Goal: Information Seeking & Learning: Learn about a topic

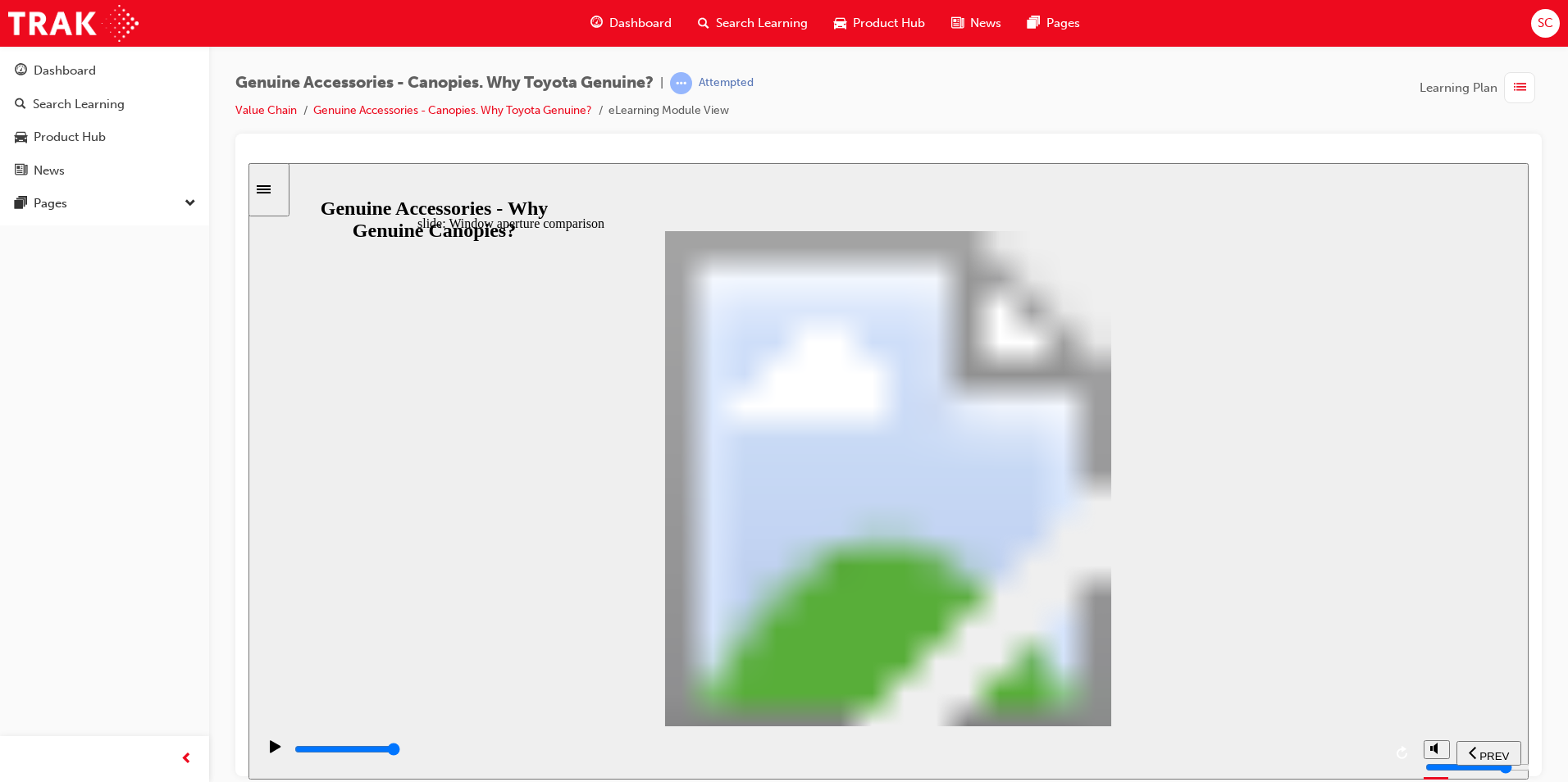
drag, startPoint x: 853, startPoint y: 755, endPoint x: 1378, endPoint y: 745, distance: 525.1
click at [1378, 745] on div "playback controls" at bounding box center [837, 749] width 1090 height 18
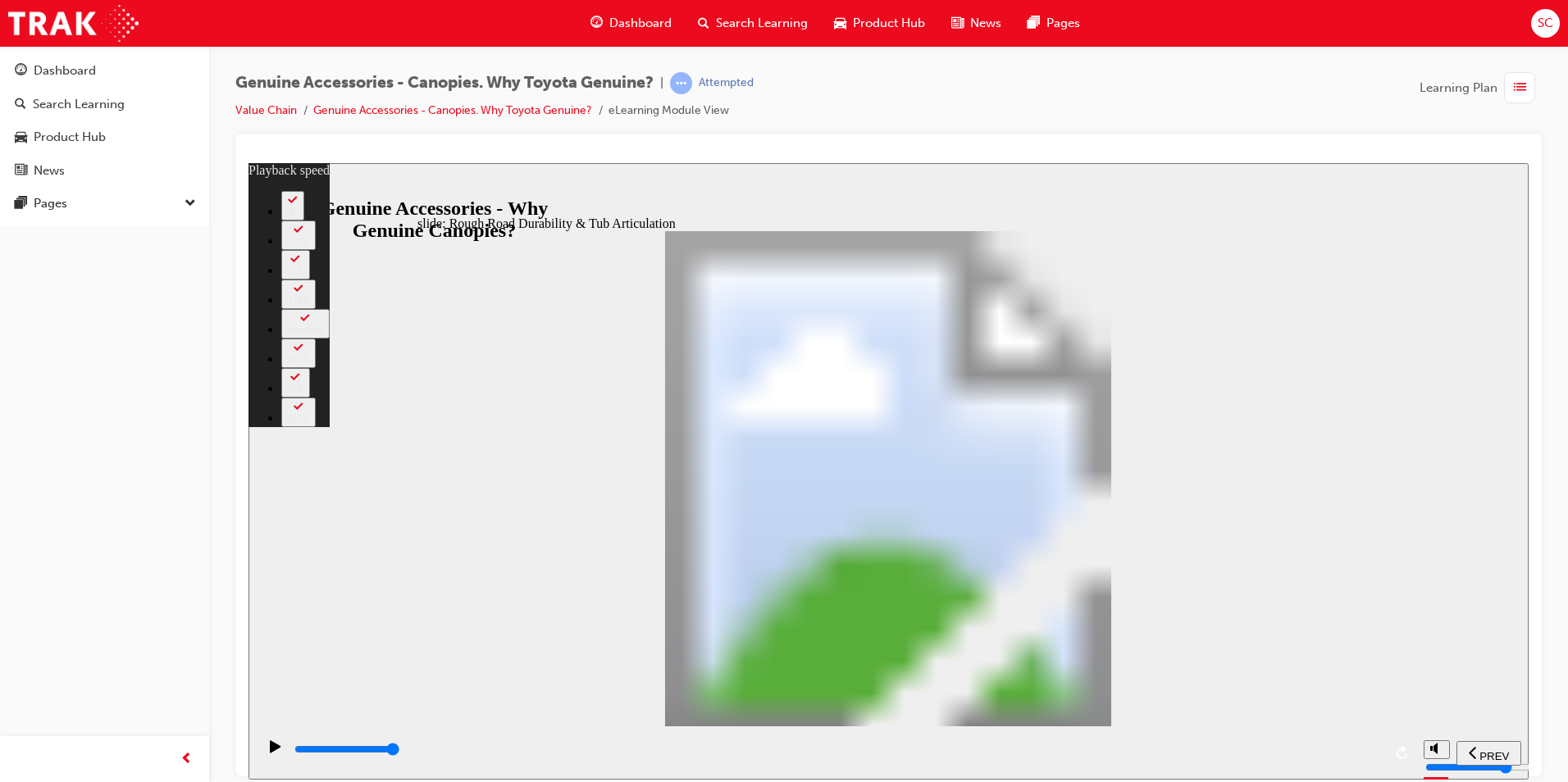
click at [276, 755] on div "play/pause" at bounding box center [275, 753] width 28 height 28
type input "12800"
click at [63, 76] on div "Dashboard" at bounding box center [65, 70] width 62 height 19
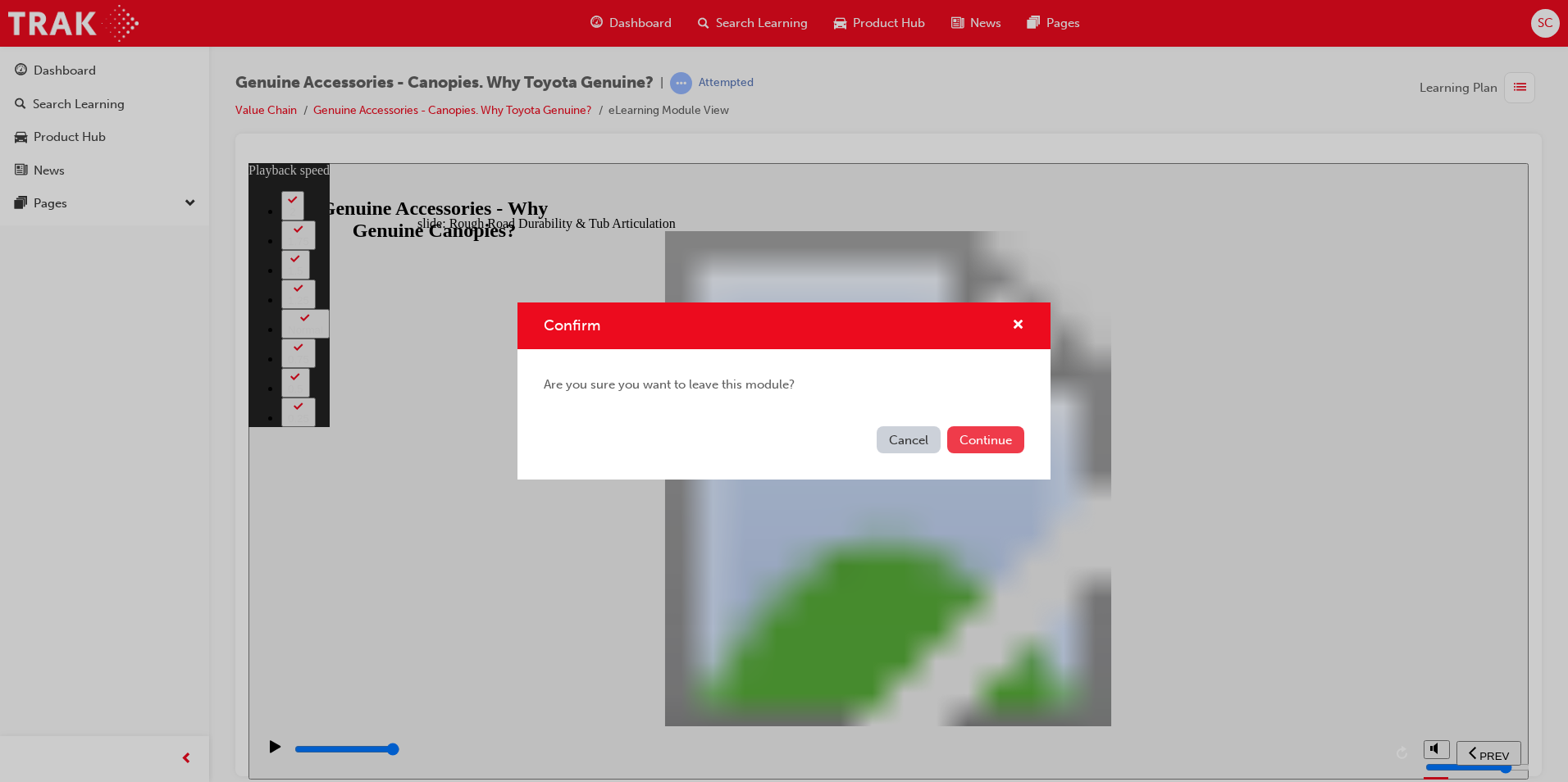
click at [983, 439] on button "Continue" at bounding box center [985, 440] width 77 height 27
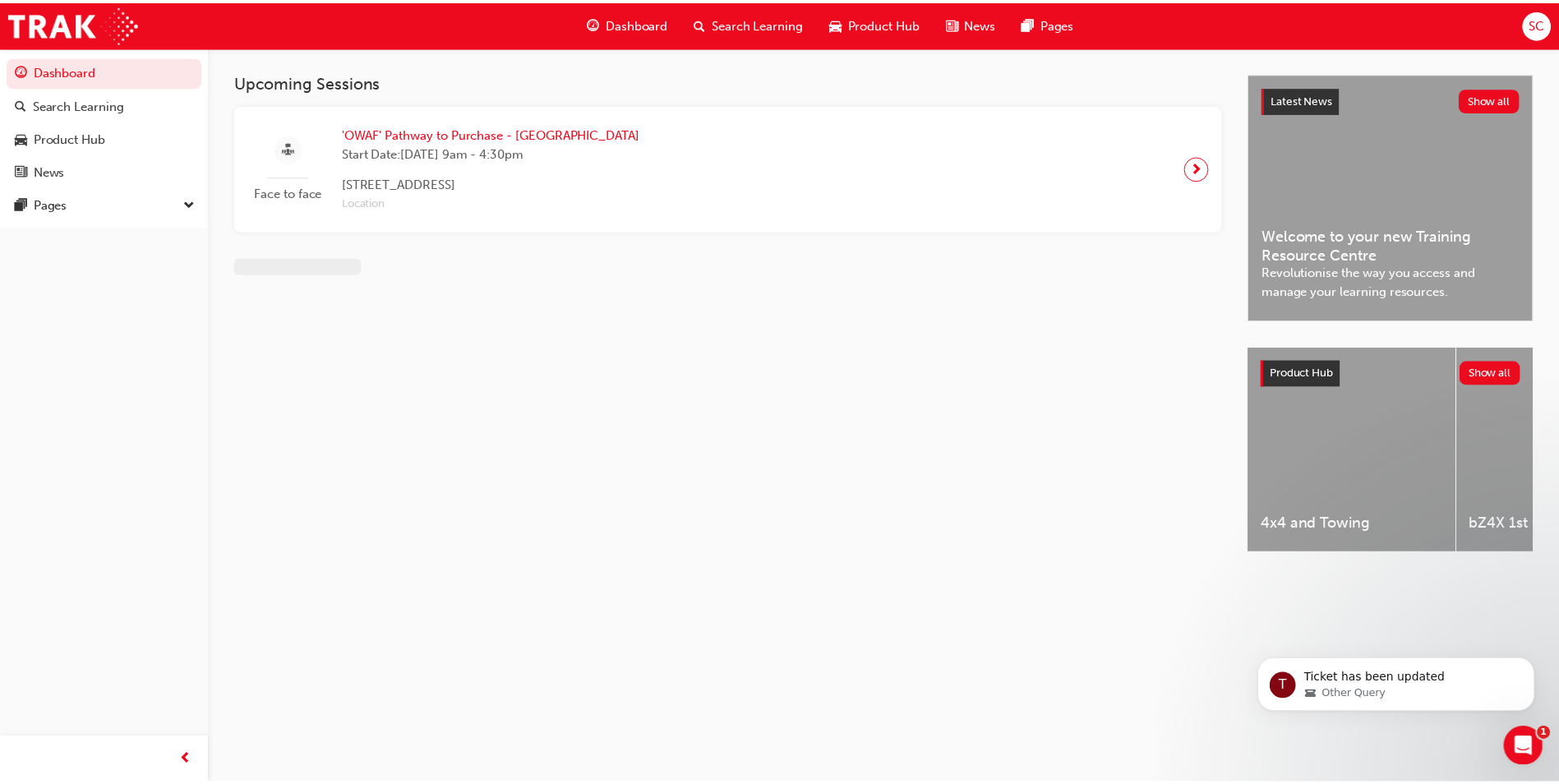
scroll to position [1334, 0]
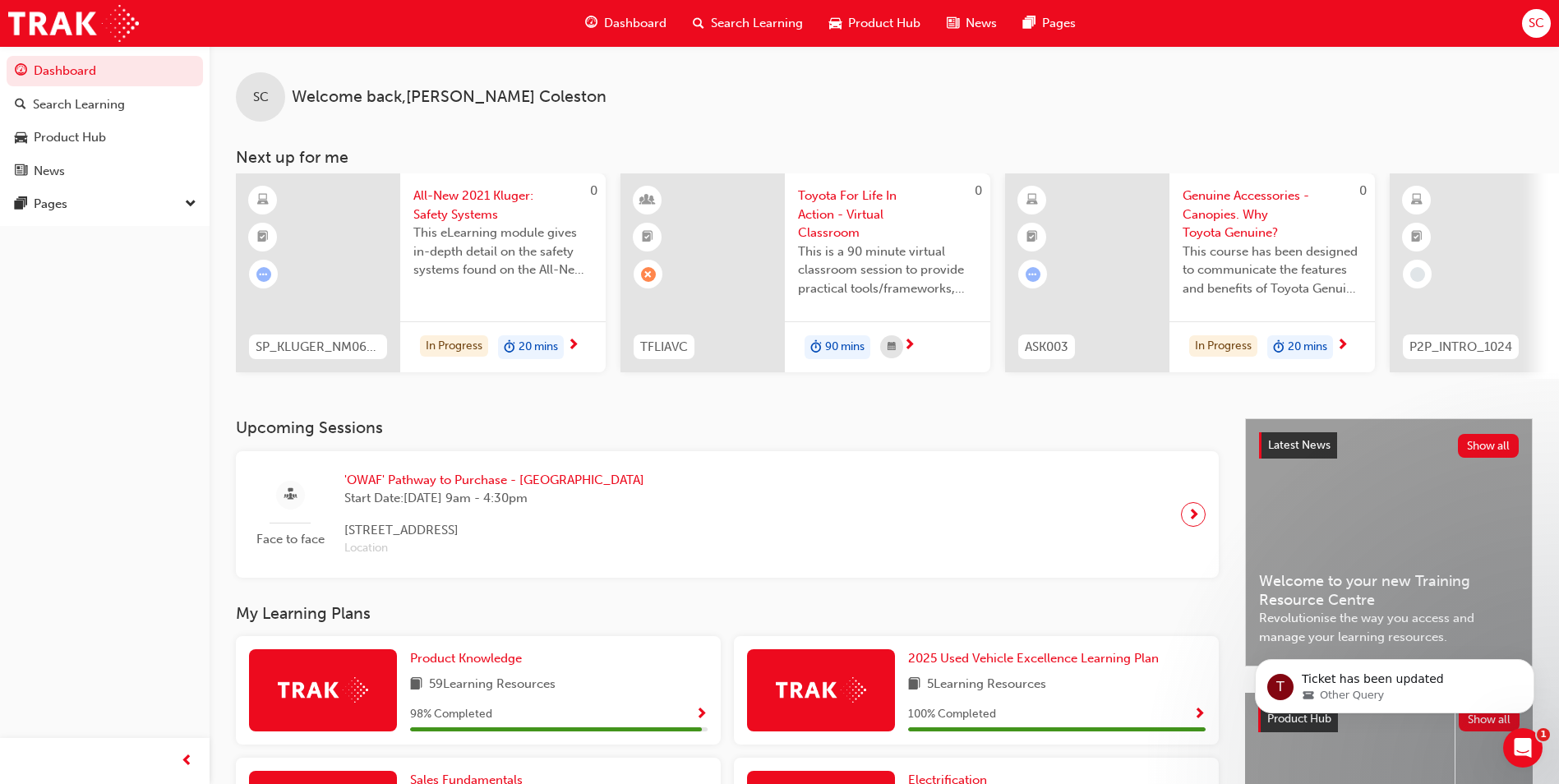
click at [957, 112] on div "SC Welcome back , [PERSON_NAME] [PERSON_NAME]" at bounding box center [884, 83] width 1349 height 76
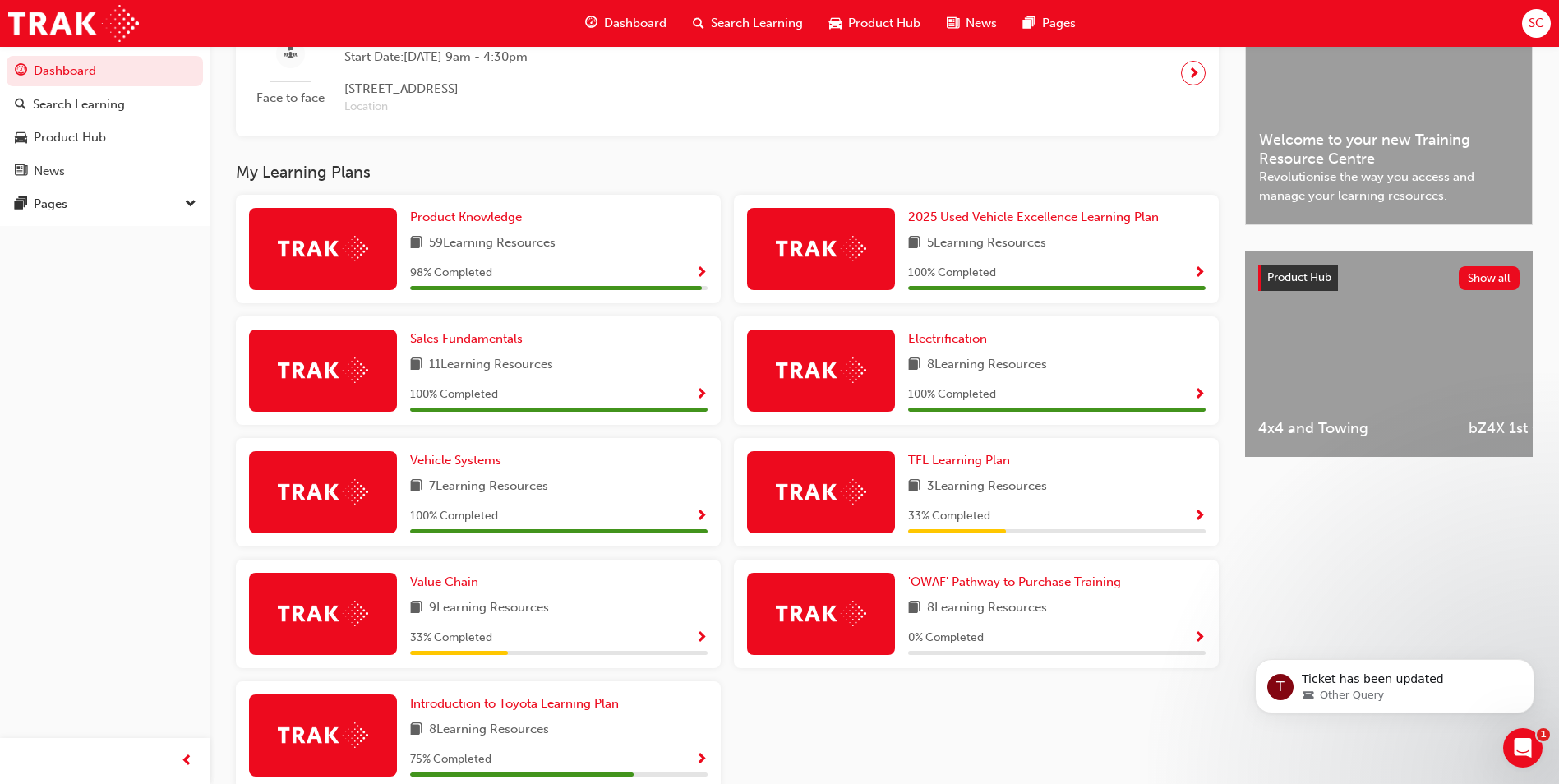
scroll to position [493, 0]
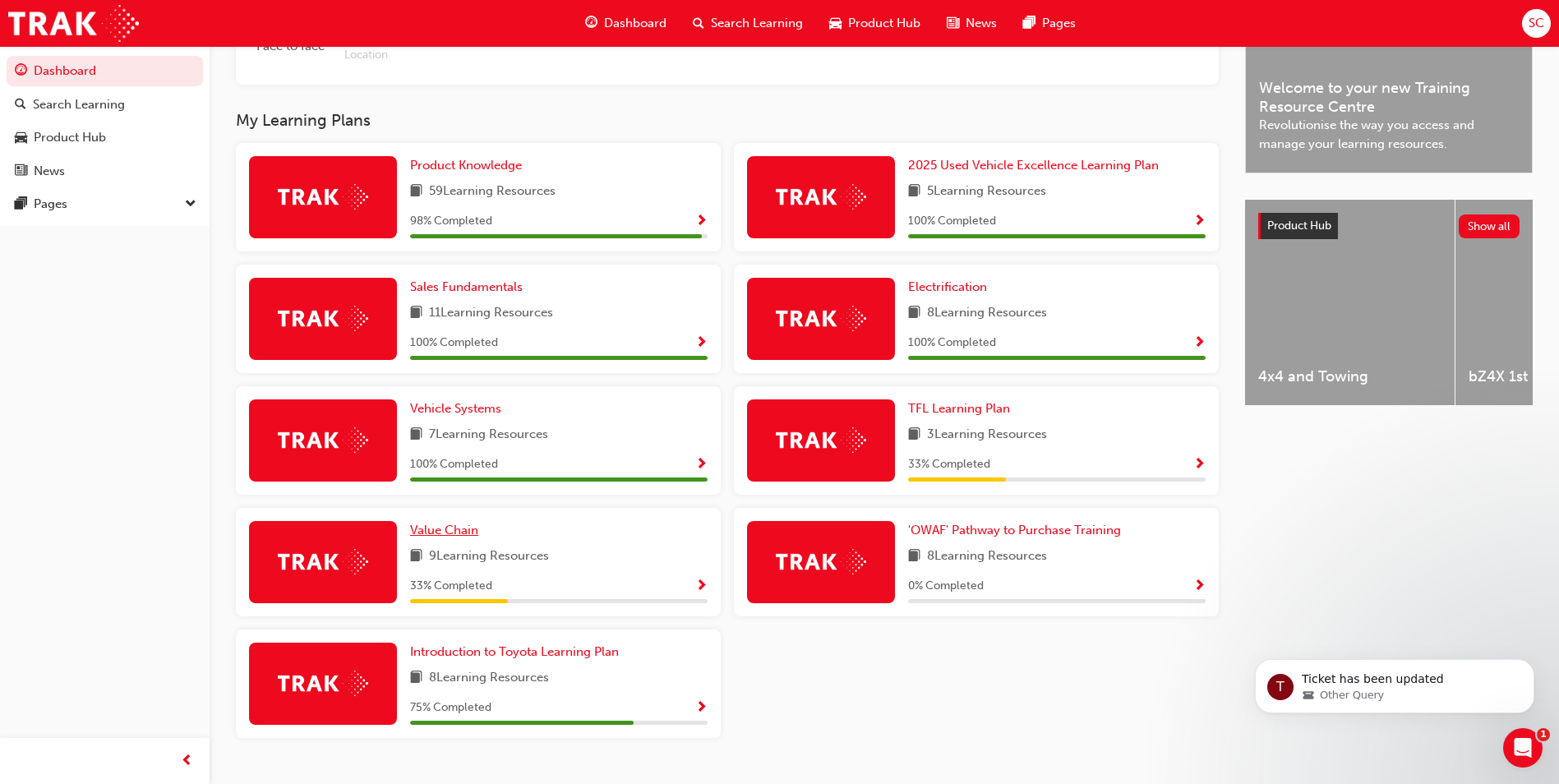
click at [462, 538] on span "Value Chain" at bounding box center [444, 530] width 68 height 15
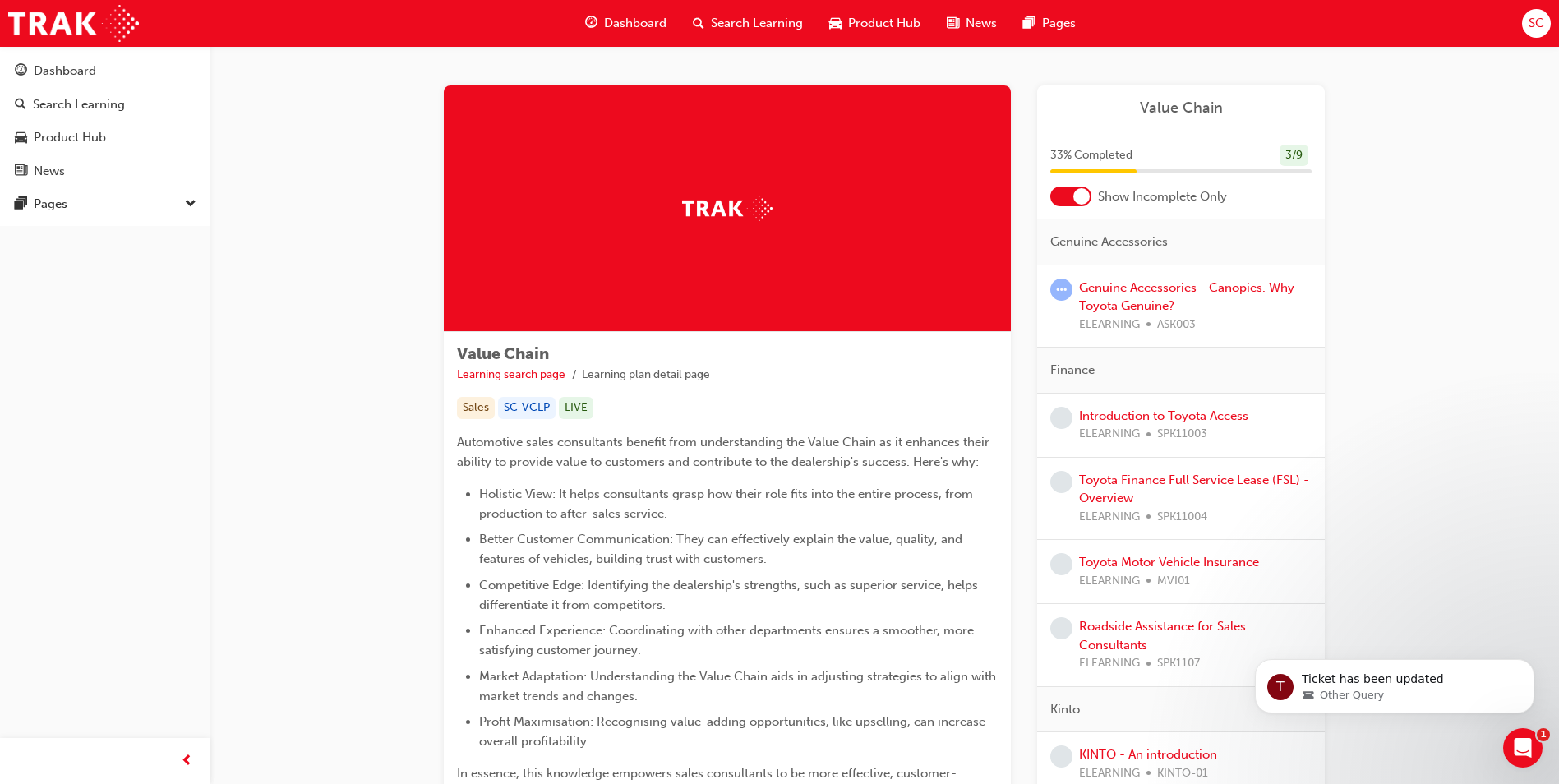
click at [1144, 283] on link "Genuine Accessories - Canopies. Why Toyota Genuine?" at bounding box center [1186, 297] width 215 height 34
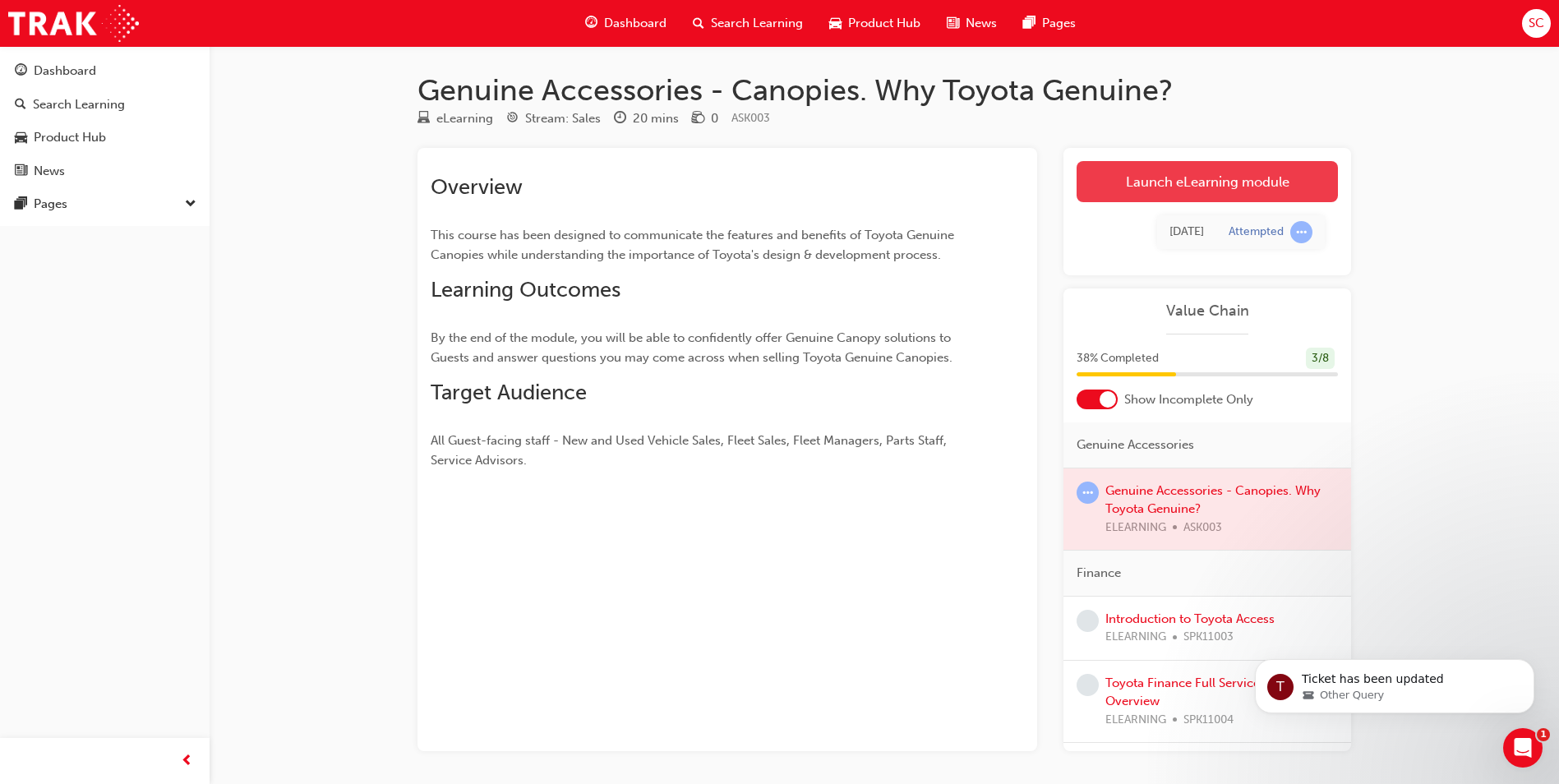
click at [1141, 176] on link "Launch eLearning module" at bounding box center [1207, 181] width 261 height 41
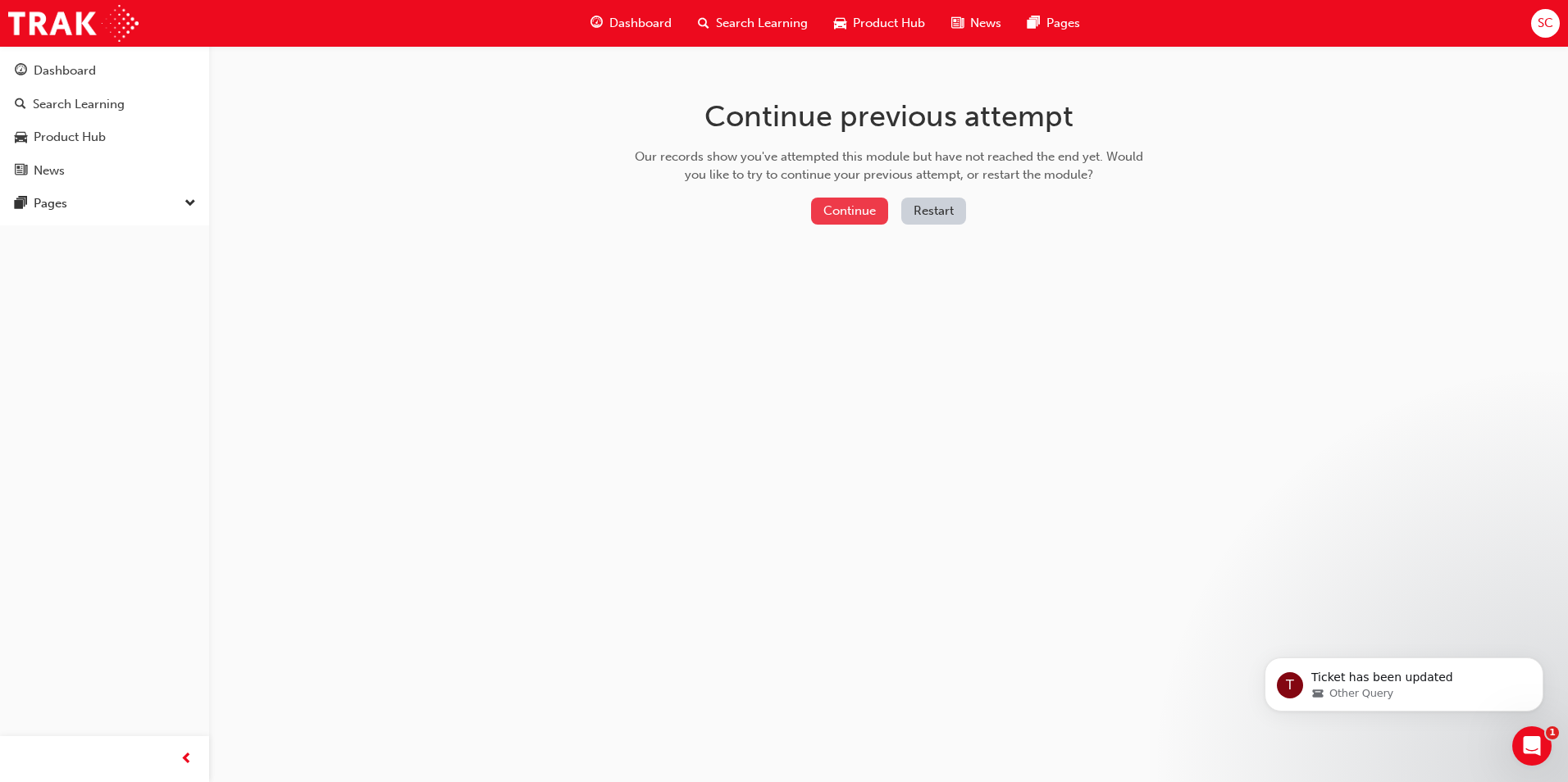
click at [859, 220] on button "Continue" at bounding box center [849, 211] width 77 height 27
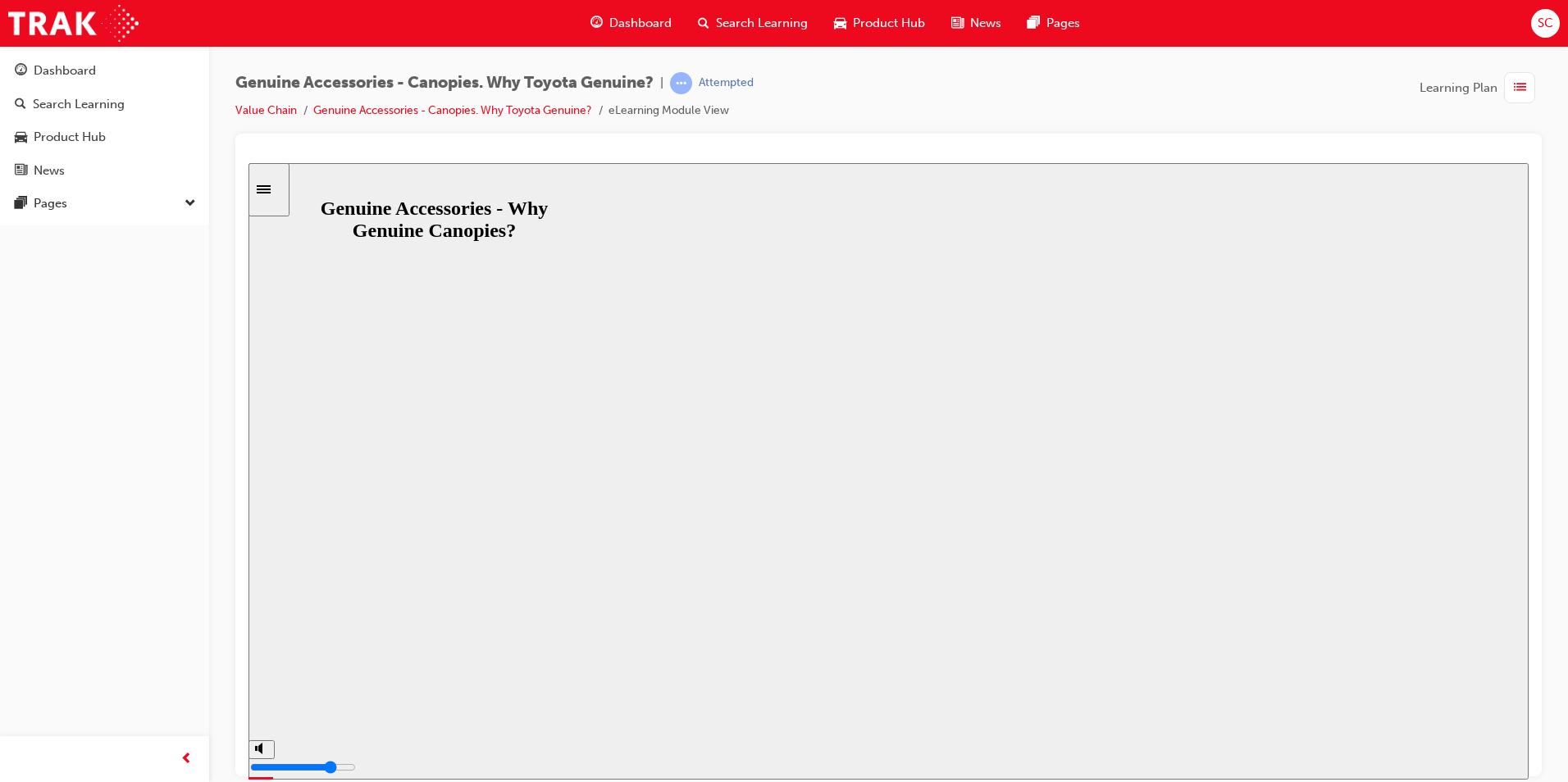
click at [311, 764] on button "Resume" at bounding box center [280, 774] width 62 height 20
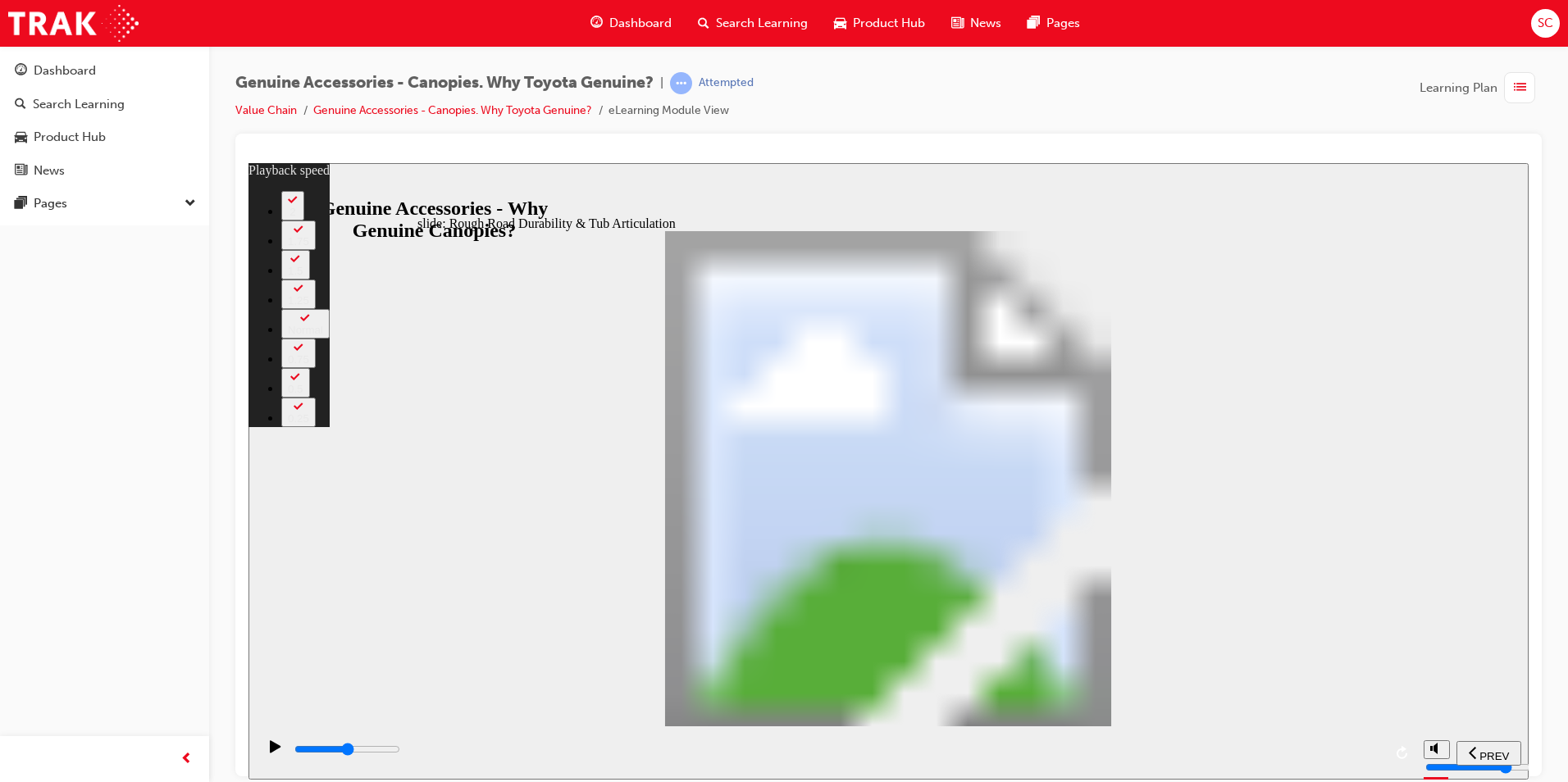
click at [271, 752] on icon "play/pause" at bounding box center [275, 745] width 11 height 12
click at [274, 196] on div "Sidebar Toggle" at bounding box center [269, 188] width 28 height 12
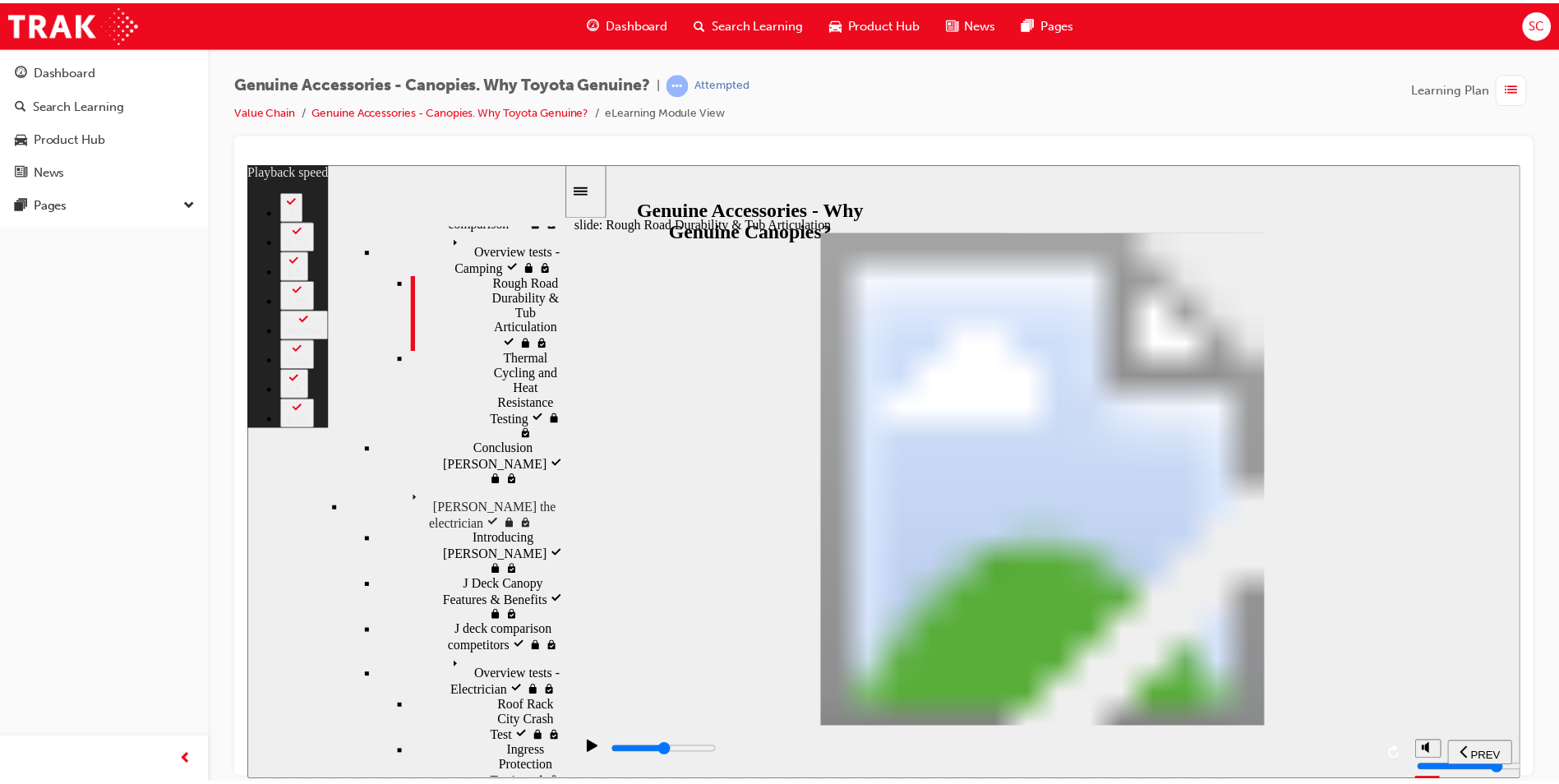
scroll to position [493, 0]
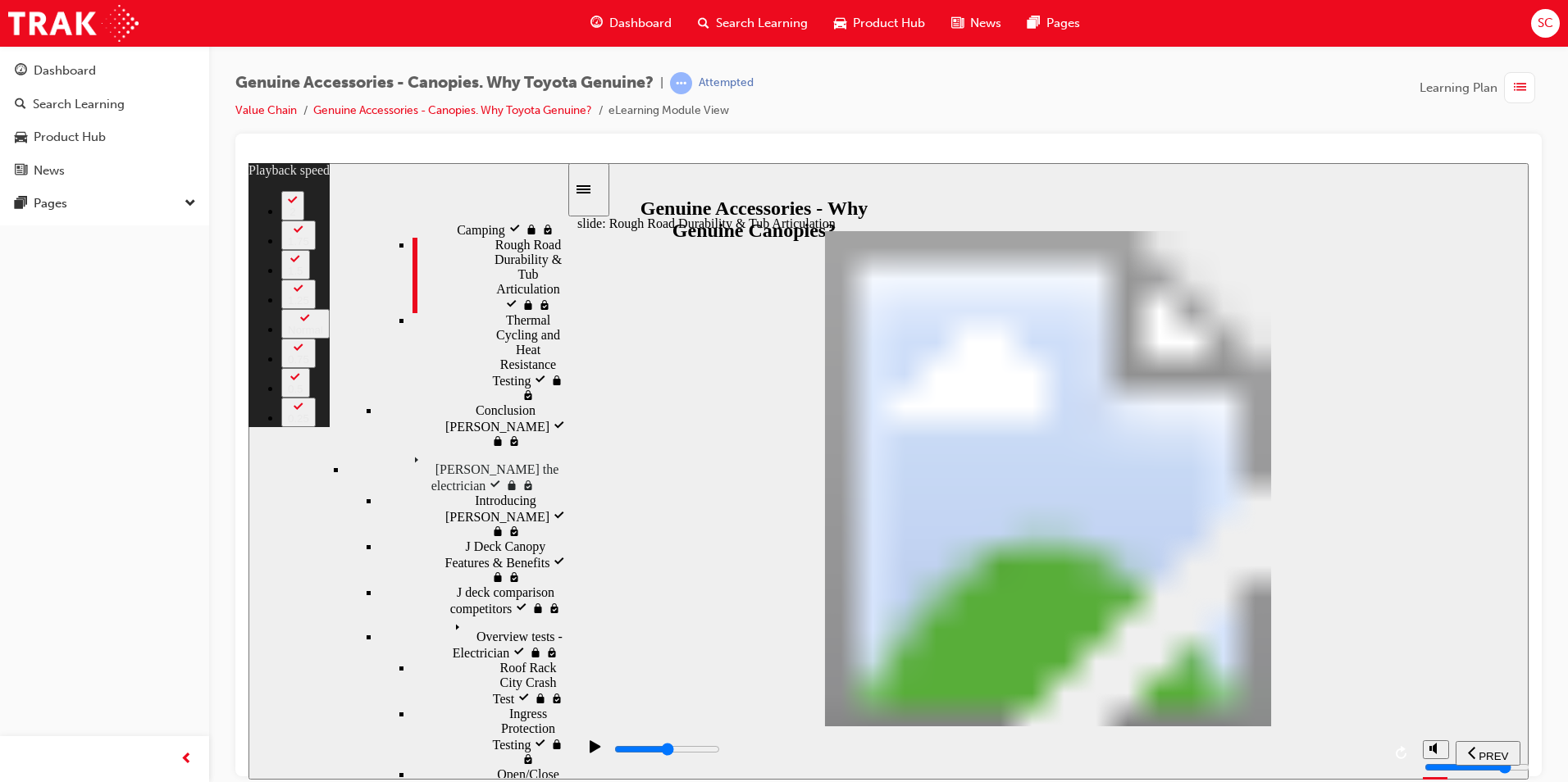
click at [506, 401] on span "Thermal Cycling and Heat Resistance Testing locked" at bounding box center [536, 356] width 60 height 89
click at [495, 311] on span "Rough Road Durability & Tub Articulation visited" at bounding box center [531, 273] width 71 height 74
click at [592, 744] on icon "play/pause" at bounding box center [595, 745] width 12 height 13
click at [593, 750] on icon "play/pause" at bounding box center [595, 745] width 11 height 12
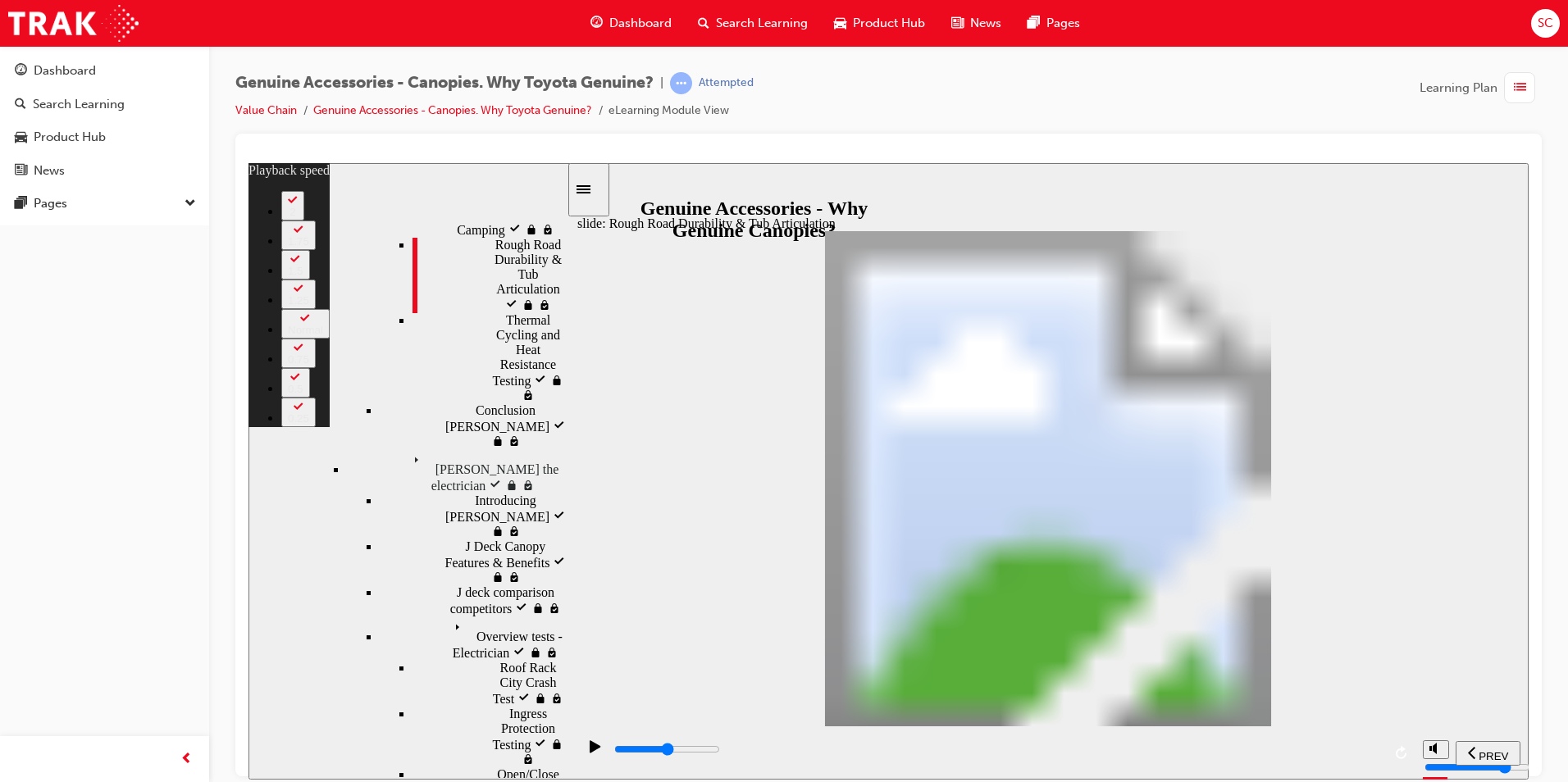
click at [603, 196] on div "Sidebar Toggle" at bounding box center [588, 188] width 28 height 12
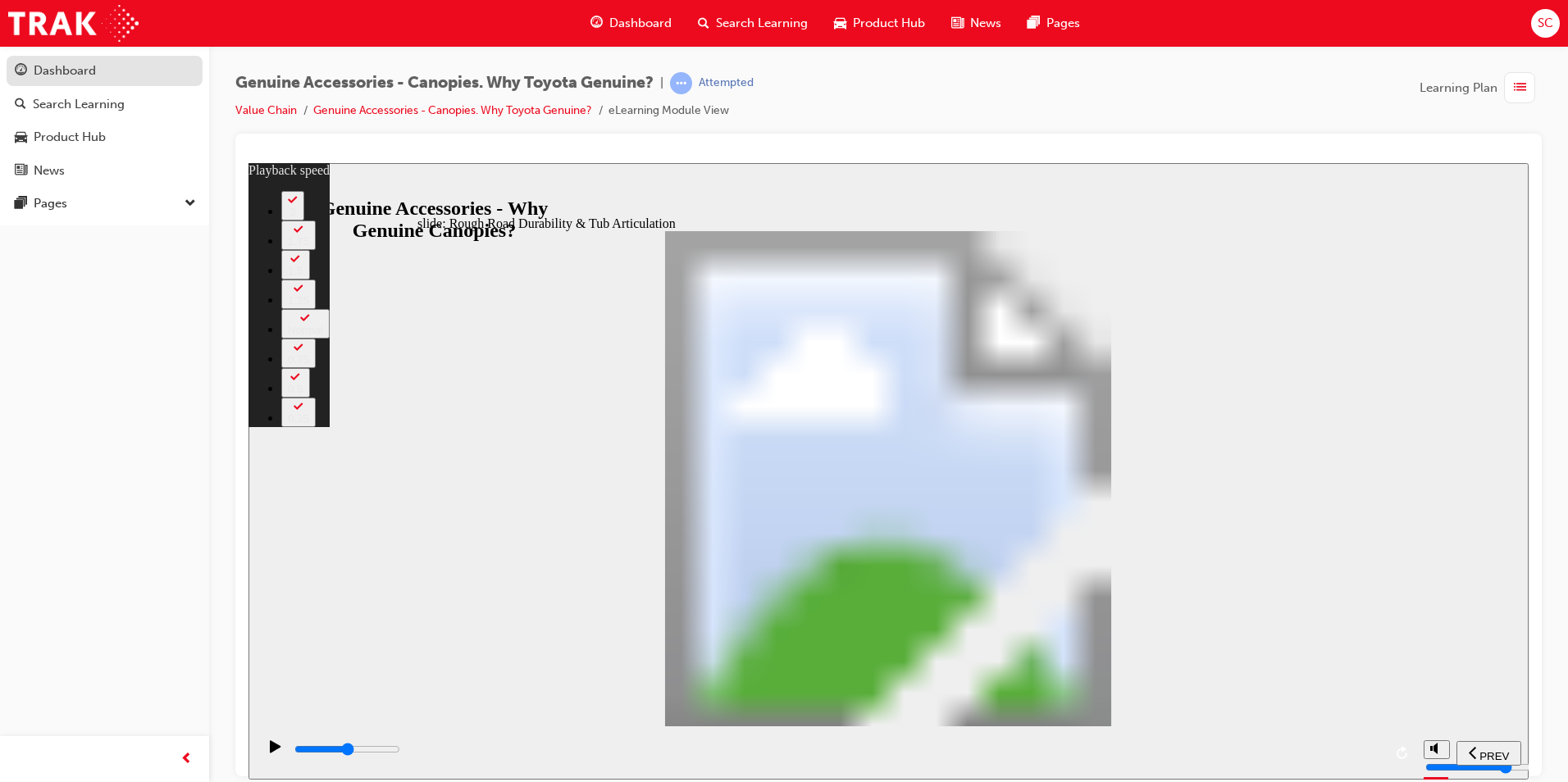
click at [76, 80] on div "Dashboard" at bounding box center [104, 70] width 180 height 20
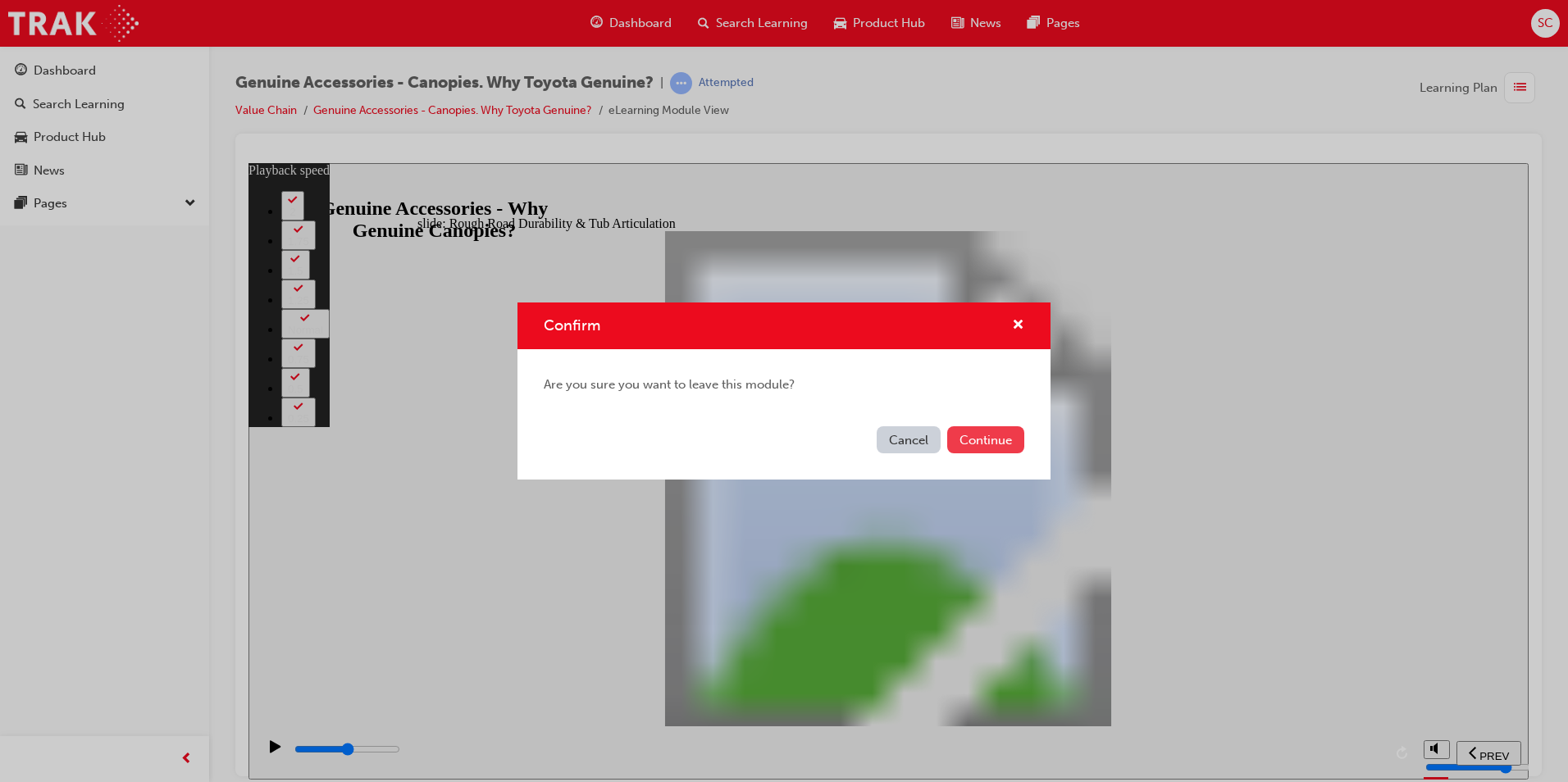
click at [991, 442] on button "Continue" at bounding box center [985, 440] width 77 height 27
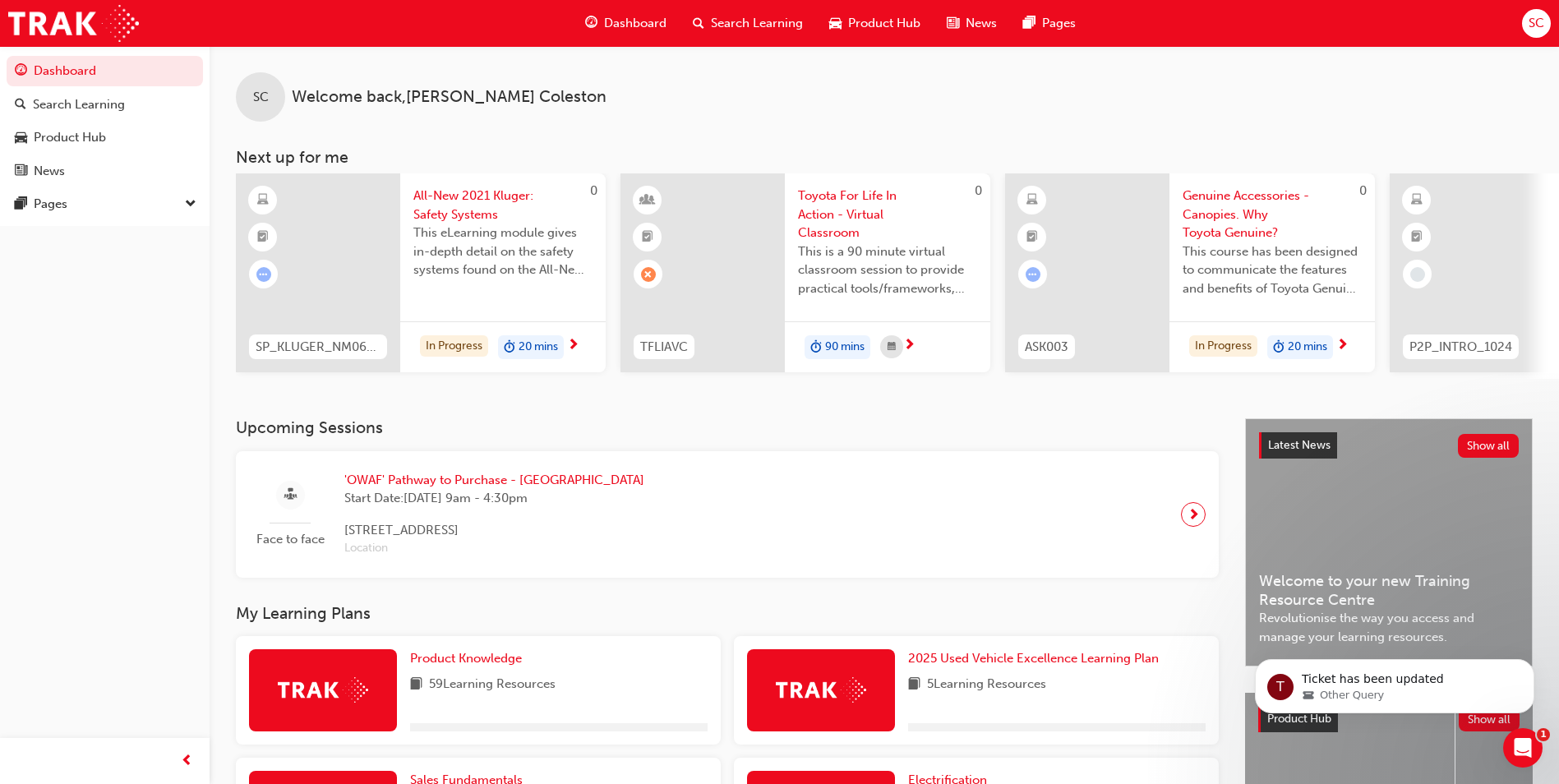
scroll to position [493, 0]
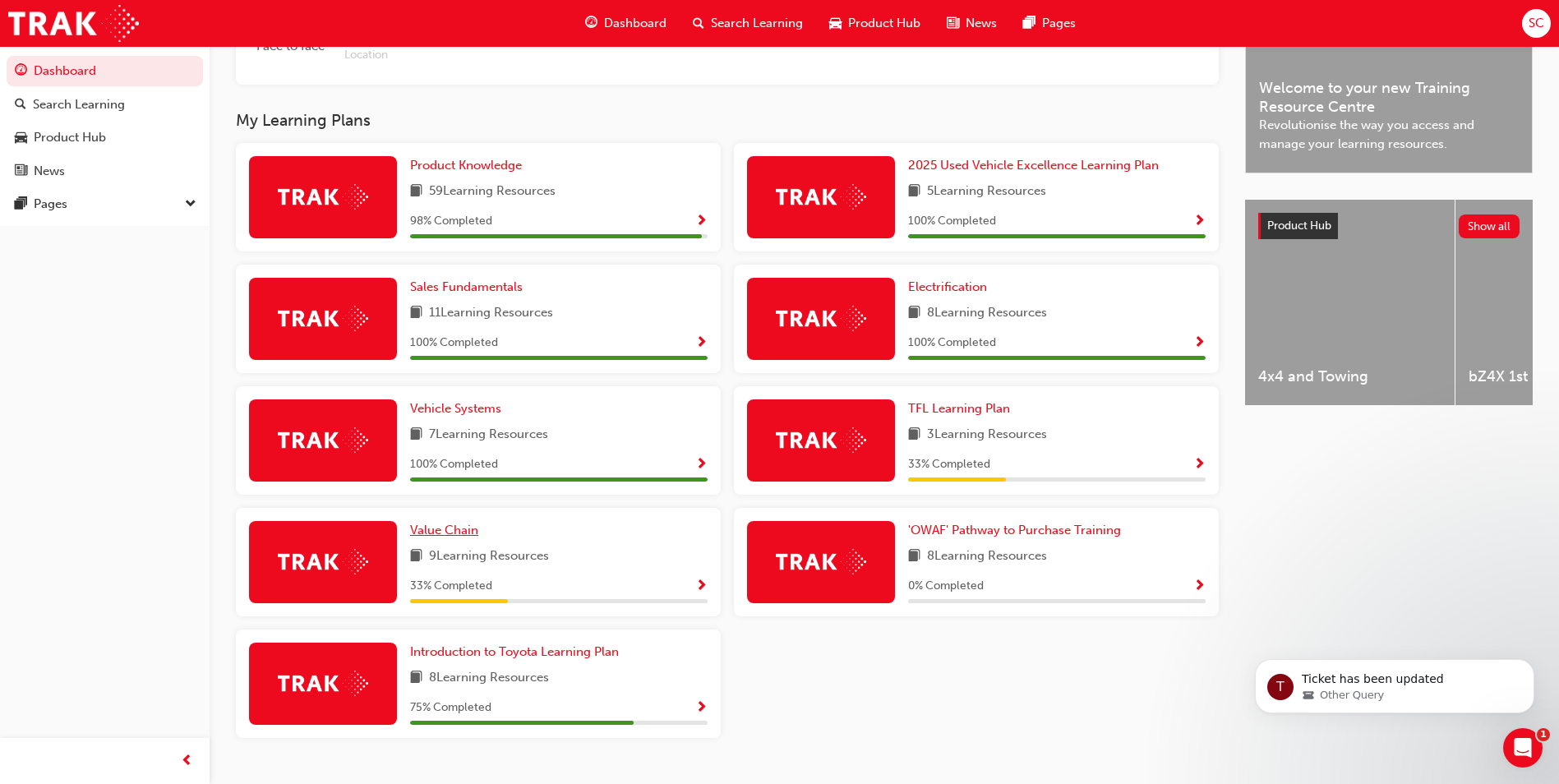
click at [451, 540] on link "Value Chain" at bounding box center [448, 530] width 75 height 19
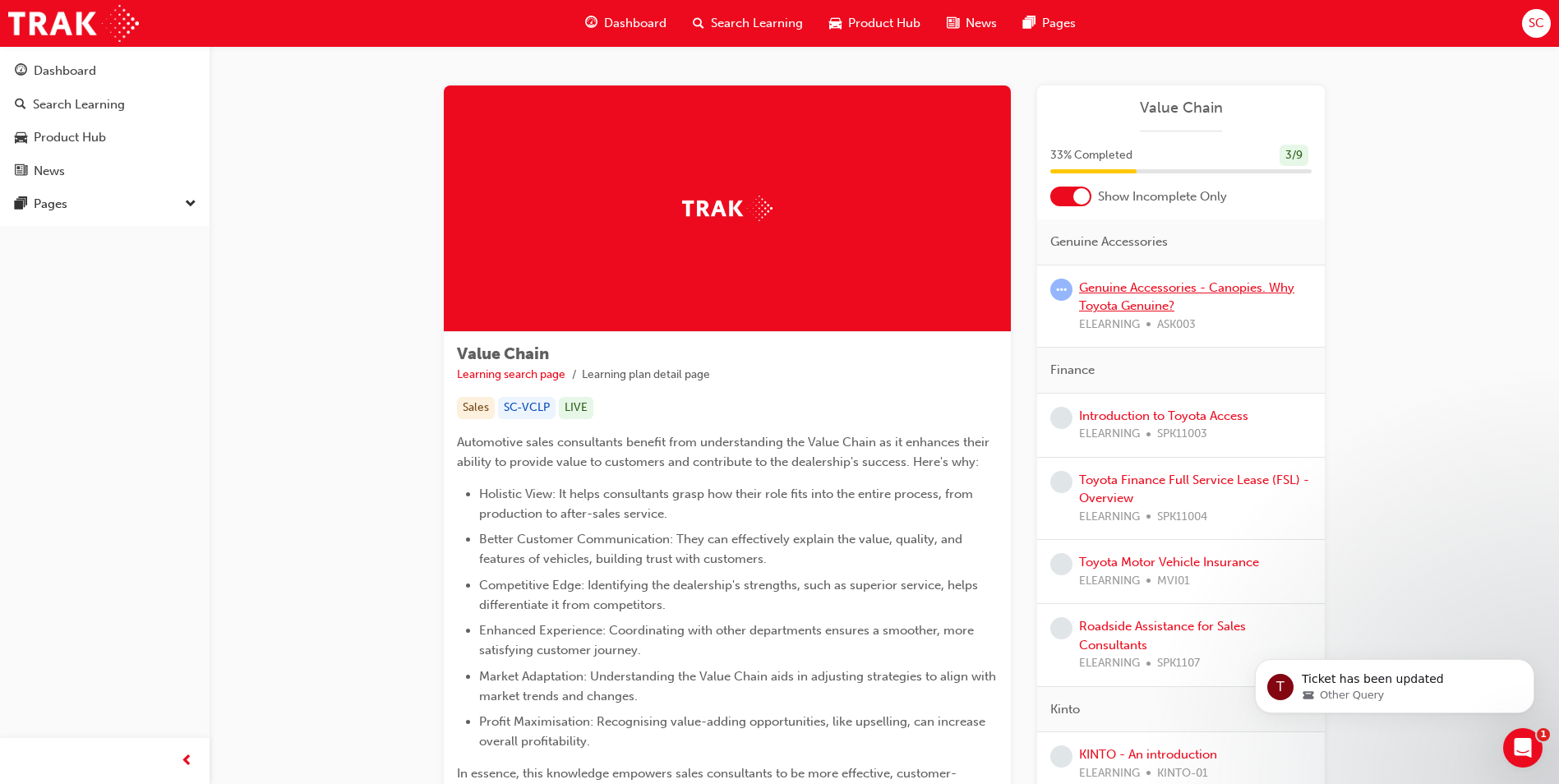
click at [1110, 299] on link "Genuine Accessories - Canopies. Why Toyota Genuine?" at bounding box center [1186, 297] width 215 height 34
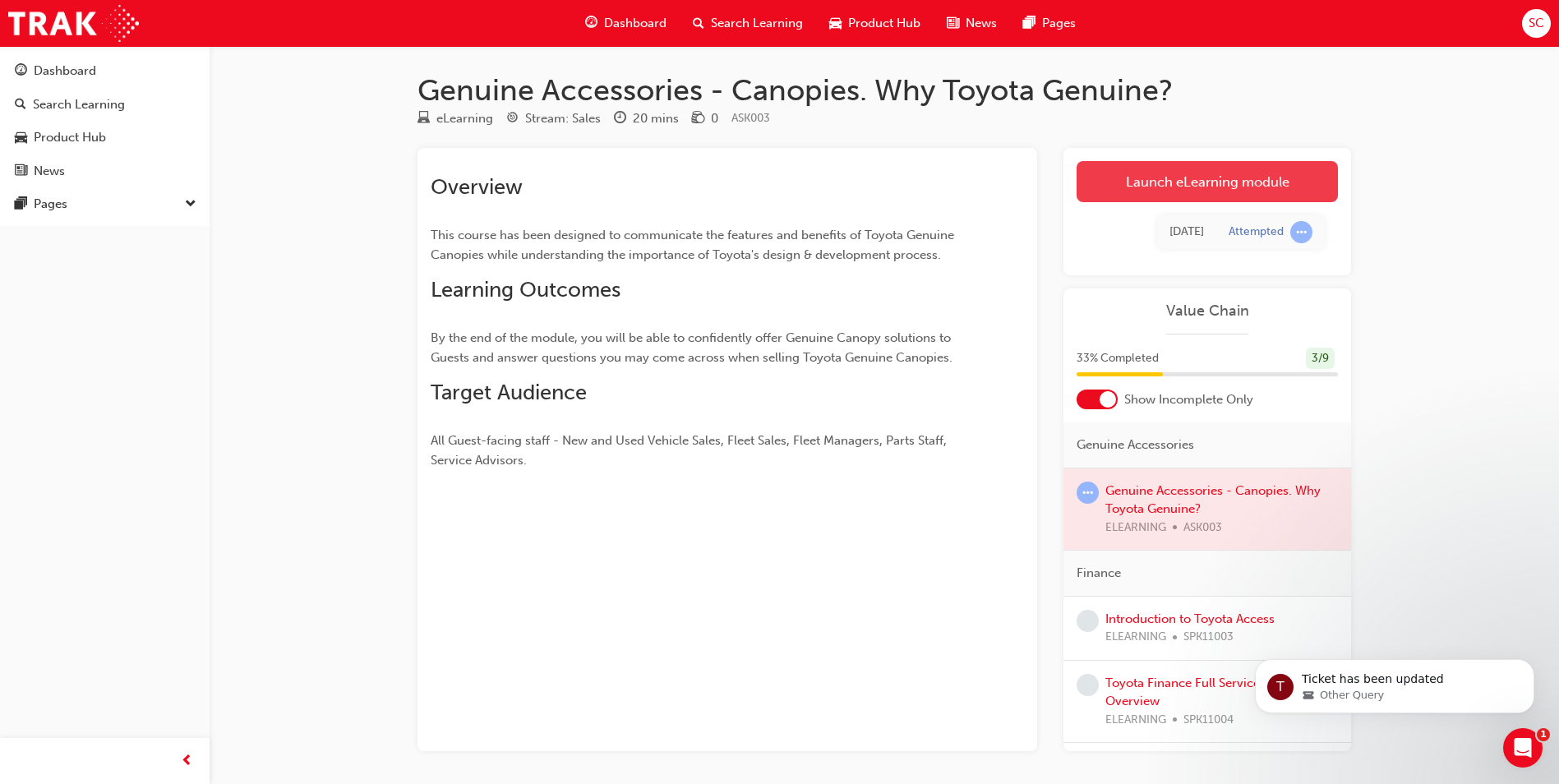
click at [1154, 175] on link "Launch eLearning module" at bounding box center [1207, 181] width 261 height 41
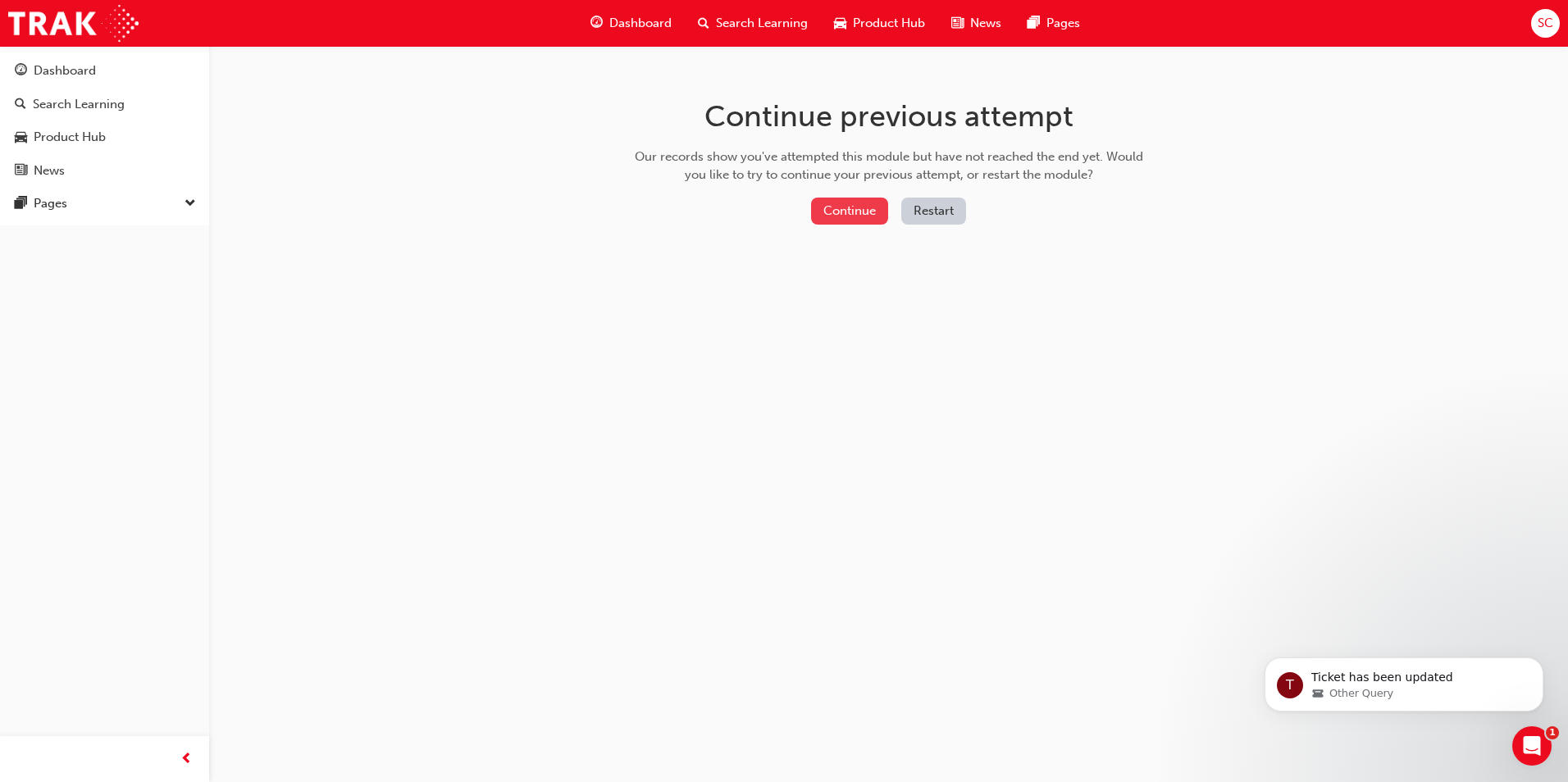
click at [846, 202] on button "Continue" at bounding box center [849, 211] width 77 height 27
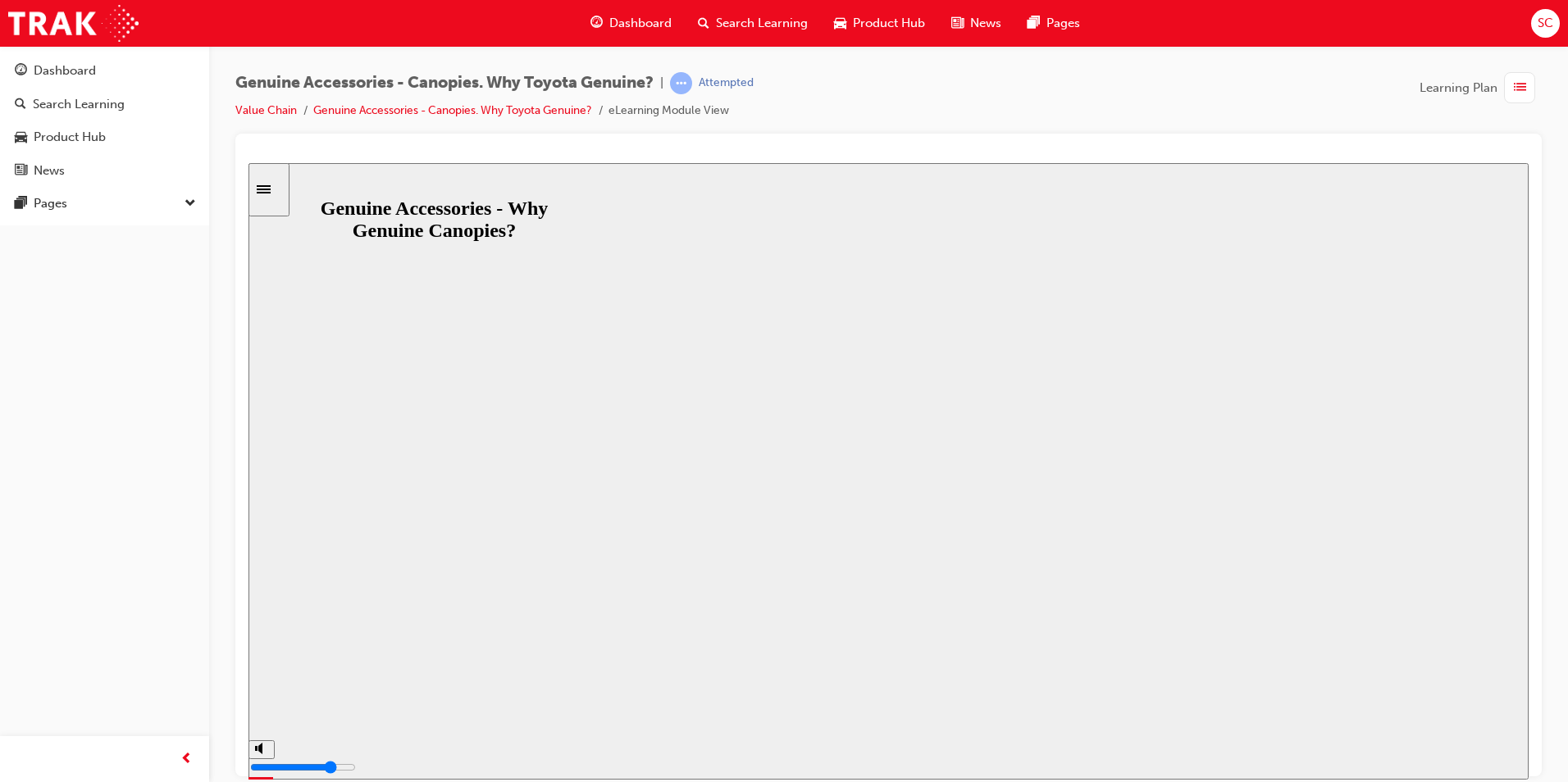
click at [311, 764] on button "Resume" at bounding box center [280, 774] width 62 height 20
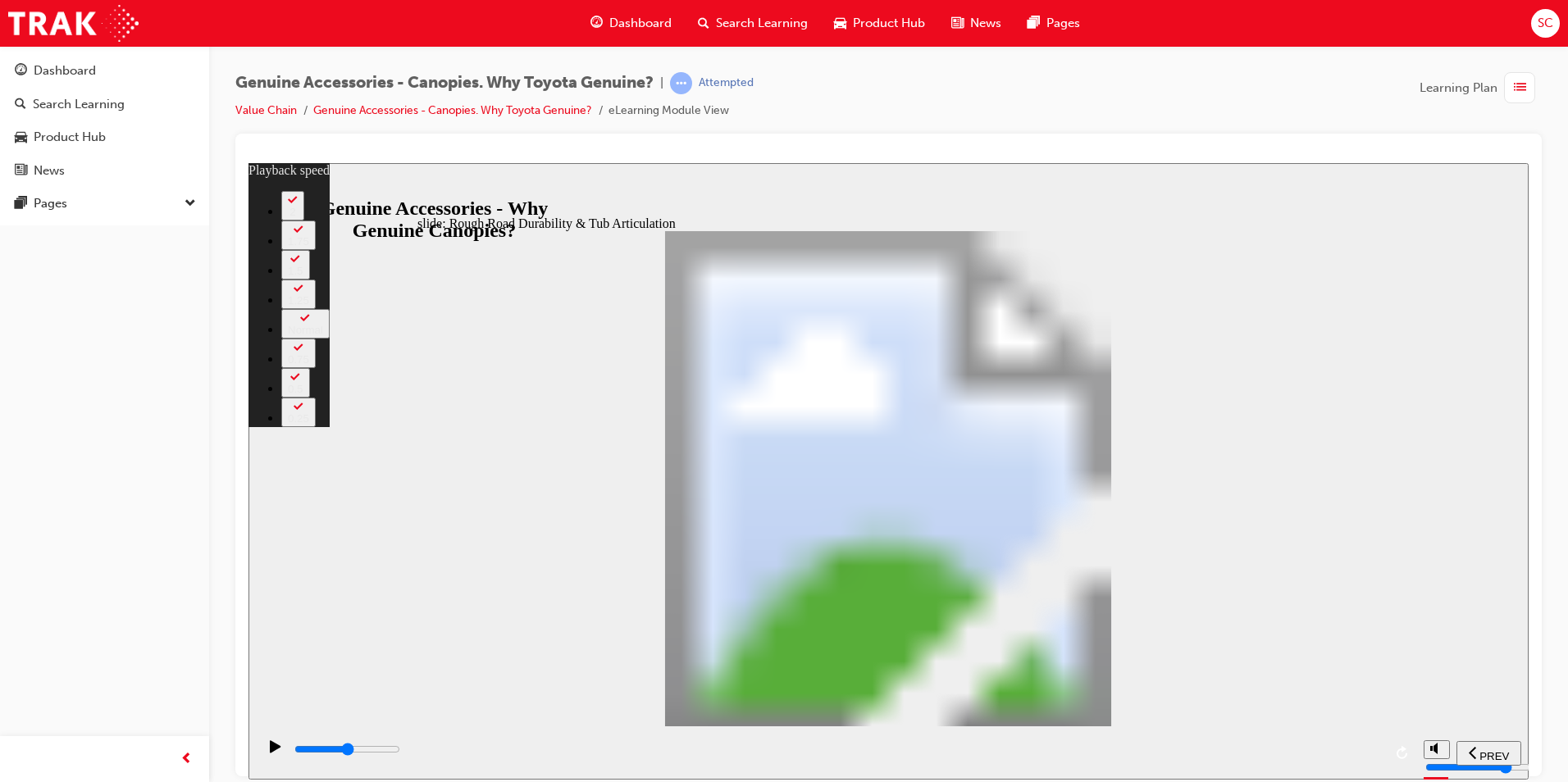
click at [270, 191] on icon "Sidebar Toggle" at bounding box center [263, 188] width 14 height 8
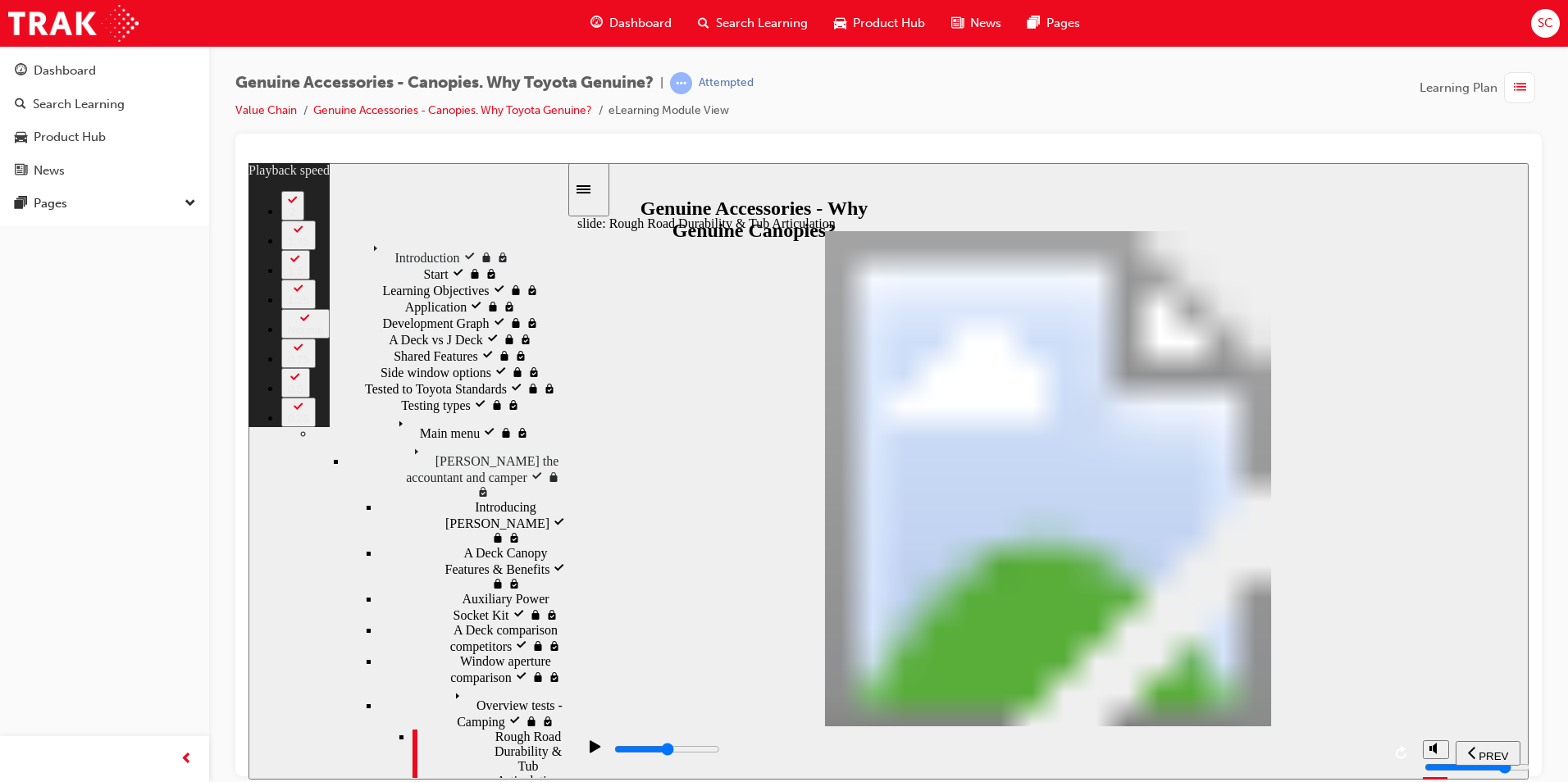
click at [697, 190] on div "slide: Rough Road Durability & Tub Articulation Rectangle 1 Tested to Toyota St…" at bounding box center [888, 470] width 1280 height 617
click at [590, 191] on icon "Sidebar Toggle" at bounding box center [583, 188] width 14 height 8
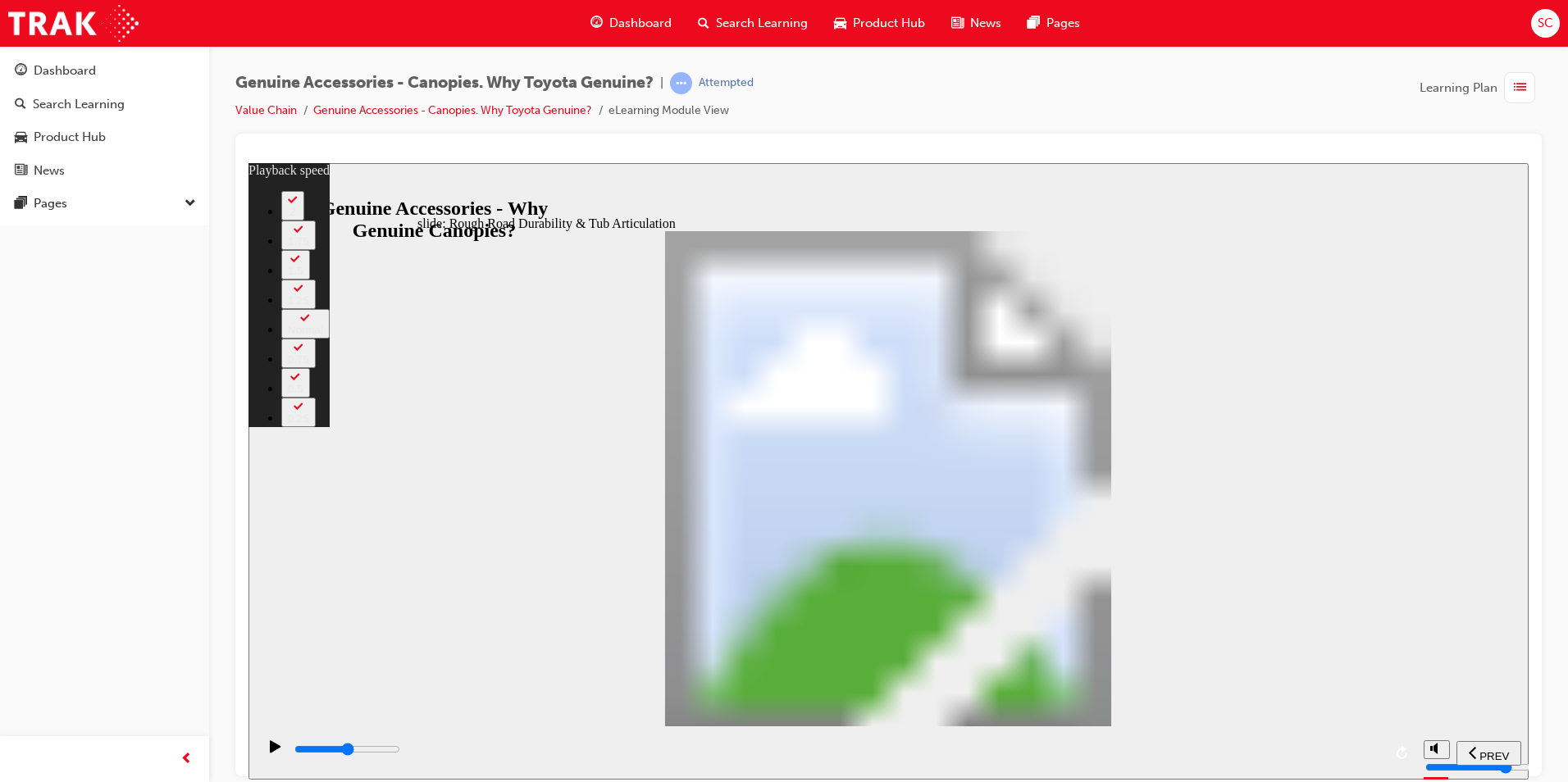
click at [275, 749] on icon "play/pause" at bounding box center [275, 745] width 12 height 13
click at [123, 209] on div "Pages" at bounding box center [104, 204] width 180 height 20
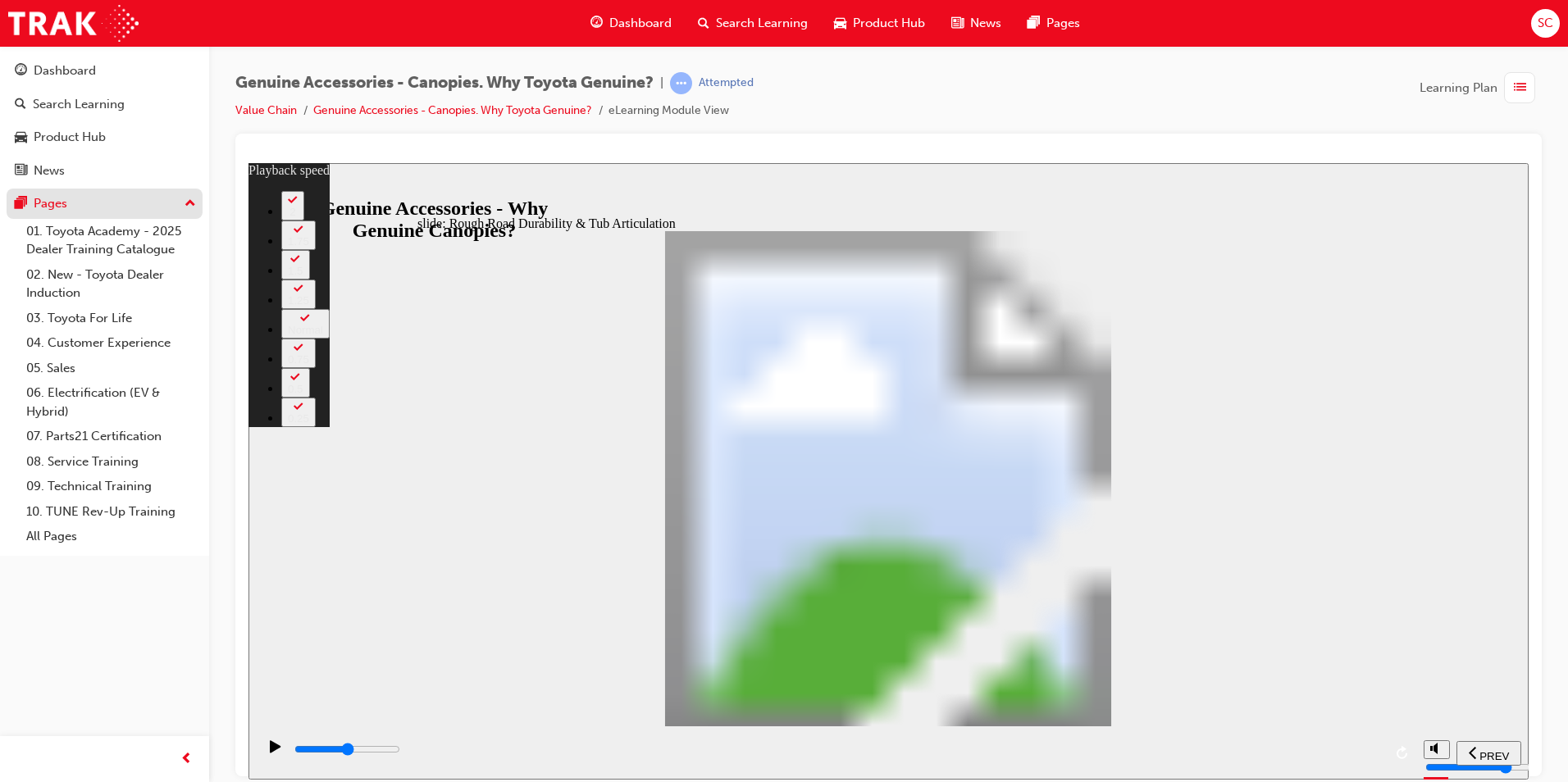
click at [125, 206] on div "Pages" at bounding box center [104, 204] width 180 height 20
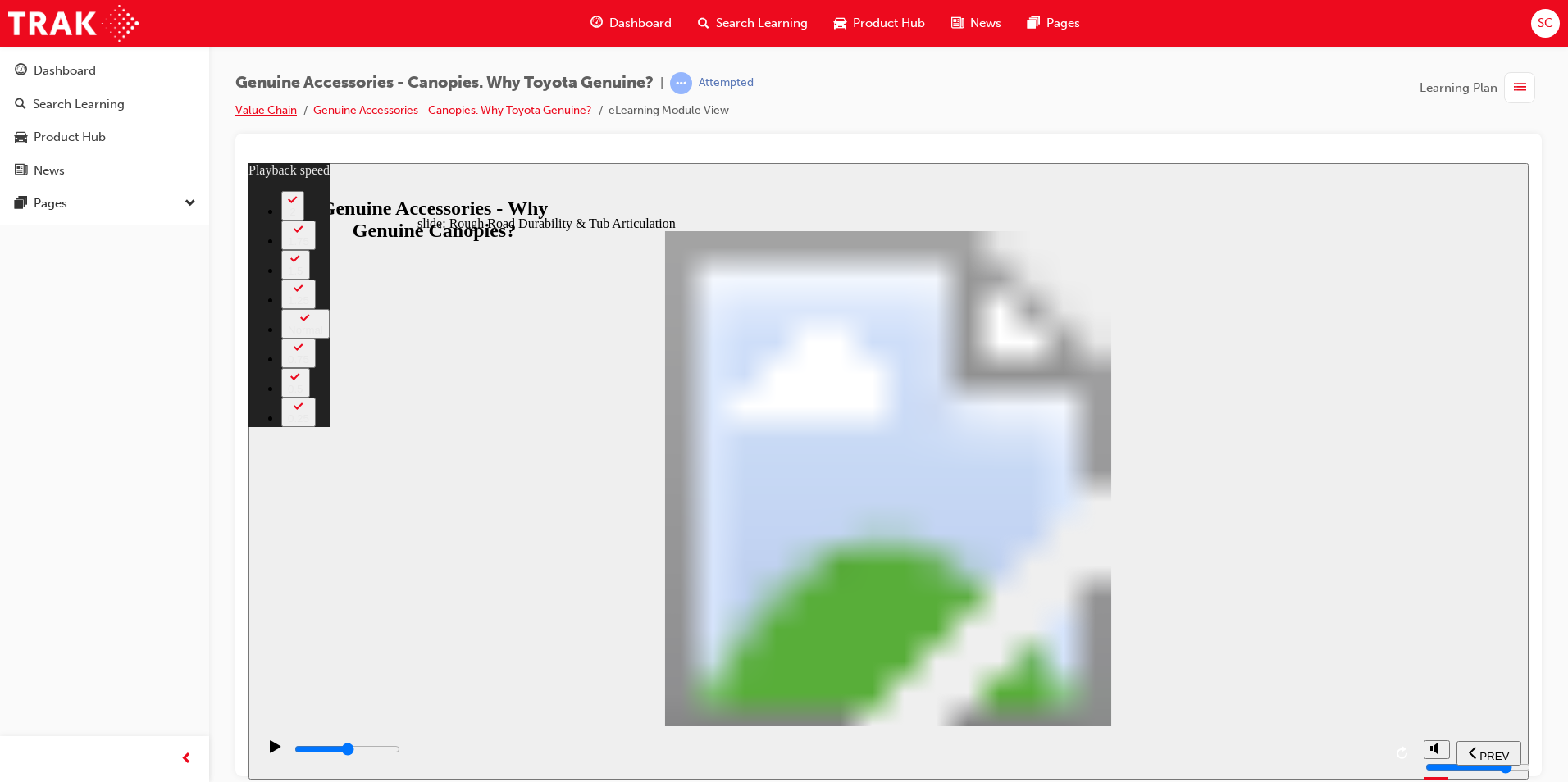
click at [270, 111] on link "Value Chain" at bounding box center [266, 110] width 61 height 14
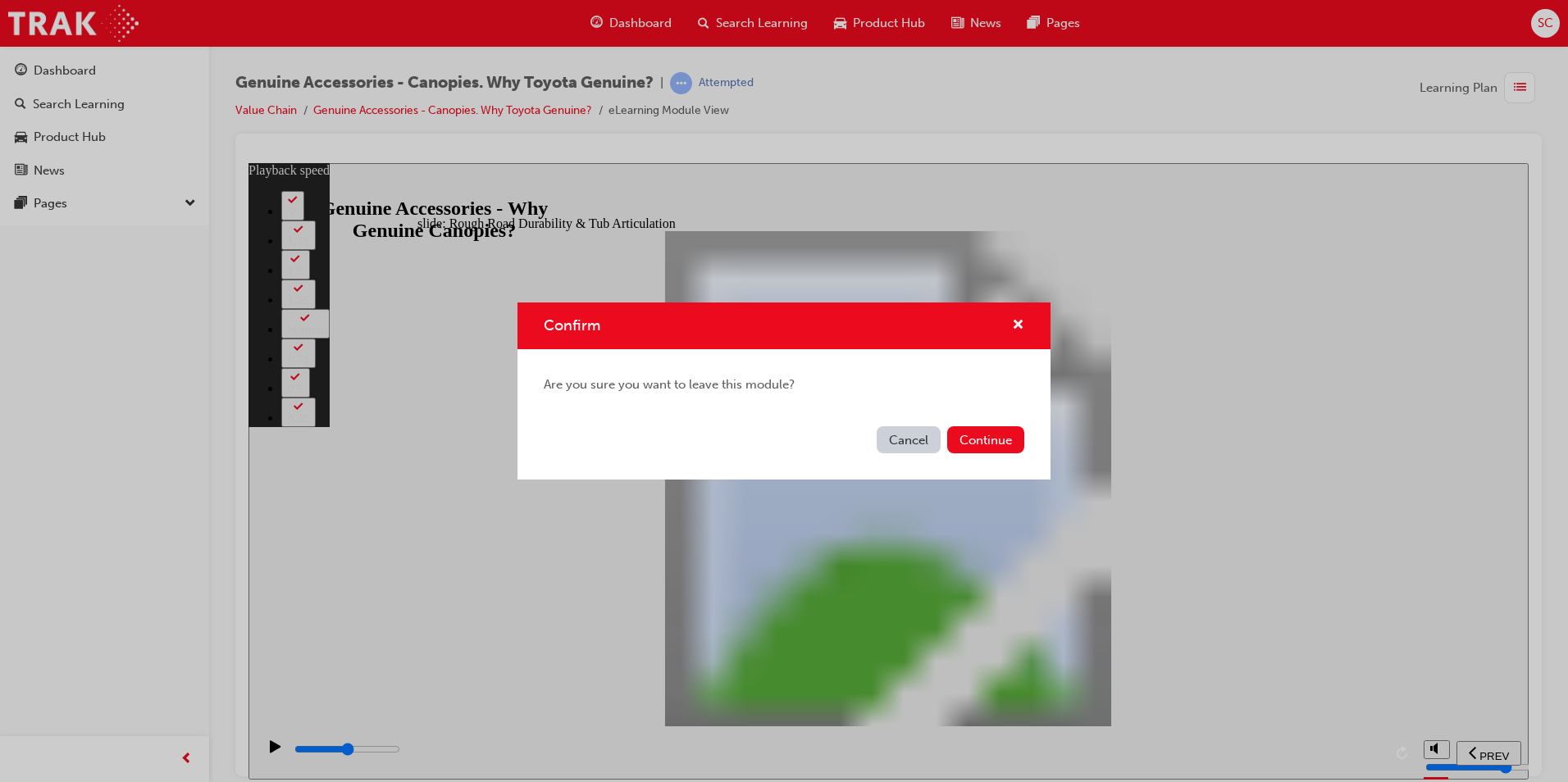
click at [897, 443] on button "Cancel" at bounding box center [908, 440] width 64 height 27
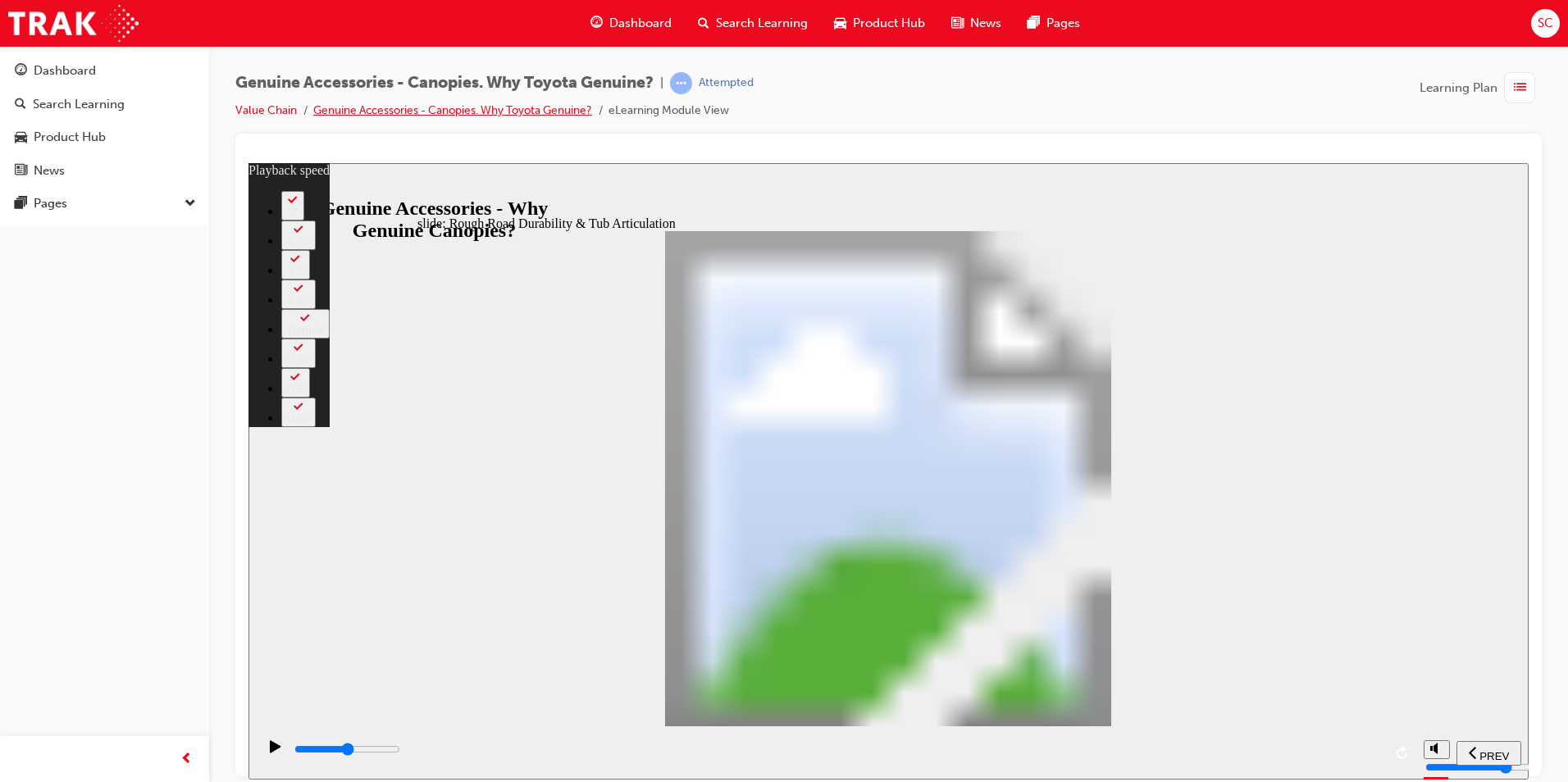
click at [520, 112] on link "Genuine Accessories - Canopies. Why Toyota Genuine?" at bounding box center [452, 110] width 279 height 14
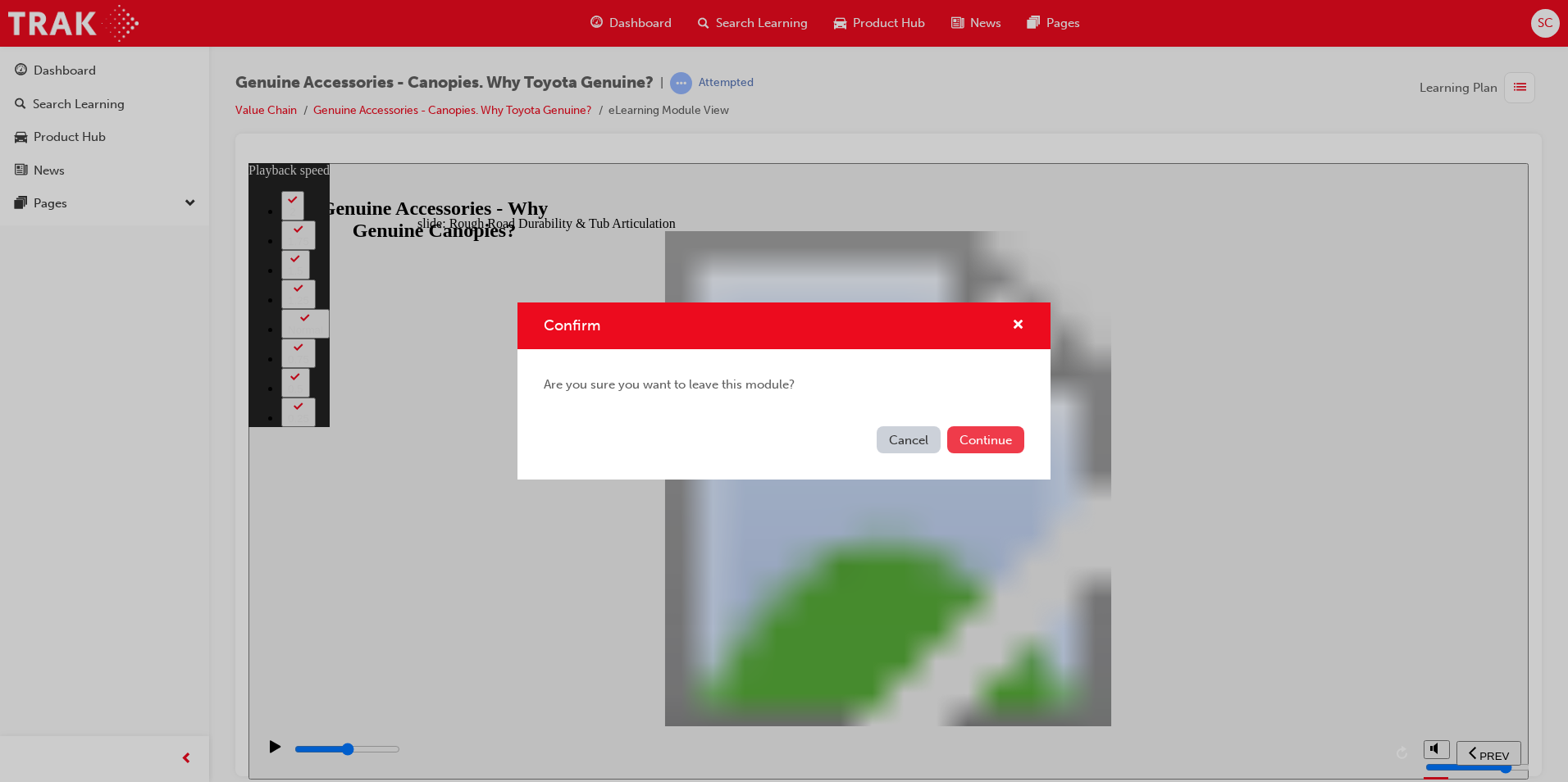
click at [998, 444] on button "Continue" at bounding box center [985, 440] width 77 height 27
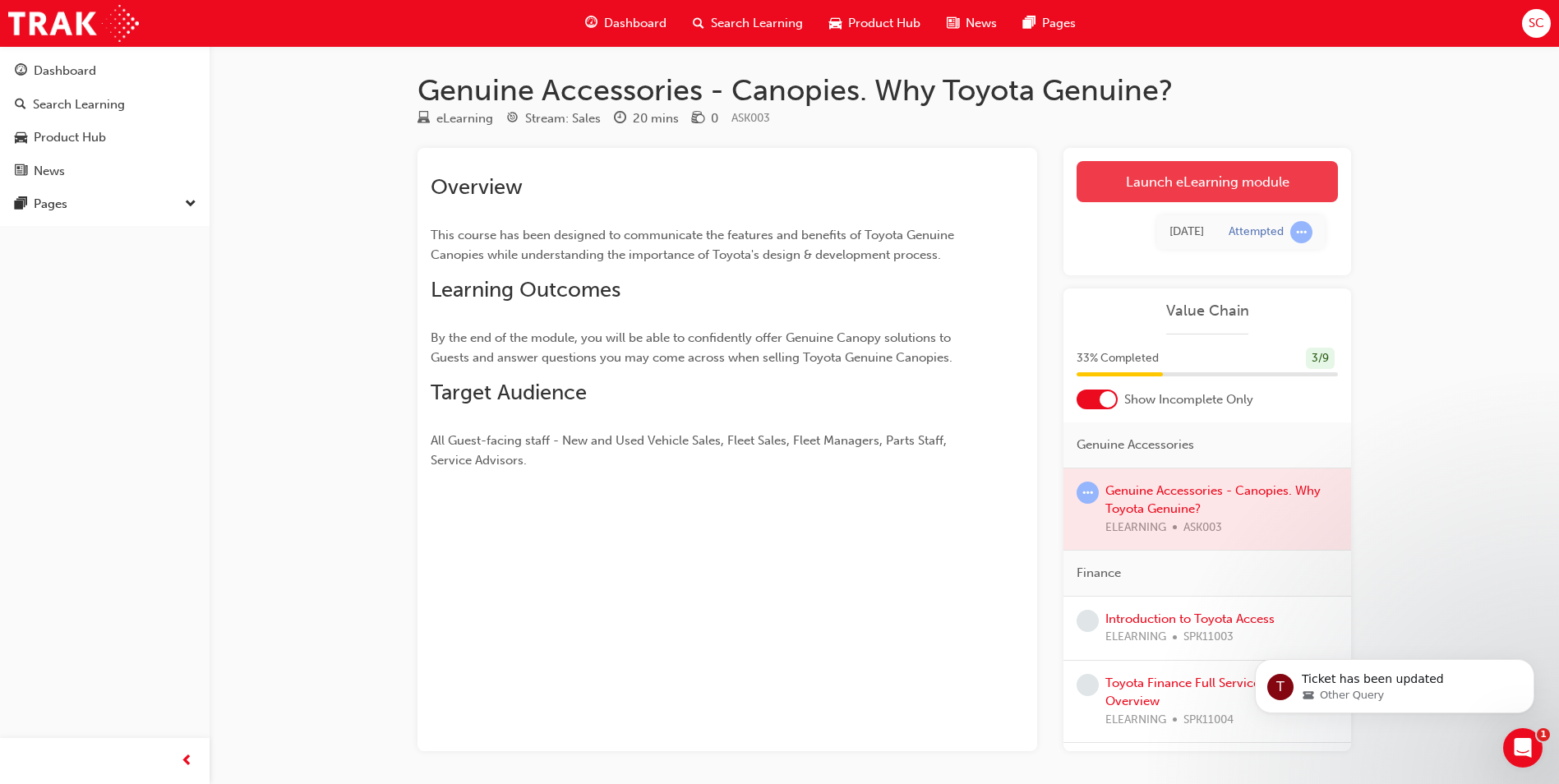
click at [1163, 195] on link "Launch eLearning module" at bounding box center [1207, 181] width 261 height 41
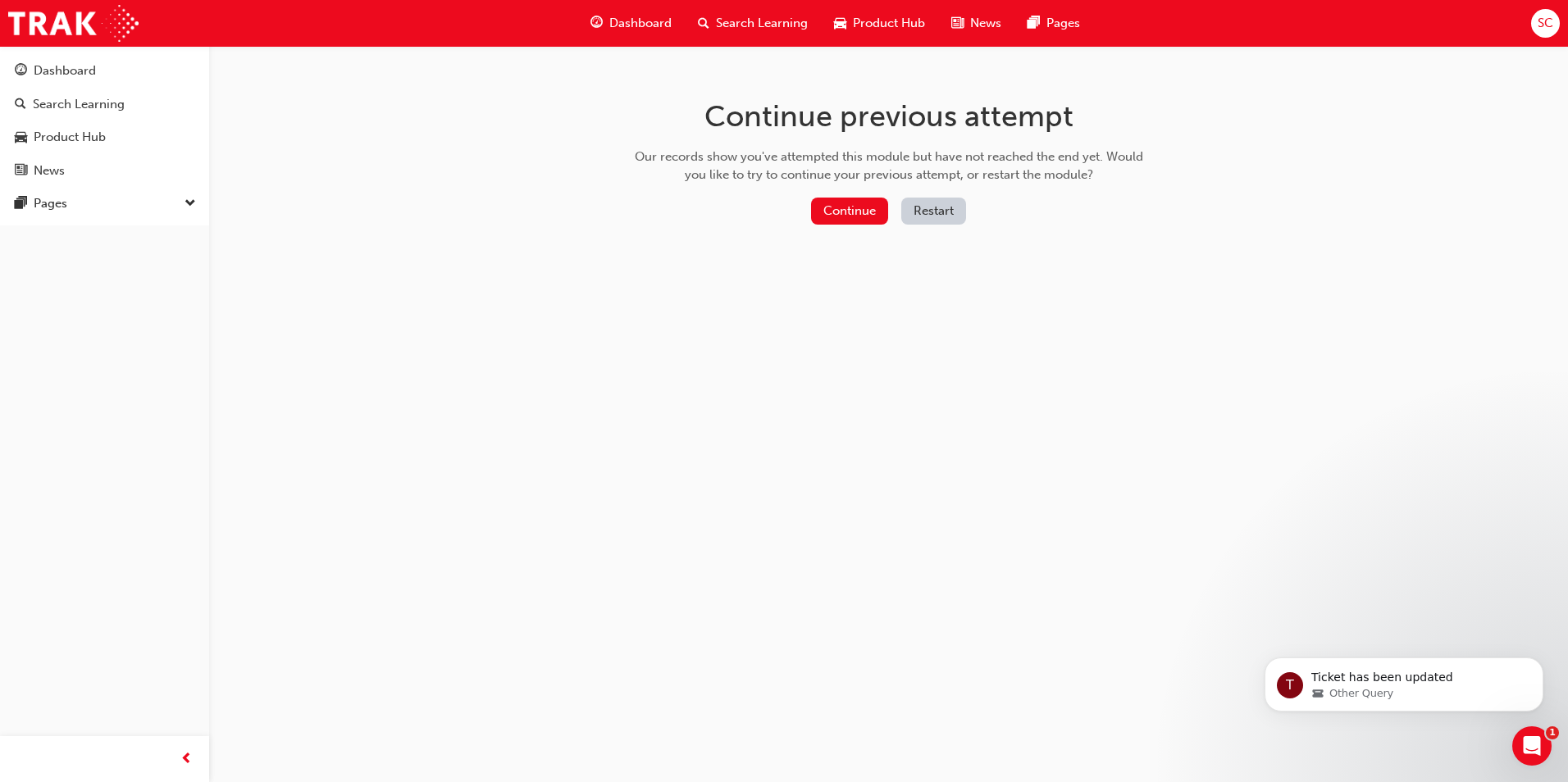
click at [921, 210] on button "Restart" at bounding box center [933, 211] width 65 height 27
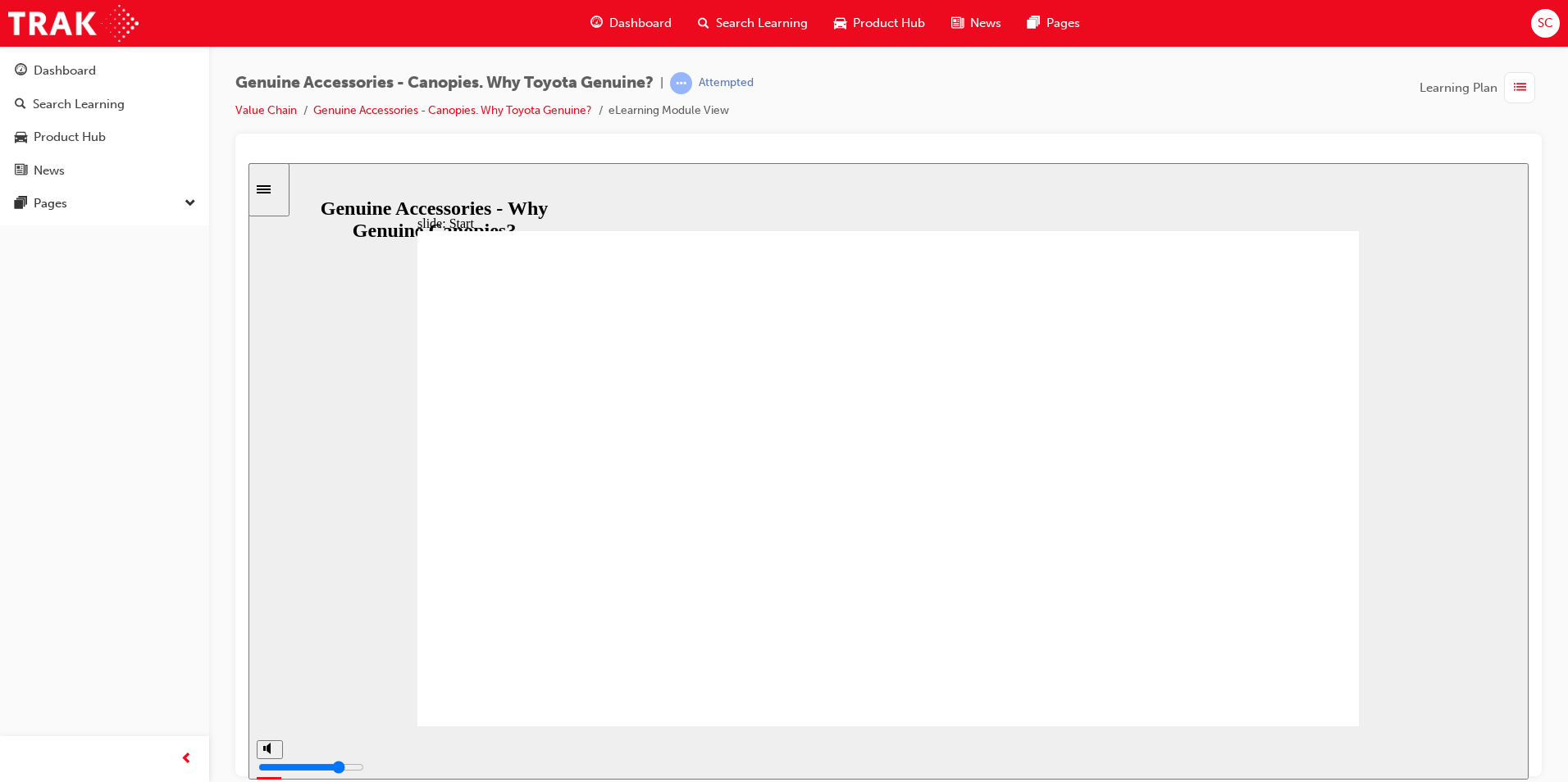
drag, startPoint x: 648, startPoint y: 753, endPoint x: 1509, endPoint y: 748, distance: 861.0
click at [1509, 748] on section "PREV NEXT SUBMIT" at bounding box center [888, 752] width 1280 height 53
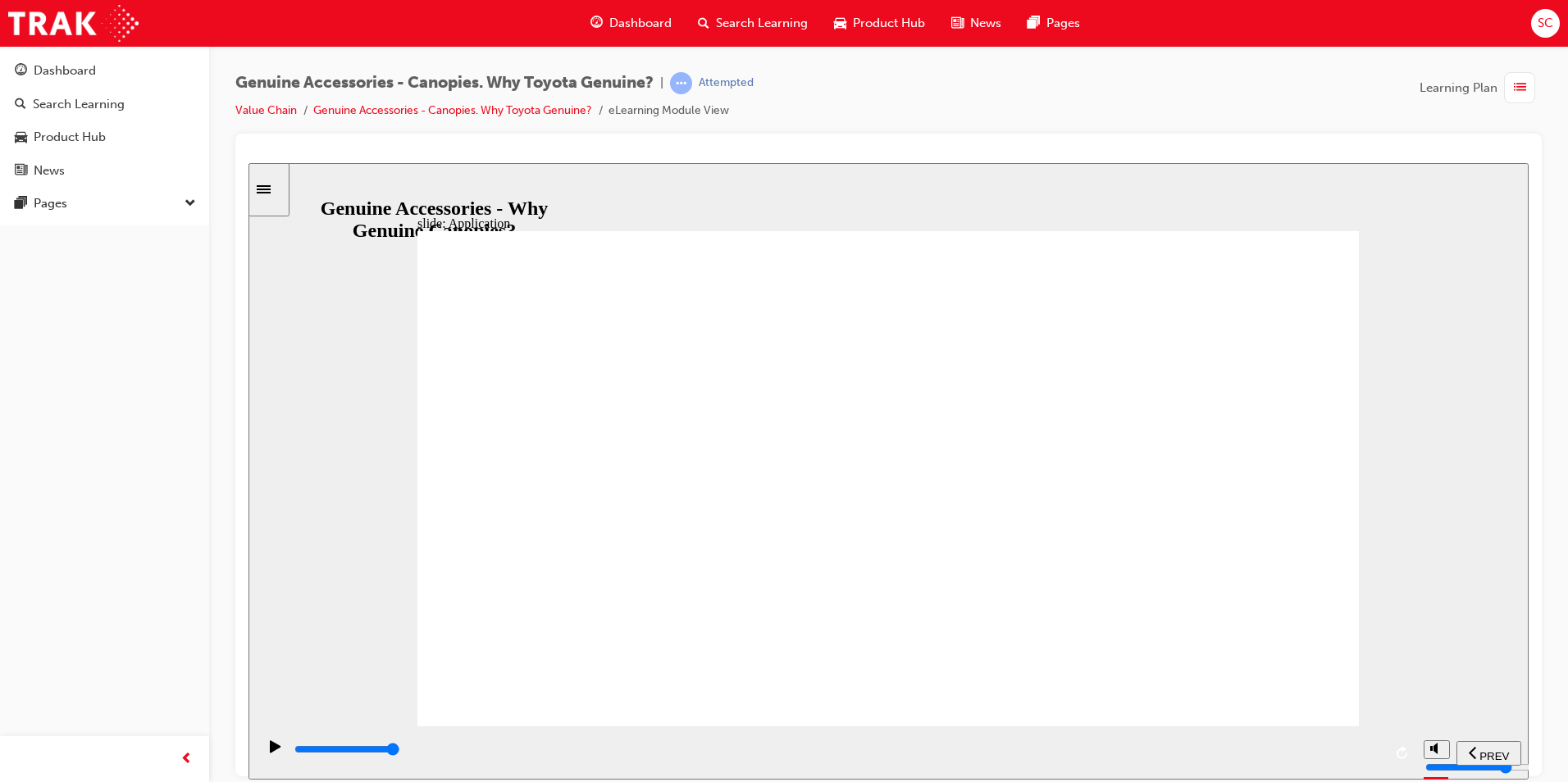
drag, startPoint x: 944, startPoint y: 756, endPoint x: 1378, endPoint y: 734, distance: 434.6
click at [1377, 746] on div "playback controls" at bounding box center [837, 749] width 1090 height 18
drag, startPoint x: 747, startPoint y: 758, endPoint x: 1373, endPoint y: 531, distance: 665.9
click at [1376, 707] on div "slide: Development Graph Group 1 Oval 1 Accessory F&B Check Notes Genuine vs No…" at bounding box center [888, 470] width 1280 height 617
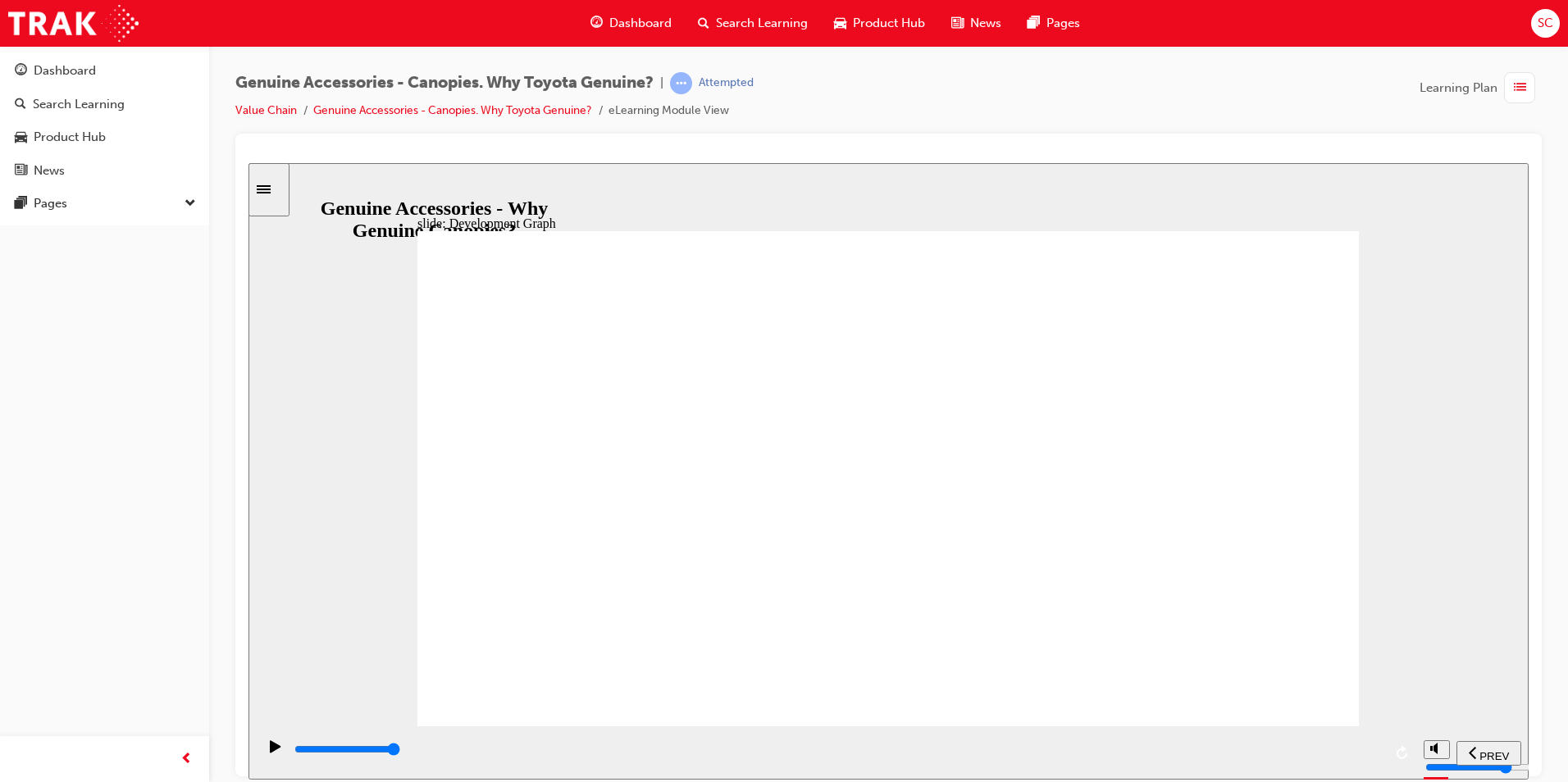
drag, startPoint x: 1000, startPoint y: 752, endPoint x: 1439, endPoint y: 755, distance: 439.0
click at [1439, 755] on section "PREV NEXT SUBMIT" at bounding box center [888, 752] width 1280 height 53
drag, startPoint x: 761, startPoint y: 747, endPoint x: 1340, endPoint y: 755, distance: 579.1
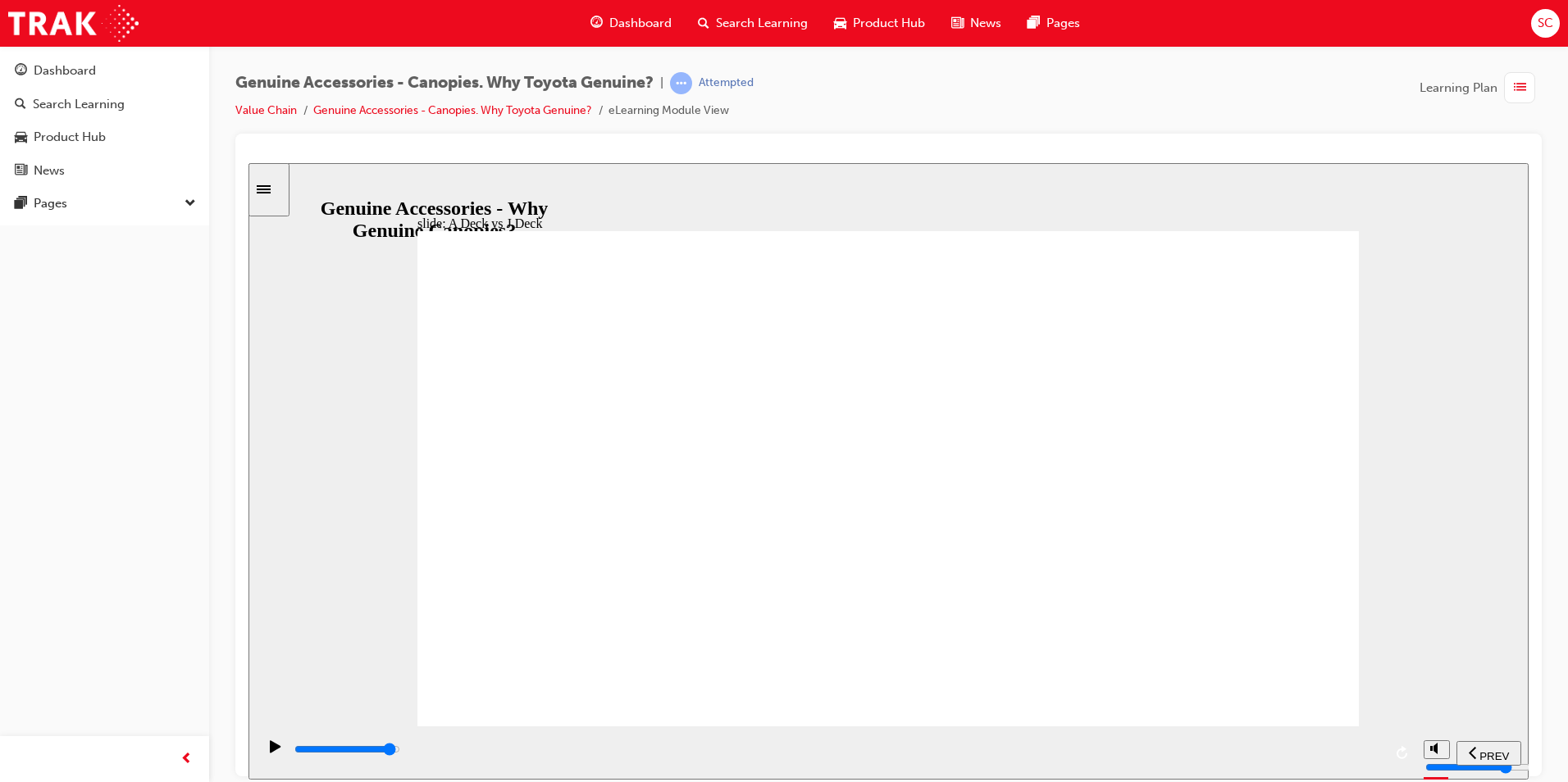
click at [1339, 756] on div "playback controls" at bounding box center [837, 749] width 1090 height 18
drag, startPoint x: 1189, startPoint y: 745, endPoint x: 1468, endPoint y: 753, distance: 279.1
click at [1468, 753] on section "PREV NEXT SUBMIT" at bounding box center [888, 752] width 1280 height 53
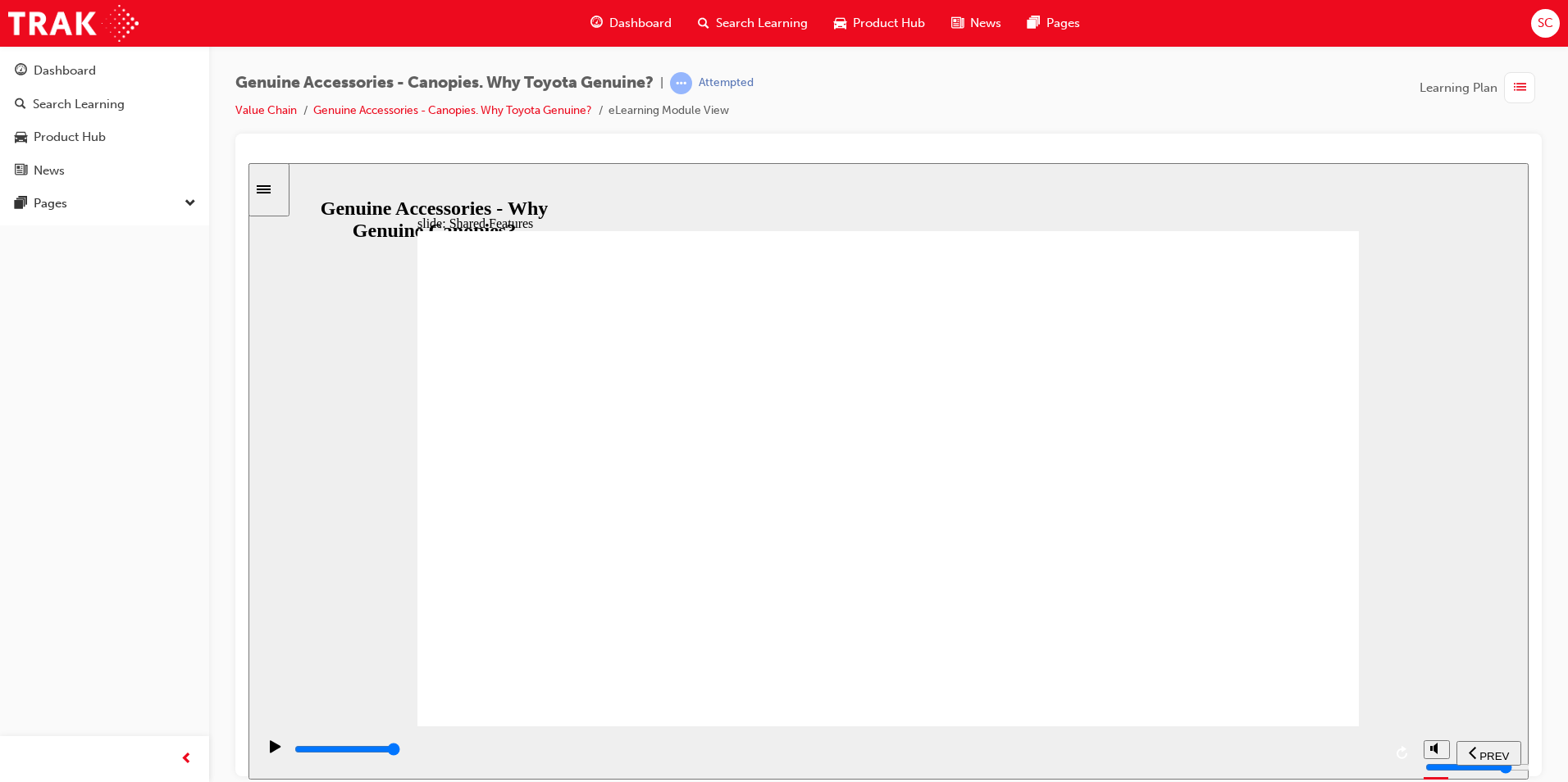
drag, startPoint x: 555, startPoint y: 758, endPoint x: 1389, endPoint y: 680, distance: 837.6
click at [1517, 724] on div "slide: Shared Features Shared features & benefits Continue A Deck Canopy J Deck…" at bounding box center [888, 470] width 1280 height 617
drag, startPoint x: 547, startPoint y: 659, endPoint x: 527, endPoint y: 613, distance: 50.2
click at [527, 613] on div "Shared features & benefits Continue A Deck Canopy J Deck Canopy Rectangle 3 Rec…" at bounding box center [888, 485] width 941 height 510
drag, startPoint x: 573, startPoint y: 679, endPoint x: 547, endPoint y: 651, distance: 38.2
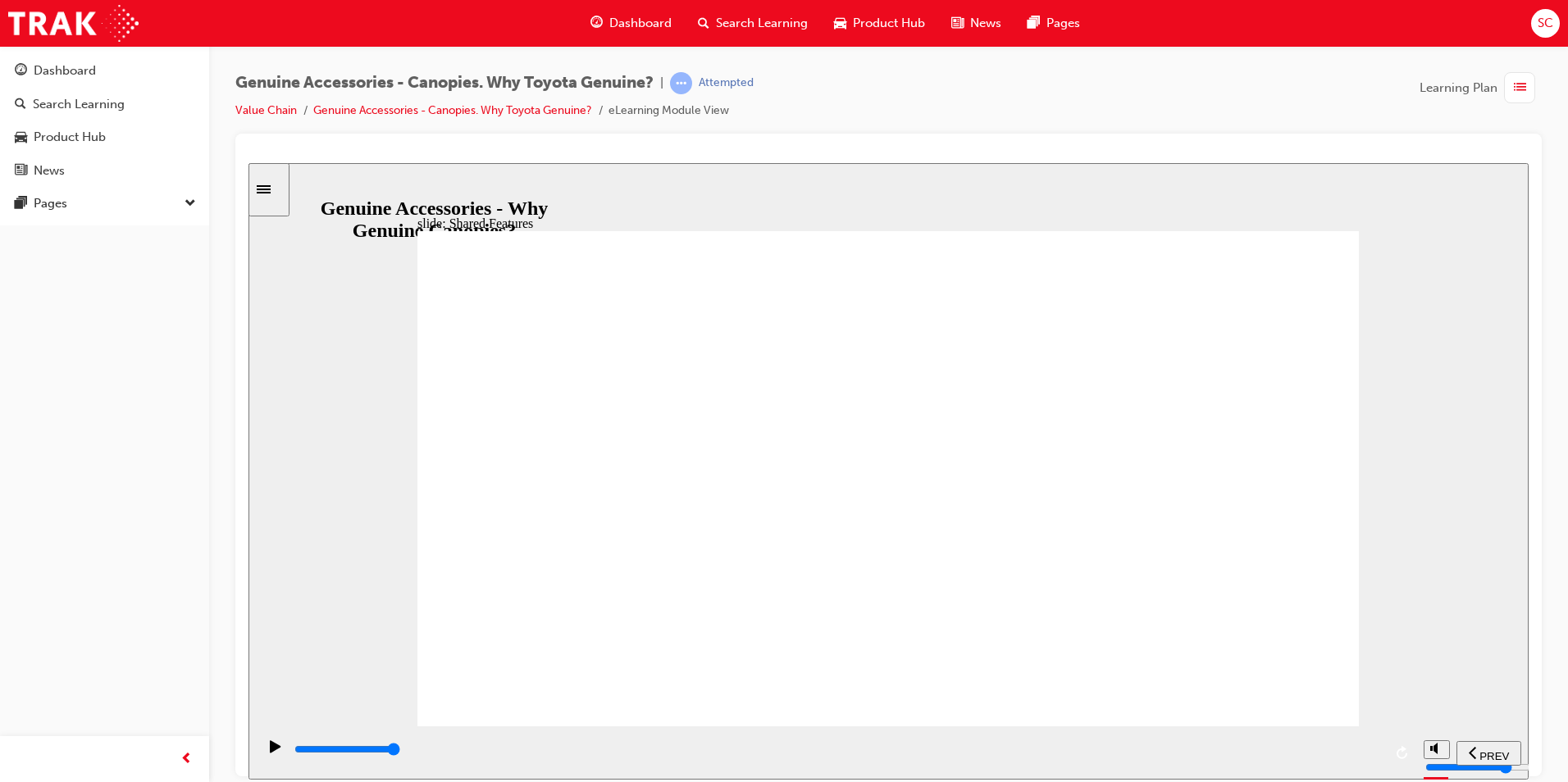
drag, startPoint x: 693, startPoint y: 657, endPoint x: 726, endPoint y: 655, distance: 33.1
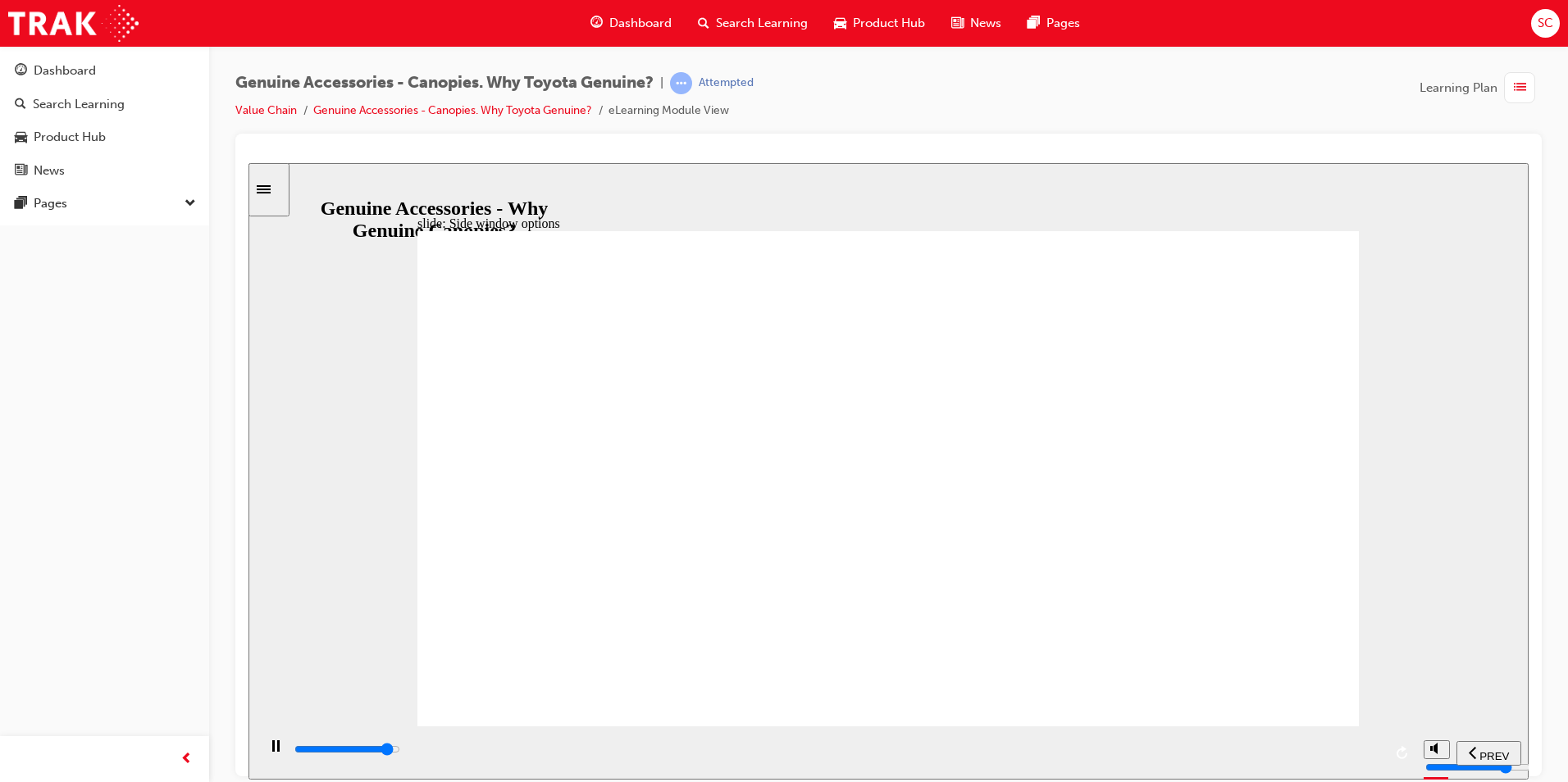
drag, startPoint x: 1361, startPoint y: 756, endPoint x: 1370, endPoint y: 493, distance: 263.2
click at [1414, 752] on div "playback controls" at bounding box center [836, 752] width 1159 height 53
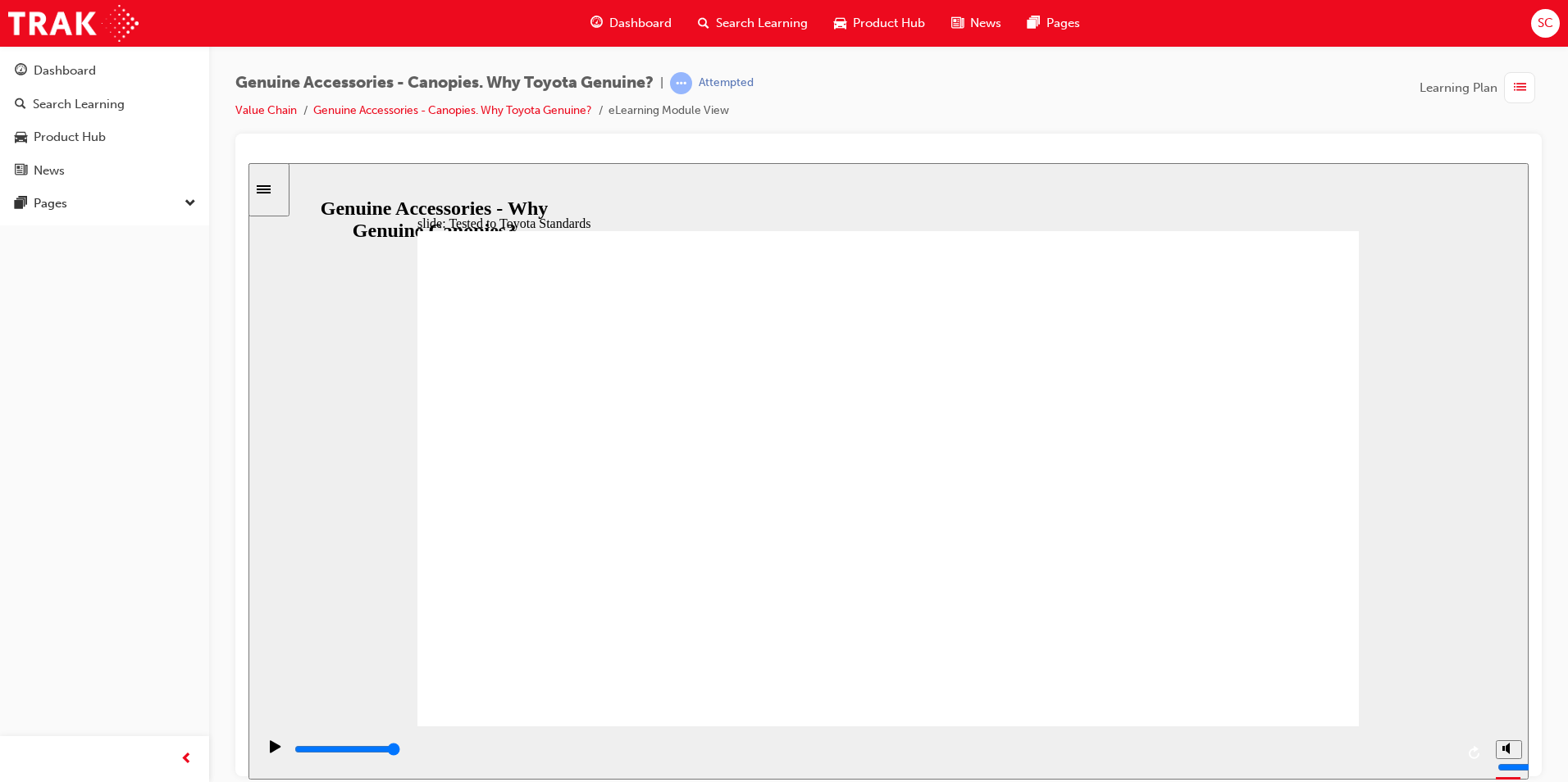
drag, startPoint x: 860, startPoint y: 745, endPoint x: 1526, endPoint y: 683, distance: 668.9
click at [1529, 778] on html "slide: Tested to Toyota Standards Rectangle 1 Tested to Toyota Standards Due to…" at bounding box center [888, 470] width 1280 height 617
drag, startPoint x: 609, startPoint y: 756, endPoint x: 1416, endPoint y: 700, distance: 808.9
click at [1432, 766] on section "PREV NEXT SUBMIT" at bounding box center [888, 752] width 1280 height 53
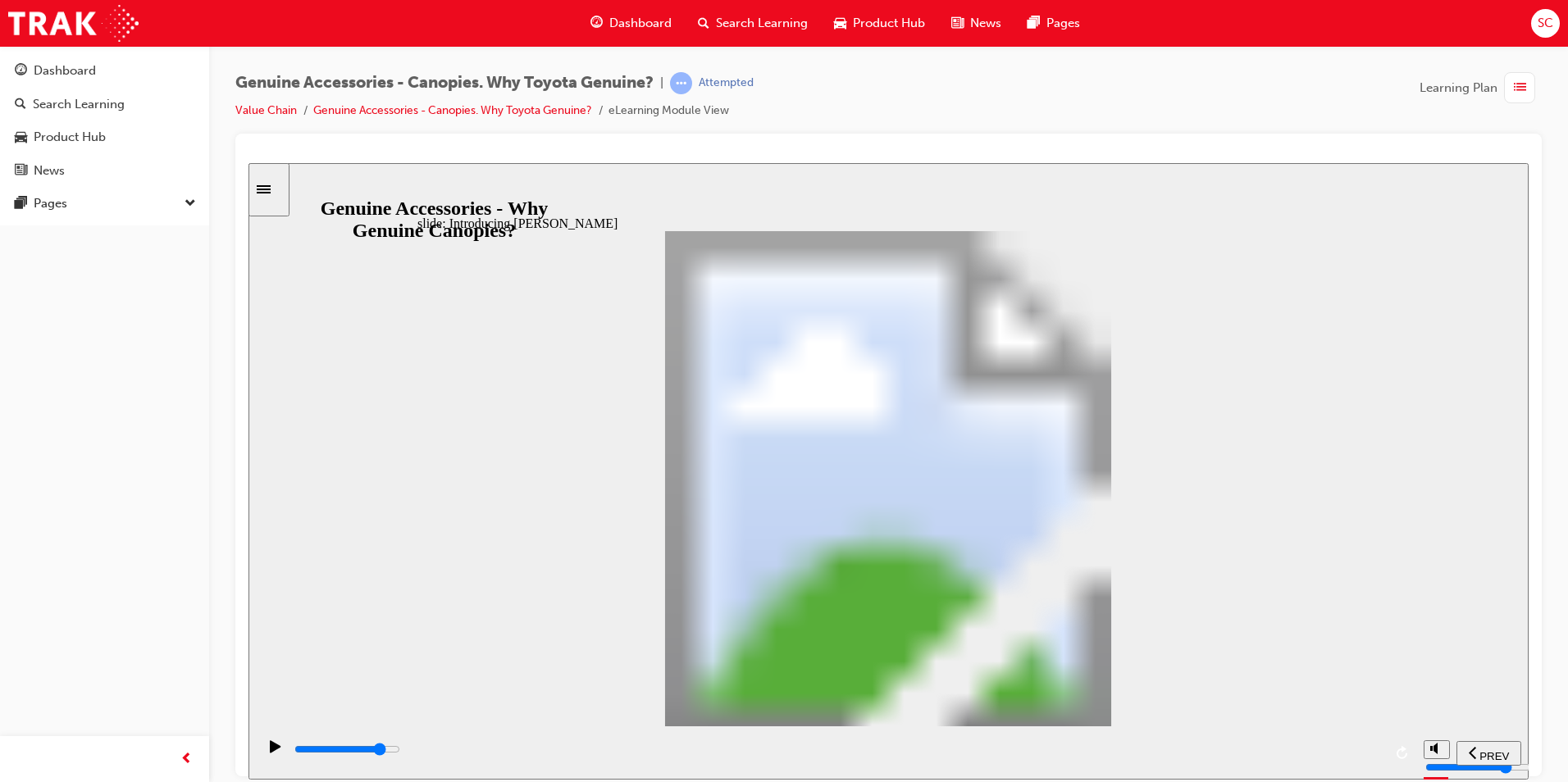
drag, startPoint x: 867, startPoint y: 749, endPoint x: 1215, endPoint y: 752, distance: 348.0
click at [1215, 752] on div "playback controls" at bounding box center [837, 749] width 1090 height 18
drag, startPoint x: 1208, startPoint y: 763, endPoint x: 1440, endPoint y: 740, distance: 233.1
click at [1440, 740] on section "PREV NEXT SUBMIT" at bounding box center [888, 752] width 1280 height 53
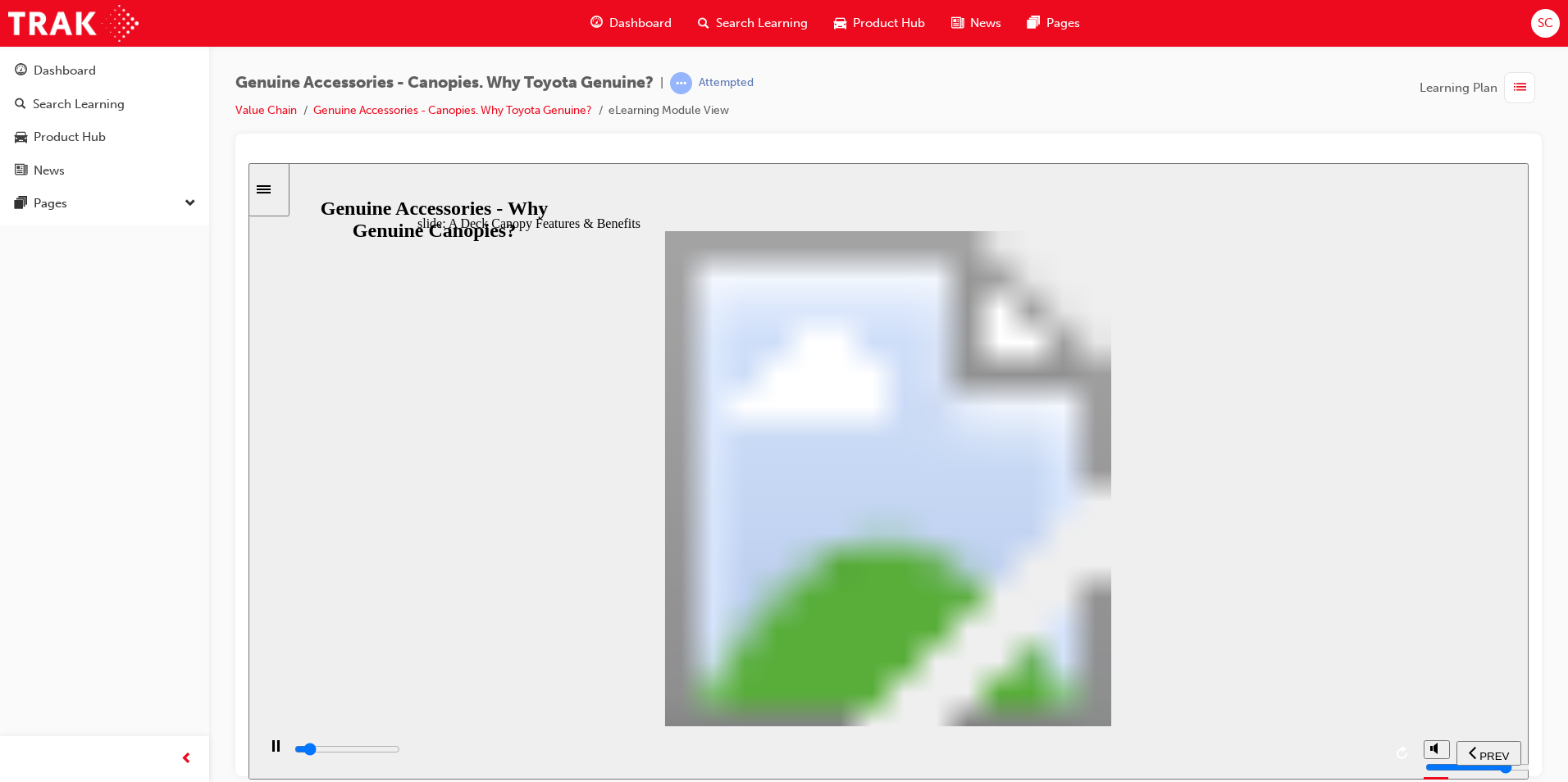
drag, startPoint x: 671, startPoint y: 738, endPoint x: 747, endPoint y: 736, distance: 76.0
click at [747, 736] on div "playback controls" at bounding box center [836, 752] width 1159 height 53
drag, startPoint x: 700, startPoint y: 755, endPoint x: 1247, endPoint y: 734, distance: 547.4
click at [1235, 742] on div "playback controls" at bounding box center [837, 752] width 1090 height 25
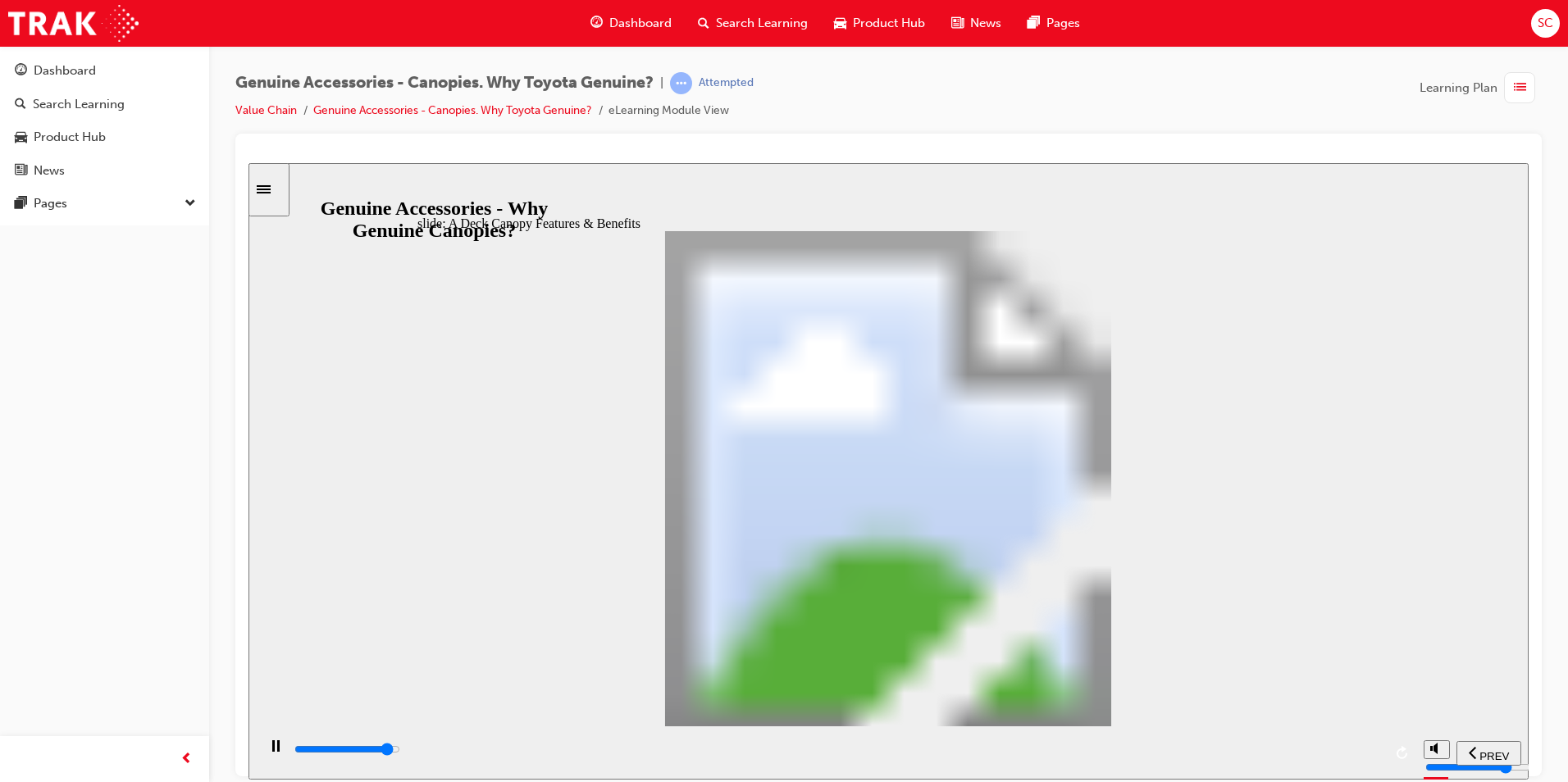
drag, startPoint x: 638, startPoint y: 747, endPoint x: 1365, endPoint y: 716, distance: 727.7
click at [1370, 729] on div "playback controls" at bounding box center [836, 752] width 1159 height 53
drag, startPoint x: 737, startPoint y: 758, endPoint x: 1394, endPoint y: 743, distance: 657.2
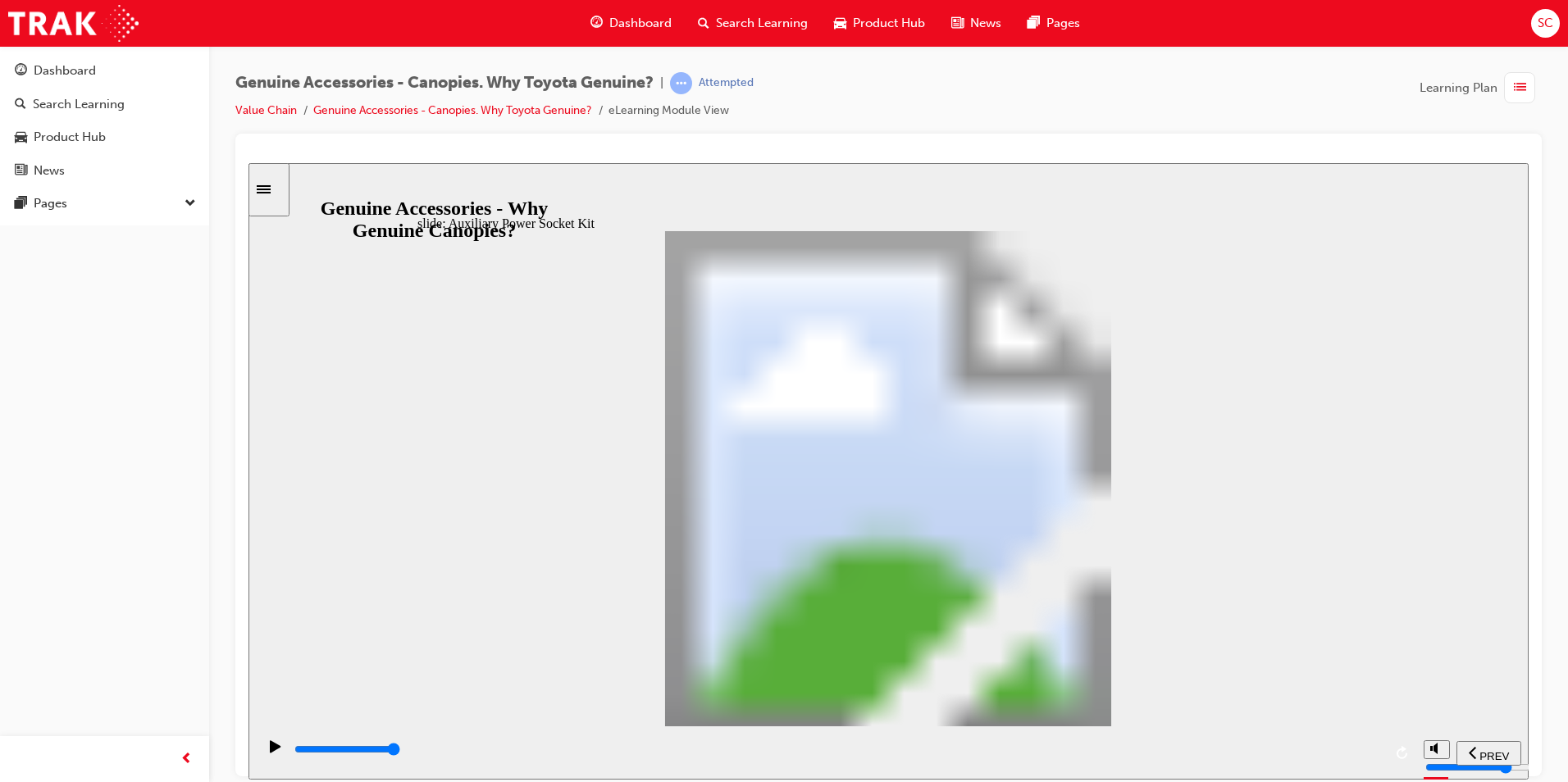
click at [1404, 756] on div "playback controls" at bounding box center [836, 752] width 1159 height 53
drag, startPoint x: 667, startPoint y: 746, endPoint x: 1341, endPoint y: 633, distance: 683.4
click at [1348, 673] on div "slide: A Deck comparison competitors Rectangle 56 Feature Comparison: A deck Gr…" at bounding box center [888, 470] width 1280 height 617
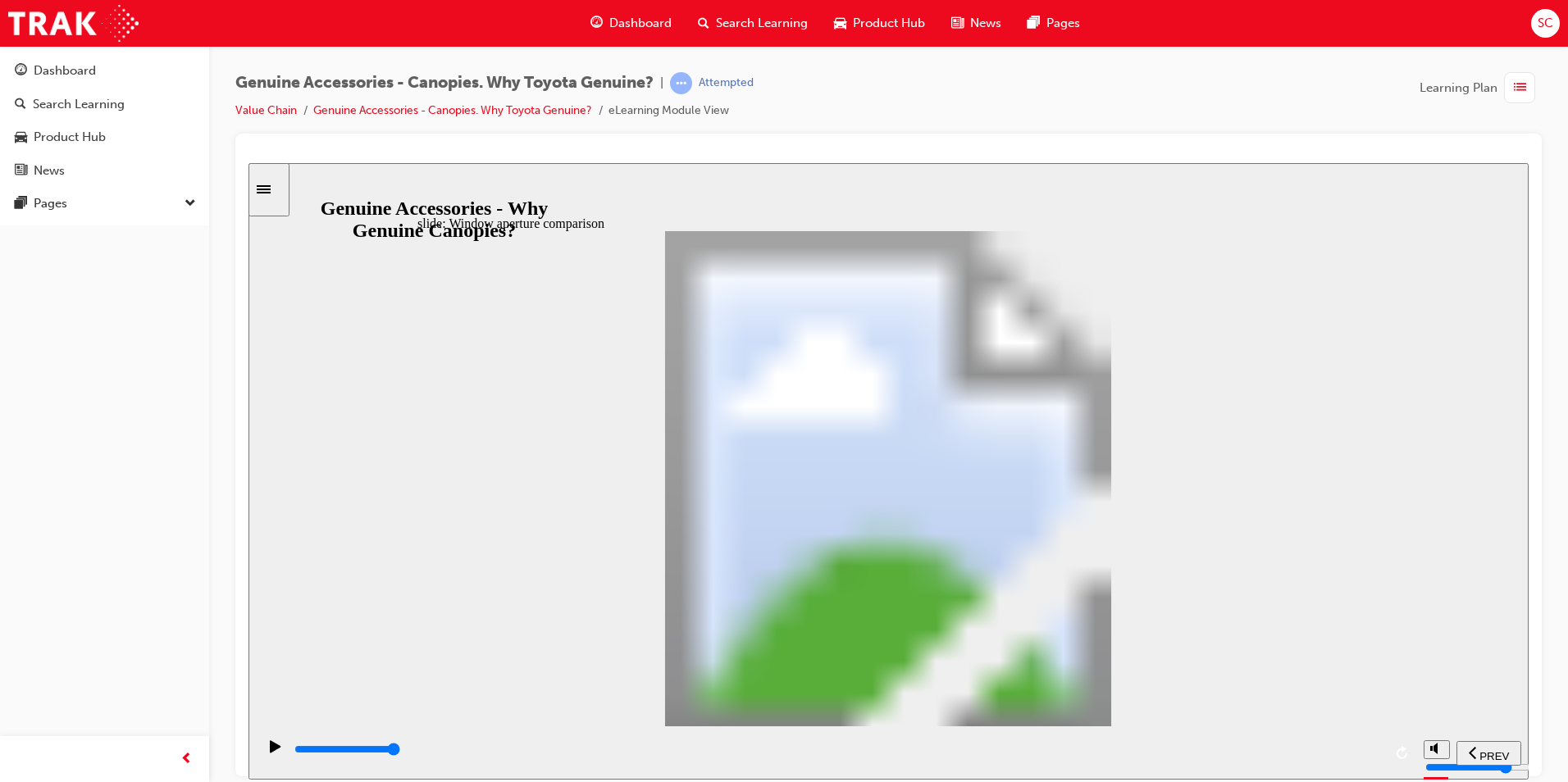
drag, startPoint x: 799, startPoint y: 762, endPoint x: 1441, endPoint y: 692, distance: 645.8
click at [1456, 744] on section "PREV NEXT SUBMIT" at bounding box center [888, 752] width 1280 height 53
drag, startPoint x: 940, startPoint y: 768, endPoint x: 1466, endPoint y: 699, distance: 530.5
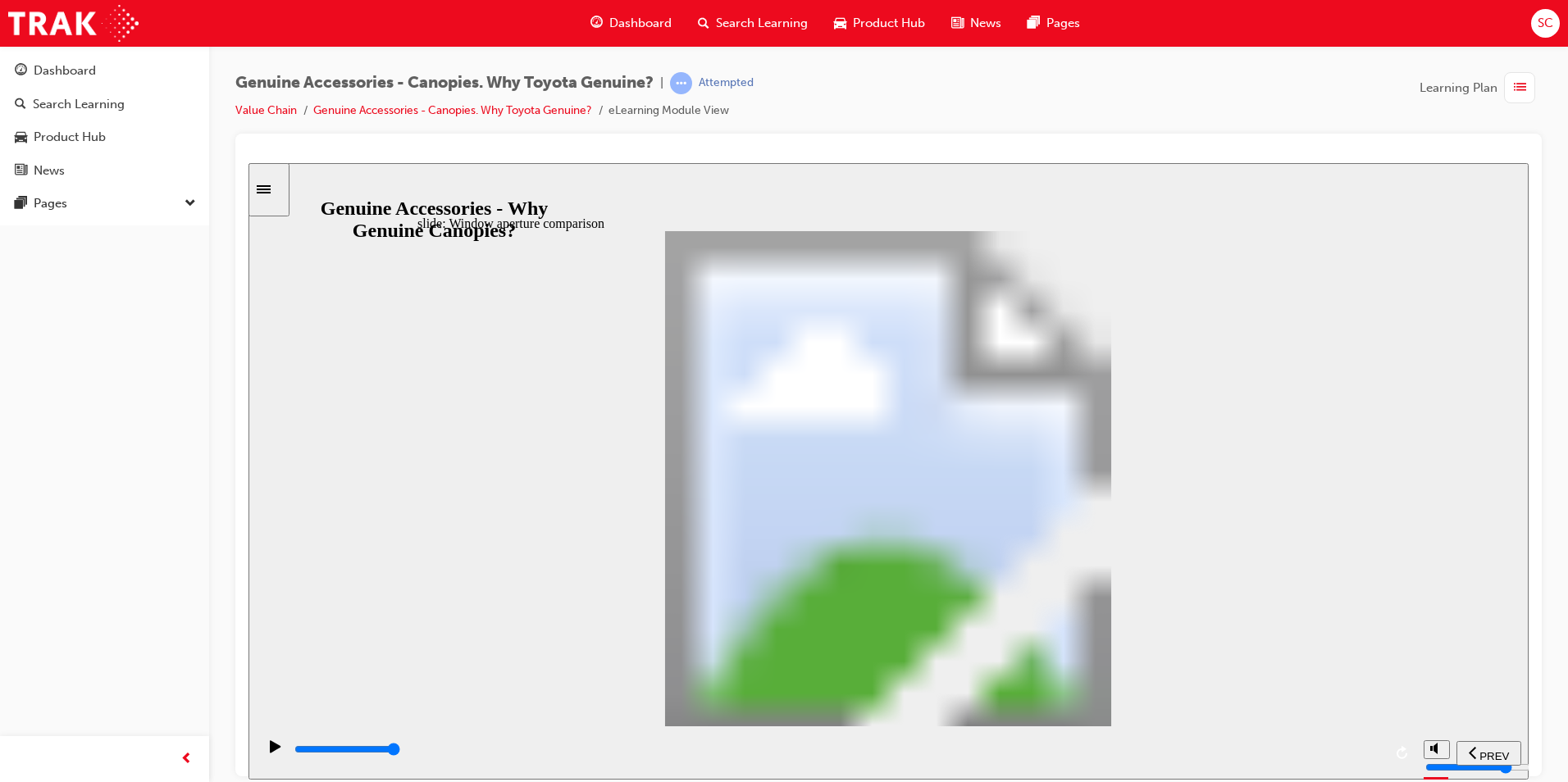
click at [1458, 735] on section "PREV NEXT SUBMIT" at bounding box center [888, 752] width 1280 height 53
drag, startPoint x: 694, startPoint y: 753, endPoint x: 1341, endPoint y: 743, distance: 647.1
click at [1333, 746] on div "playback controls" at bounding box center [837, 749] width 1090 height 18
click at [400, 752] on input "slide progress" at bounding box center [347, 748] width 106 height 13
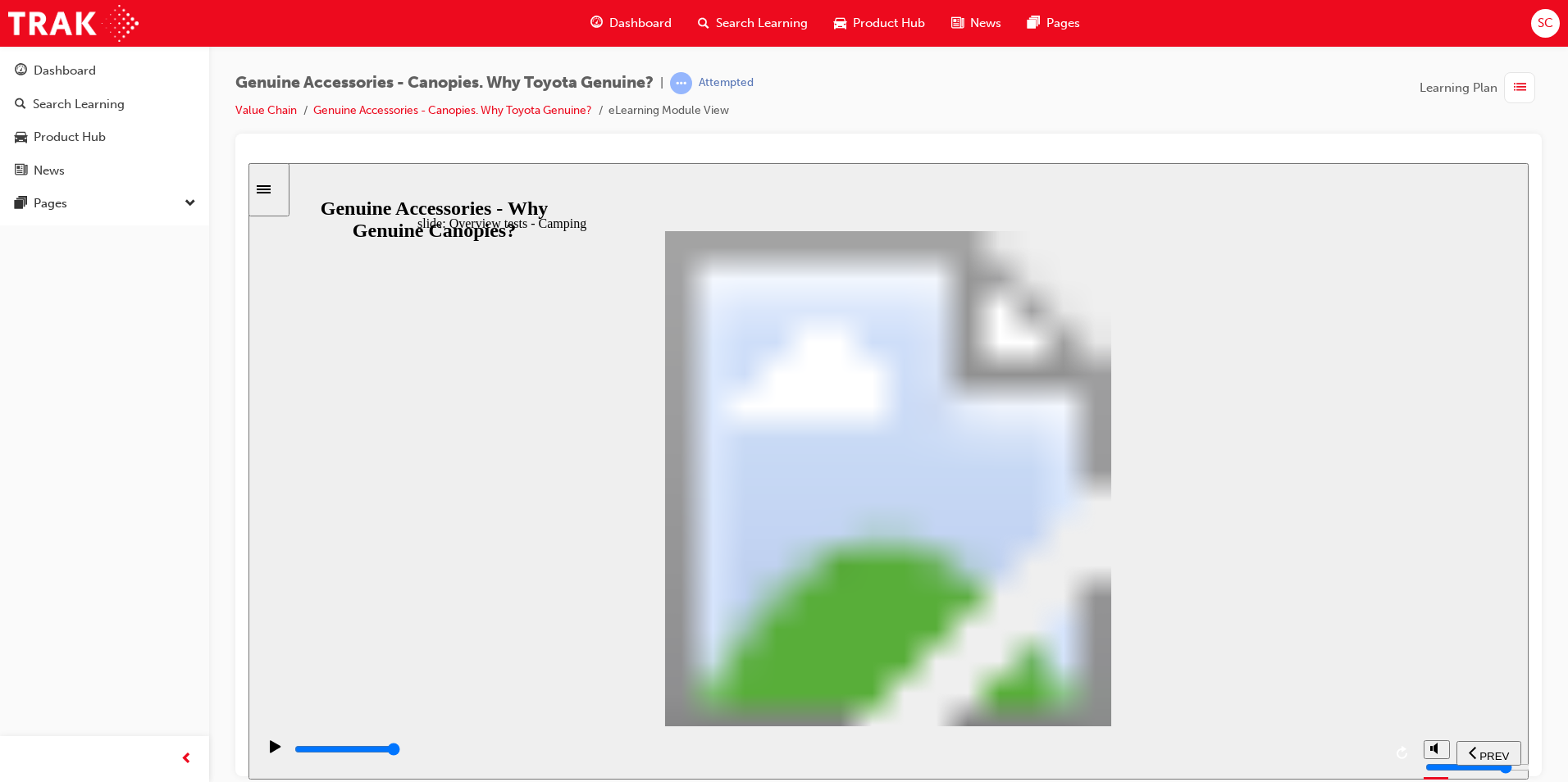
drag, startPoint x: 1367, startPoint y: 751, endPoint x: 1399, endPoint y: 741, distance: 33.5
click at [1403, 745] on div "playback controls" at bounding box center [836, 752] width 1159 height 53
click at [270, 752] on icon "play/pause" at bounding box center [275, 745] width 11 height 12
type input "27500"
drag, startPoint x: 434, startPoint y: 762, endPoint x: 1420, endPoint y: 823, distance: 987.9
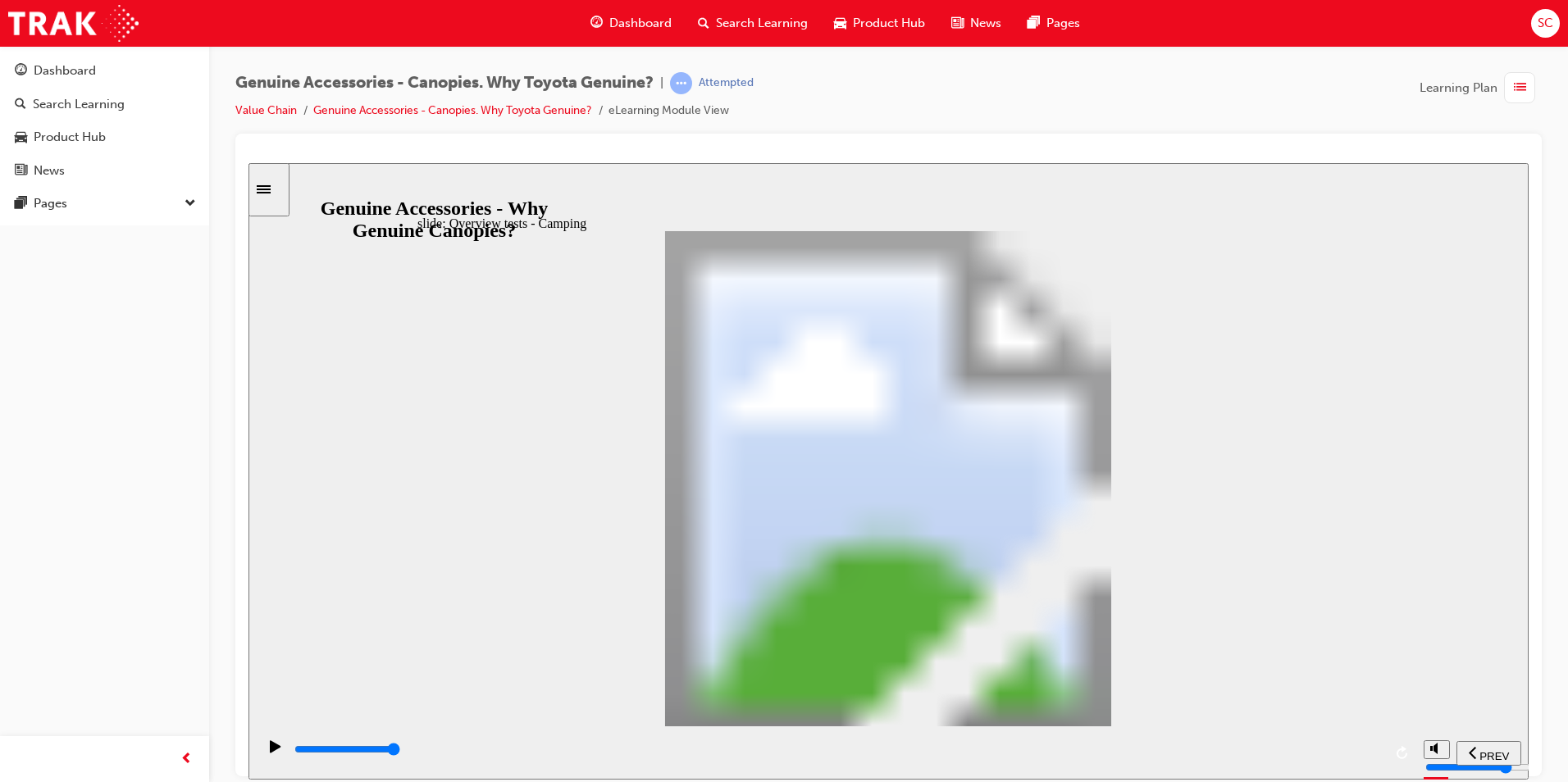
click at [1420, 778] on html "​false false​ slide: Overview tests - Camping Multiply Rectangular Callout 1 To…" at bounding box center [888, 470] width 1280 height 617
click at [114, 70] on div "Dashboard" at bounding box center [104, 70] width 180 height 20
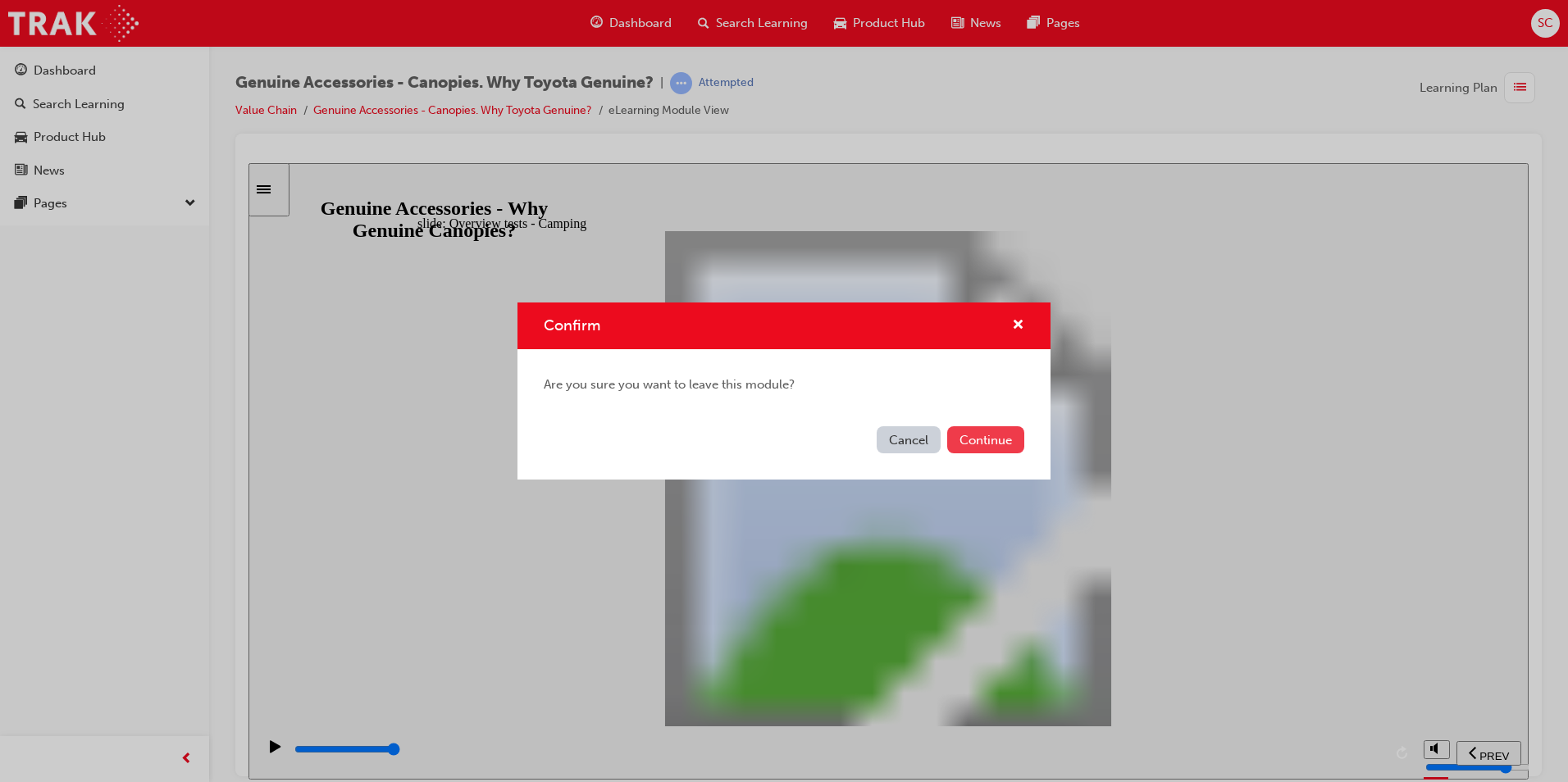
click at [985, 428] on button "Continue" at bounding box center [985, 440] width 77 height 27
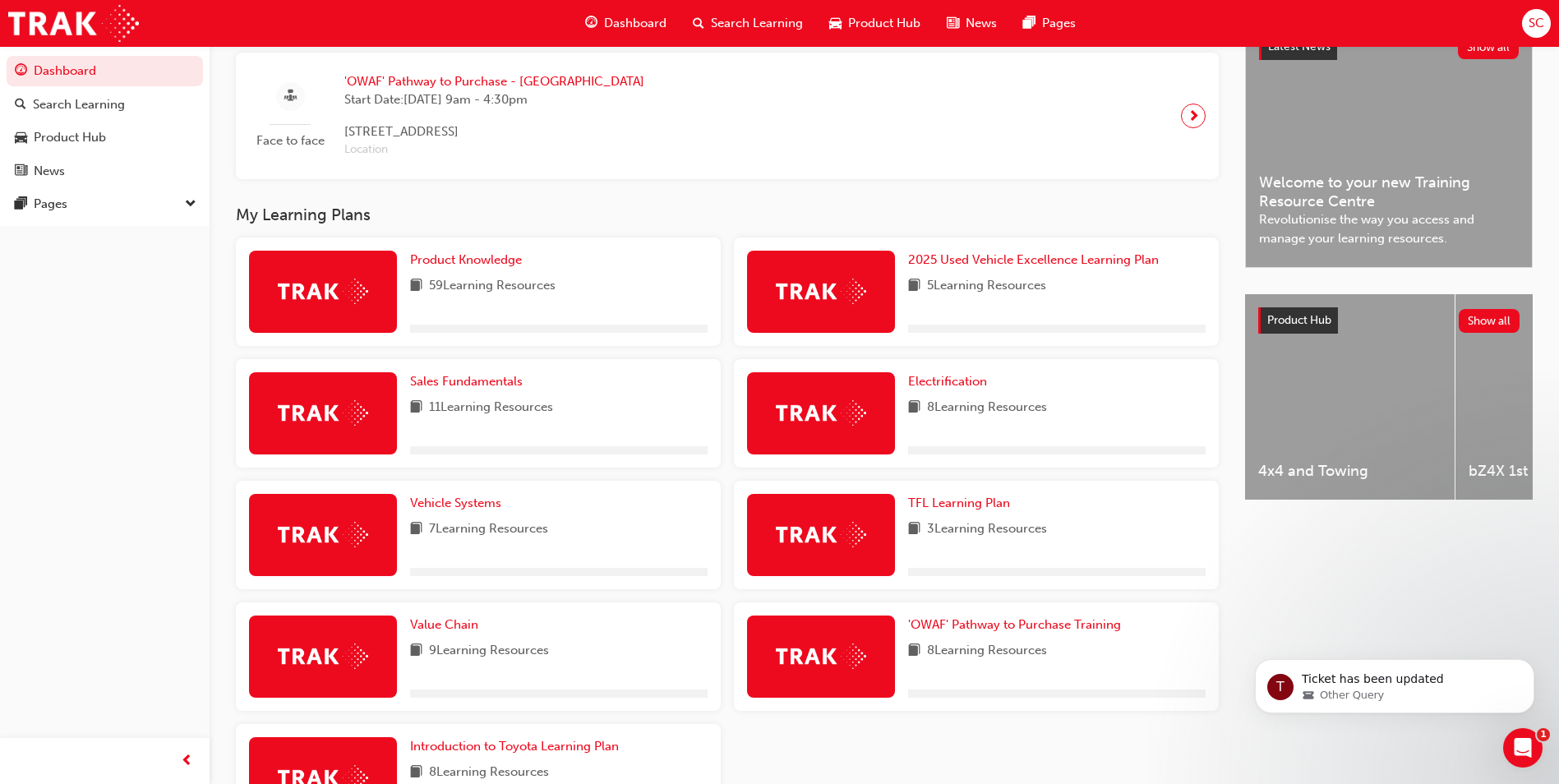
scroll to position [411, 0]
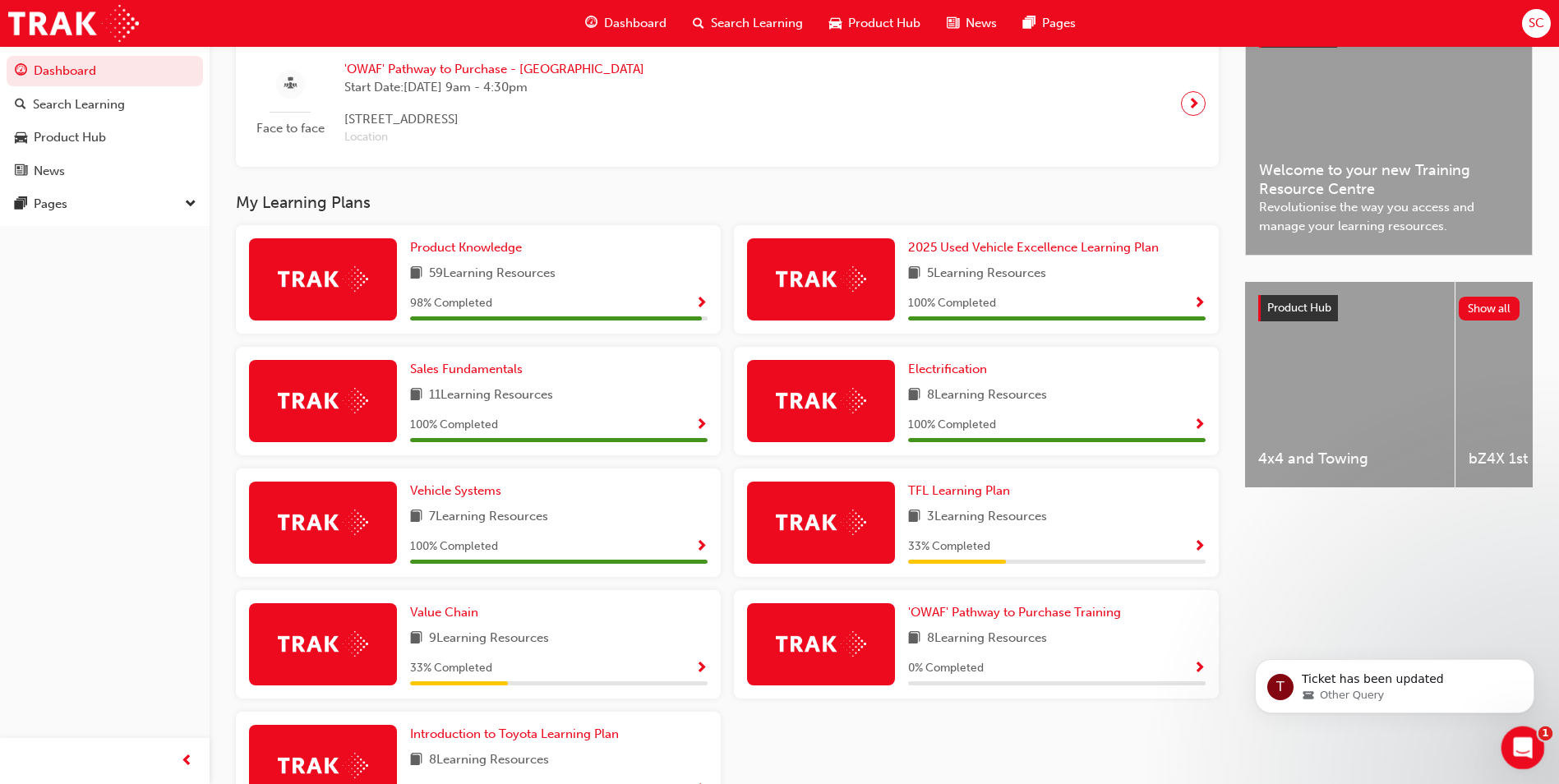
click at [1528, 738] on icon "Open Intercom Messenger" at bounding box center [1521, 746] width 27 height 27
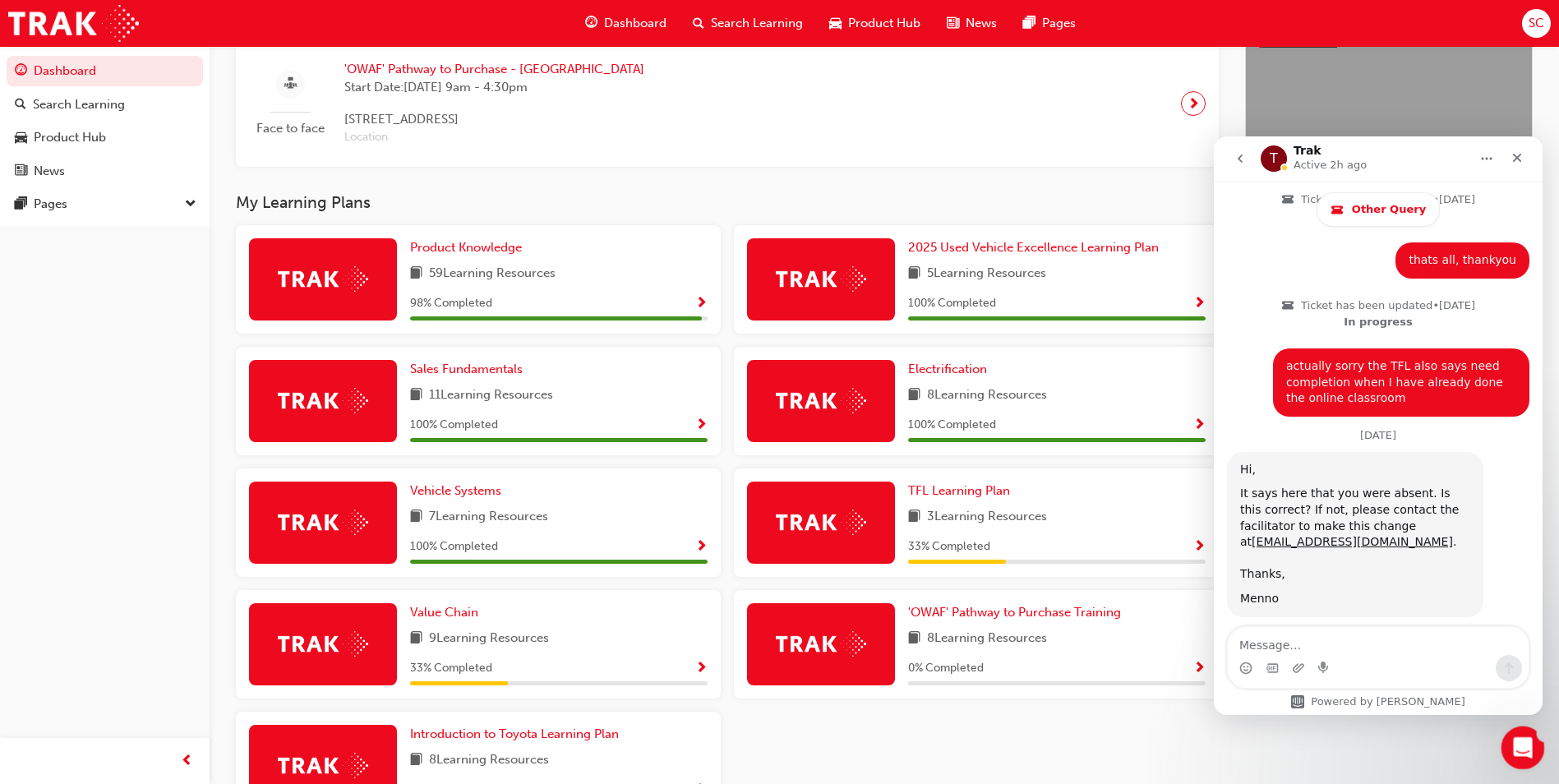
scroll to position [0, 0]
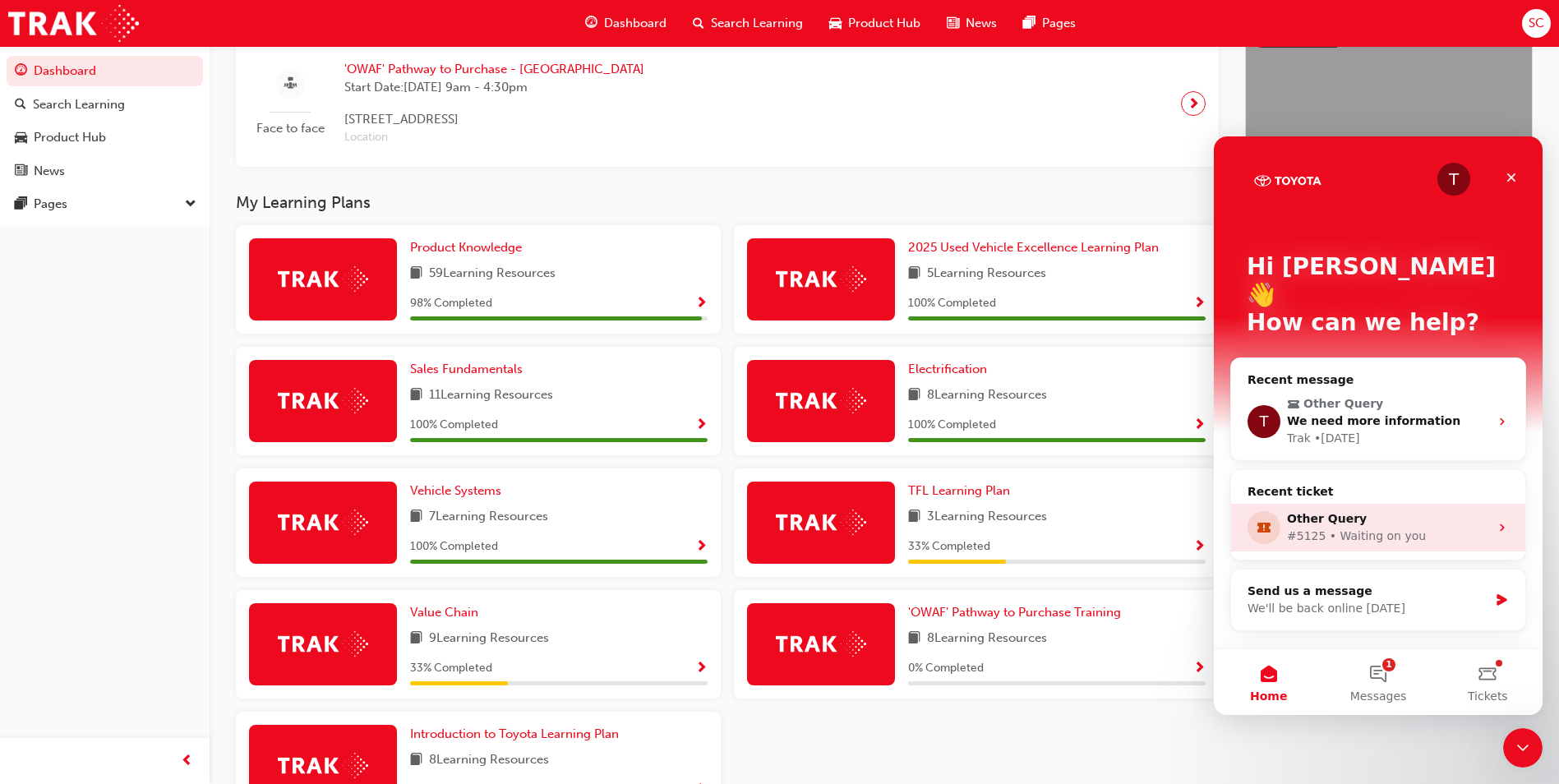
click at [1441, 510] on div "Other Query" at bounding box center [1388, 518] width 202 height 17
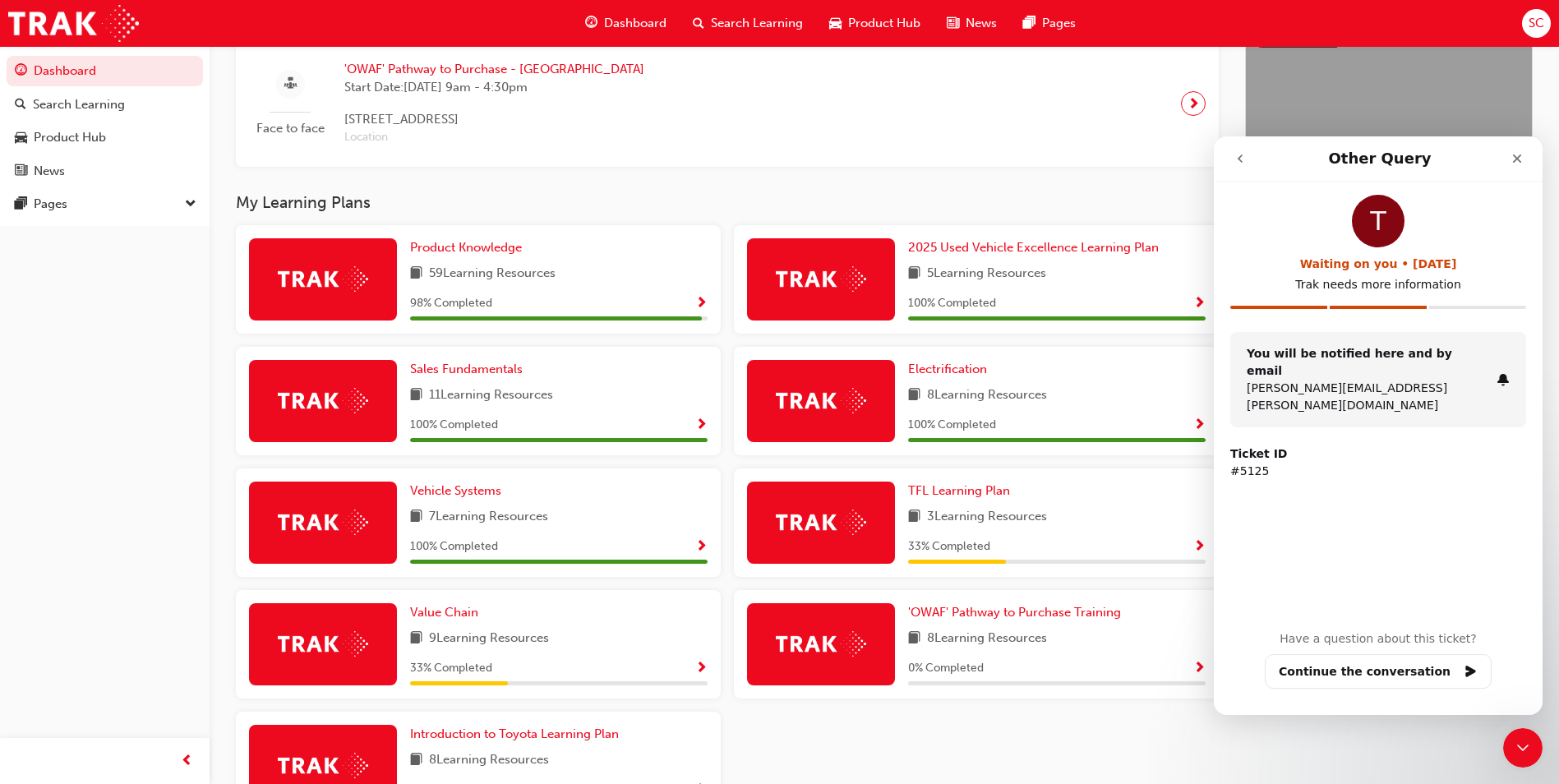
click at [1243, 158] on icon "go back" at bounding box center [1240, 158] width 13 height 13
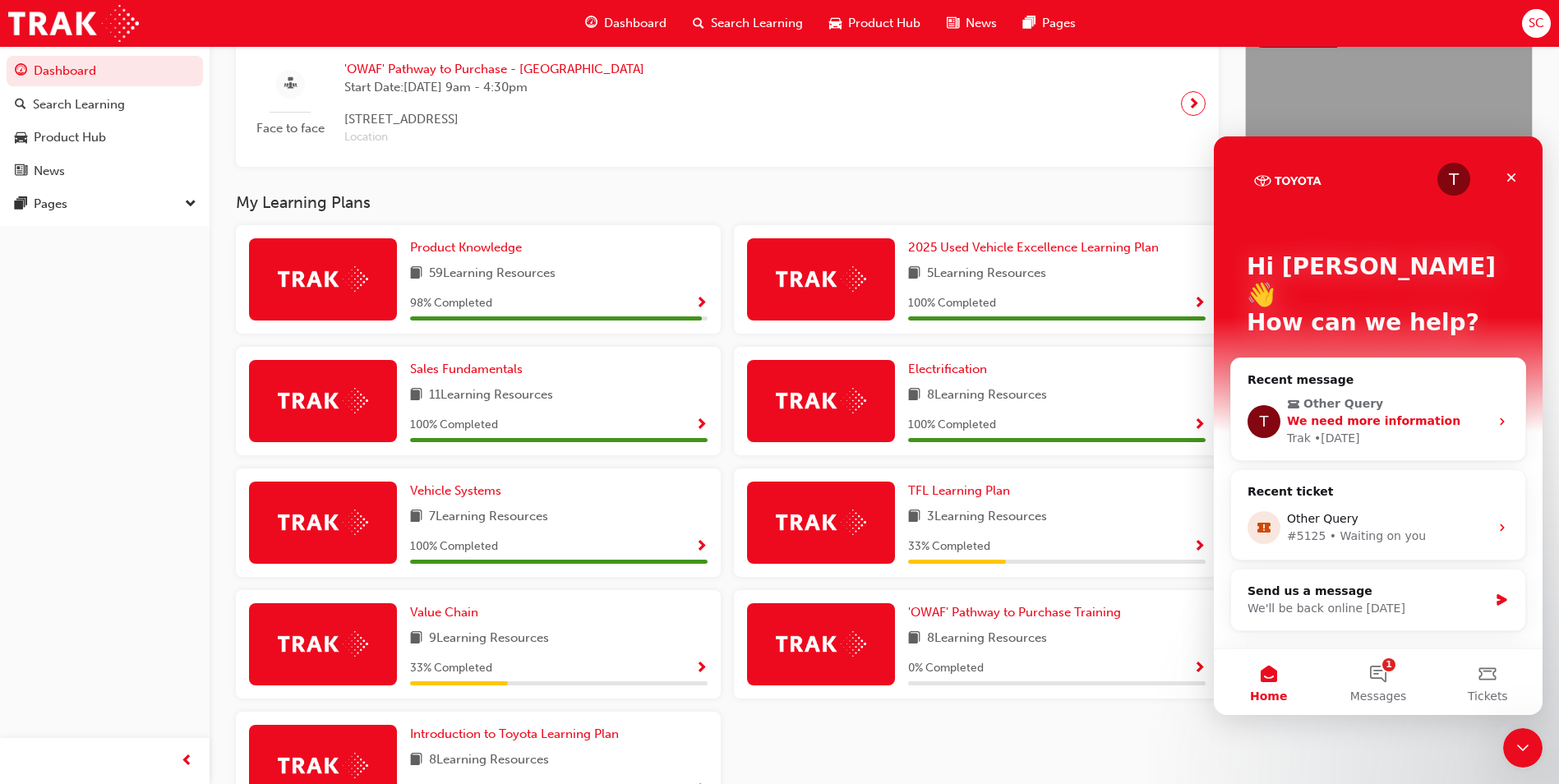
click at [1407, 414] on span "We need more information" at bounding box center [1373, 420] width 173 height 13
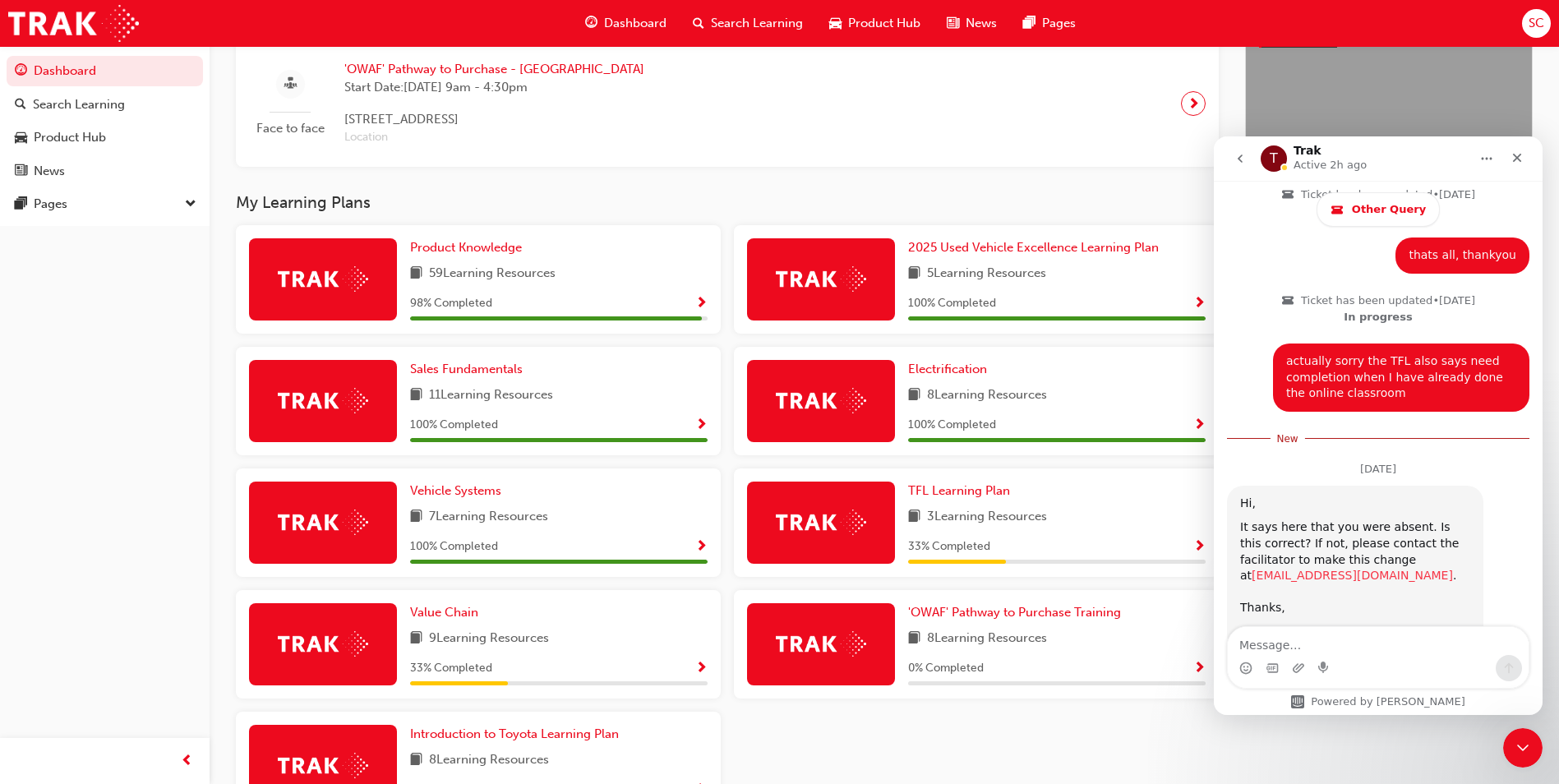
scroll to position [1373, 0]
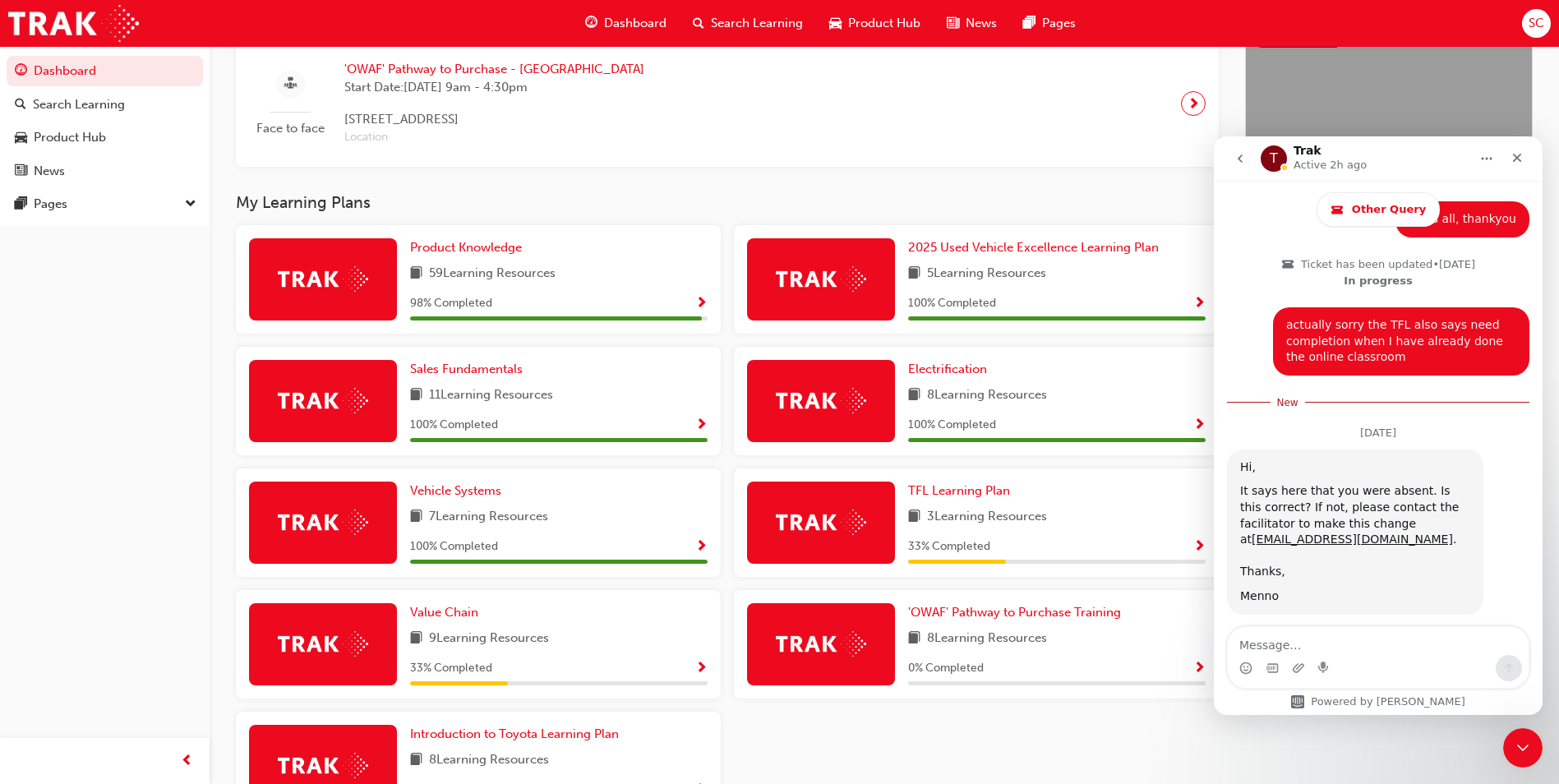
click at [1008, 129] on div "Face to face 'OWAF' Pathway to Purchase - [GEOGRAPHIC_DATA] Start Date: [DATE] …" at bounding box center [727, 103] width 957 height 100
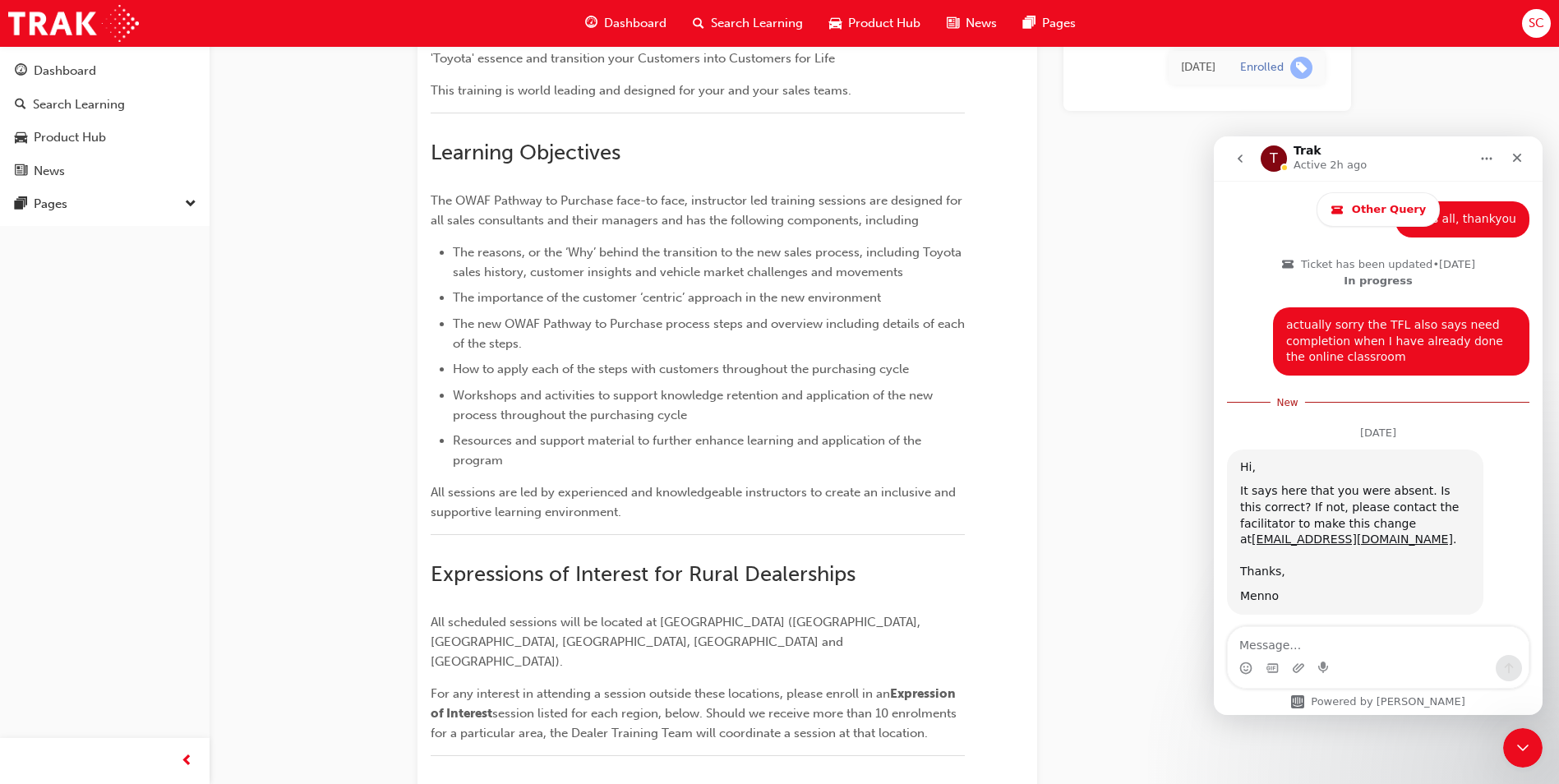
scroll to position [2282, 0]
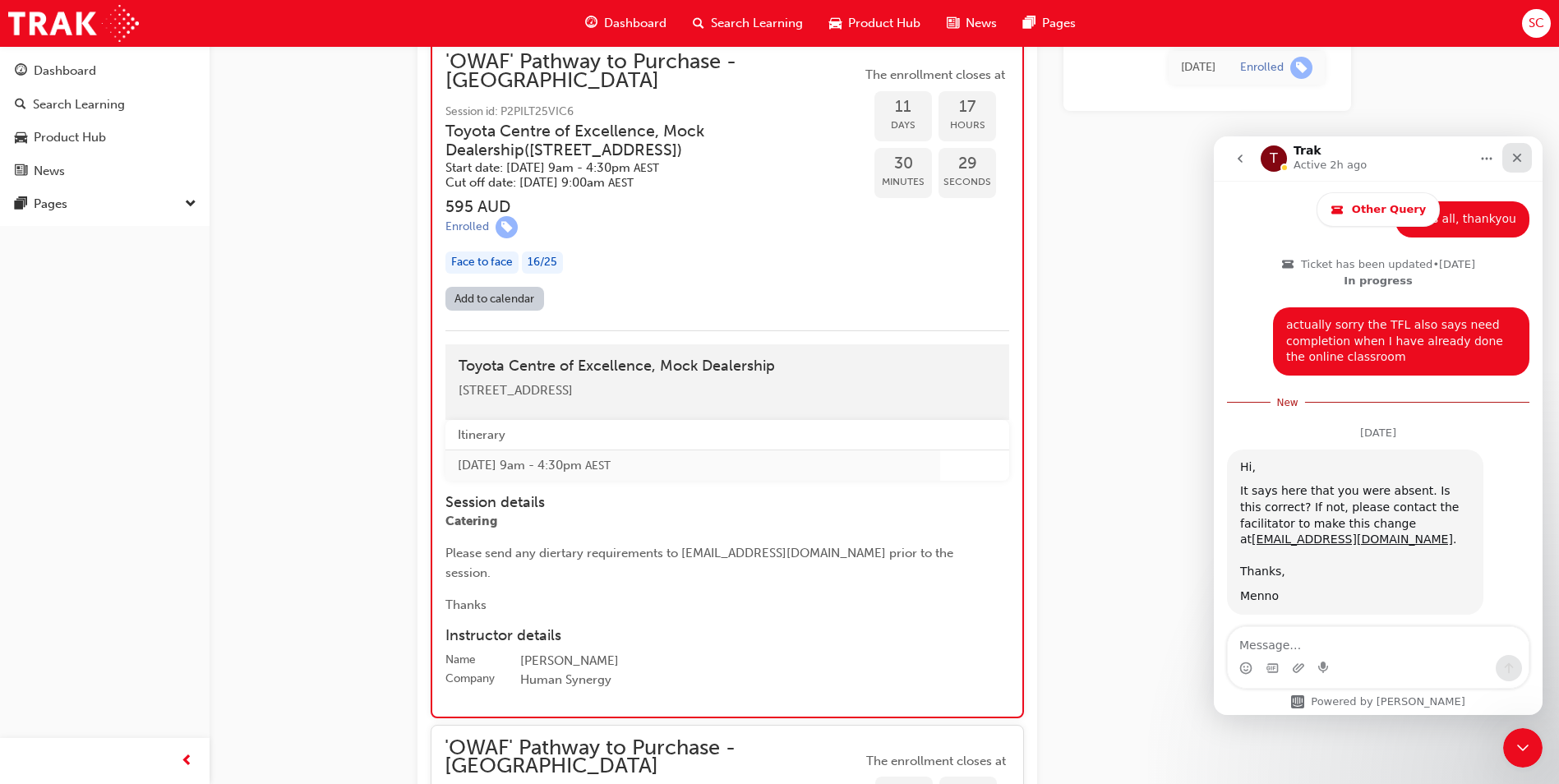
drag, startPoint x: 1524, startPoint y: 157, endPoint x: 2735, endPoint y: 296, distance: 1219.0
click at [1524, 157] on div "Close" at bounding box center [1517, 158] width 29 height 29
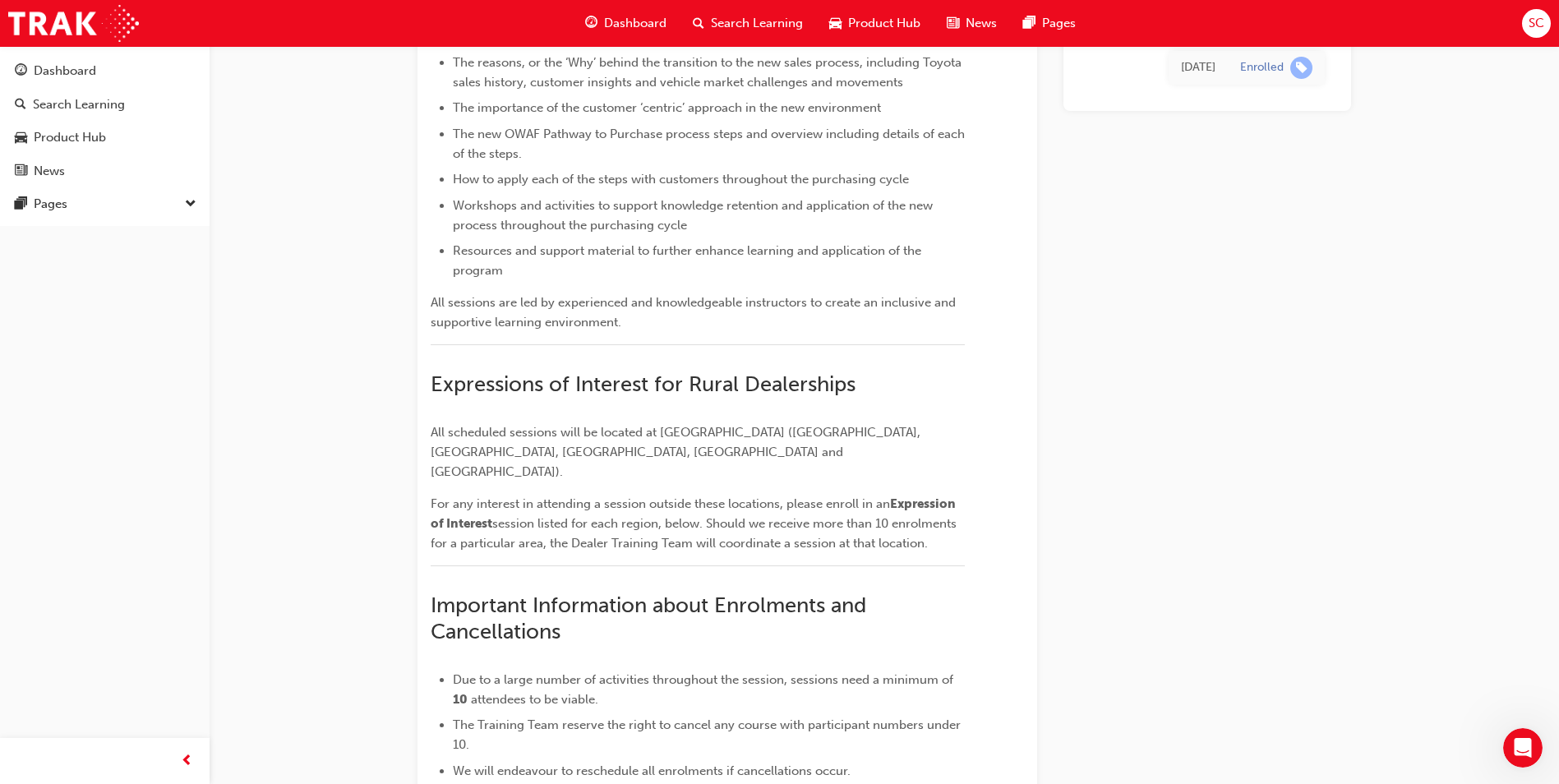
scroll to position [228, 0]
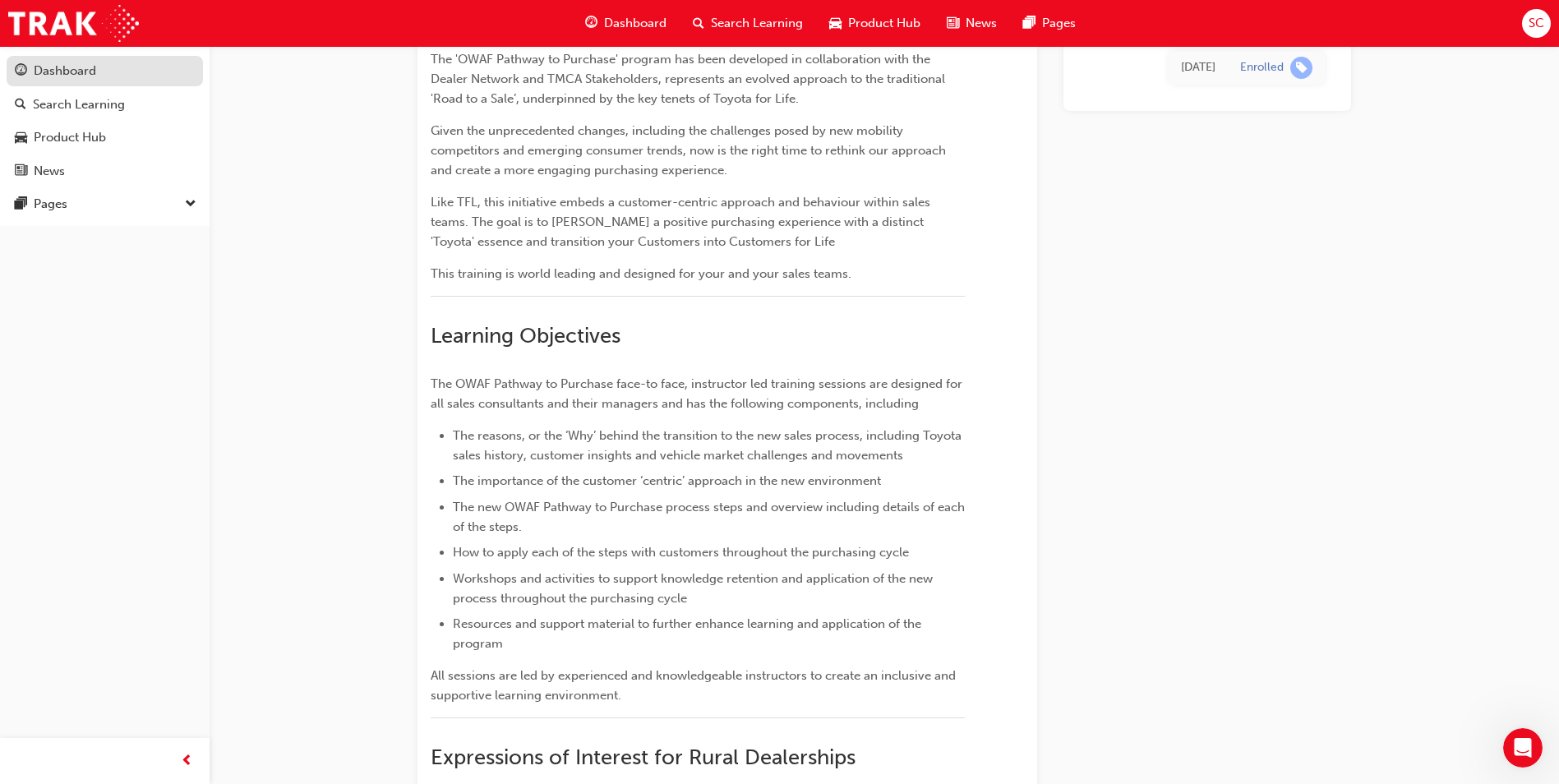
click at [124, 76] on div "Dashboard" at bounding box center [104, 71] width 180 height 20
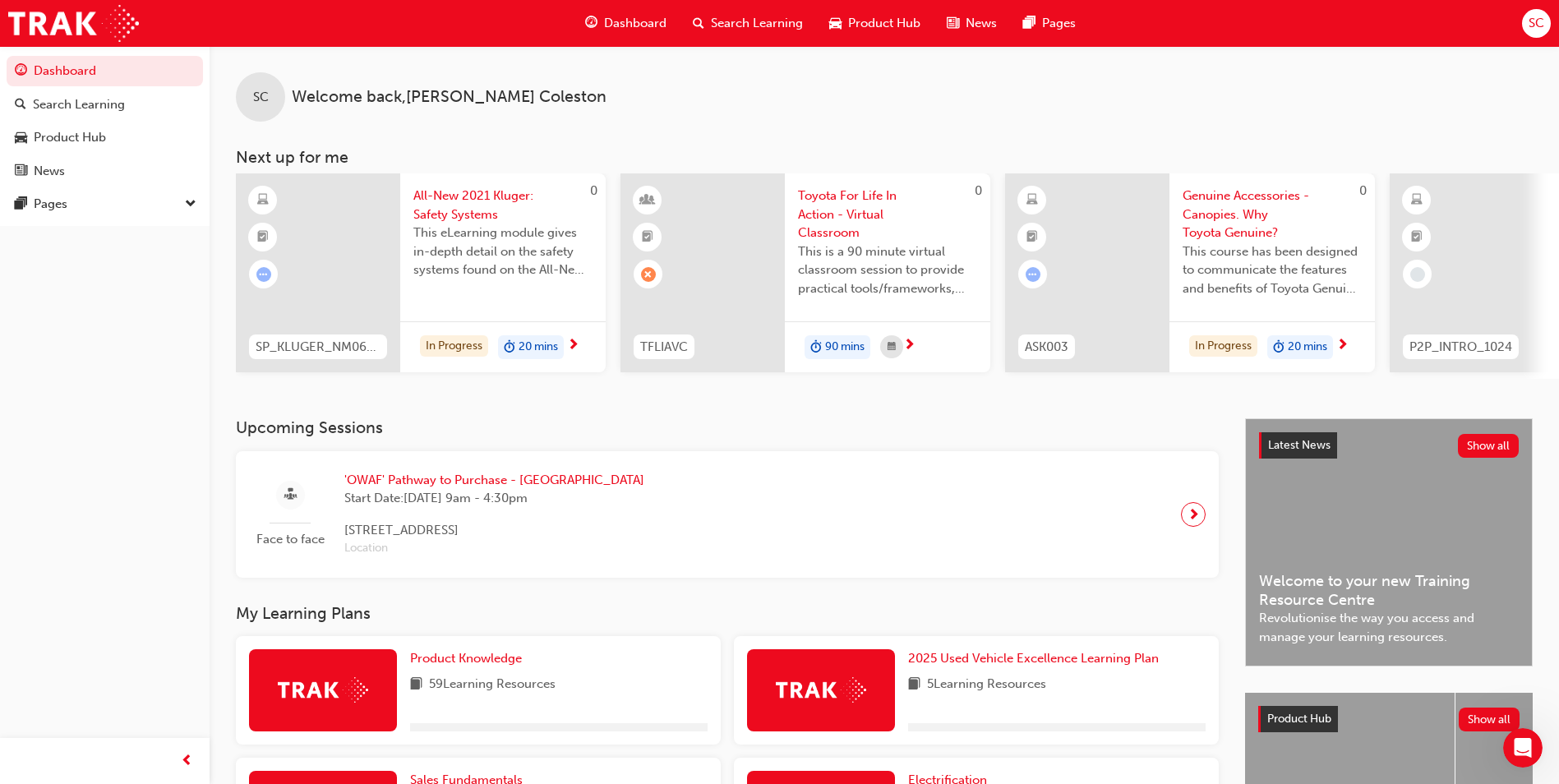
scroll to position [493, 0]
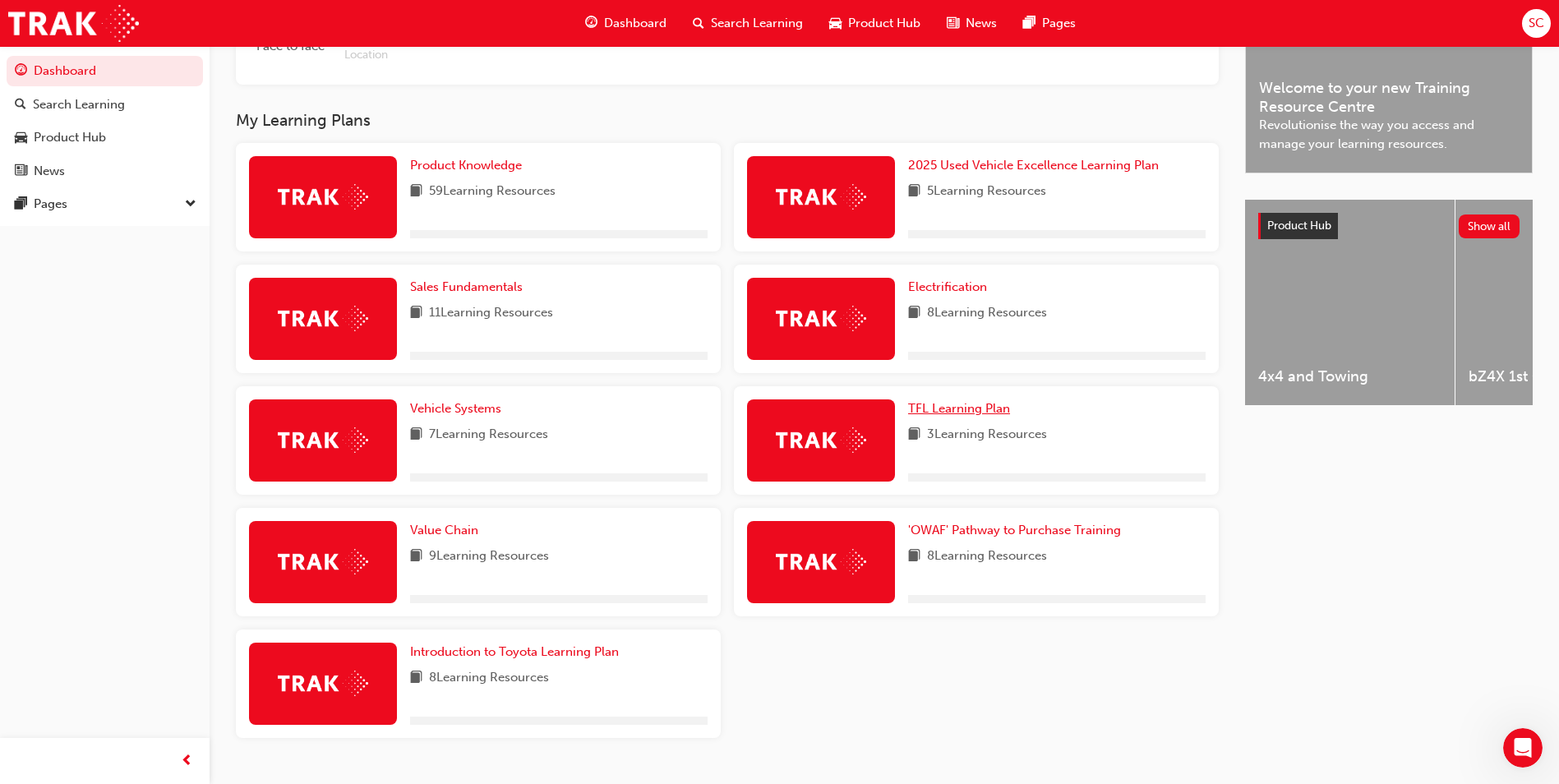
click at [966, 416] on span "TFL Learning Plan" at bounding box center [959, 408] width 102 height 15
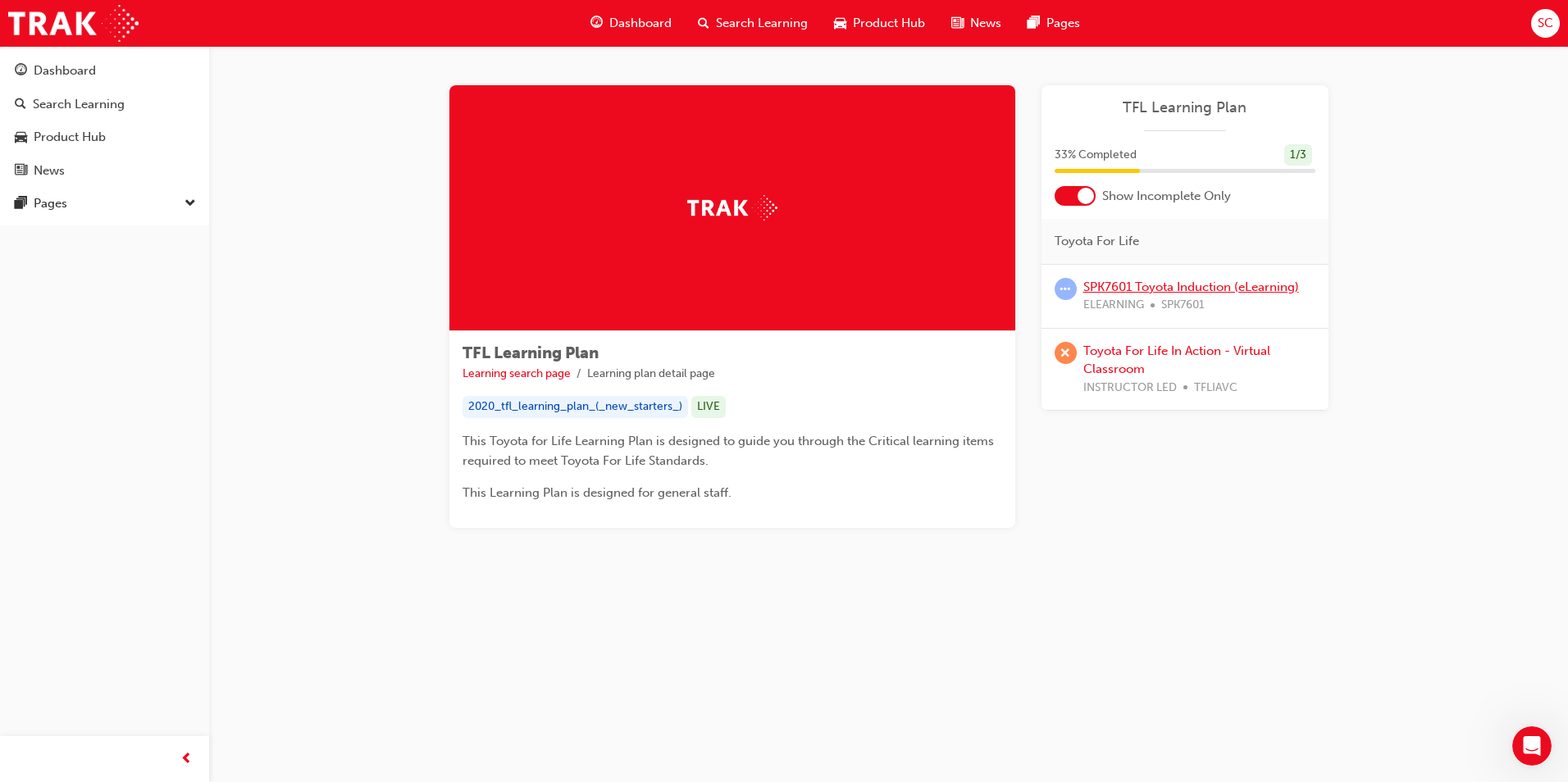
click at [1146, 289] on link "SPK7601 Toyota Induction (eLearning)" at bounding box center [1191, 287] width 216 height 15
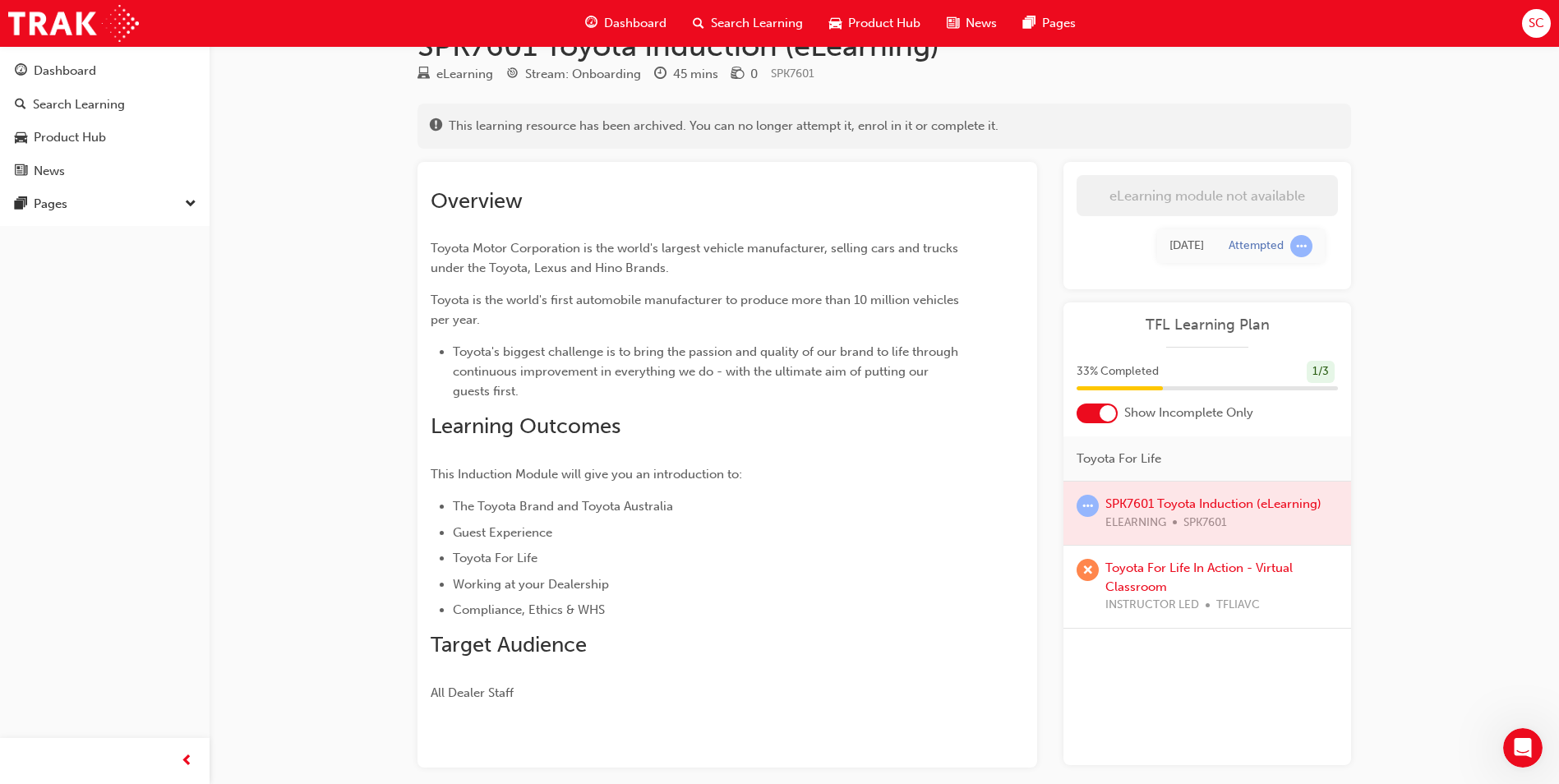
scroll to position [122, 0]
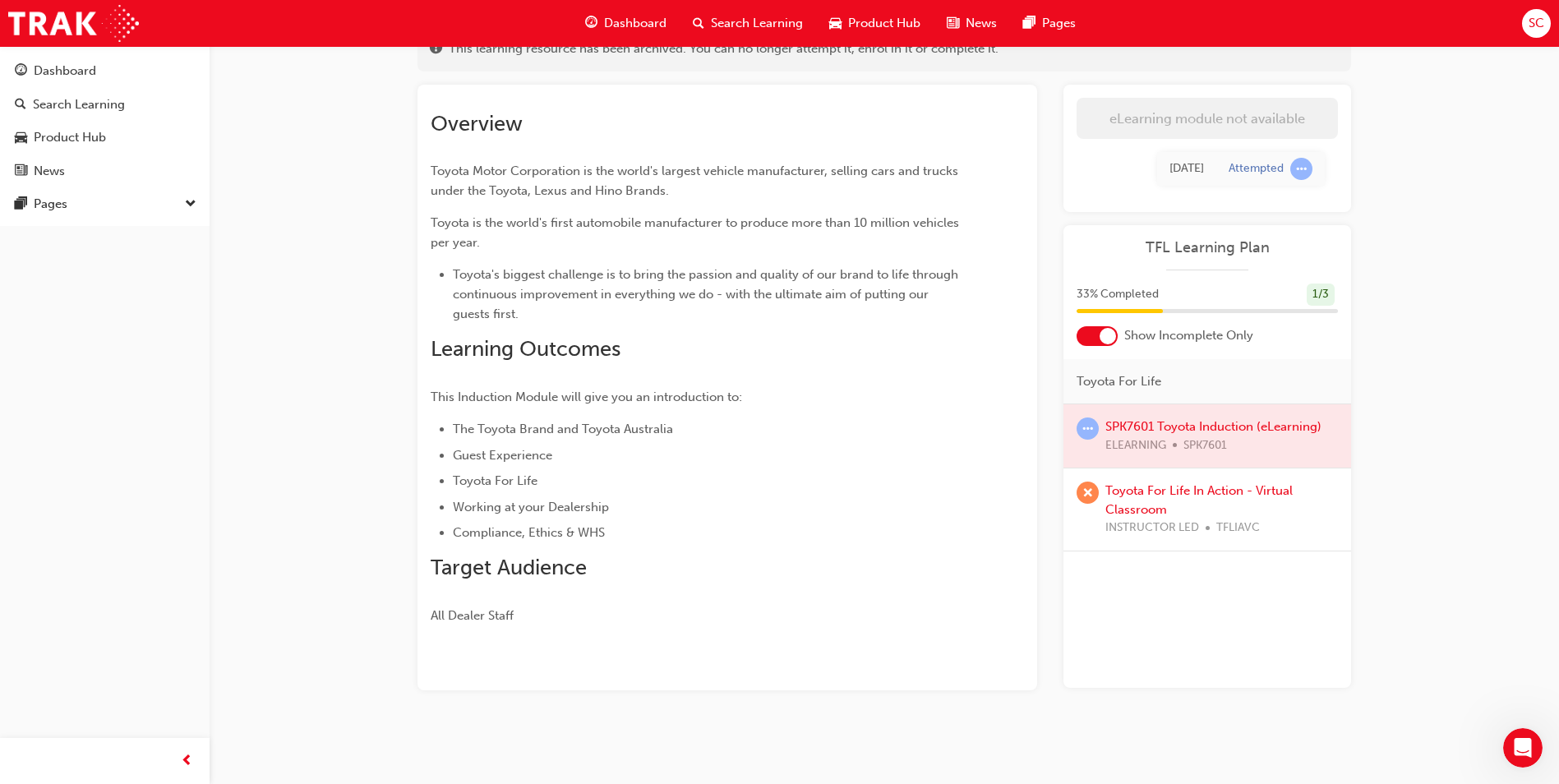
click at [1189, 424] on div at bounding box center [1207, 436] width 288 height 63
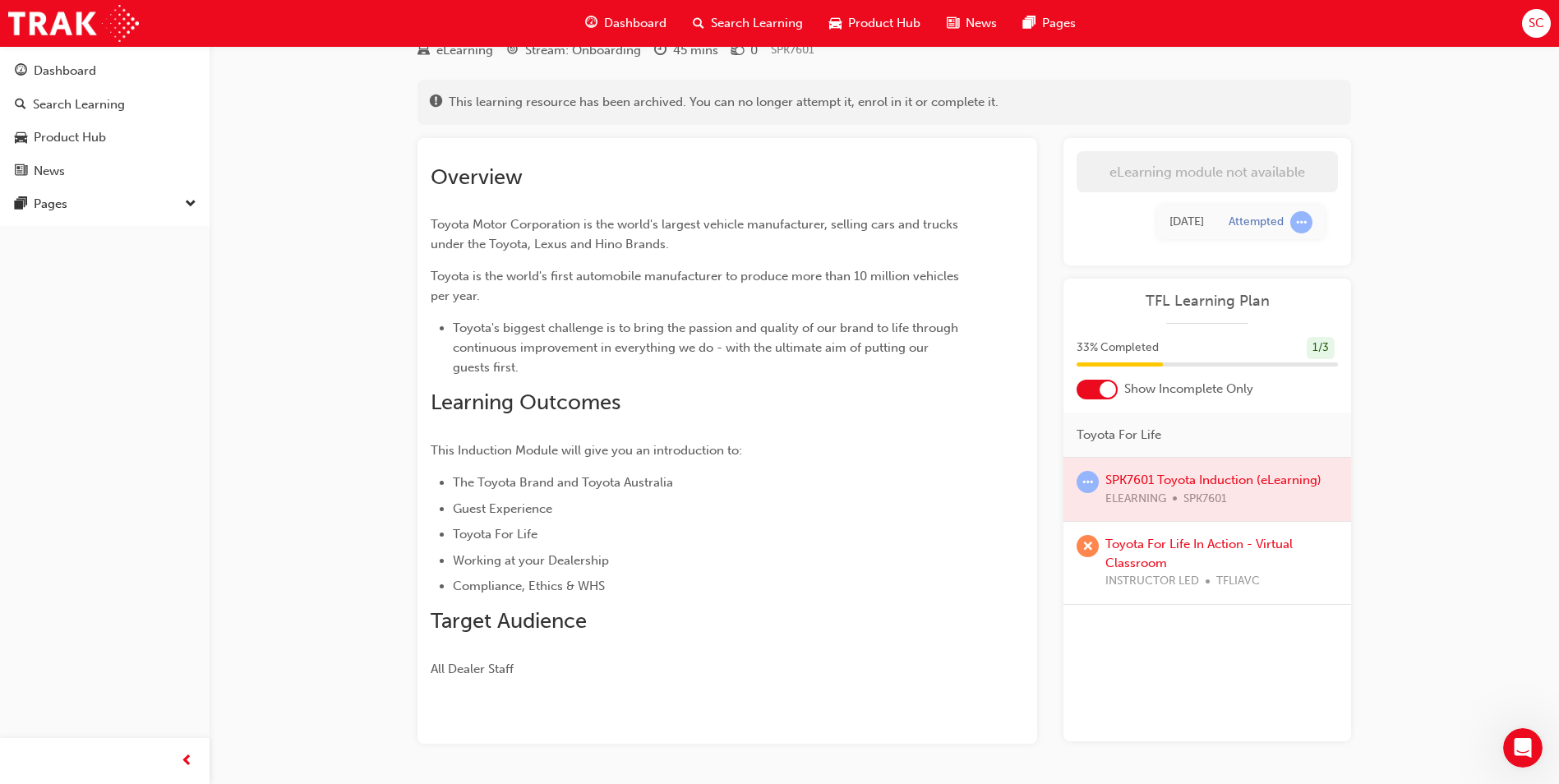
scroll to position [39, 0]
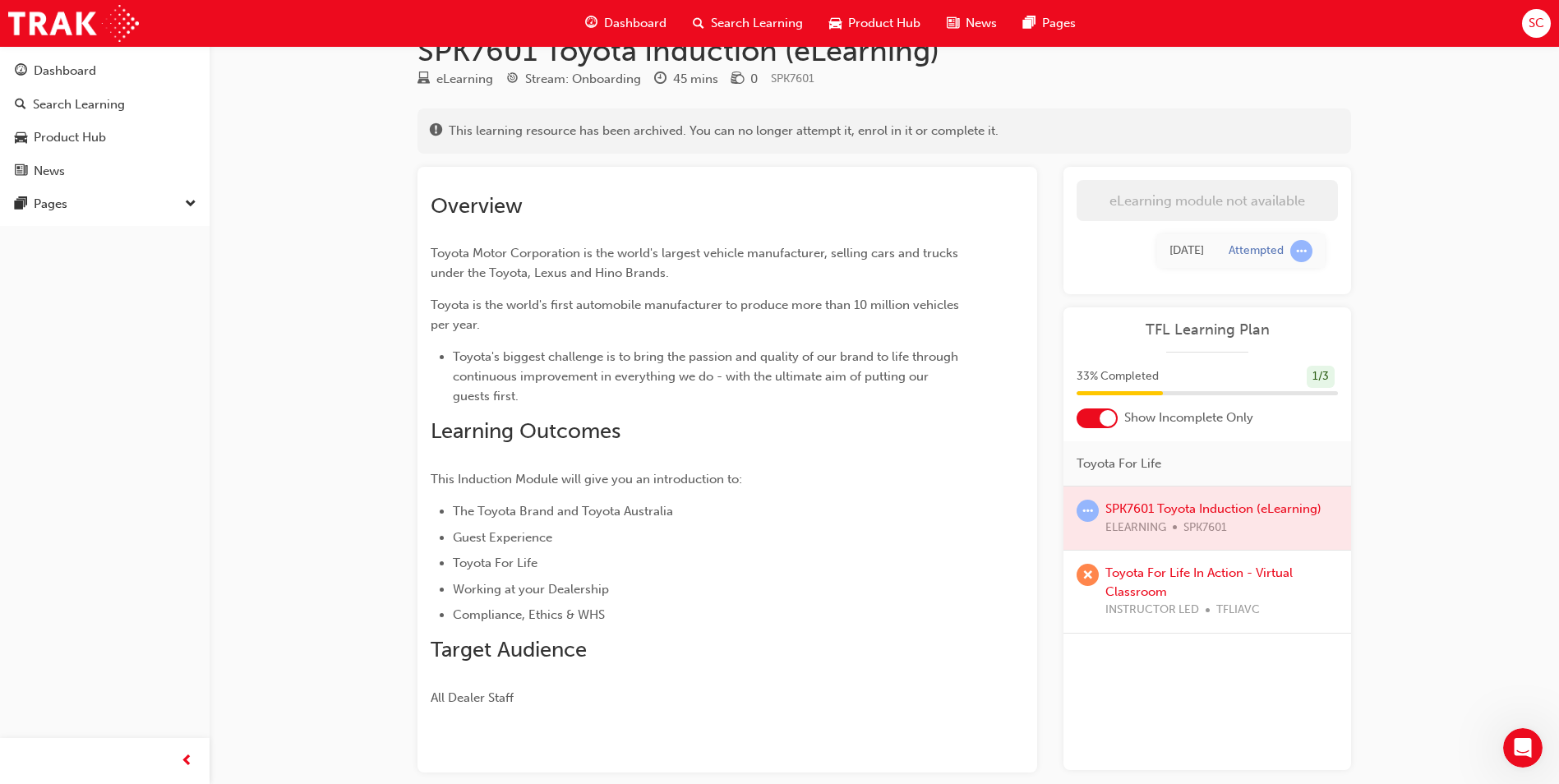
click at [1210, 252] on td "[DATE]" at bounding box center [1186, 251] width 60 height 34
click at [1214, 244] on div "eLearning module not available Learning Plan [DATE] Attempted" at bounding box center [1207, 230] width 288 height 127
drag, startPoint x: 1214, startPoint y: 245, endPoint x: 1257, endPoint y: 241, distance: 43.2
click at [1216, 245] on td "[DATE]" at bounding box center [1186, 251] width 60 height 34
drag, startPoint x: 1269, startPoint y: 245, endPoint x: 1277, endPoint y: 249, distance: 8.9
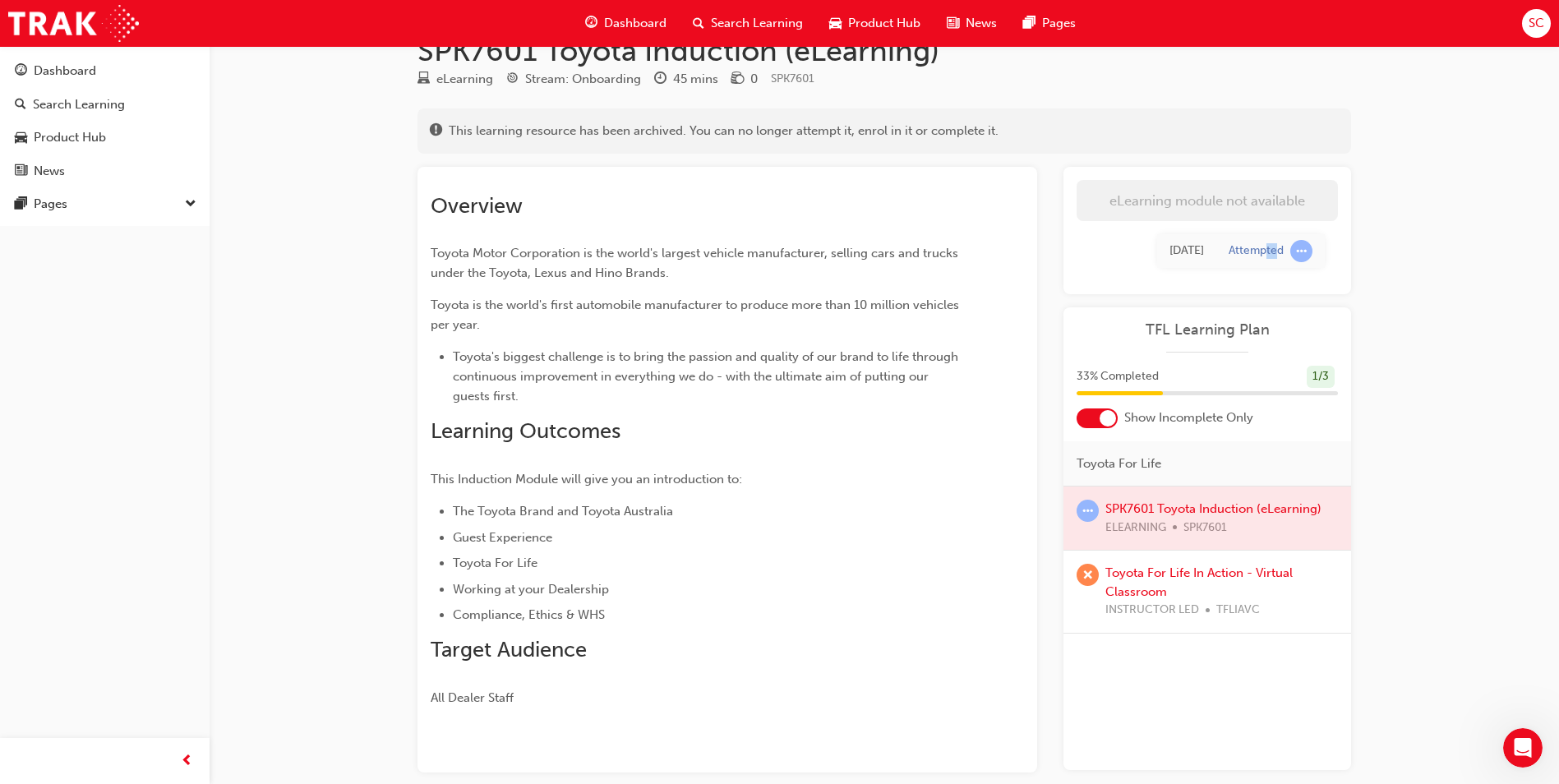
click at [1277, 249] on div "Attempted" at bounding box center [1257, 251] width 55 height 16
drag, startPoint x: 1277, startPoint y: 249, endPoint x: 1285, endPoint y: 252, distance: 8.5
click at [1285, 252] on div "Attempted" at bounding box center [1271, 251] width 84 height 22
click at [1228, 258] on td "Attempted" at bounding box center [1270, 251] width 108 height 34
click at [91, 73] on div "Dashboard" at bounding box center [65, 71] width 62 height 19
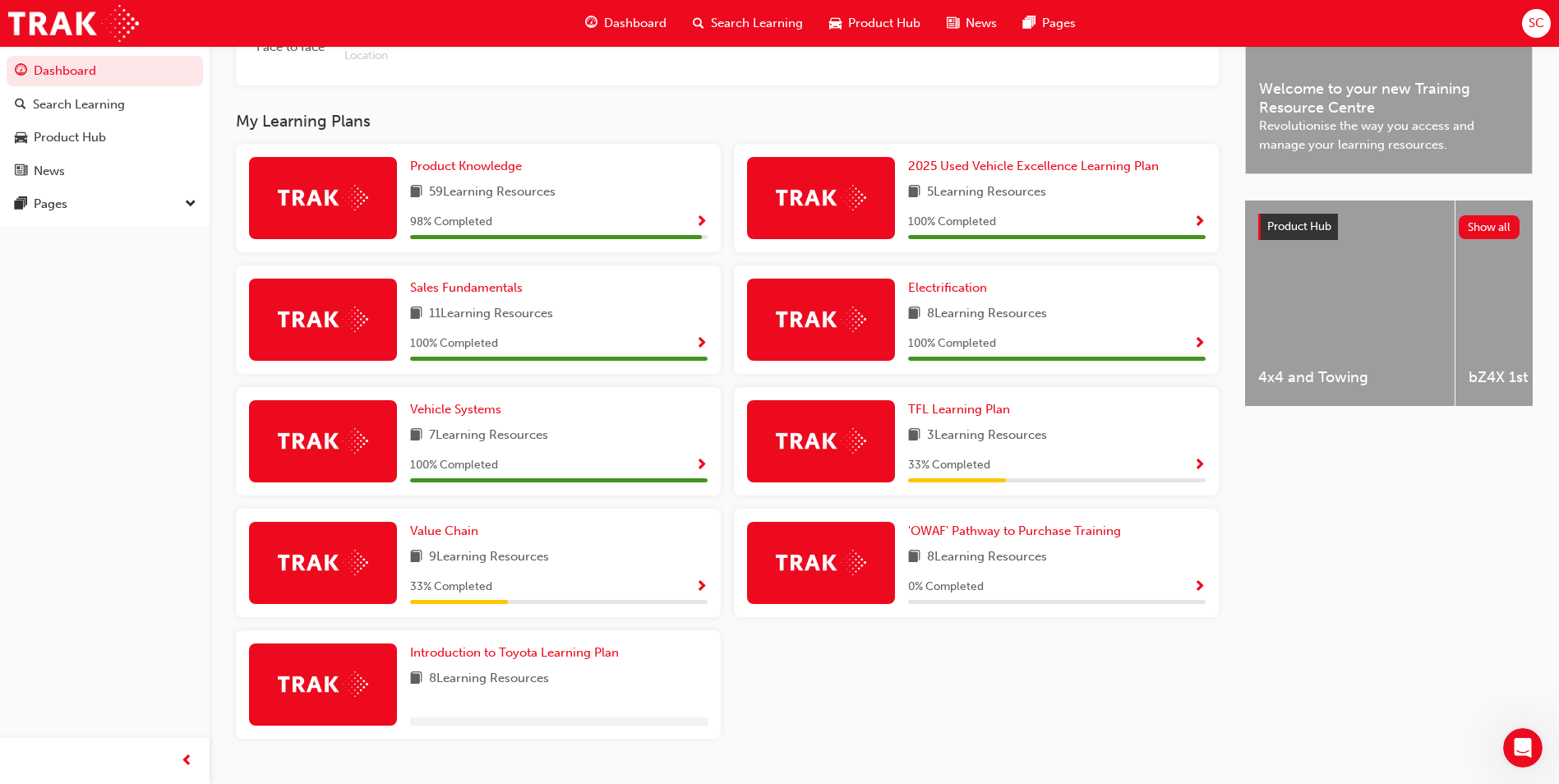
scroll to position [493, 0]
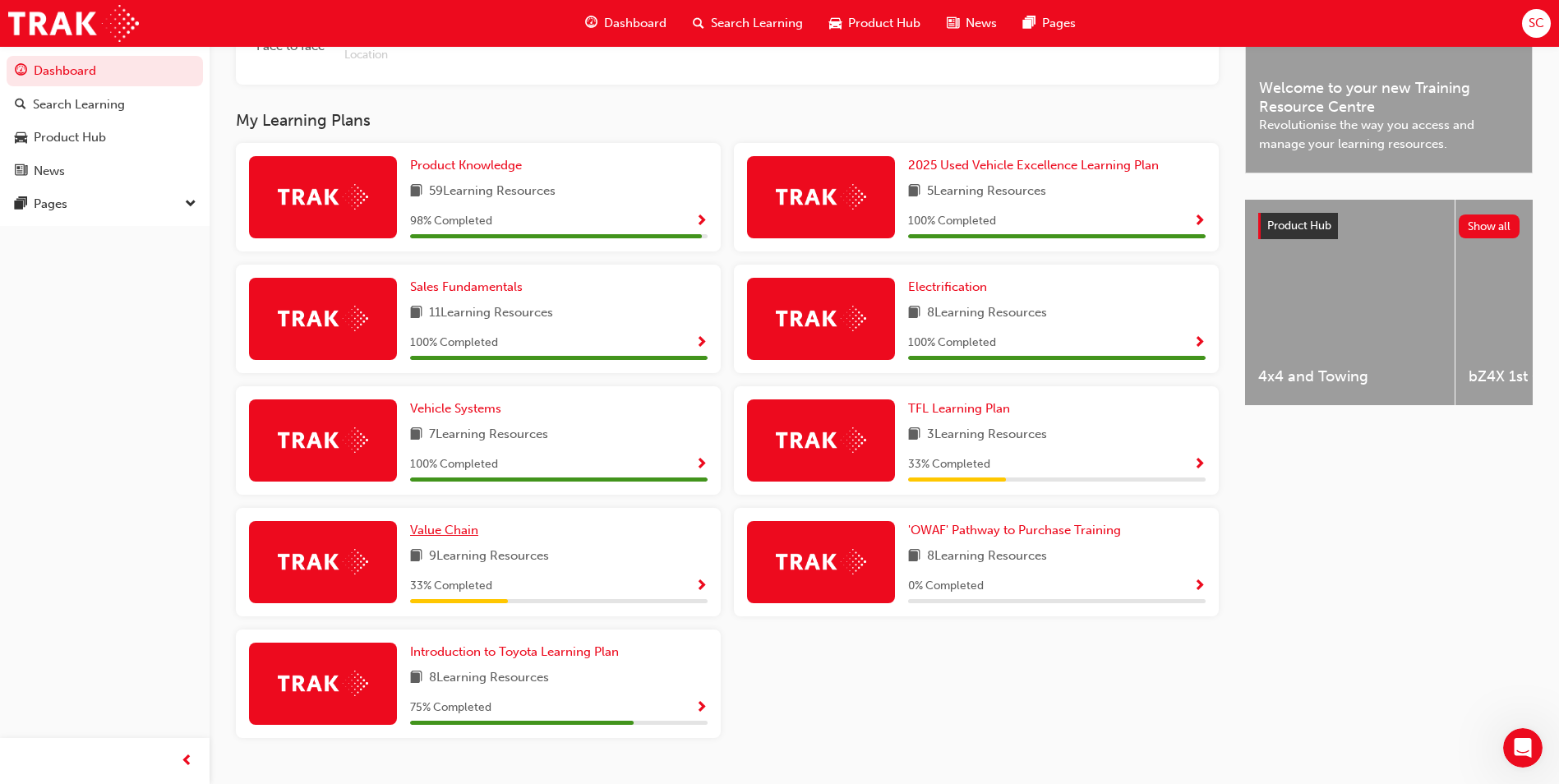
click at [455, 538] on span "Value Chain" at bounding box center [444, 530] width 68 height 15
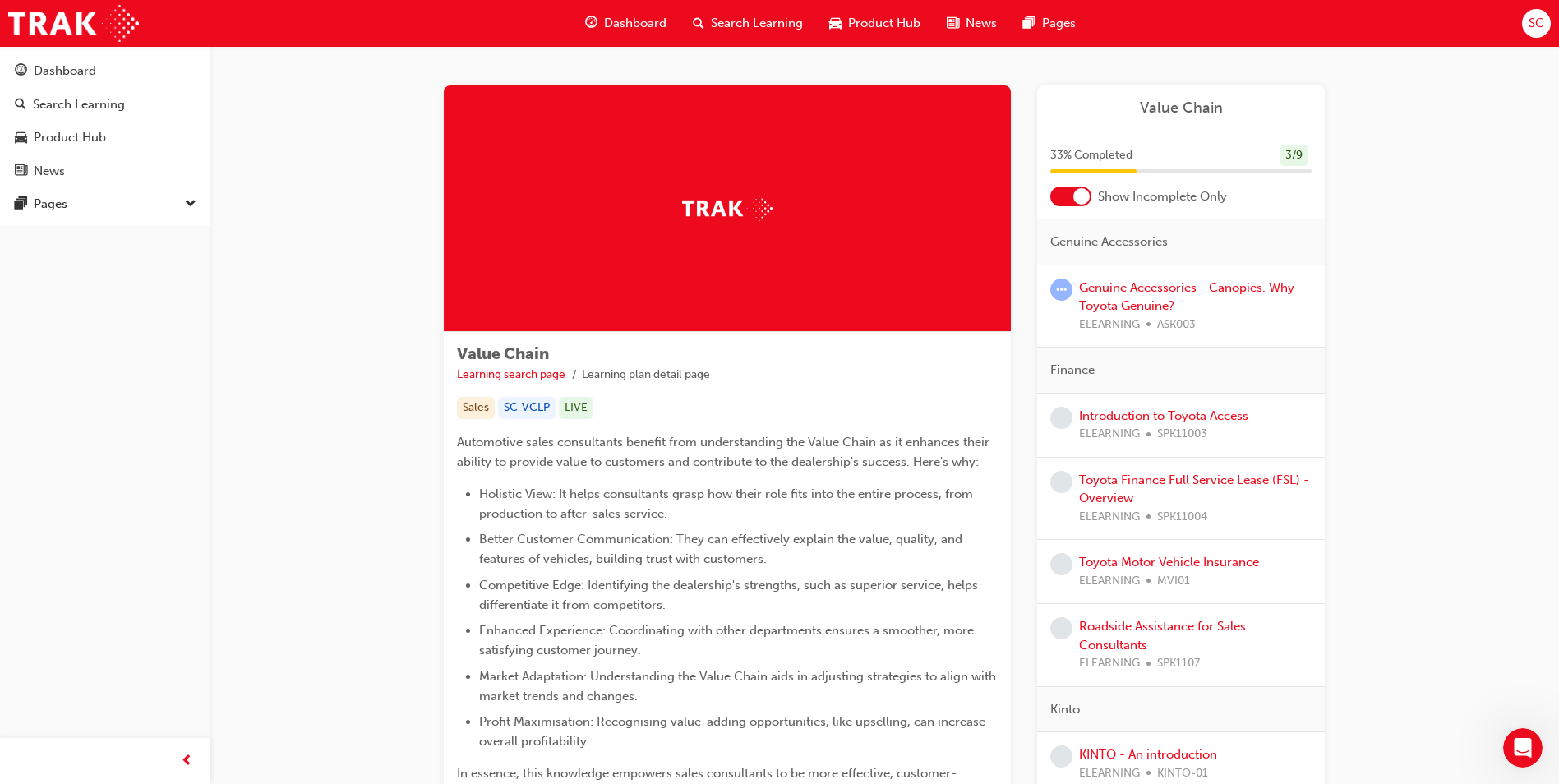
click at [1138, 294] on link "Genuine Accessories - Canopies. Why Toyota Genuine?" at bounding box center [1186, 297] width 215 height 34
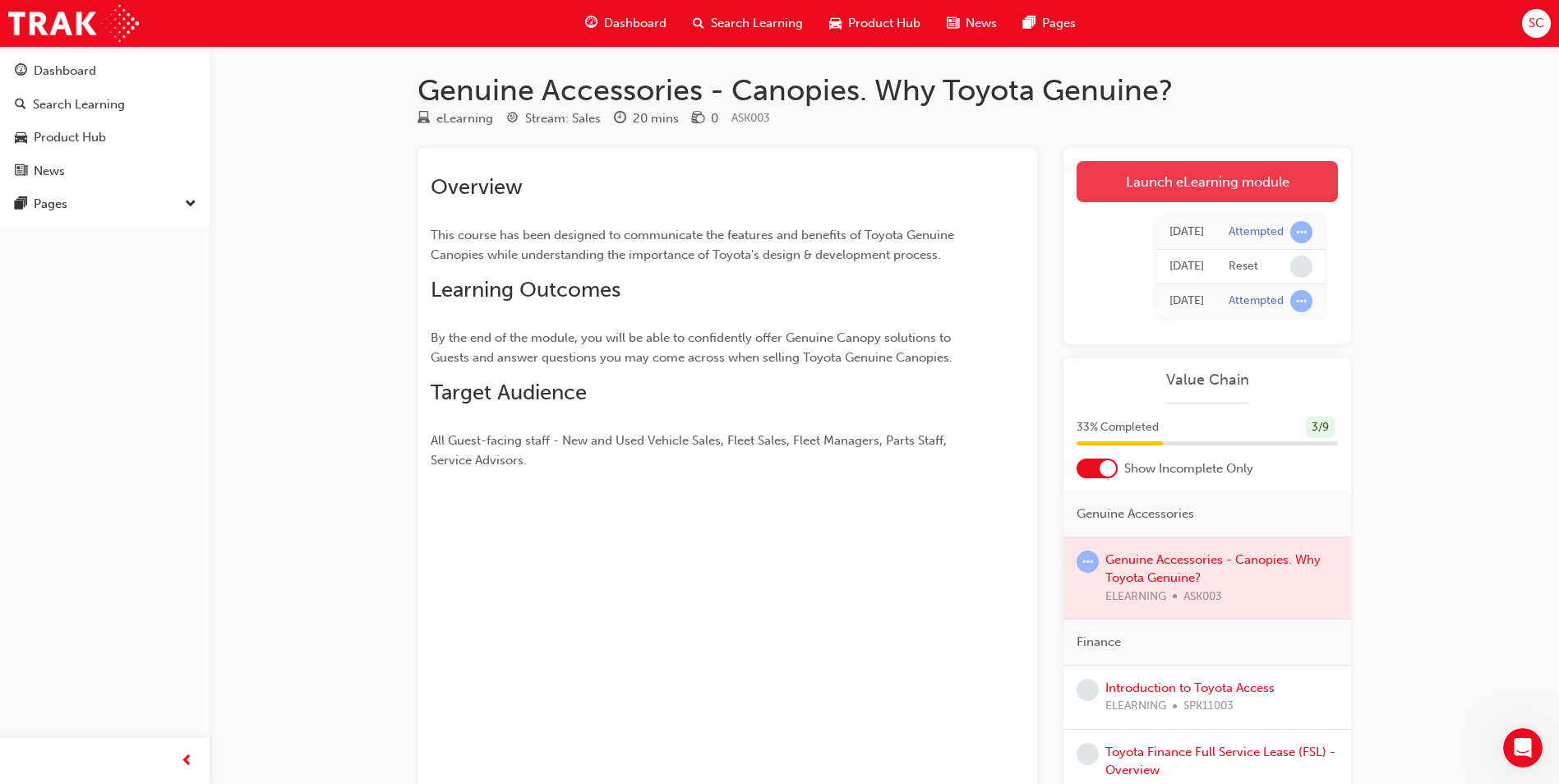
click at [1227, 162] on link "Launch eLearning module" at bounding box center [1207, 181] width 261 height 41
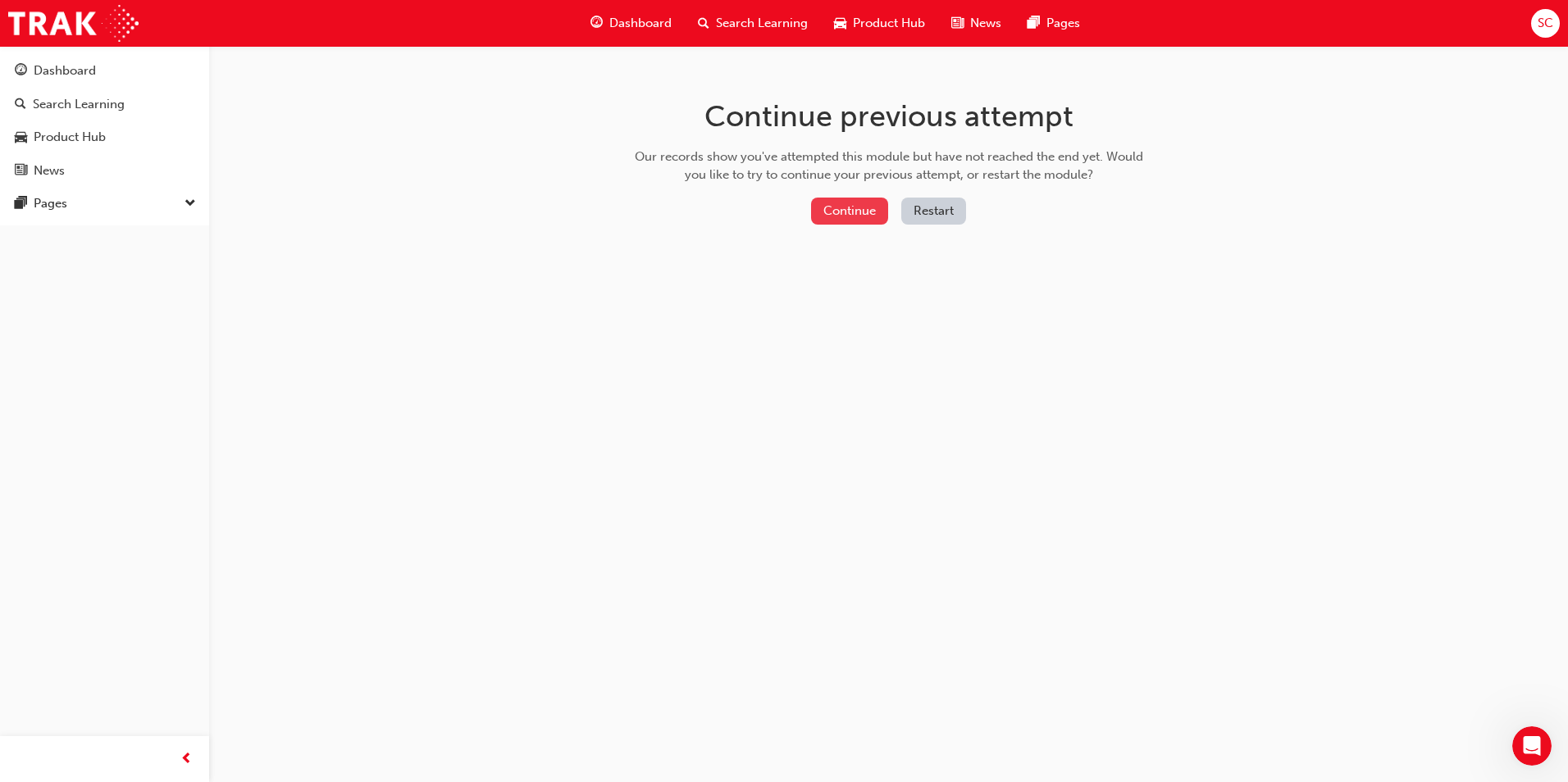
click at [866, 208] on button "Continue" at bounding box center [849, 211] width 77 height 27
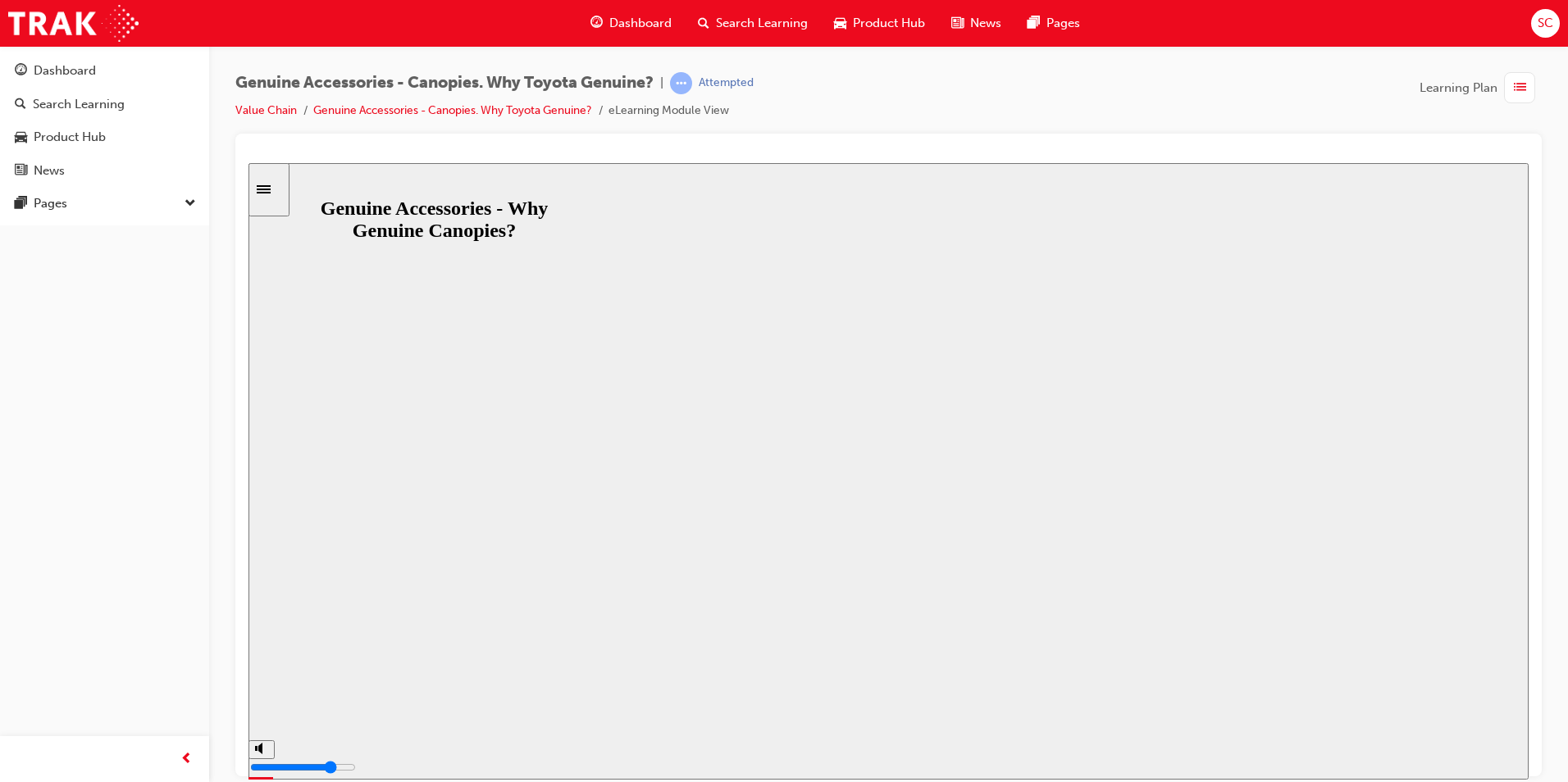
click at [311, 764] on button "Resume" at bounding box center [280, 774] width 62 height 20
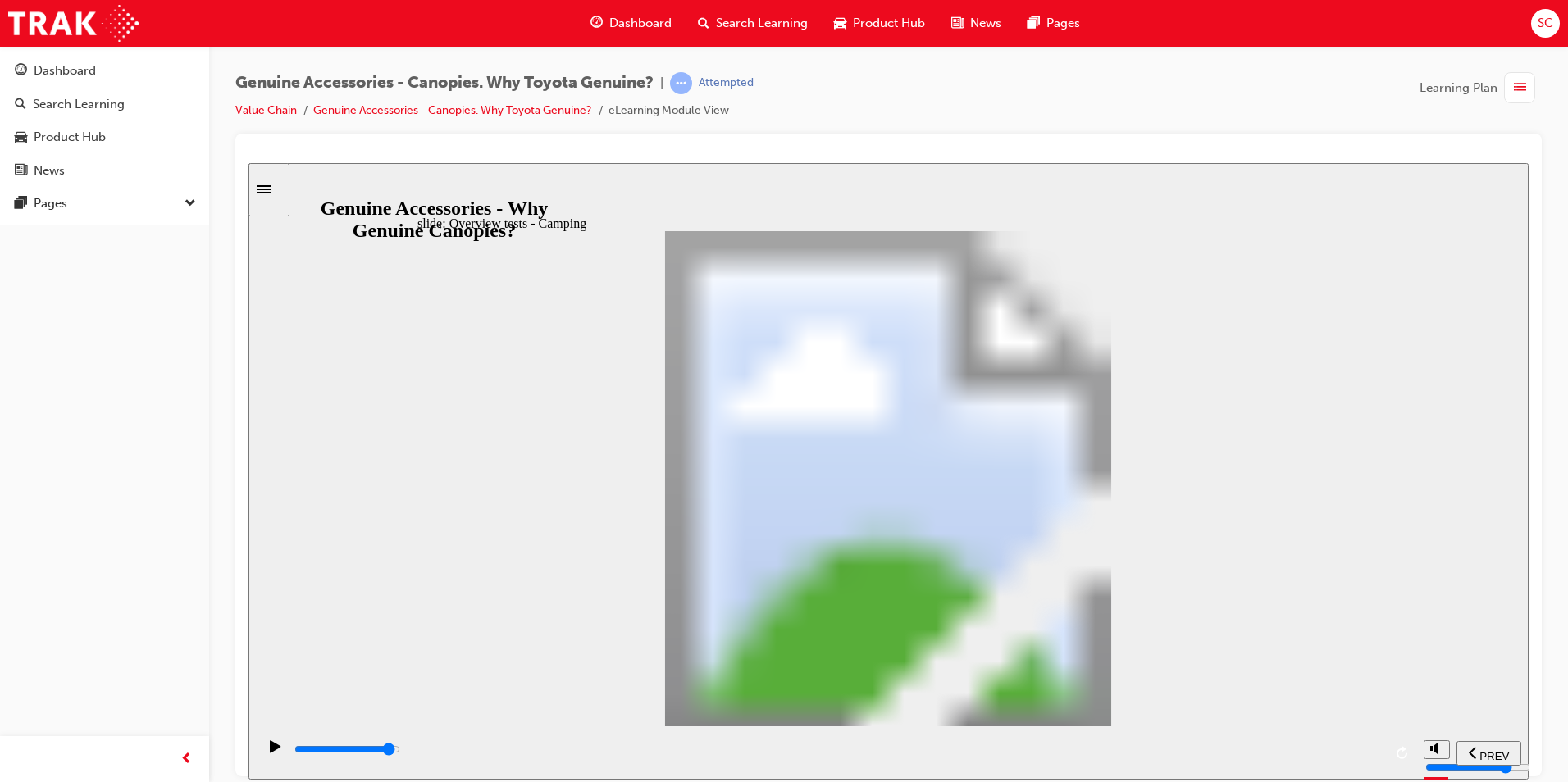
drag, startPoint x: 833, startPoint y: 741, endPoint x: 1322, endPoint y: 717, distance: 489.6
click at [1326, 728] on div "playback controls" at bounding box center [836, 752] width 1159 height 53
click at [275, 753] on icon "play/pause" at bounding box center [275, 745] width 12 height 13
click at [271, 752] on icon "play/pause" at bounding box center [275, 745] width 11 height 12
drag, startPoint x: 410, startPoint y: 752, endPoint x: 1119, endPoint y: 574, distance: 731.0
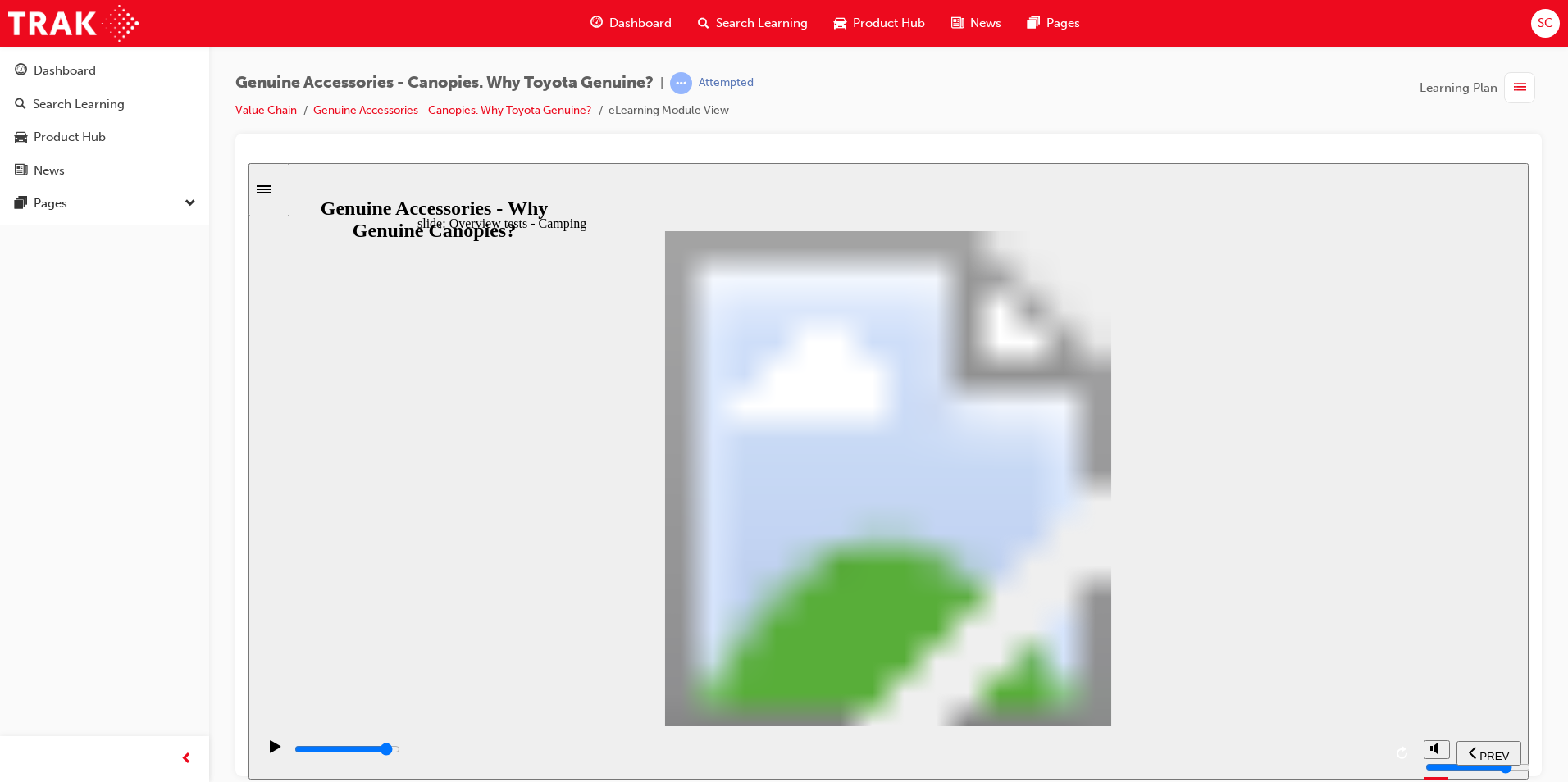
click at [1291, 702] on div "slide: Overview tests - Camping Rectangle 1 Tested to Toyota Standards tick ico…" at bounding box center [888, 470] width 1280 height 617
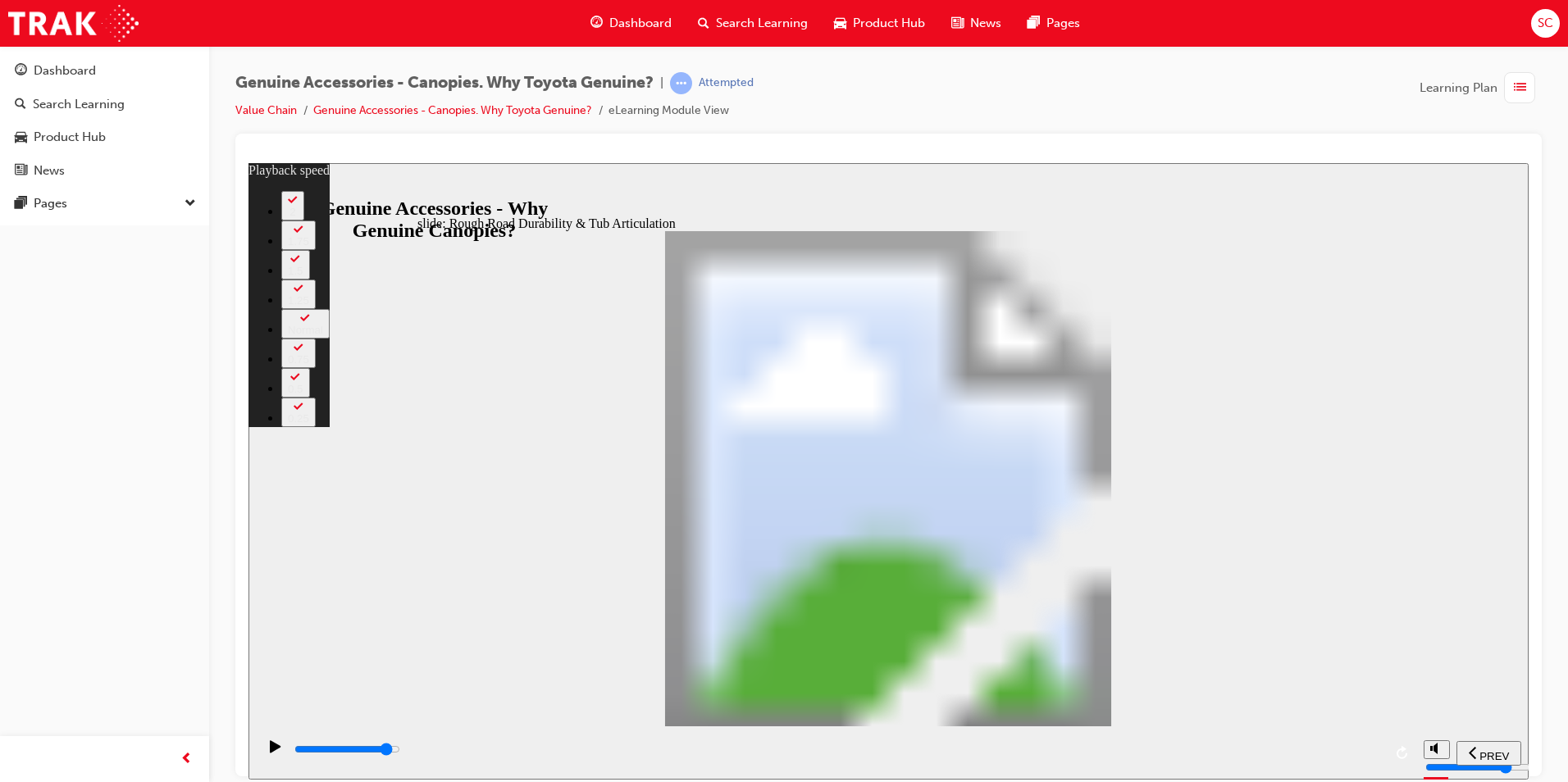
drag, startPoint x: 1013, startPoint y: 450, endPoint x: 669, endPoint y: 451, distance: 344.0
click at [1366, 756] on div "playback controls" at bounding box center [837, 749] width 1090 height 18
drag, startPoint x: 1371, startPoint y: 753, endPoint x: 1393, endPoint y: 761, distance: 23.4
click at [1391, 760] on div "playback controls" at bounding box center [836, 752] width 1159 height 53
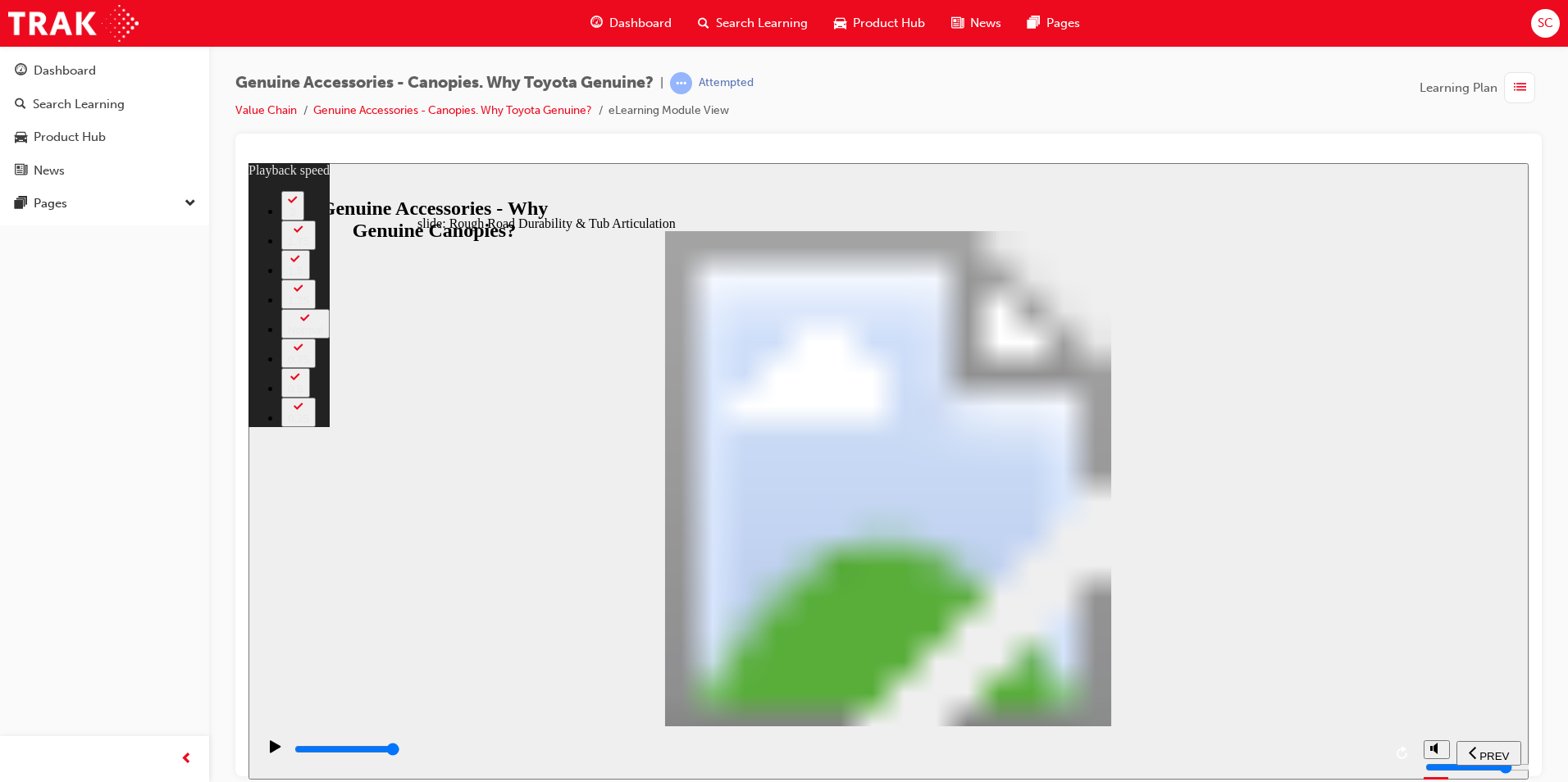
click at [1403, 754] on icon "replay" at bounding box center [1403, 752] width 13 height 13
type input "12800"
click at [76, 79] on div "Dashboard" at bounding box center [65, 70] width 62 height 19
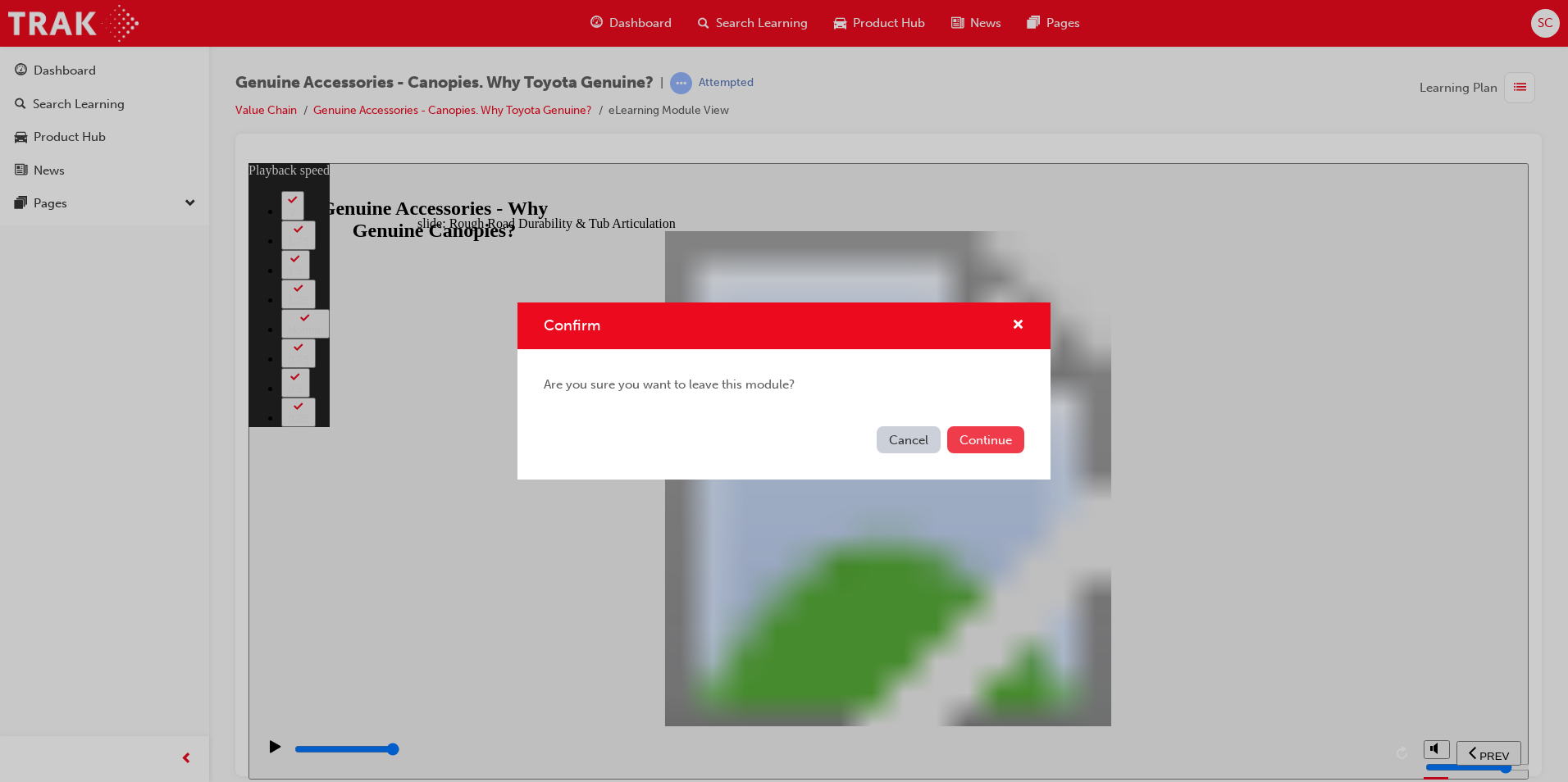
click at [992, 439] on button "Continue" at bounding box center [985, 440] width 77 height 27
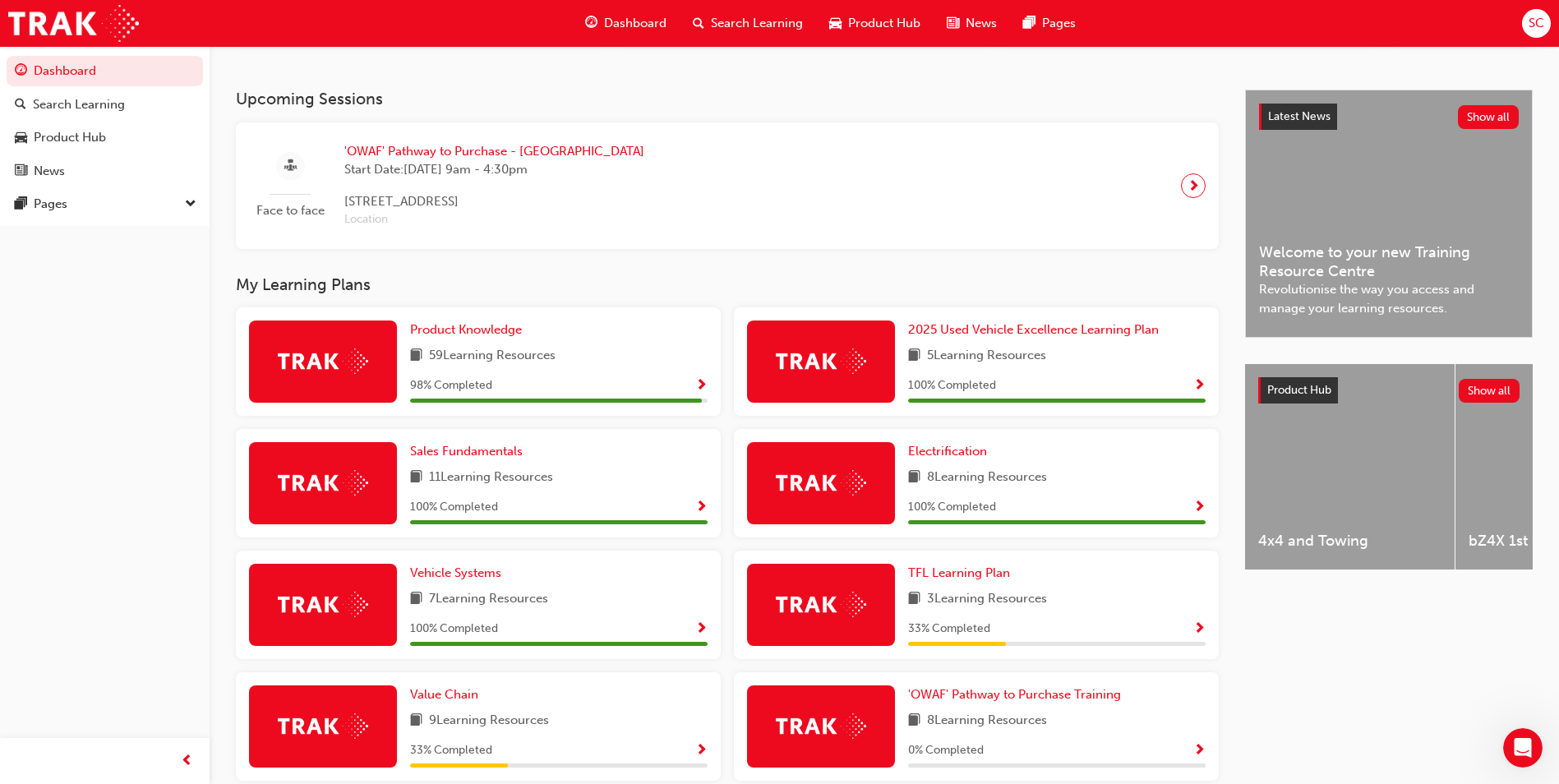
scroll to position [411, 0]
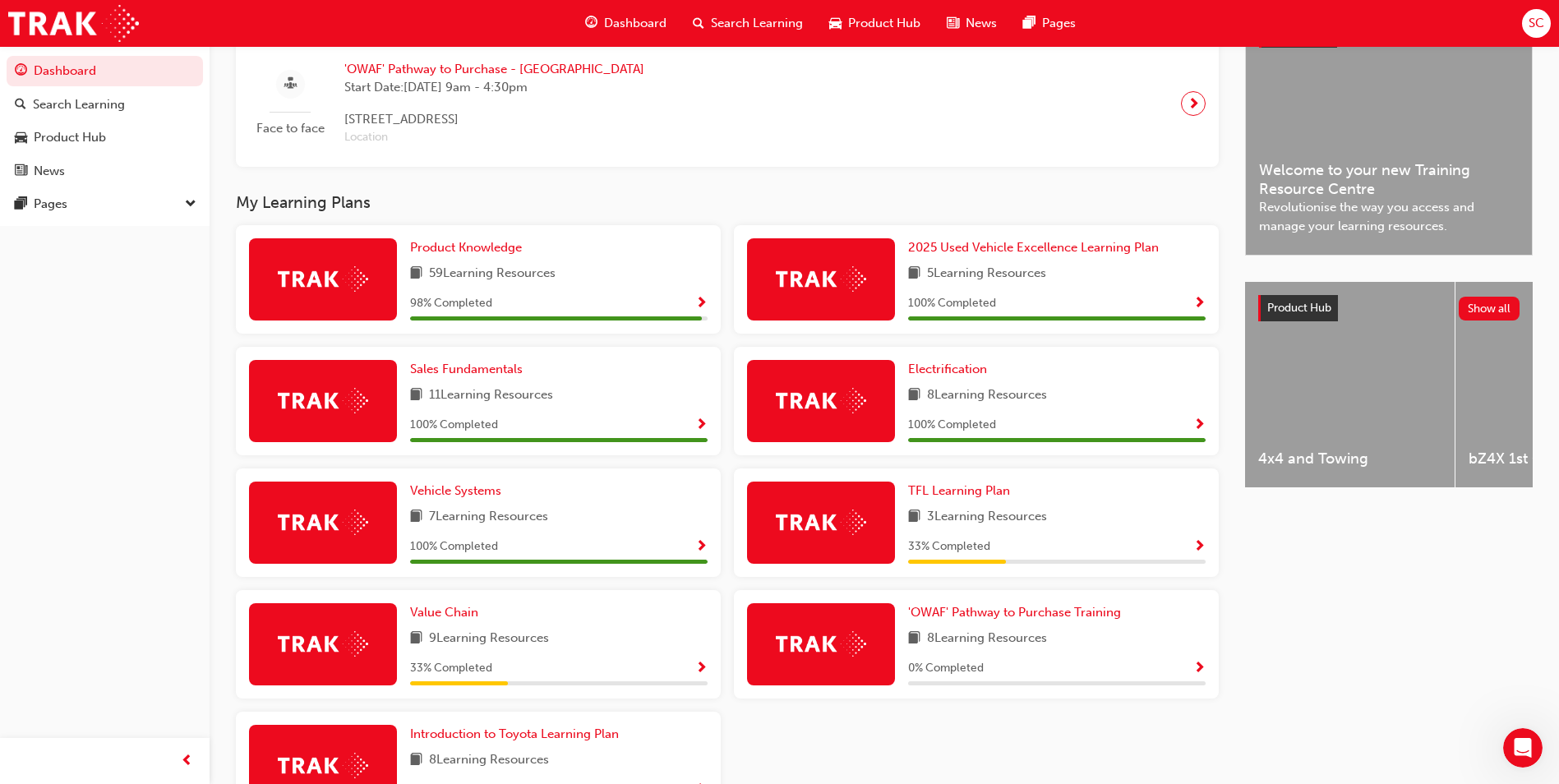
click at [1198, 552] on span "Show Progress" at bounding box center [1199, 548] width 12 height 15
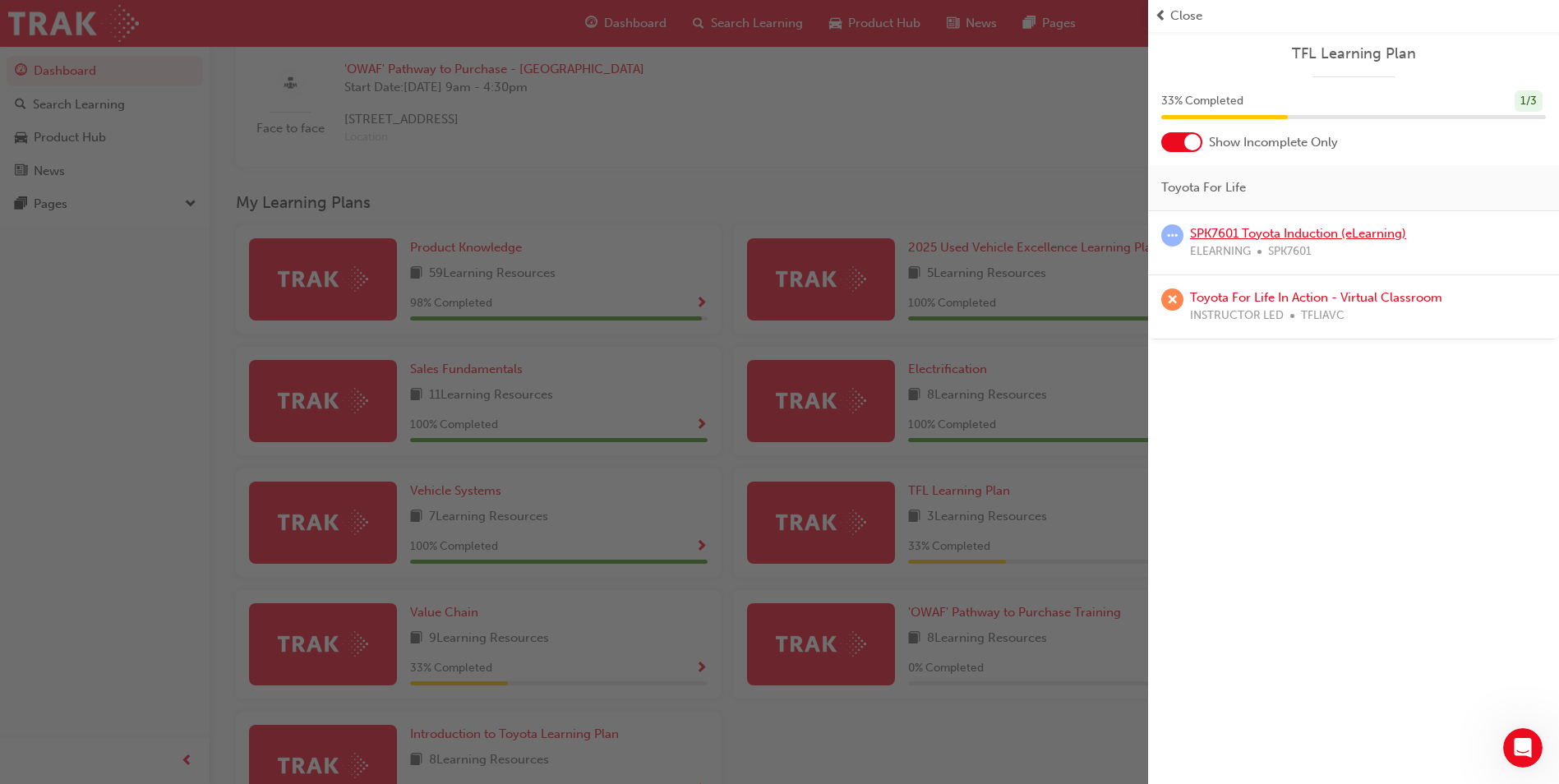
click at [1261, 237] on link "SPK7601 Toyota Induction (eLearning)" at bounding box center [1298, 234] width 216 height 15
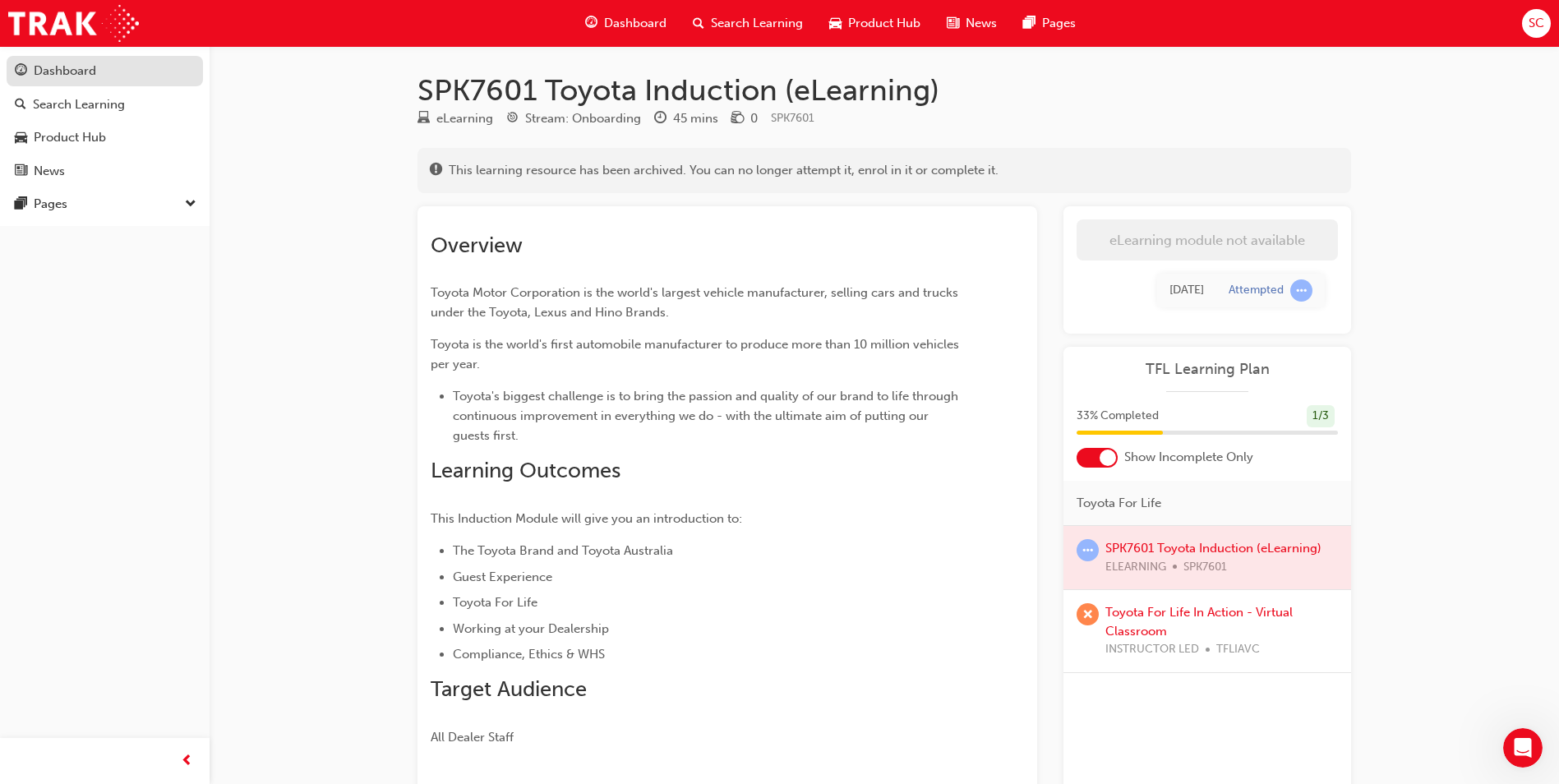
click at [82, 80] on div "Dashboard" at bounding box center [65, 71] width 62 height 19
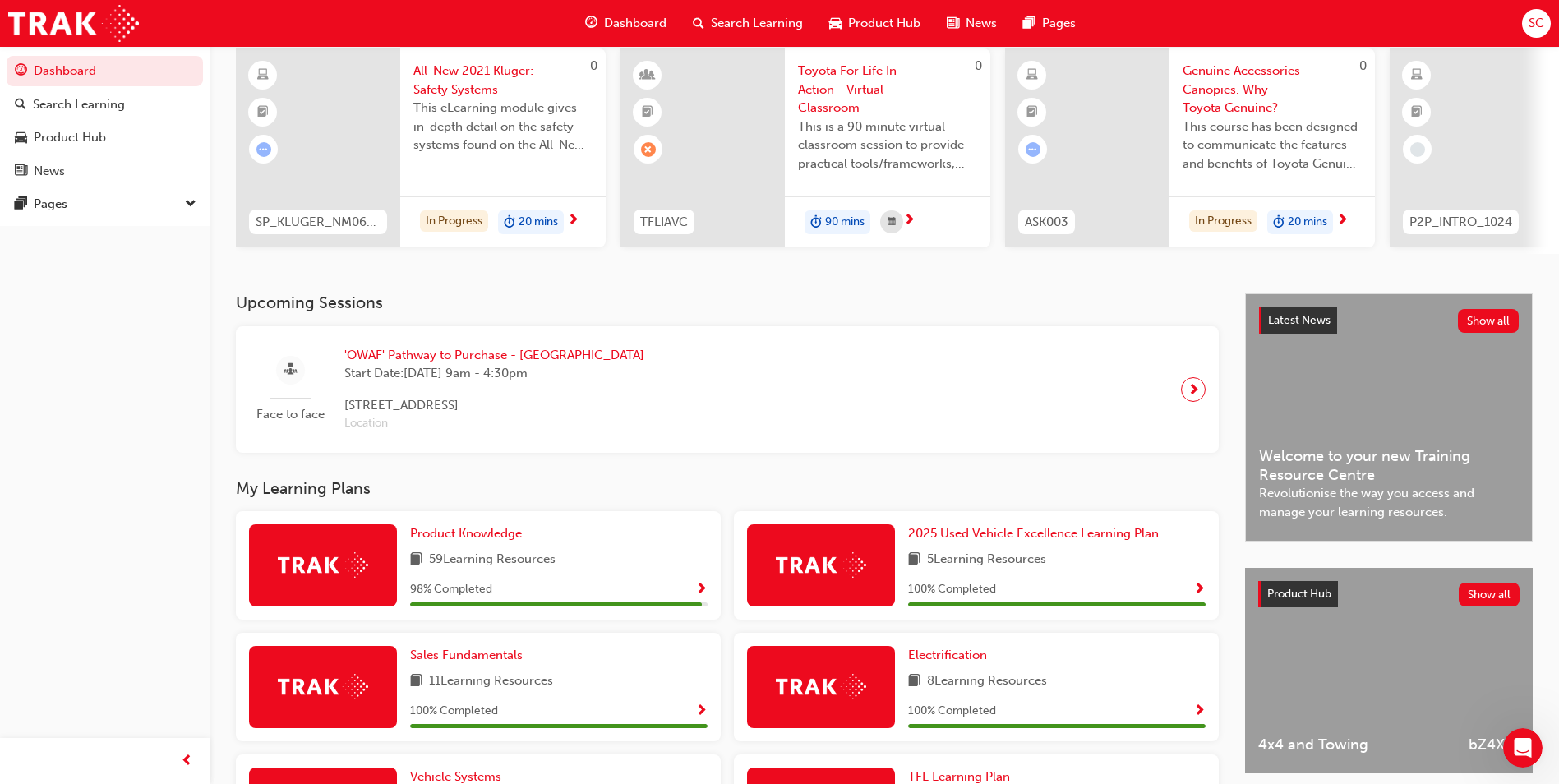
scroll to position [41, 0]
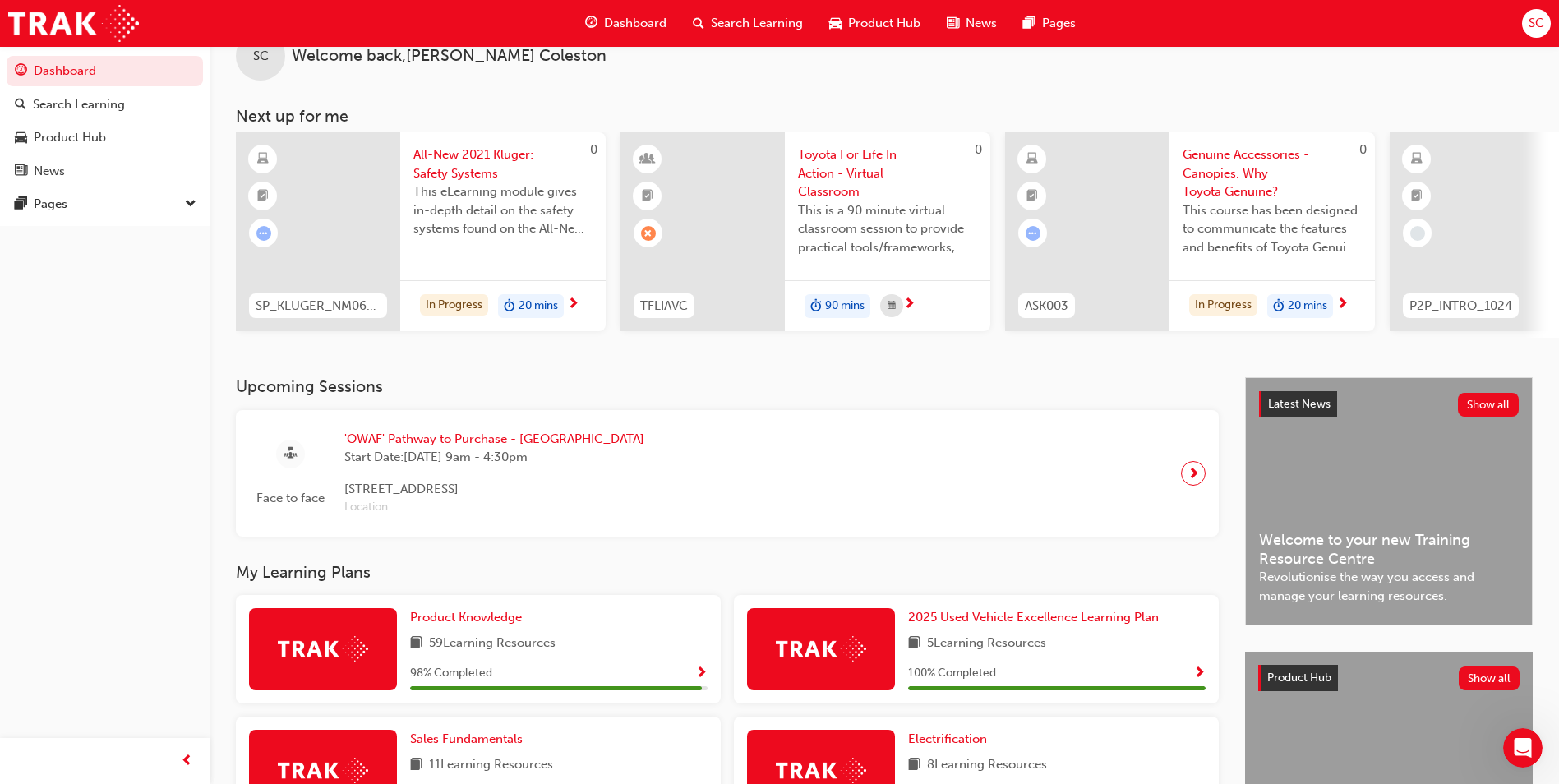
click at [1310, 309] on span "20 mins" at bounding box center [1307, 306] width 39 height 19
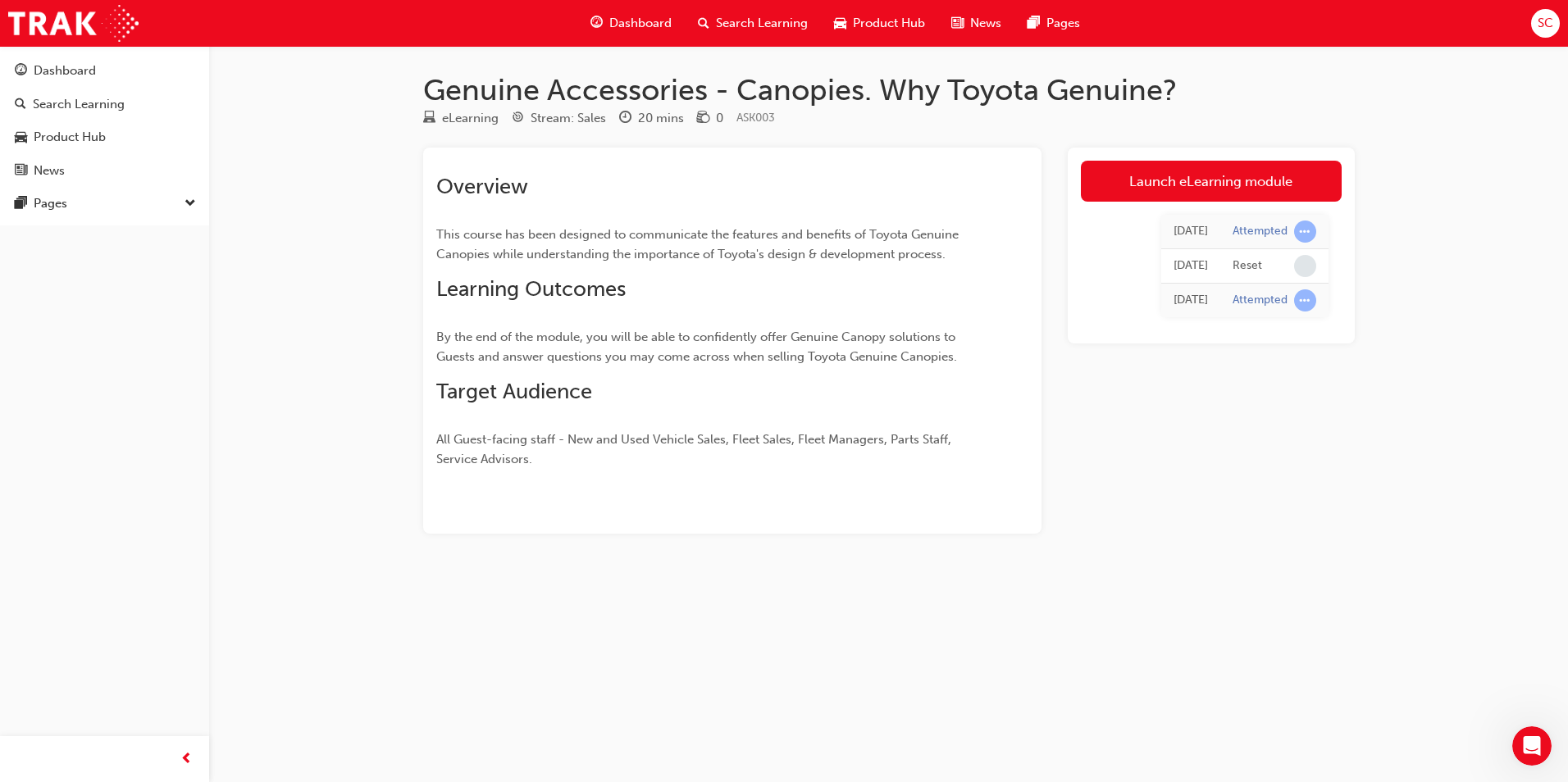
click at [1266, 204] on div "[DATE] Attempted [DATE] Reset [DATE] Attempted" at bounding box center [1211, 266] width 260 height 129
click at [1261, 199] on link "Launch eLearning module" at bounding box center [1211, 181] width 260 height 41
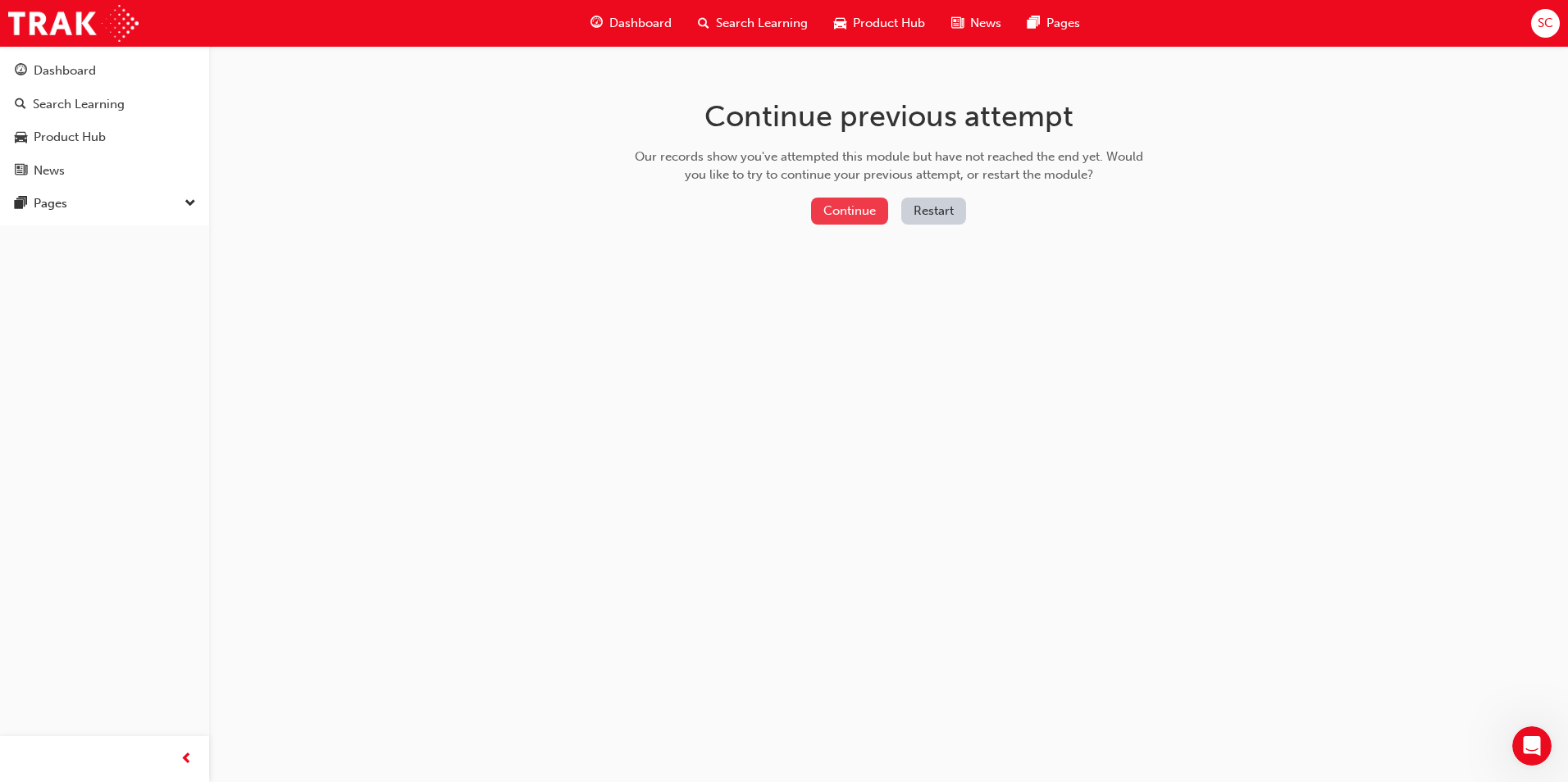
click at [829, 198] on button "Continue" at bounding box center [849, 211] width 77 height 27
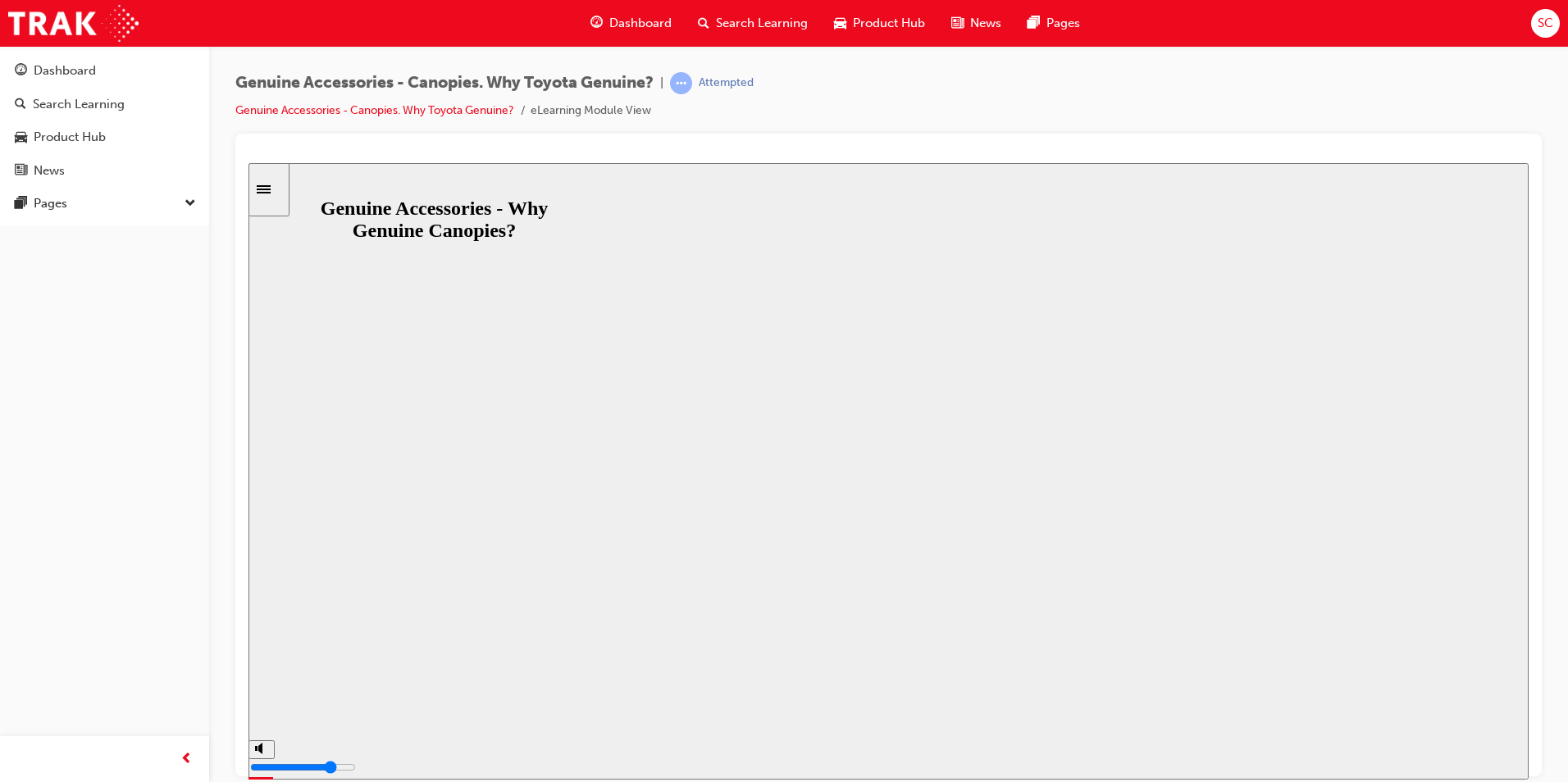
click at [311, 764] on button "Resume" at bounding box center [280, 774] width 62 height 20
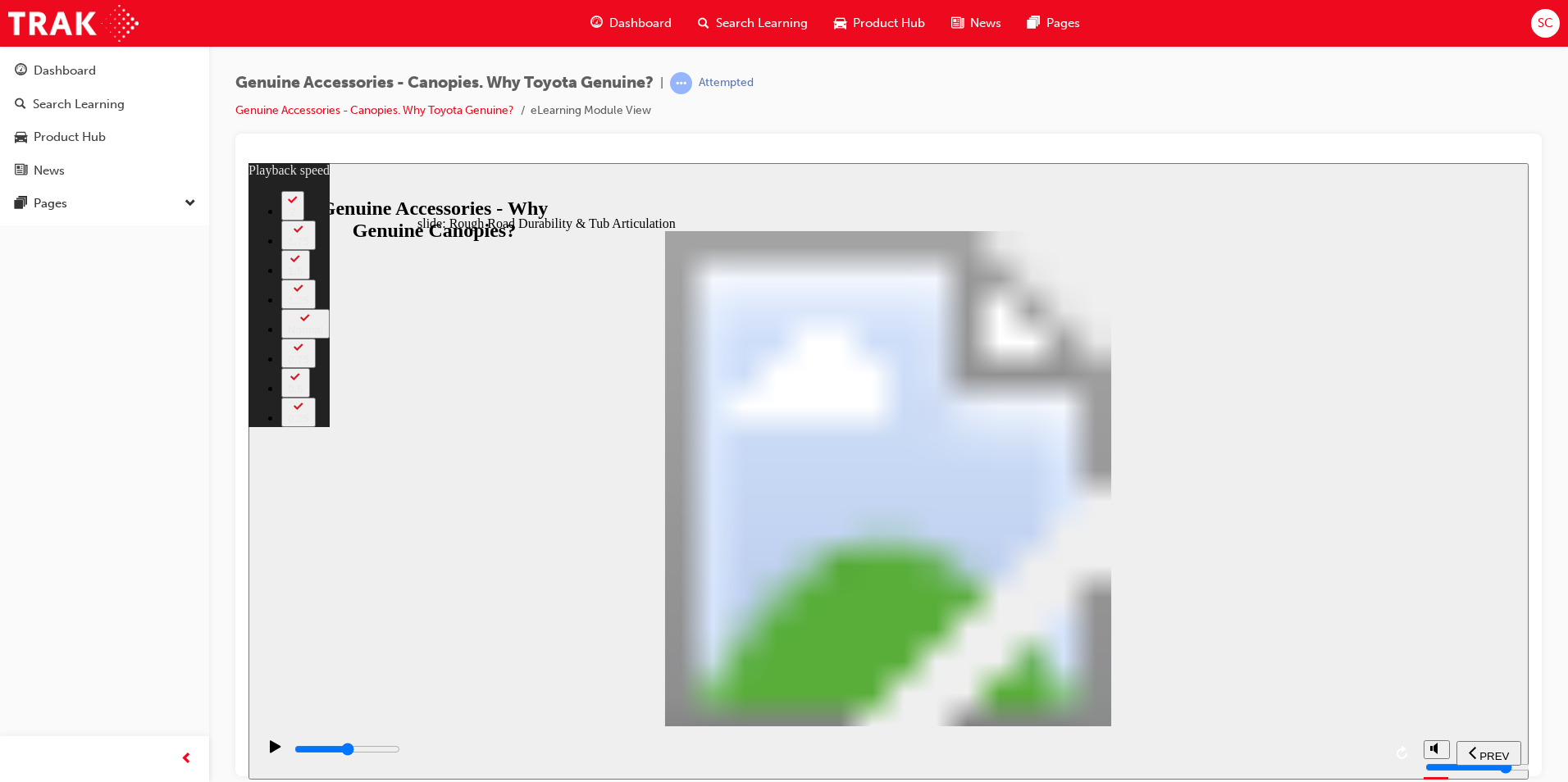
click at [270, 752] on icon "play/pause" at bounding box center [275, 745] width 11 height 12
click at [121, 79] on div "Dashboard" at bounding box center [104, 70] width 180 height 20
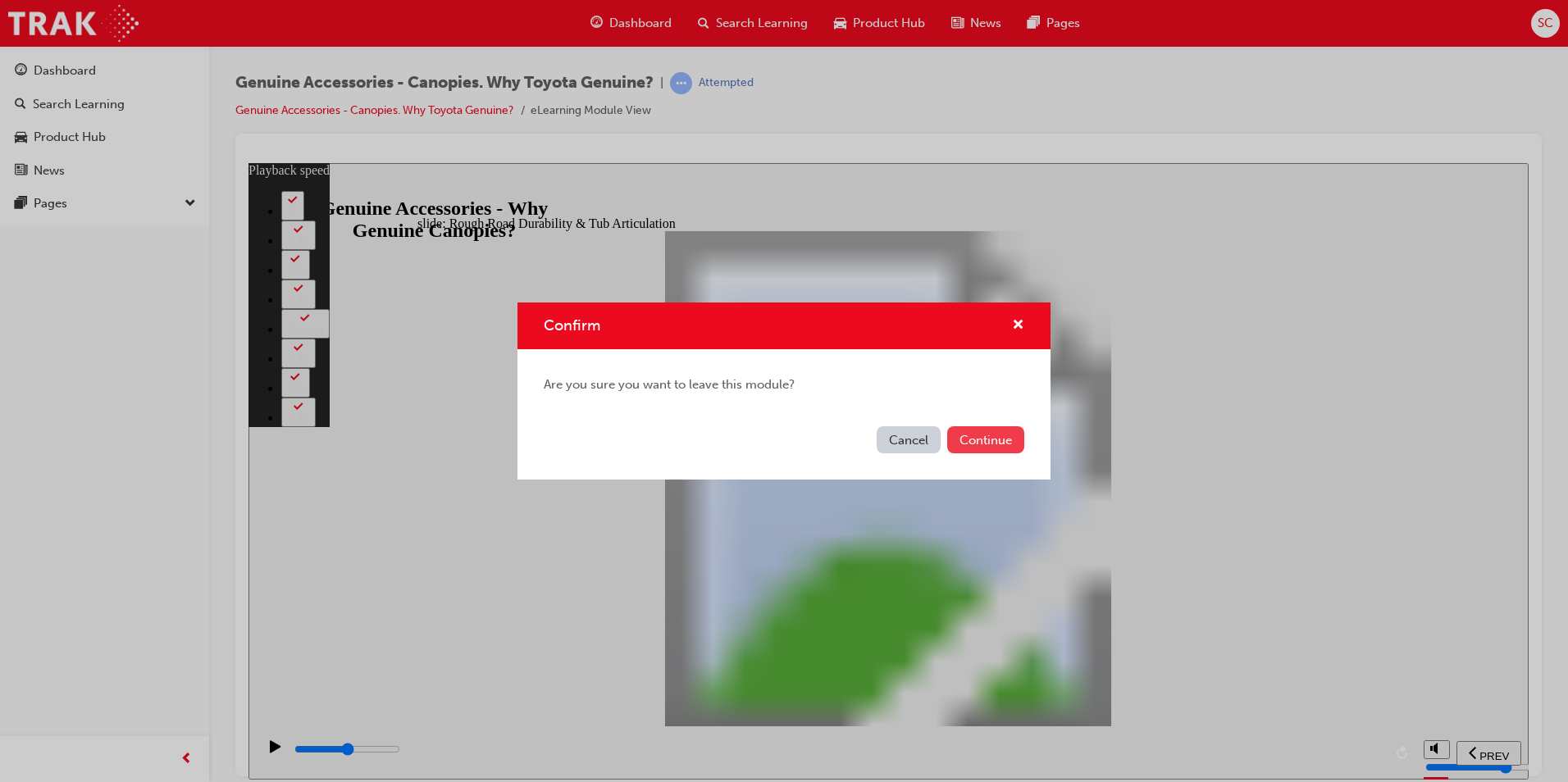
click at [1001, 439] on button "Continue" at bounding box center [985, 440] width 77 height 27
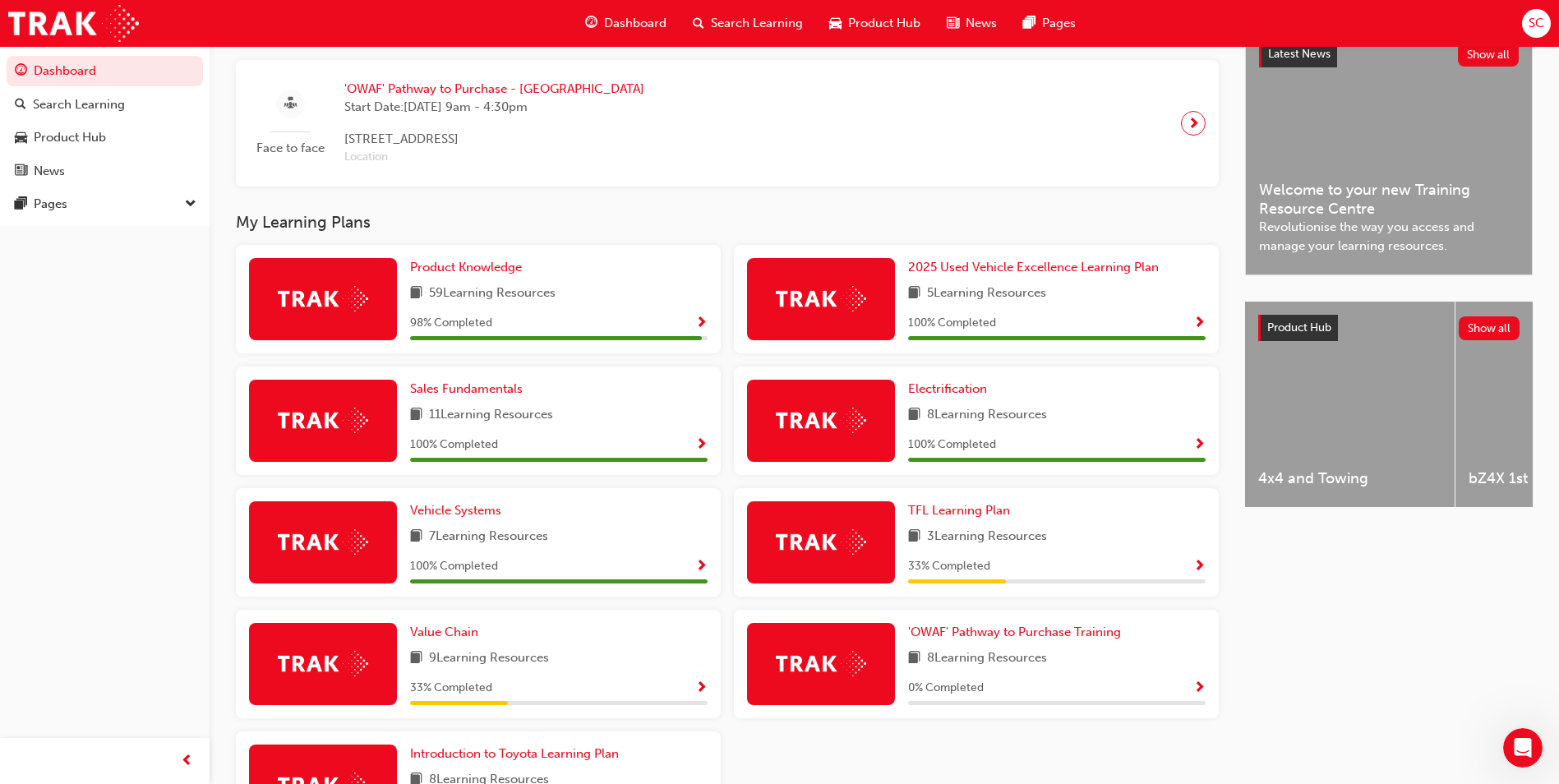
scroll to position [493, 0]
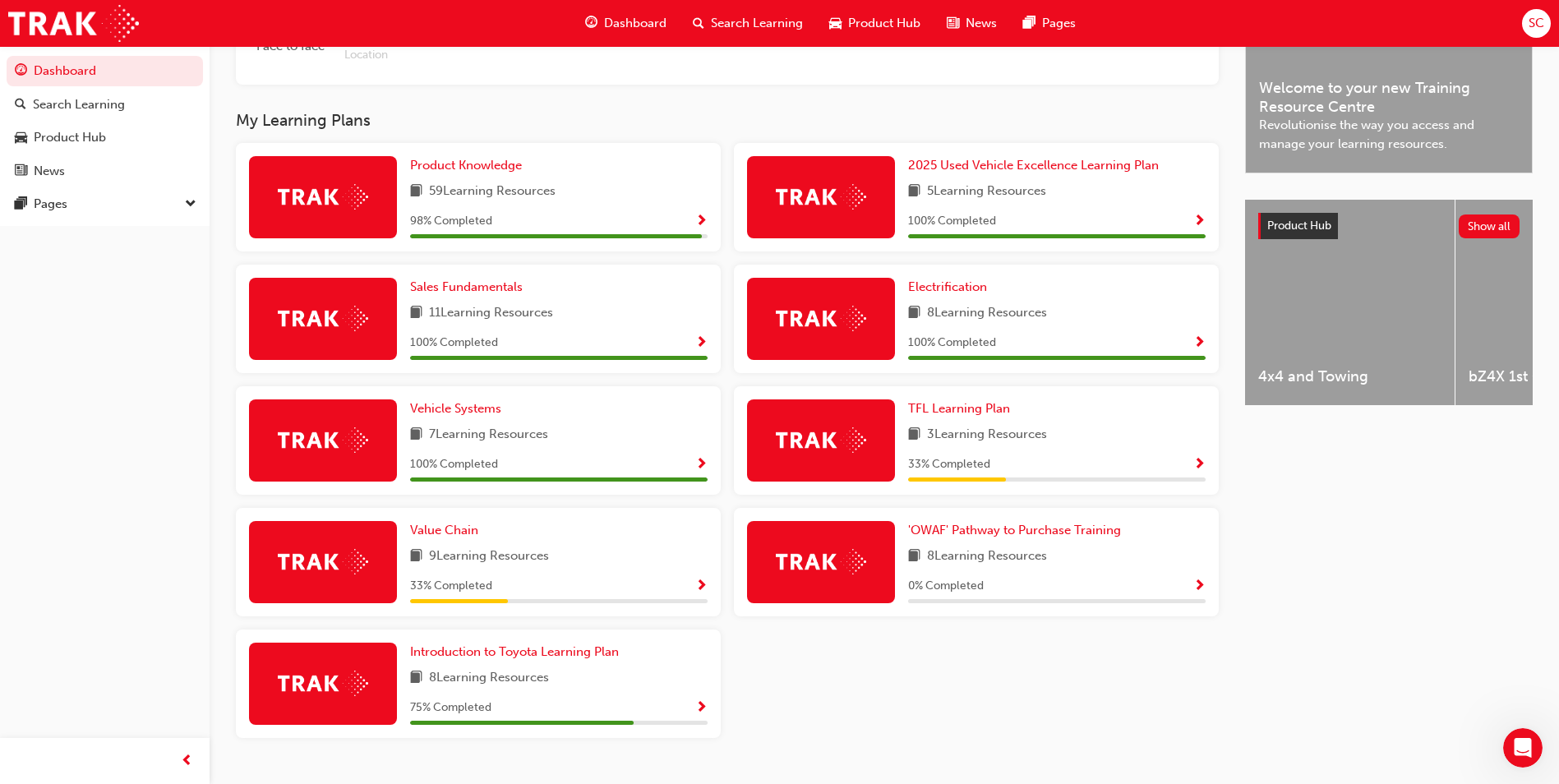
click at [701, 705] on span "Show Progress" at bounding box center [701, 708] width 12 height 15
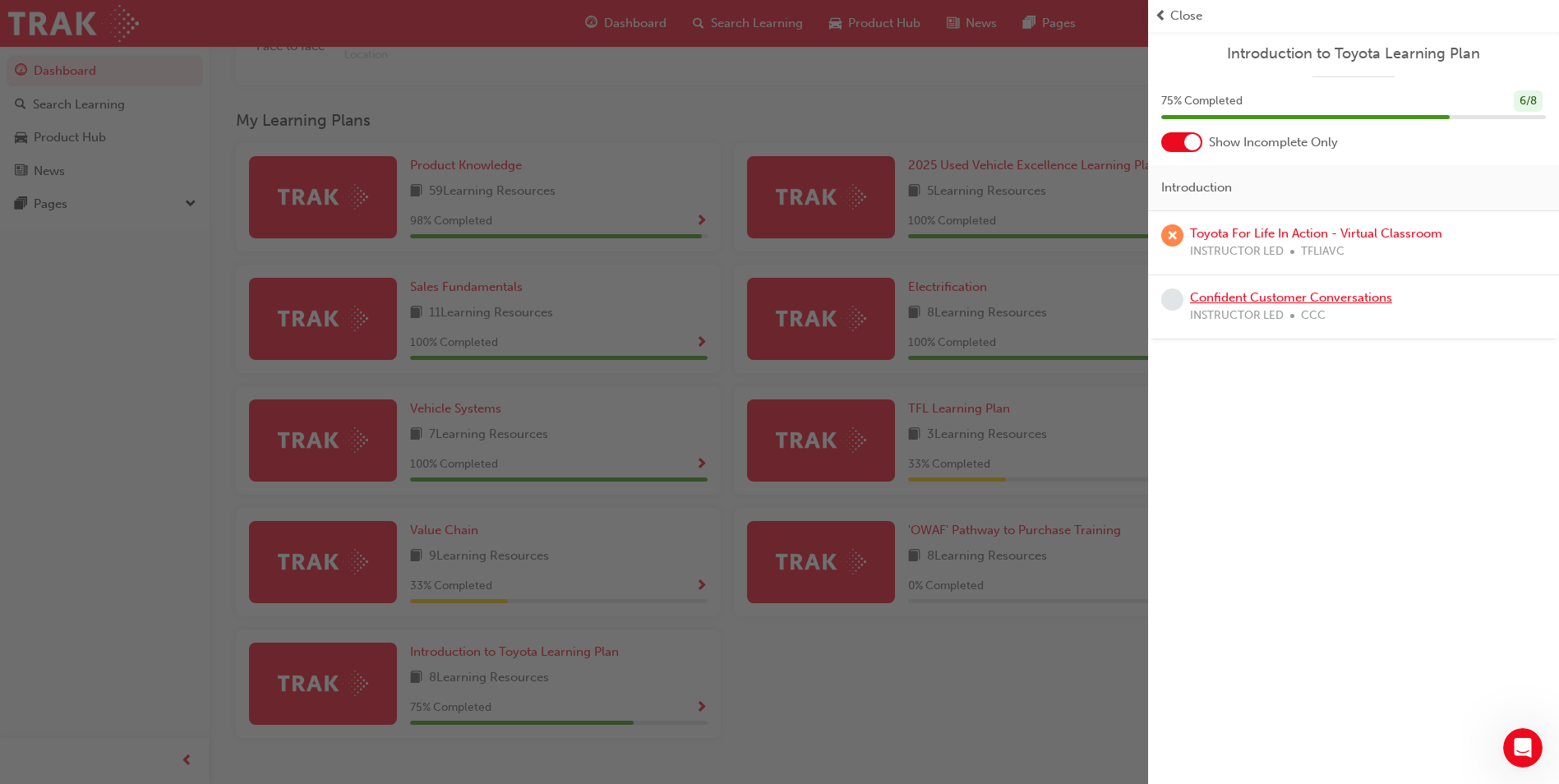
click at [1254, 296] on link "Confident Customer Conversations" at bounding box center [1291, 298] width 202 height 15
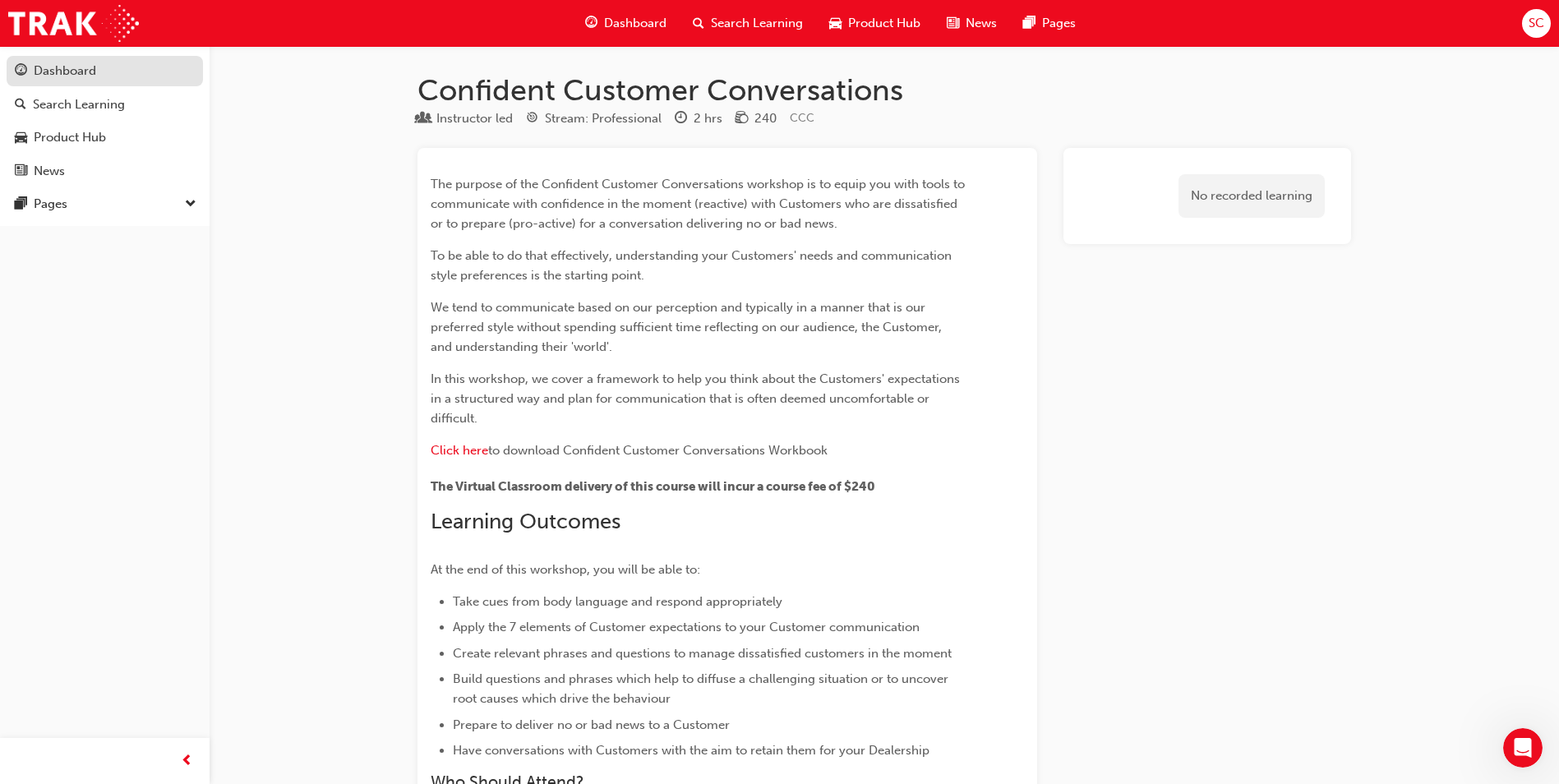
click at [135, 71] on div "Dashboard" at bounding box center [104, 71] width 180 height 20
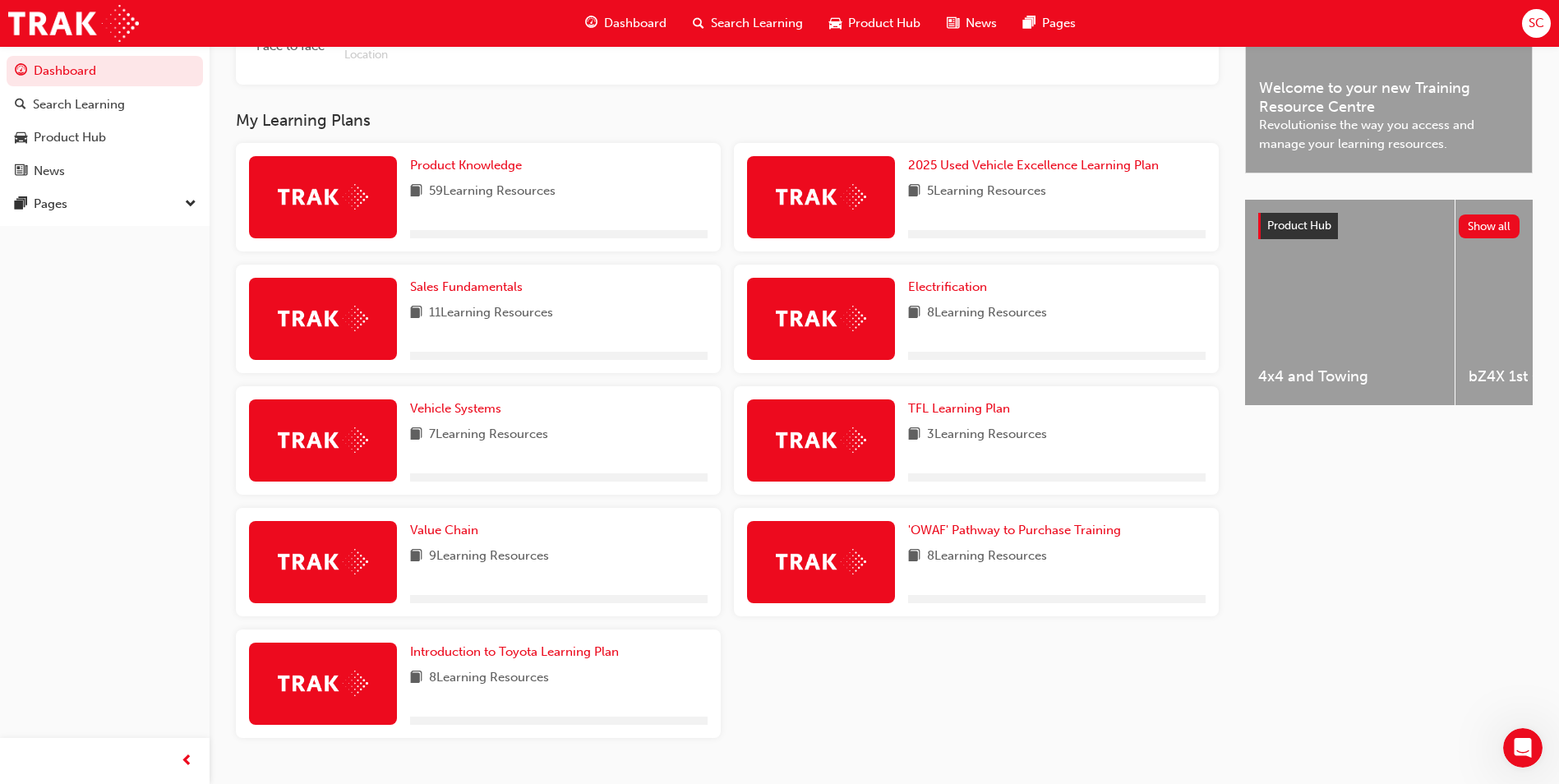
scroll to position [534, 0]
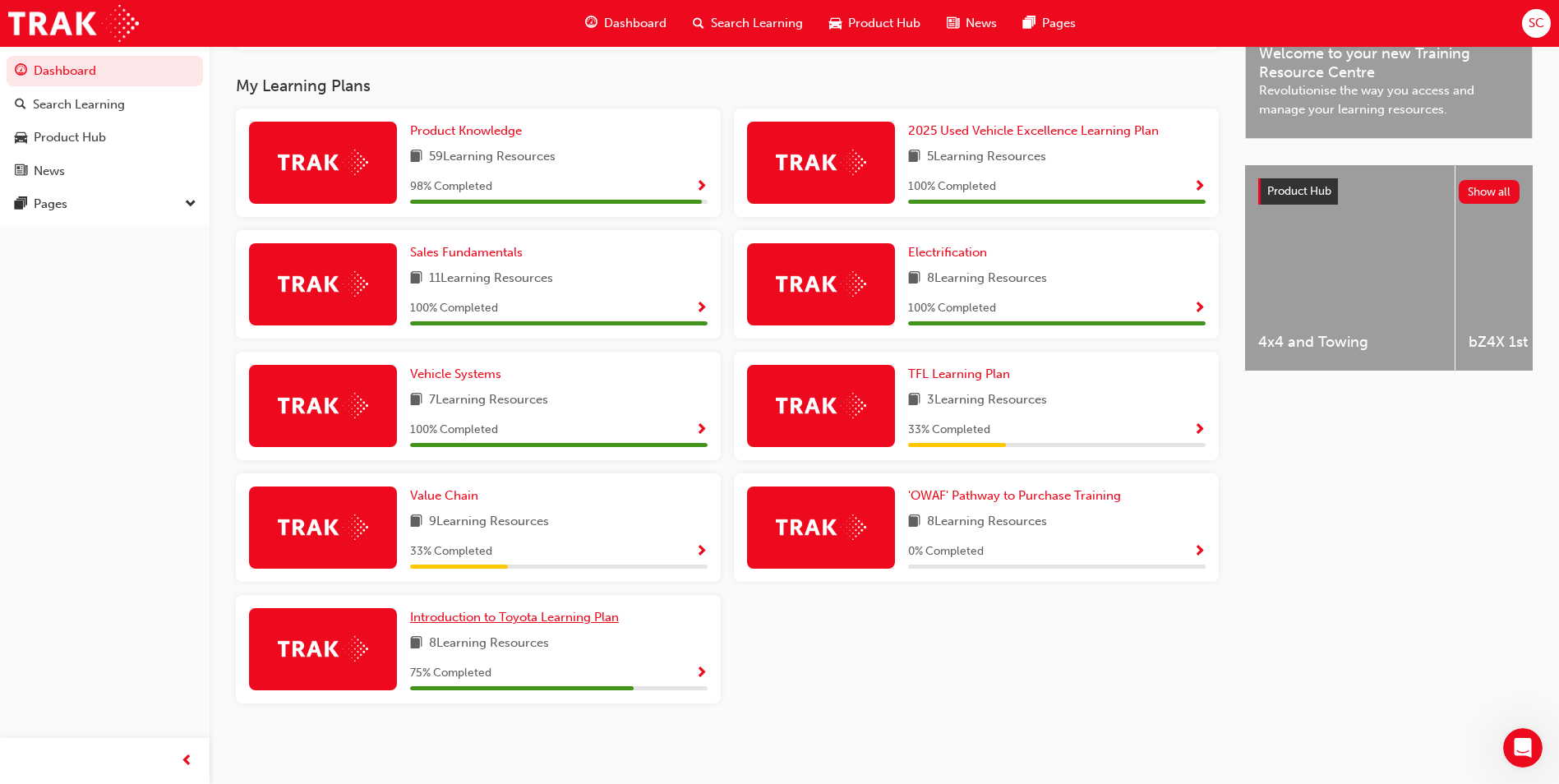
click at [621, 623] on link "Introduction to Toyota Learning Plan" at bounding box center [518, 617] width 215 height 19
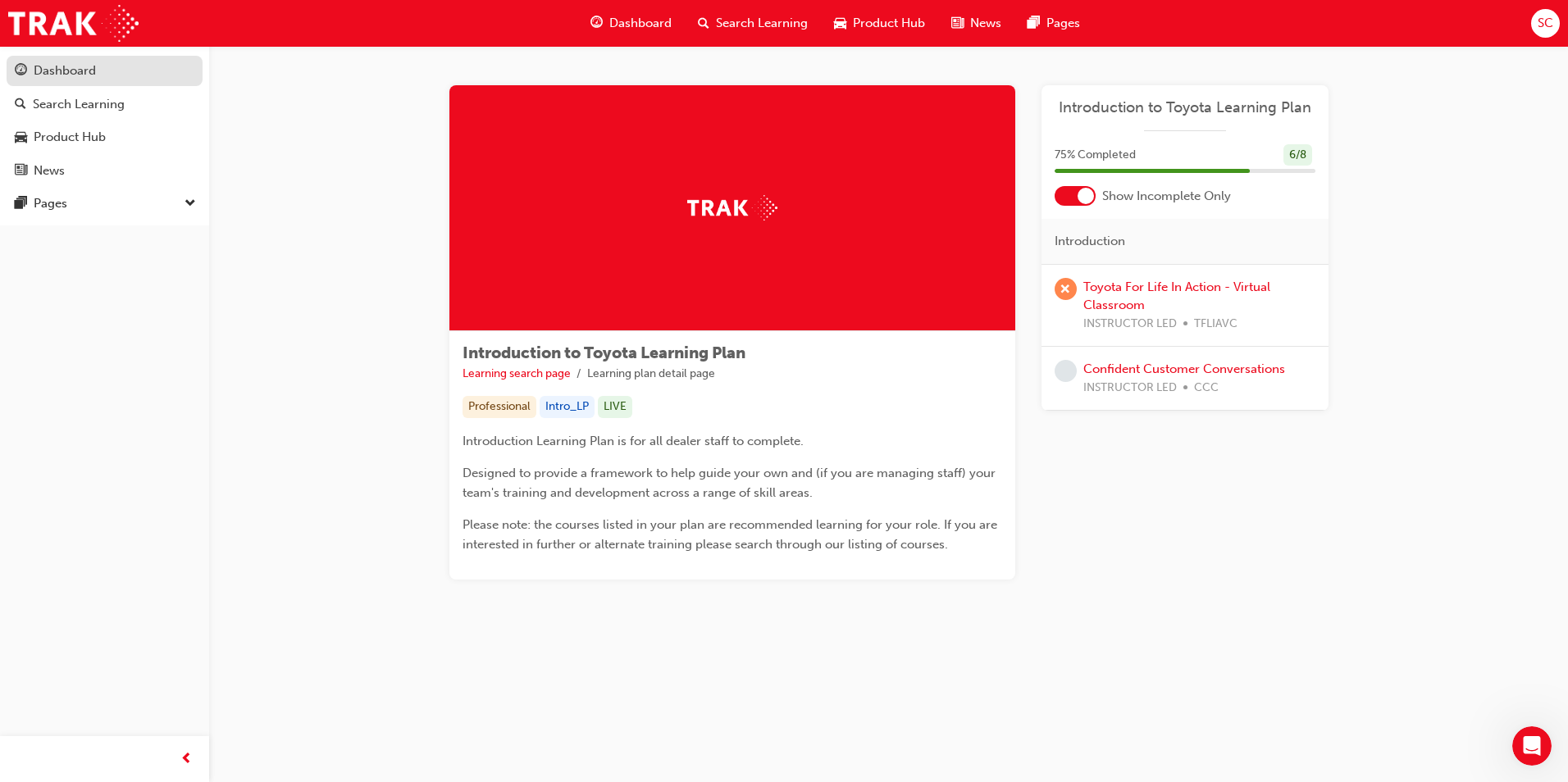
click at [62, 64] on div "Dashboard" at bounding box center [65, 70] width 62 height 19
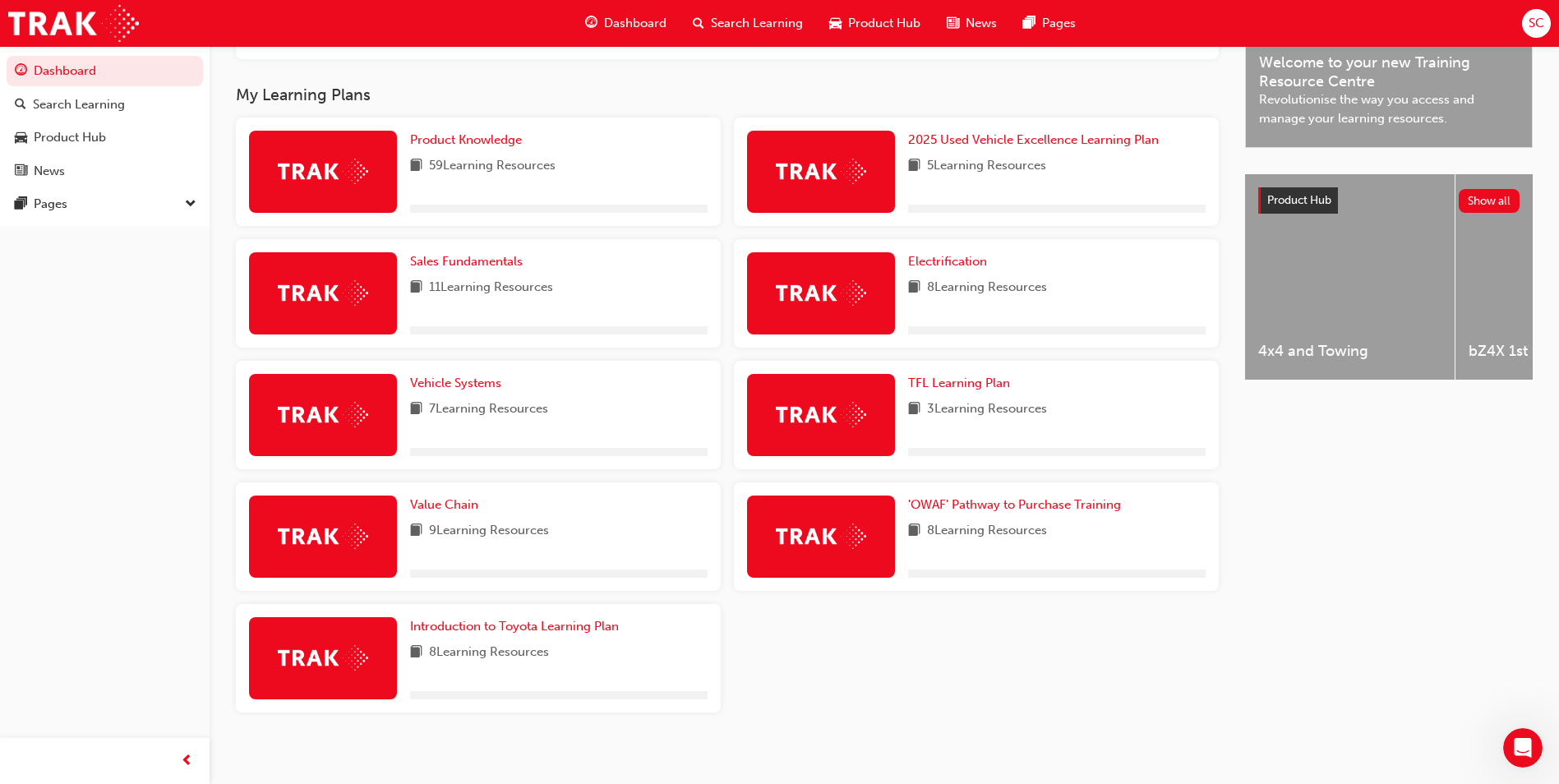
scroll to position [534, 0]
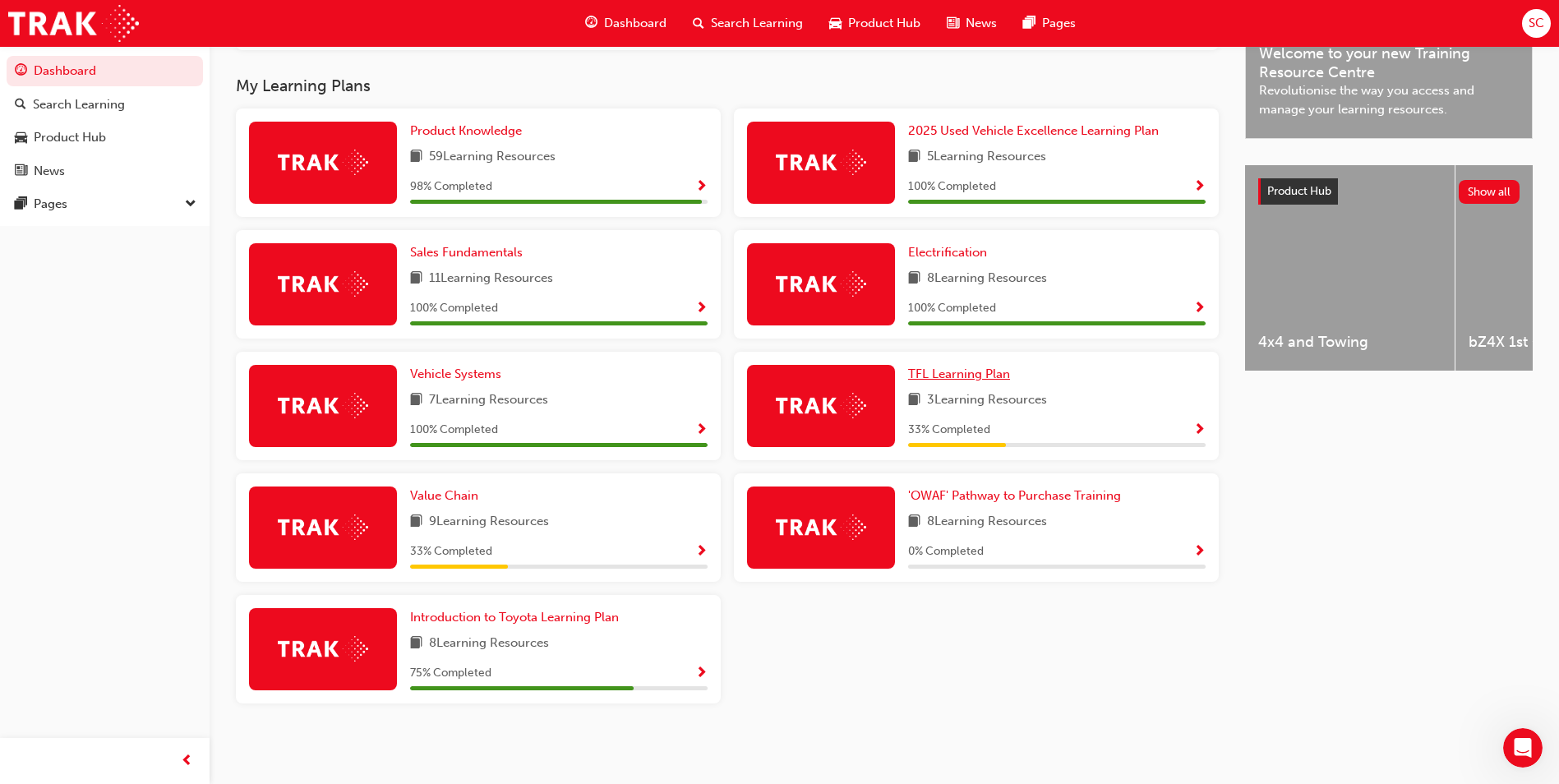
click at [981, 380] on span "TFL Learning Plan" at bounding box center [959, 374] width 102 height 15
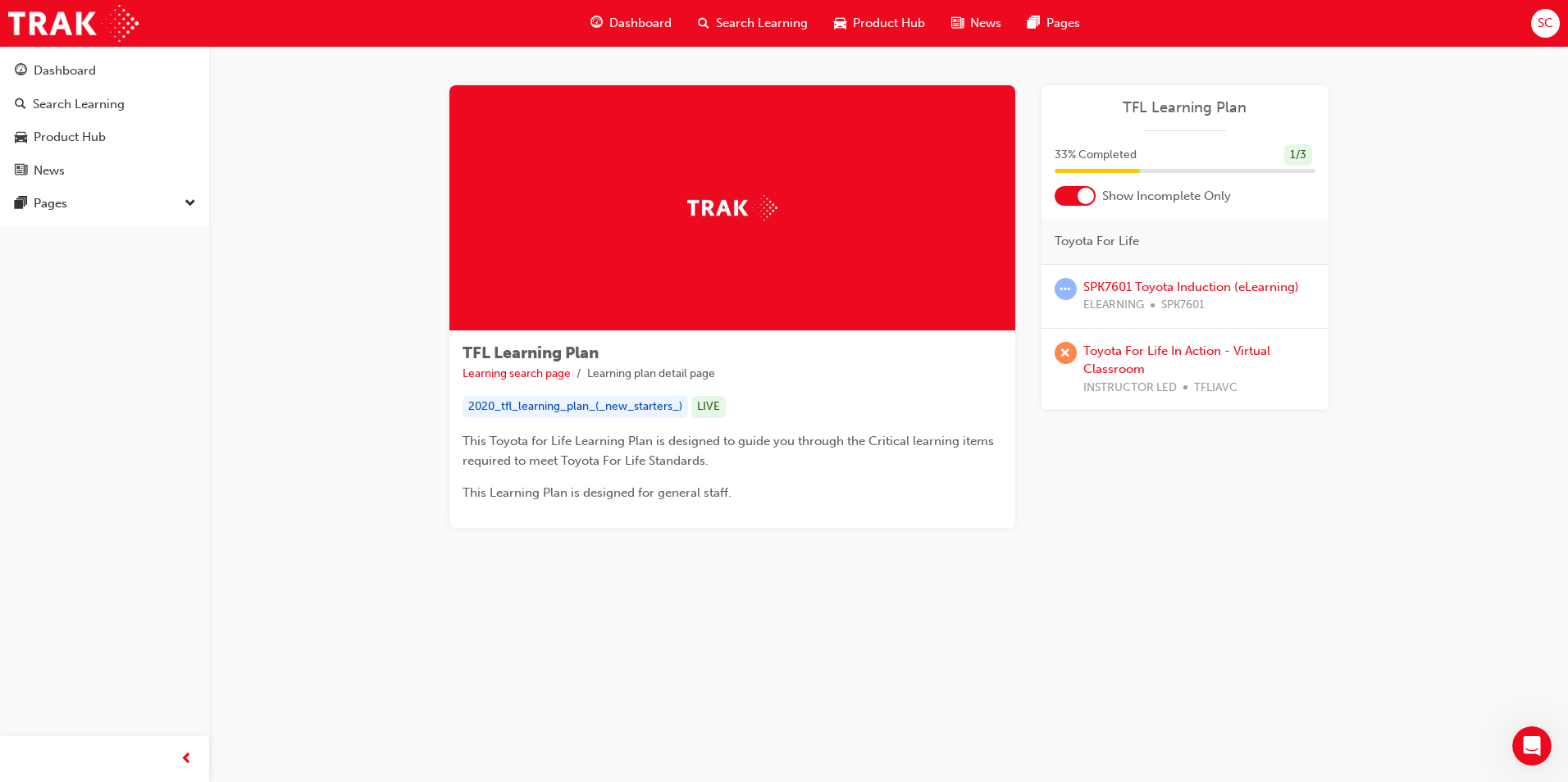
click at [1322, 650] on div "TFL Learning Plan Learning search page Learning plan detail page TFL Learning P…" at bounding box center [784, 391] width 1568 height 782
click at [638, 32] on span "Dashboard" at bounding box center [641, 23] width 62 height 19
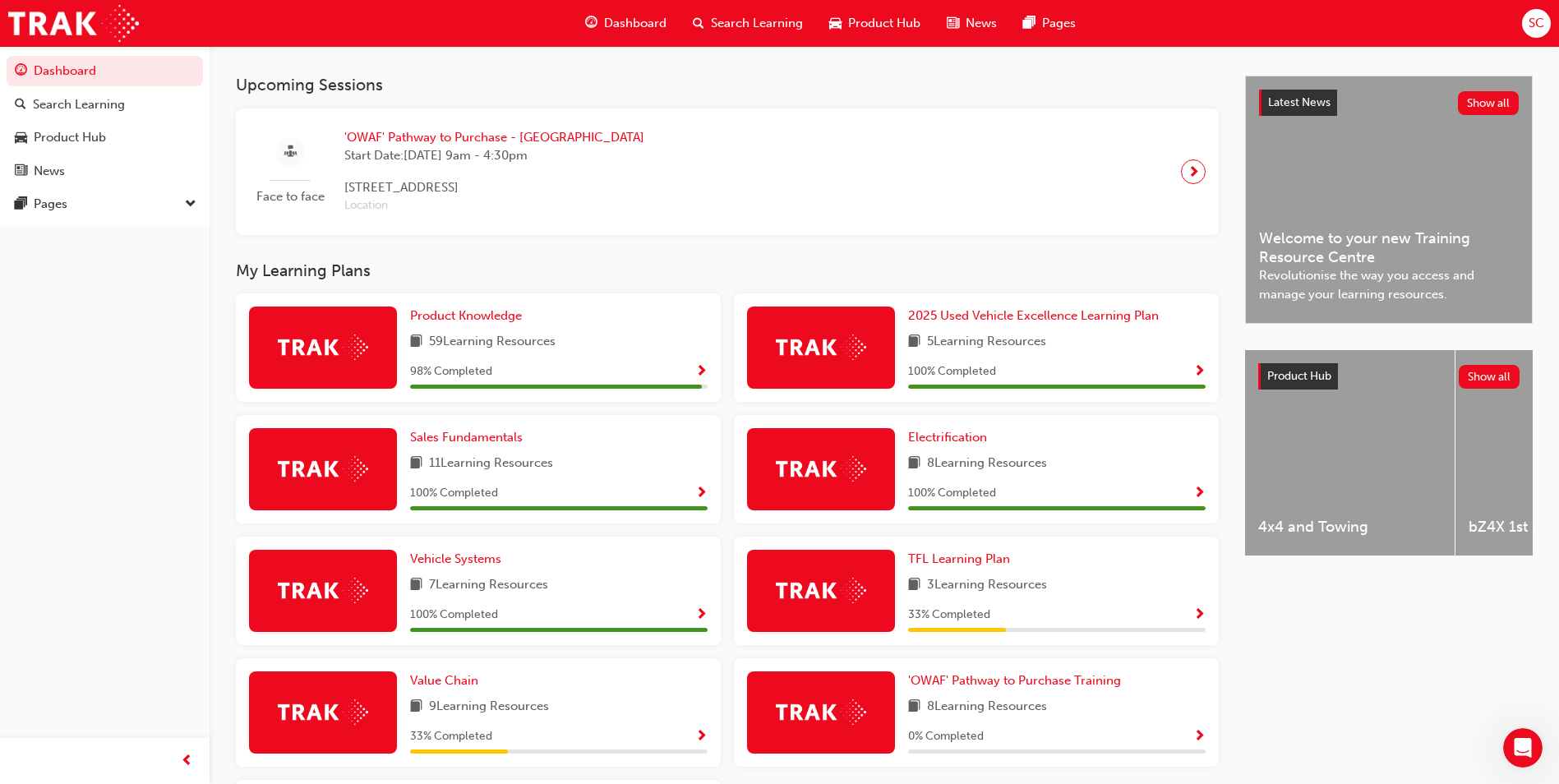
scroll to position [493, 0]
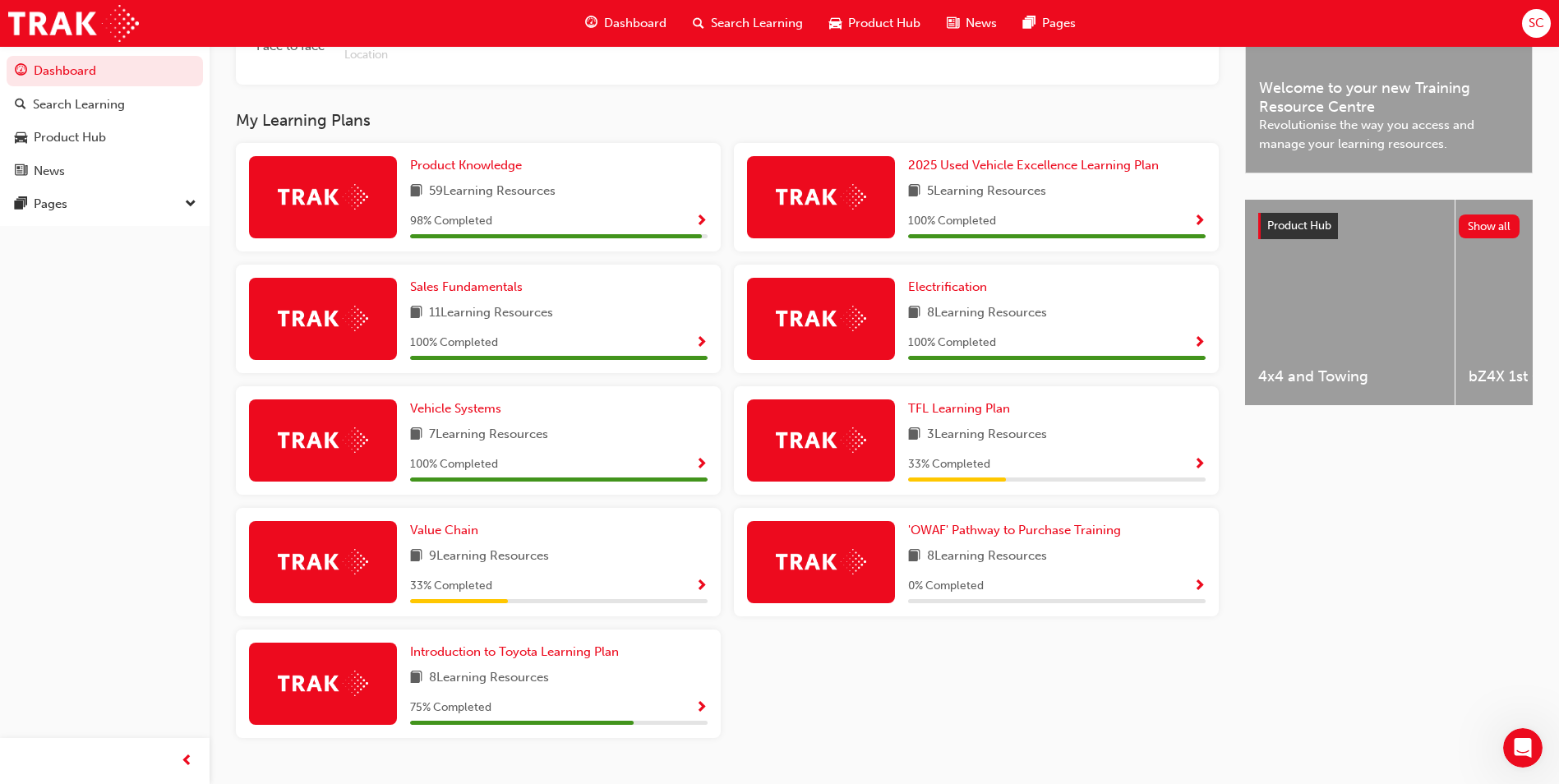
click at [706, 594] on span "Show Progress" at bounding box center [701, 587] width 12 height 15
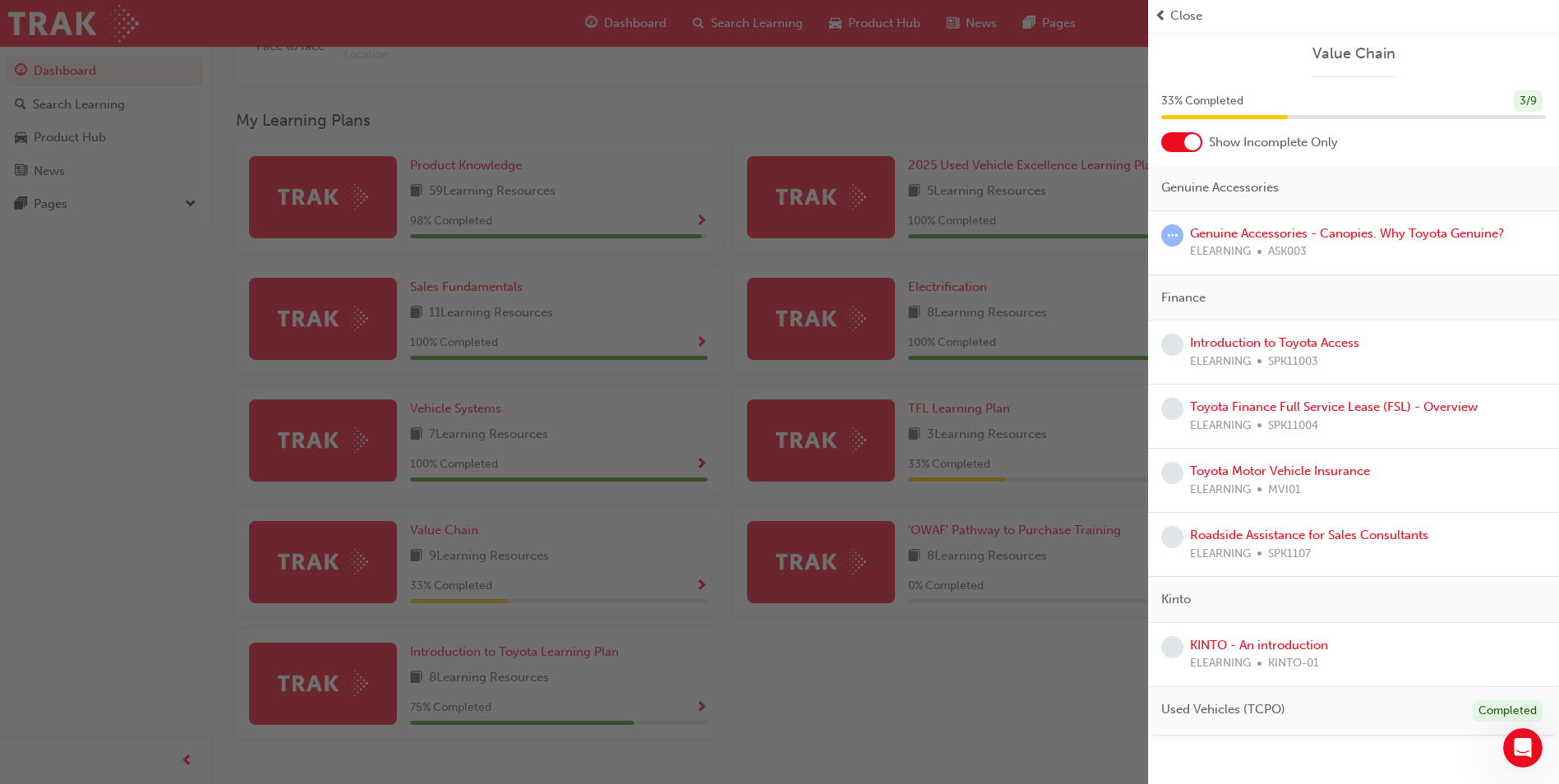
click at [732, 663] on div "button" at bounding box center [574, 392] width 1149 height 784
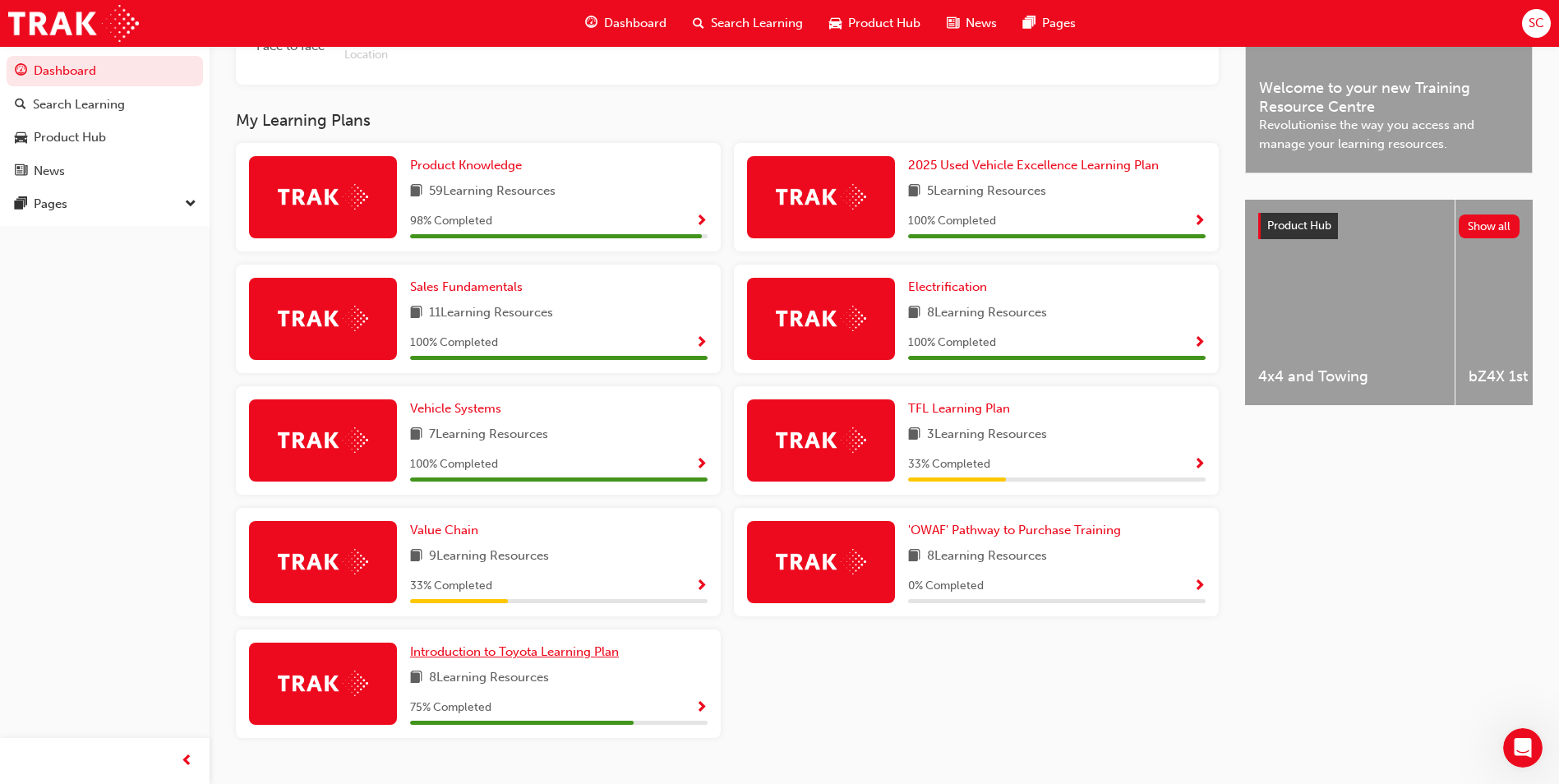
click at [572, 659] on span "Introduction to Toyota Learning Plan" at bounding box center [515, 652] width 209 height 15
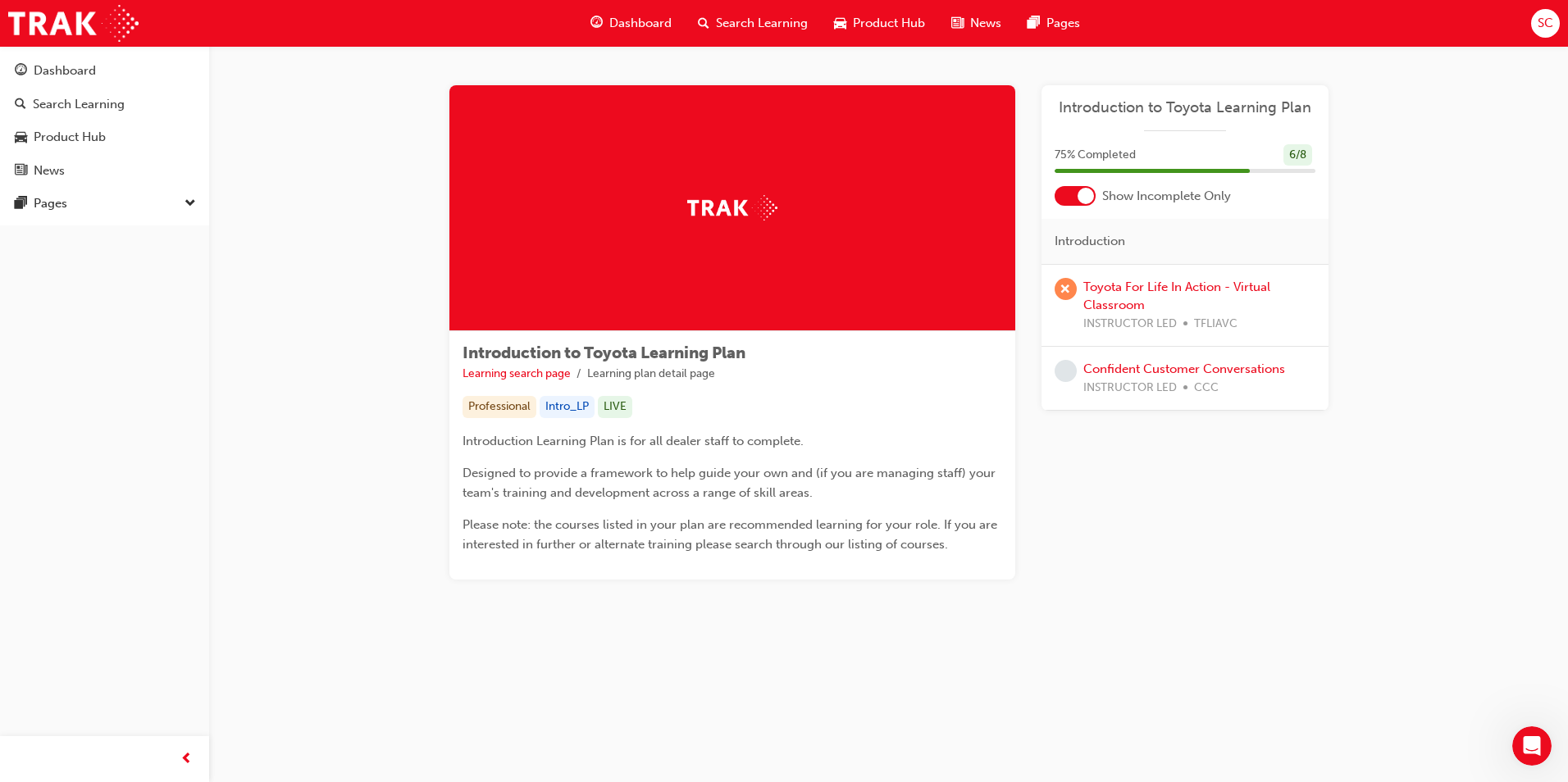
drag, startPoint x: 1218, startPoint y: 672, endPoint x: 1235, endPoint y: 667, distance: 17.7
click at [1219, 672] on div "Introduction to Toyota Learning Plan Learning search page Learning plan detail …" at bounding box center [784, 391] width 1568 height 782
click at [1172, 688] on div "Introduction to Toyota Learning Plan Learning search page Learning plan detail …" at bounding box center [784, 391] width 1568 height 782
click at [102, 69] on div "Dashboard" at bounding box center [104, 70] width 180 height 20
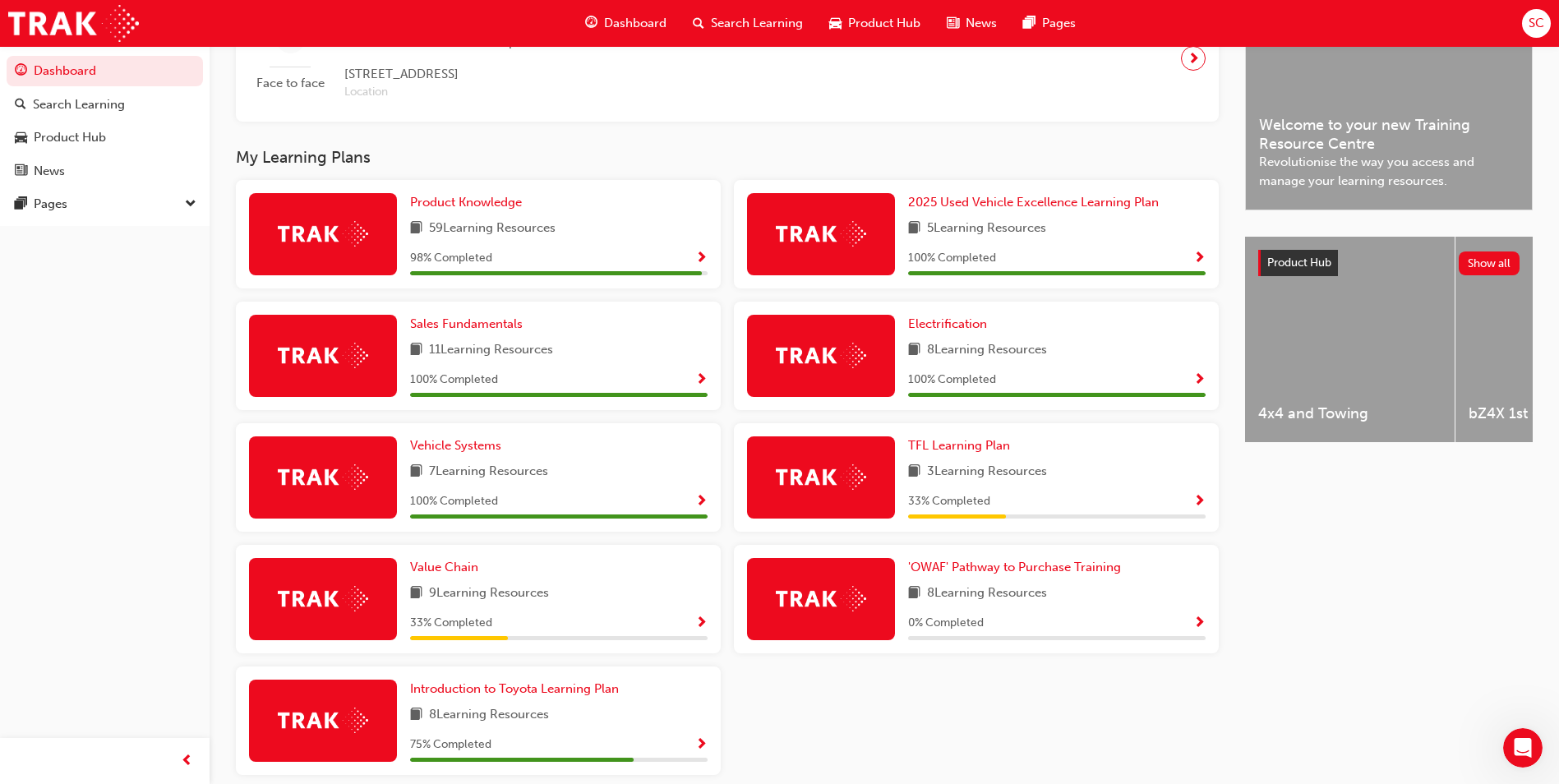
scroll to position [493, 0]
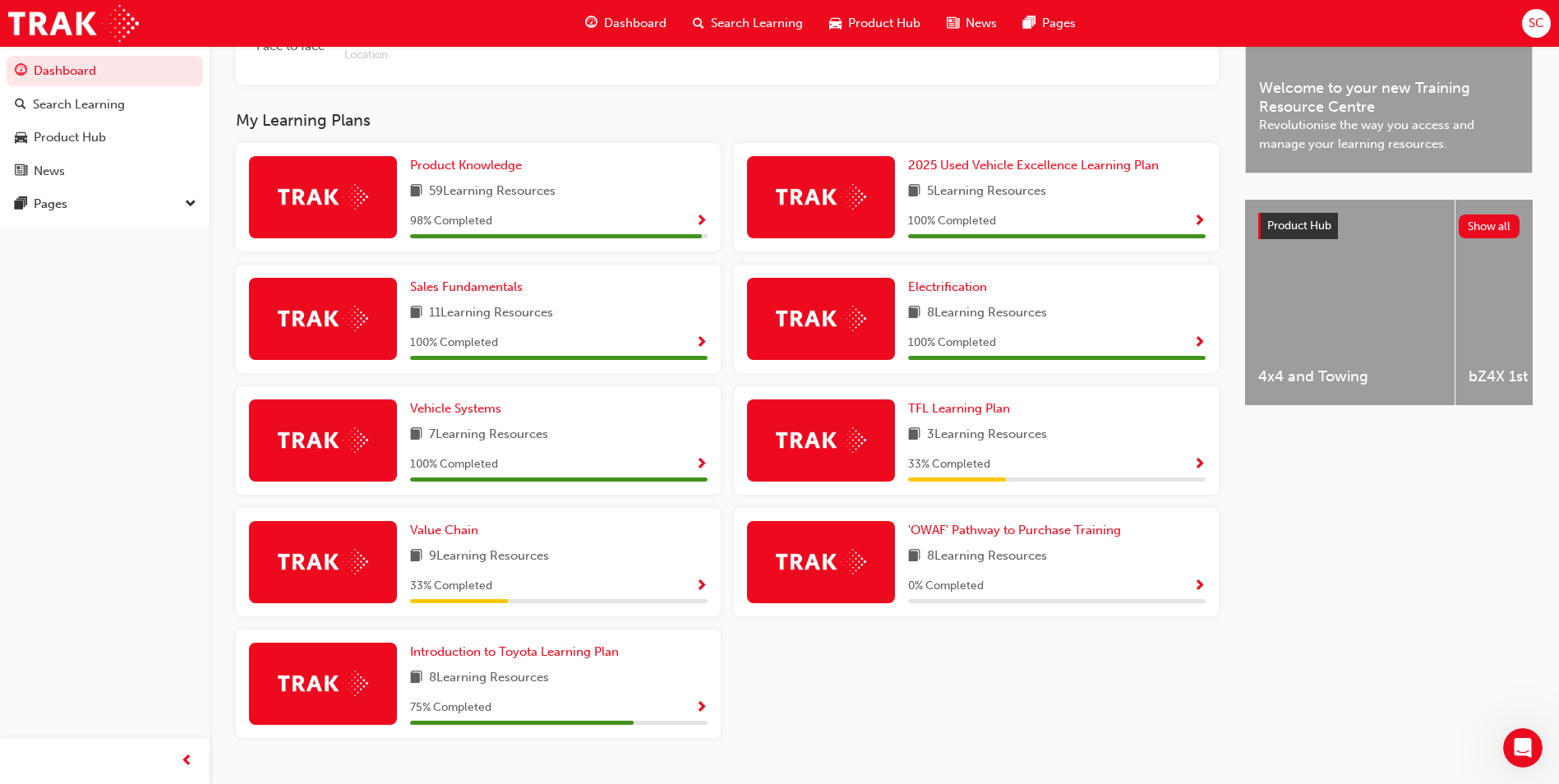
click at [1201, 594] on span "Show Progress" at bounding box center [1199, 587] width 12 height 15
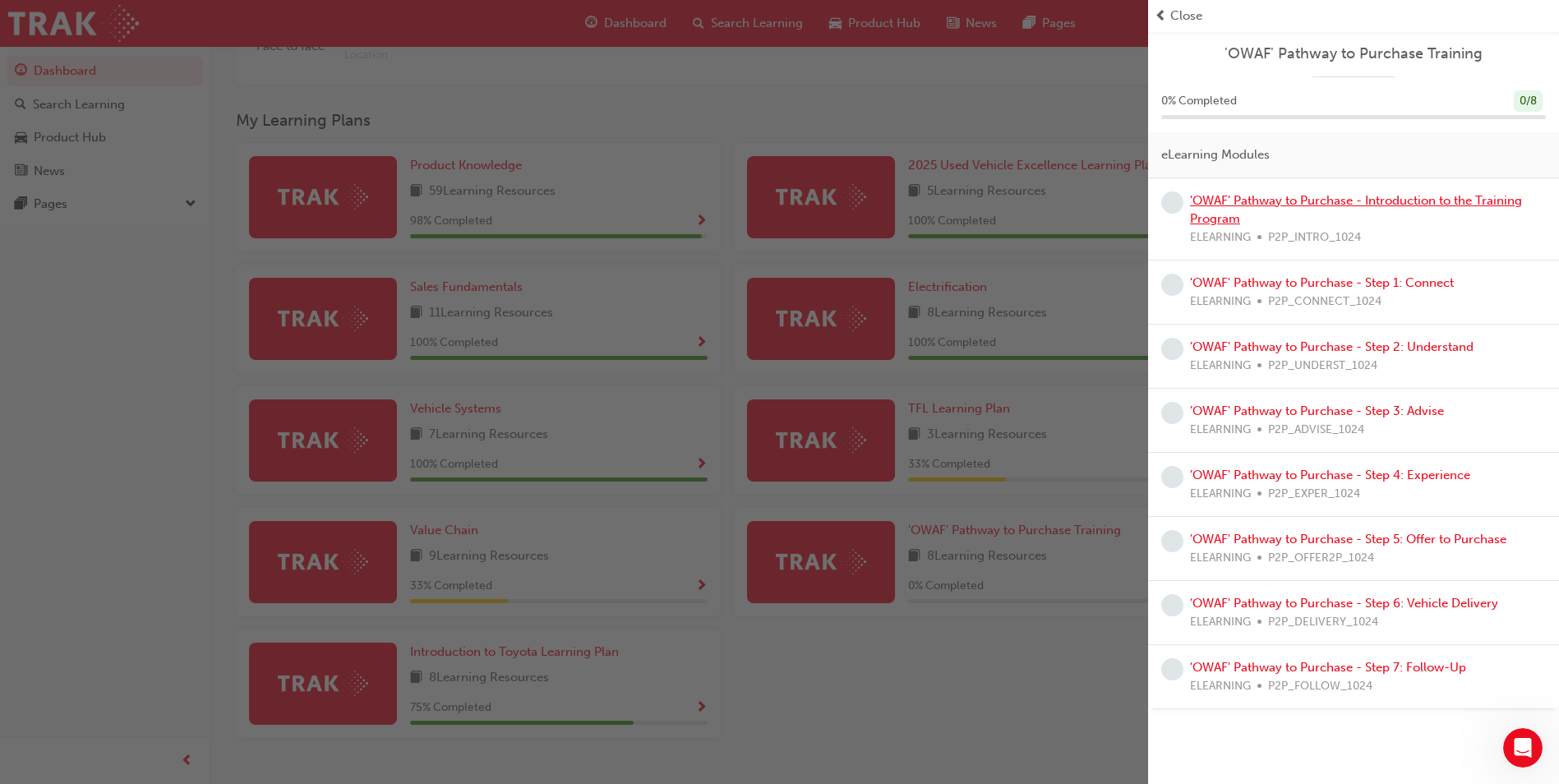
click at [1419, 201] on link "'OWAF' Pathway to Purchase - Introduction to the Training Program" at bounding box center [1356, 210] width 333 height 34
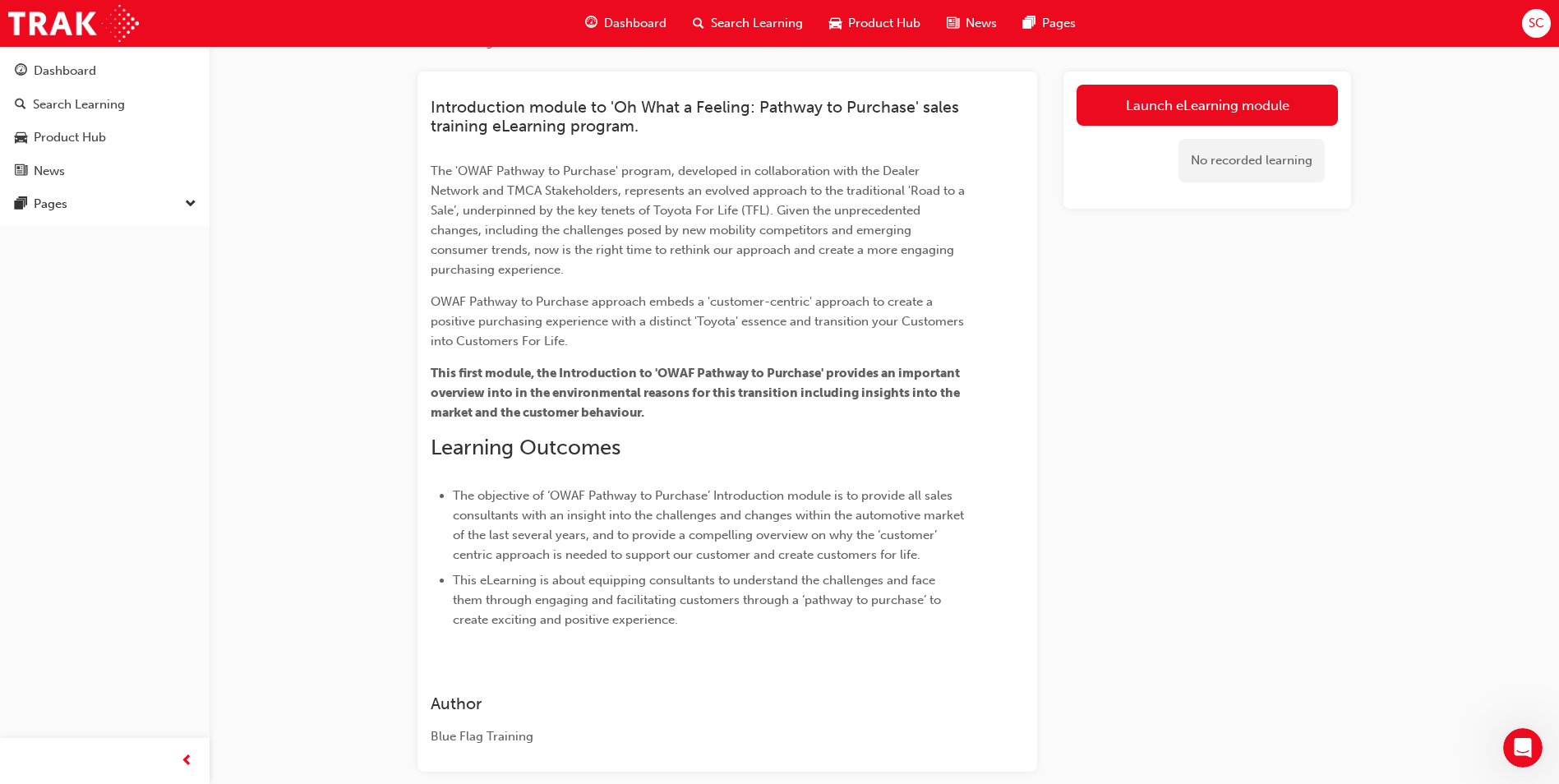
scroll to position [13, 0]
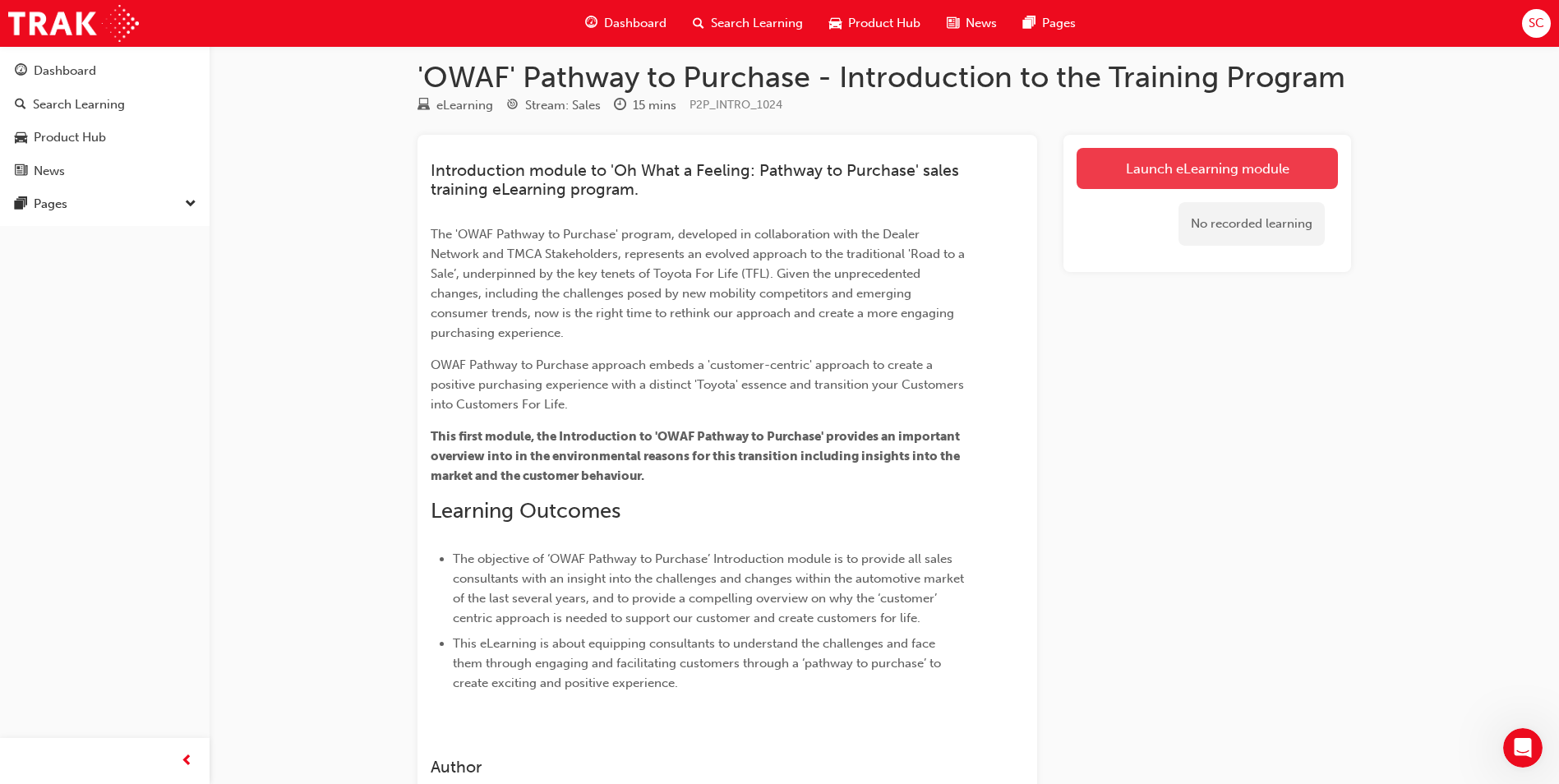
click at [1192, 158] on link "Launch eLearning module" at bounding box center [1207, 169] width 261 height 41
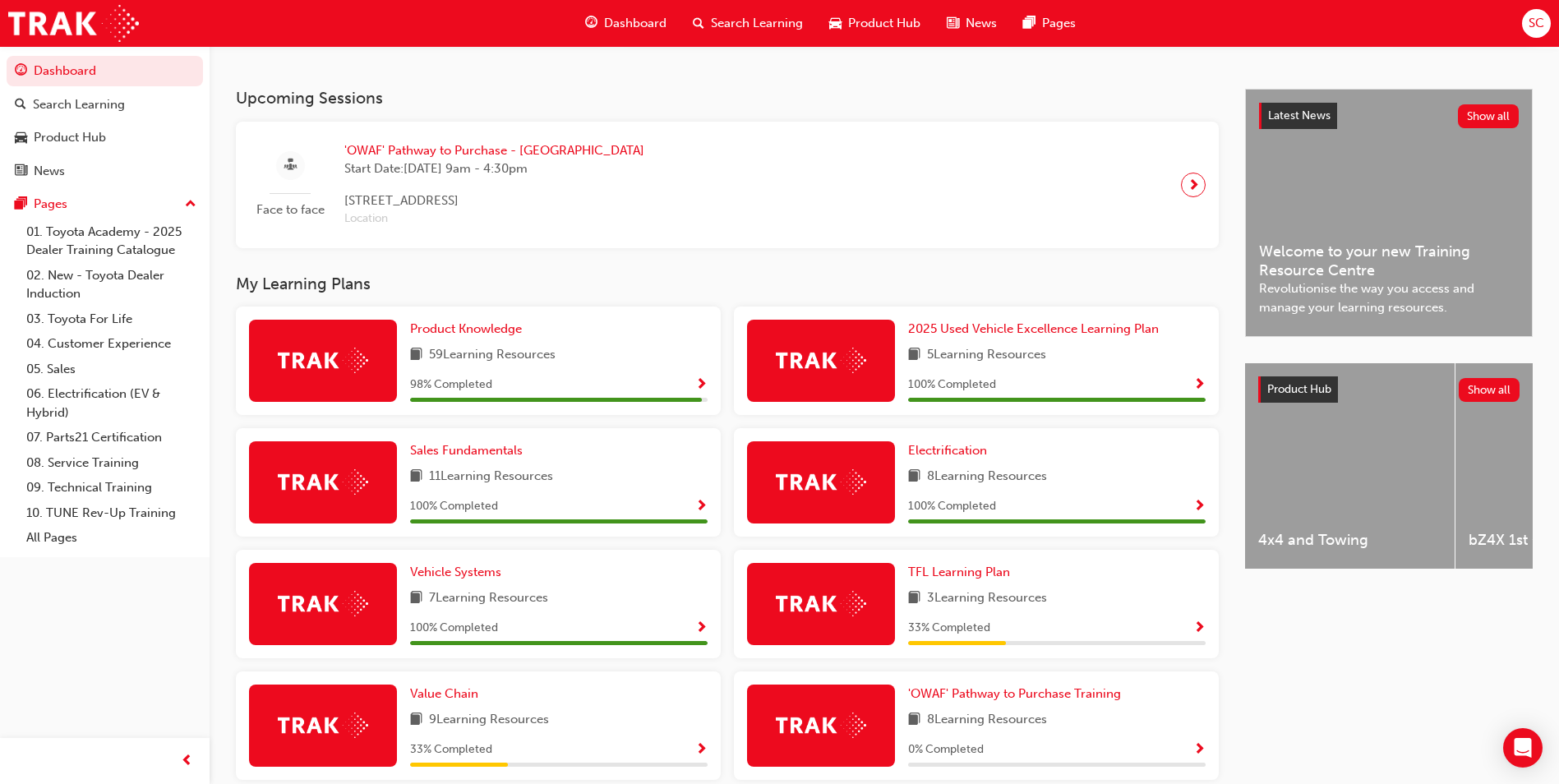
scroll to position [411, 0]
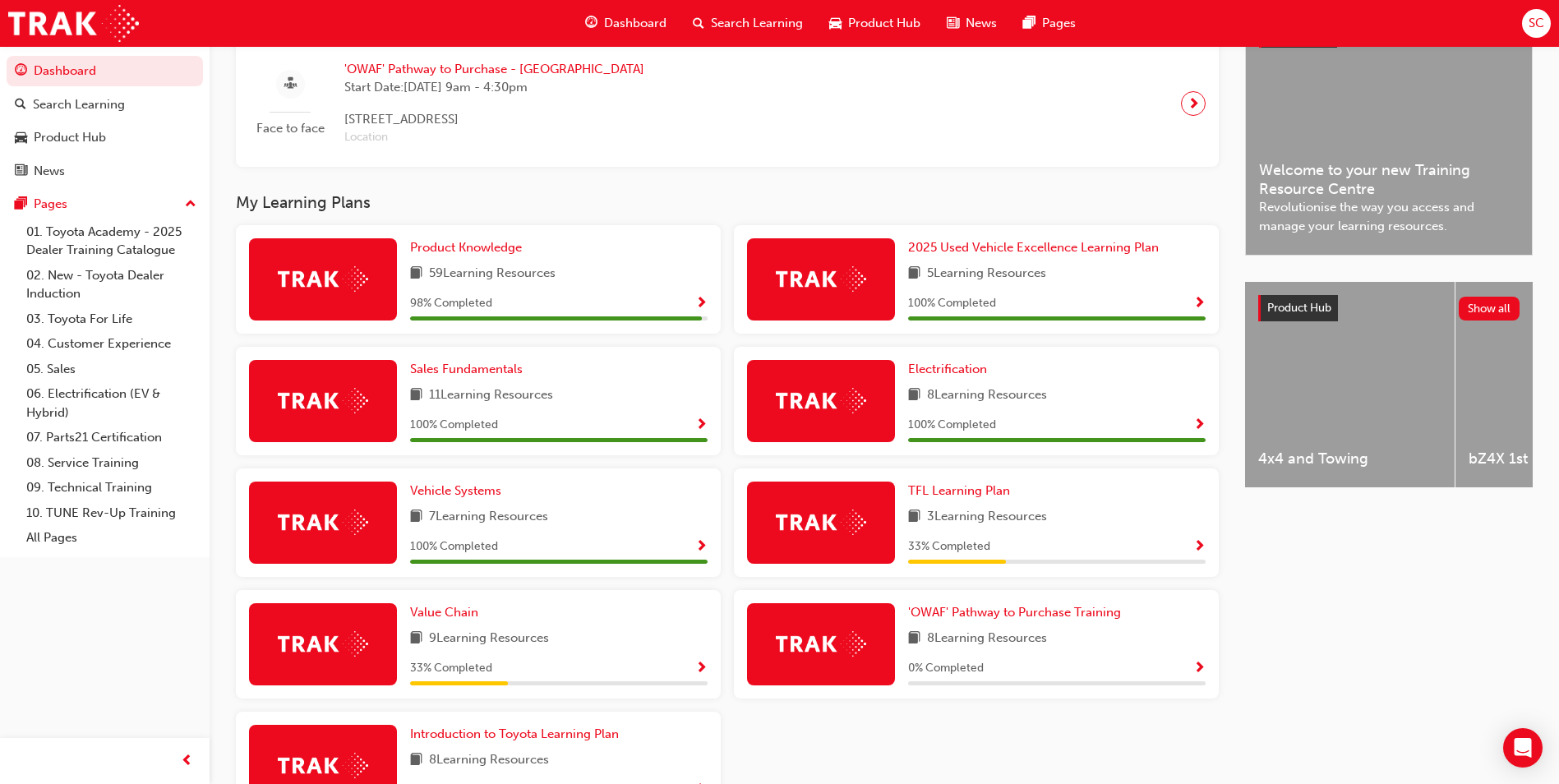
click at [717, 691] on div "Value Chain 9 Learning Resources 33 % Completed" at bounding box center [478, 644] width 485 height 108
click at [682, 669] on div "33 % Completed" at bounding box center [559, 669] width 298 height 20
click at [692, 677] on div "33 % Completed" at bounding box center [559, 669] width 298 height 20
click at [702, 677] on span "Show Progress" at bounding box center [701, 669] width 12 height 15
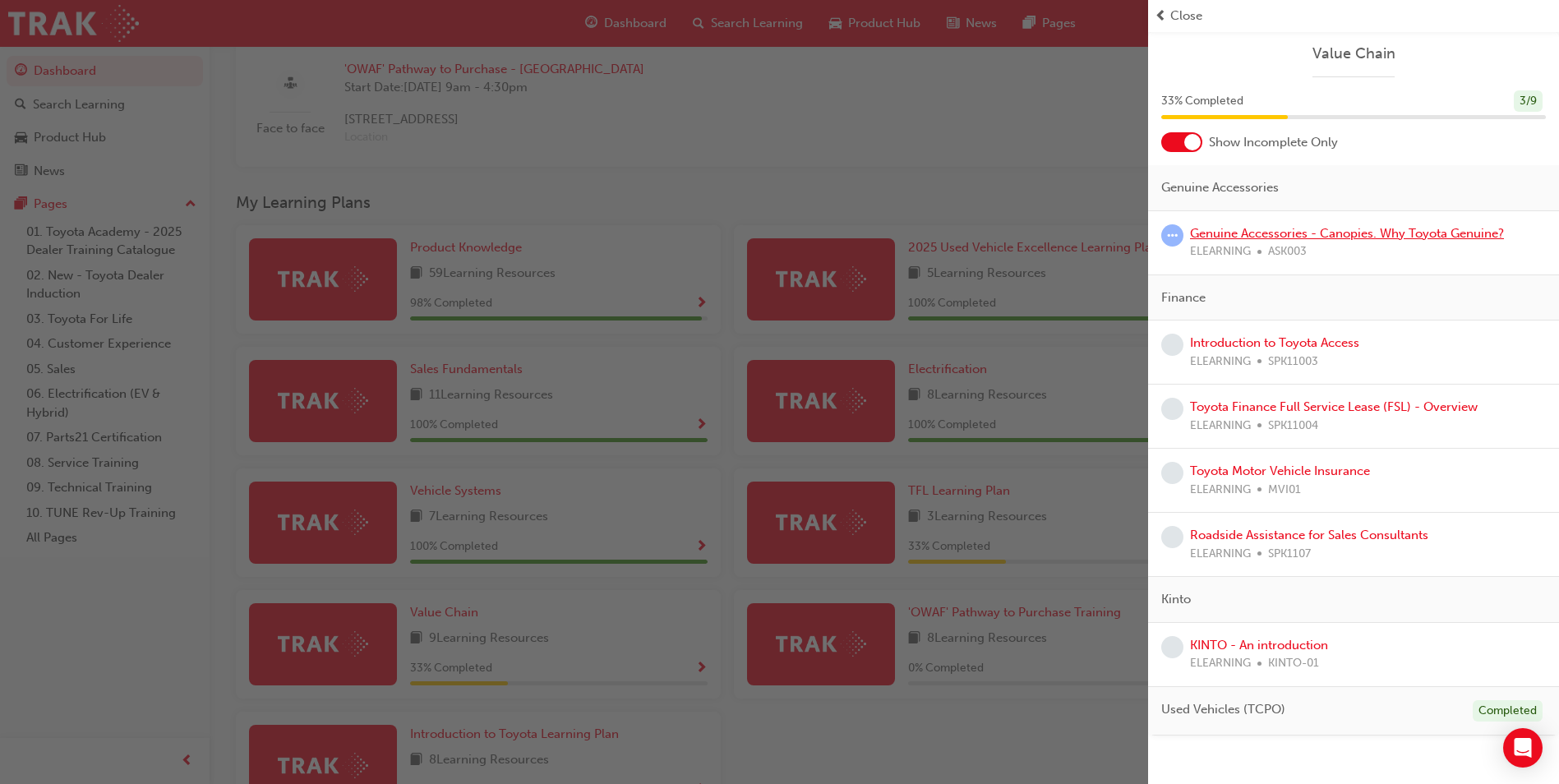
click at [1291, 229] on link "Genuine Accessories - Canopies. Why Toyota Genuine?" at bounding box center [1346, 234] width 314 height 15
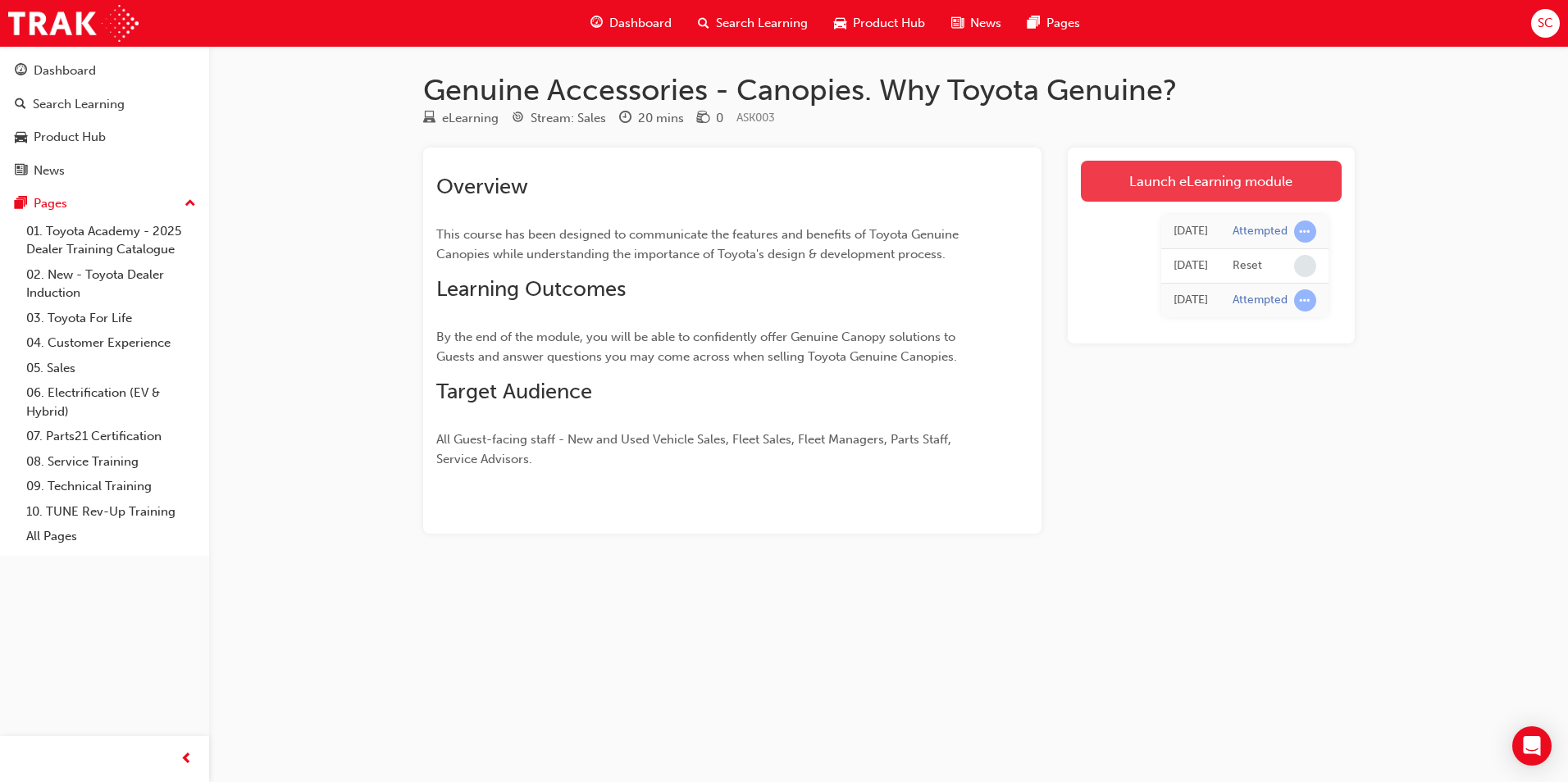
click at [1195, 178] on link "Launch eLearning module" at bounding box center [1211, 181] width 260 height 41
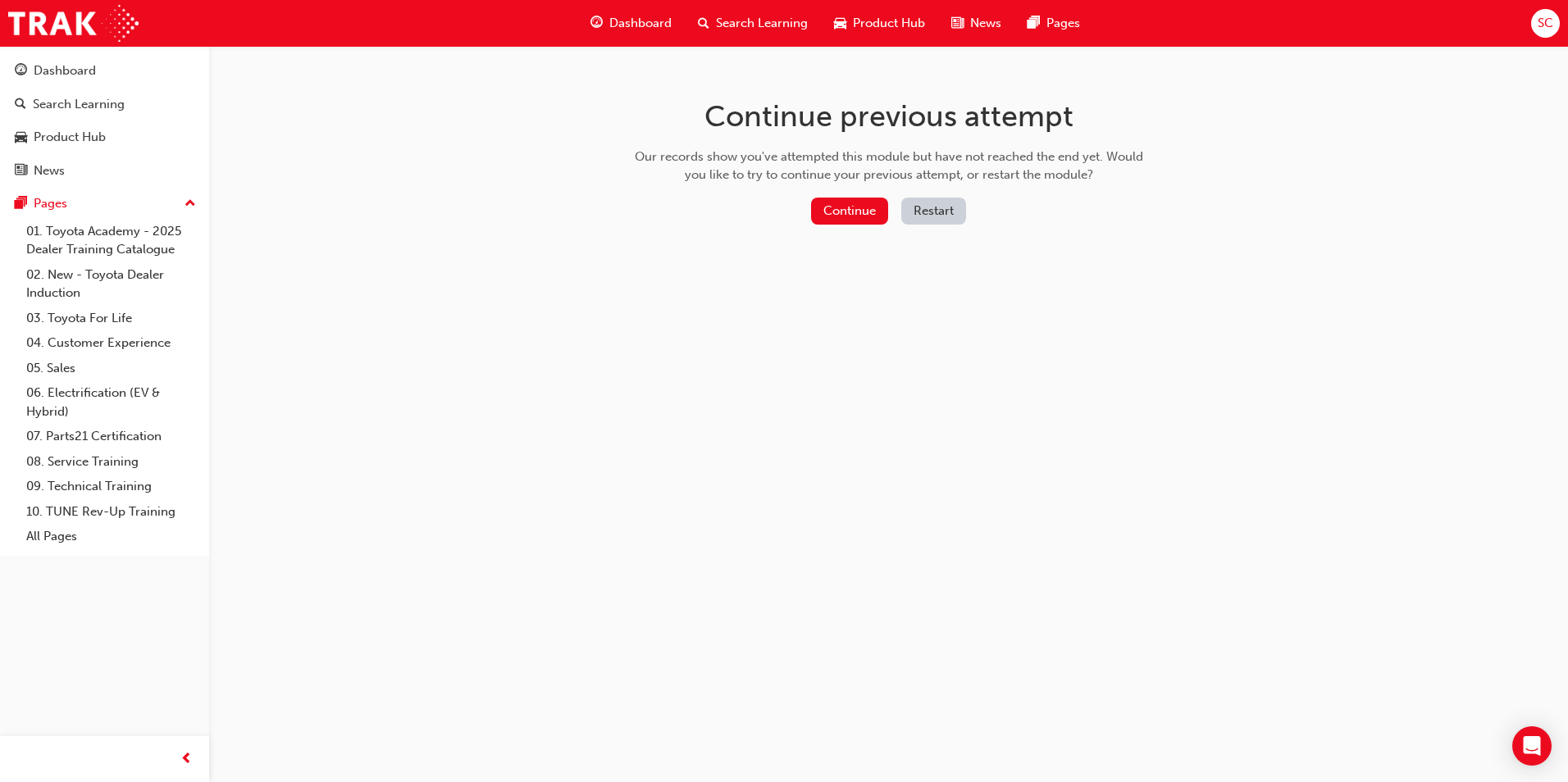
click at [848, 227] on div "Continue Restart" at bounding box center [888, 214] width 520 height 34
click at [851, 220] on button "Continue" at bounding box center [849, 211] width 77 height 27
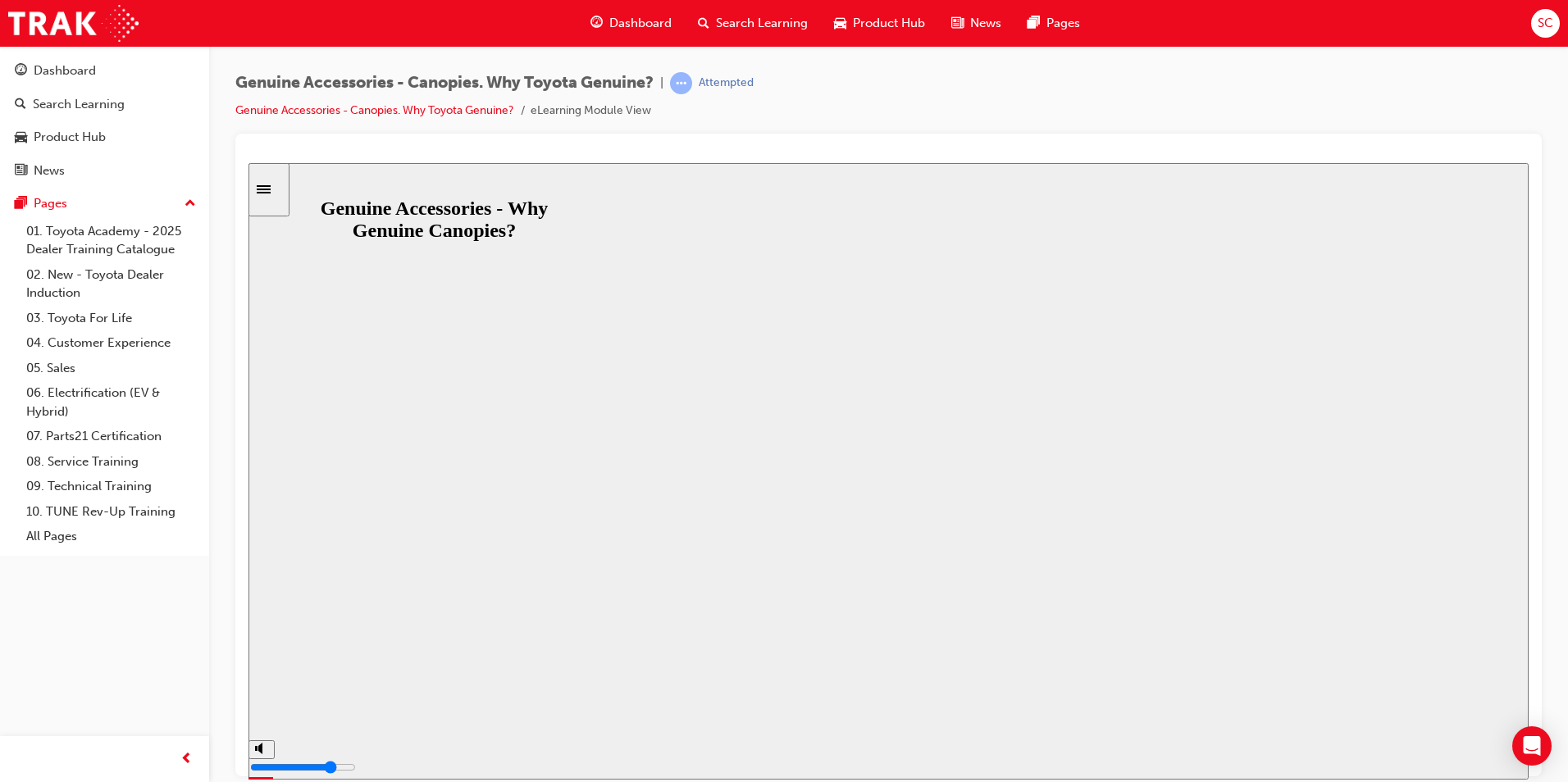
click at [311, 758] on button "Resume" at bounding box center [280, 774] width 62 height 20
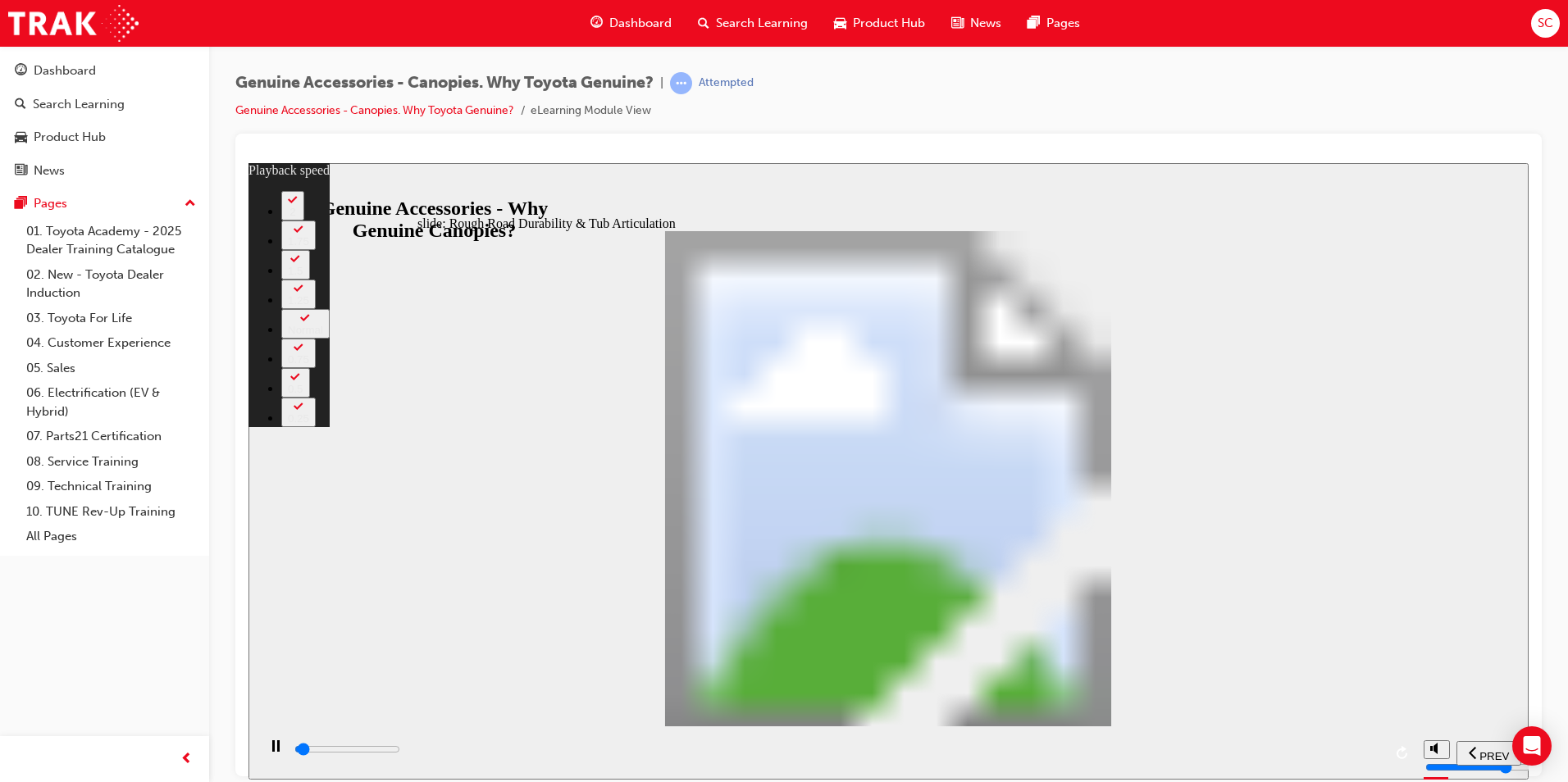
type input "1000"
type input "0"
type input "1000"
type input "0"
type input "1100"
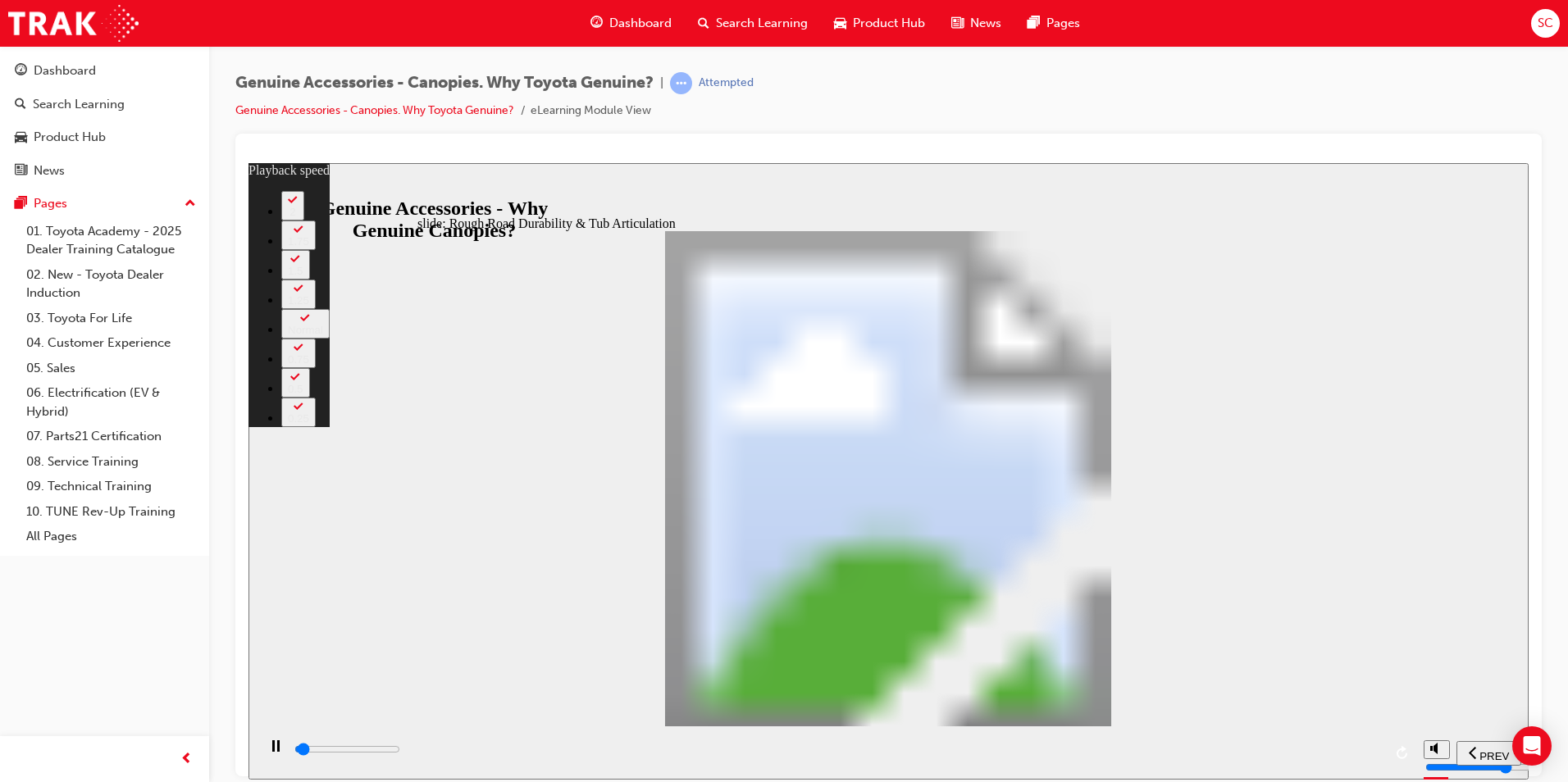
type input "0"
type input "1100"
type input "0"
type input "1100"
type input "0"
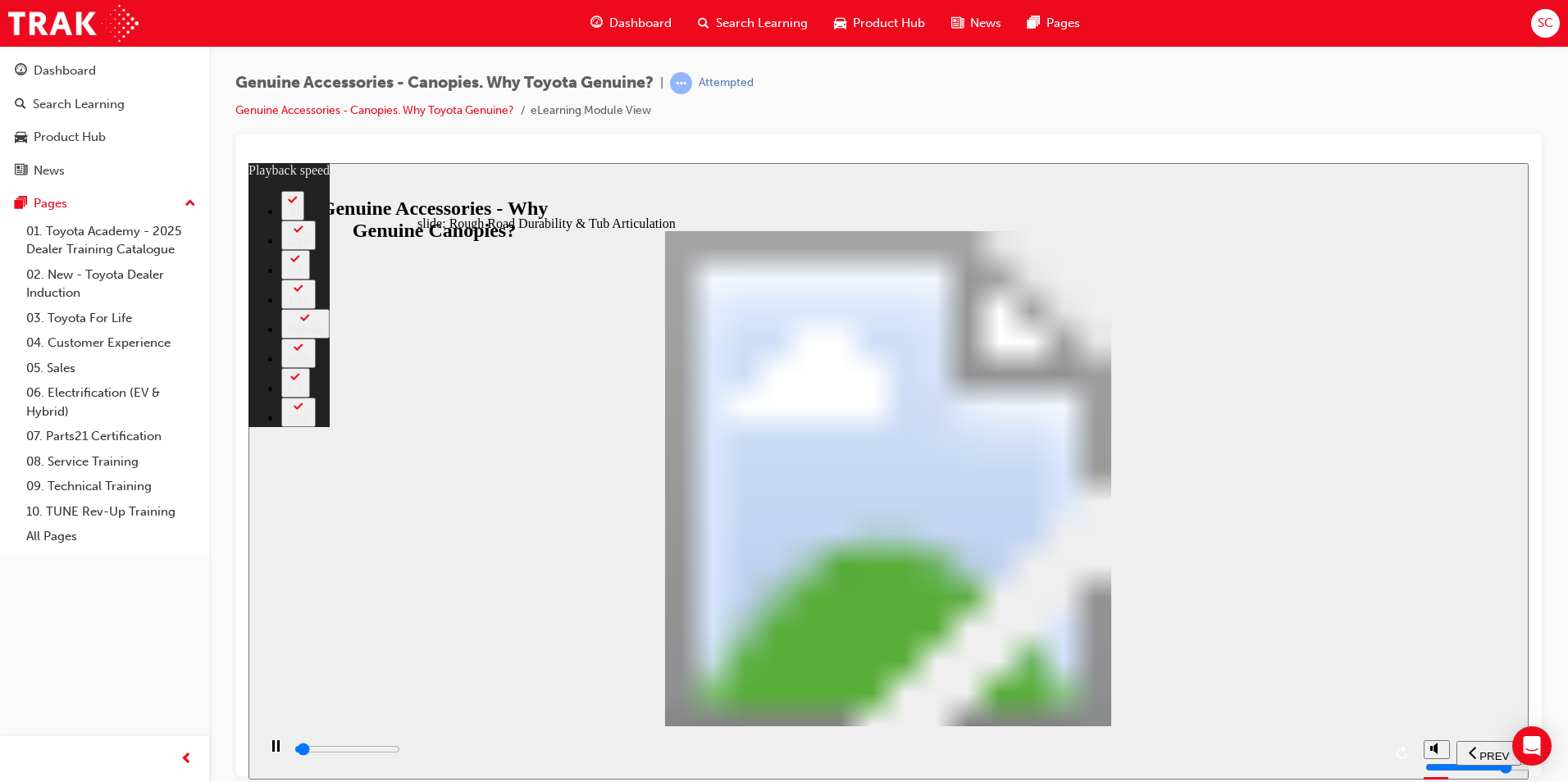
type input "1100"
type input "0"
type input "1100"
type input "0"
type input "1100"
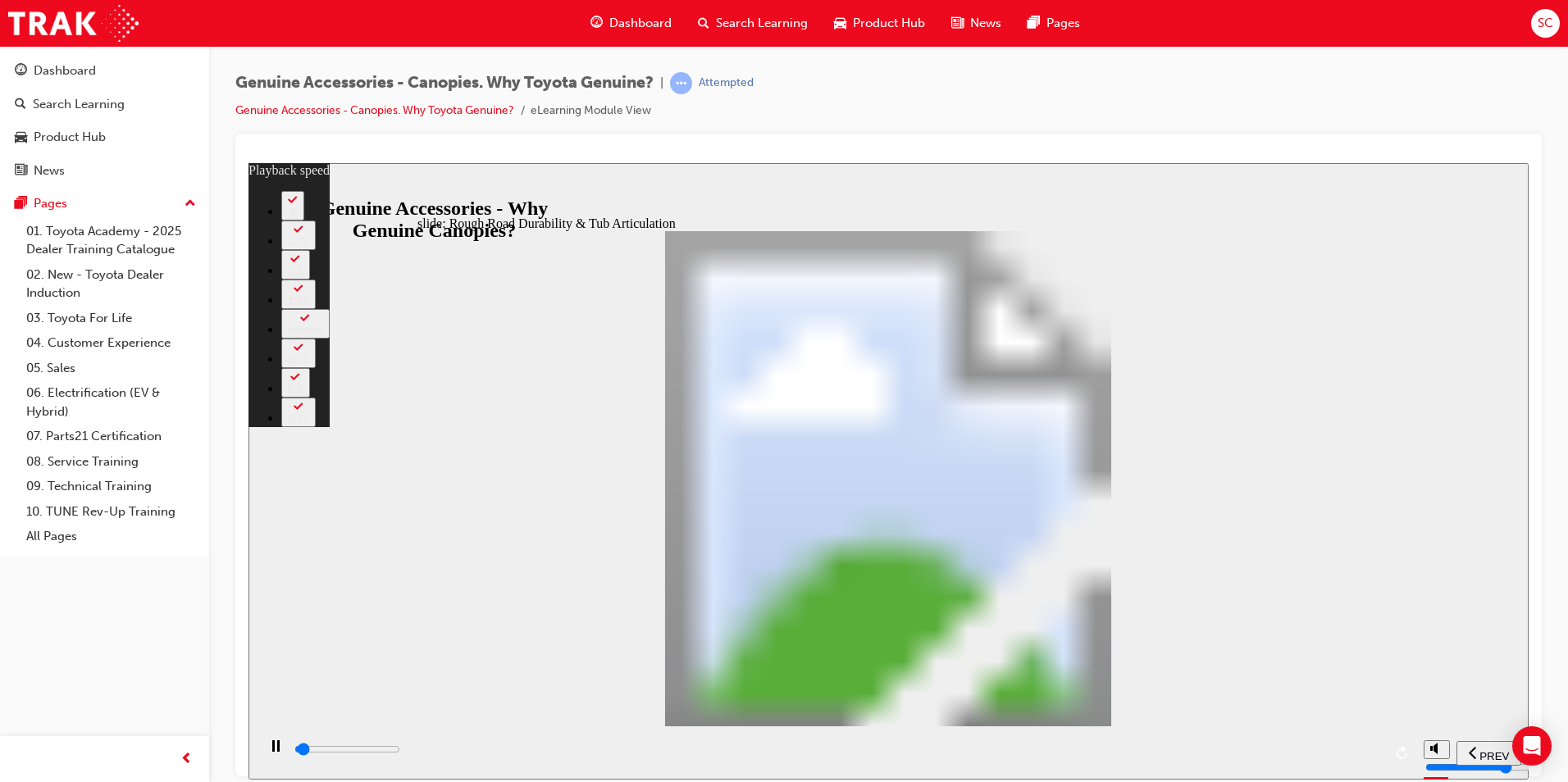
type input "0"
type input "1200"
type input "0"
type input "1200"
type input "0"
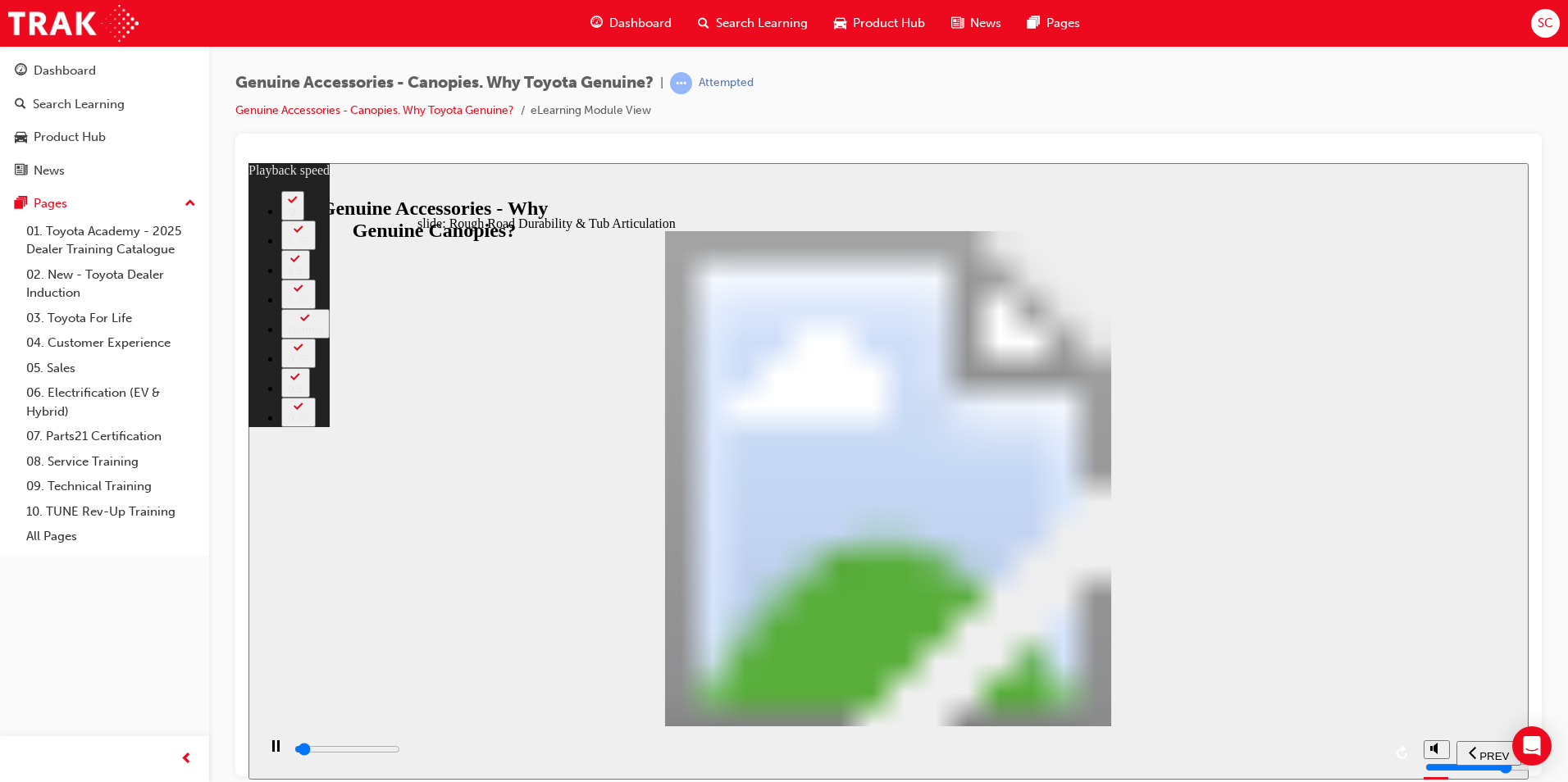
type input "1200"
type input "0"
type input "1200"
type input "0"
type input "1200"
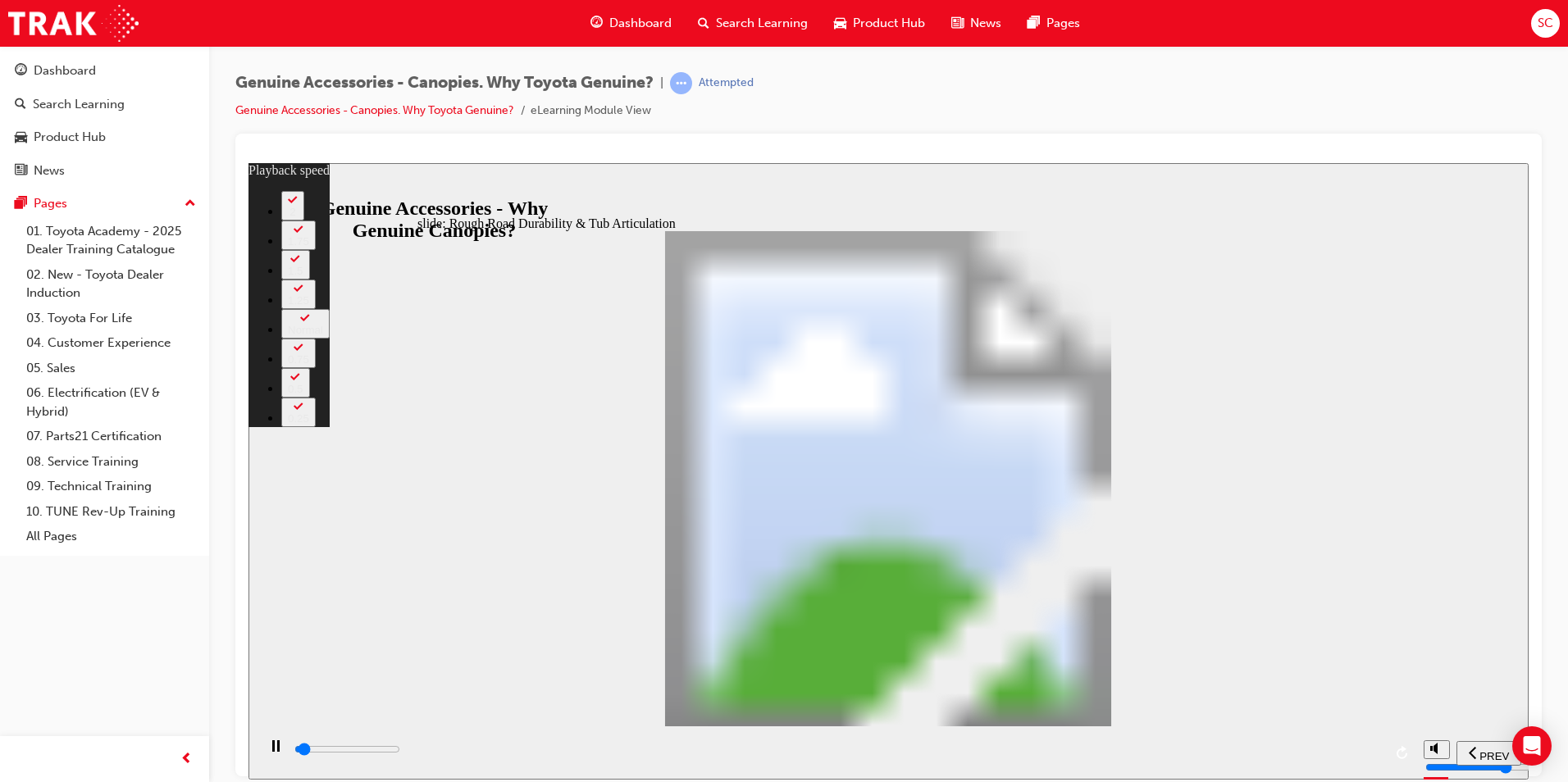
type input "0"
type input "1200"
type input "0"
type input "1300"
type input "0"
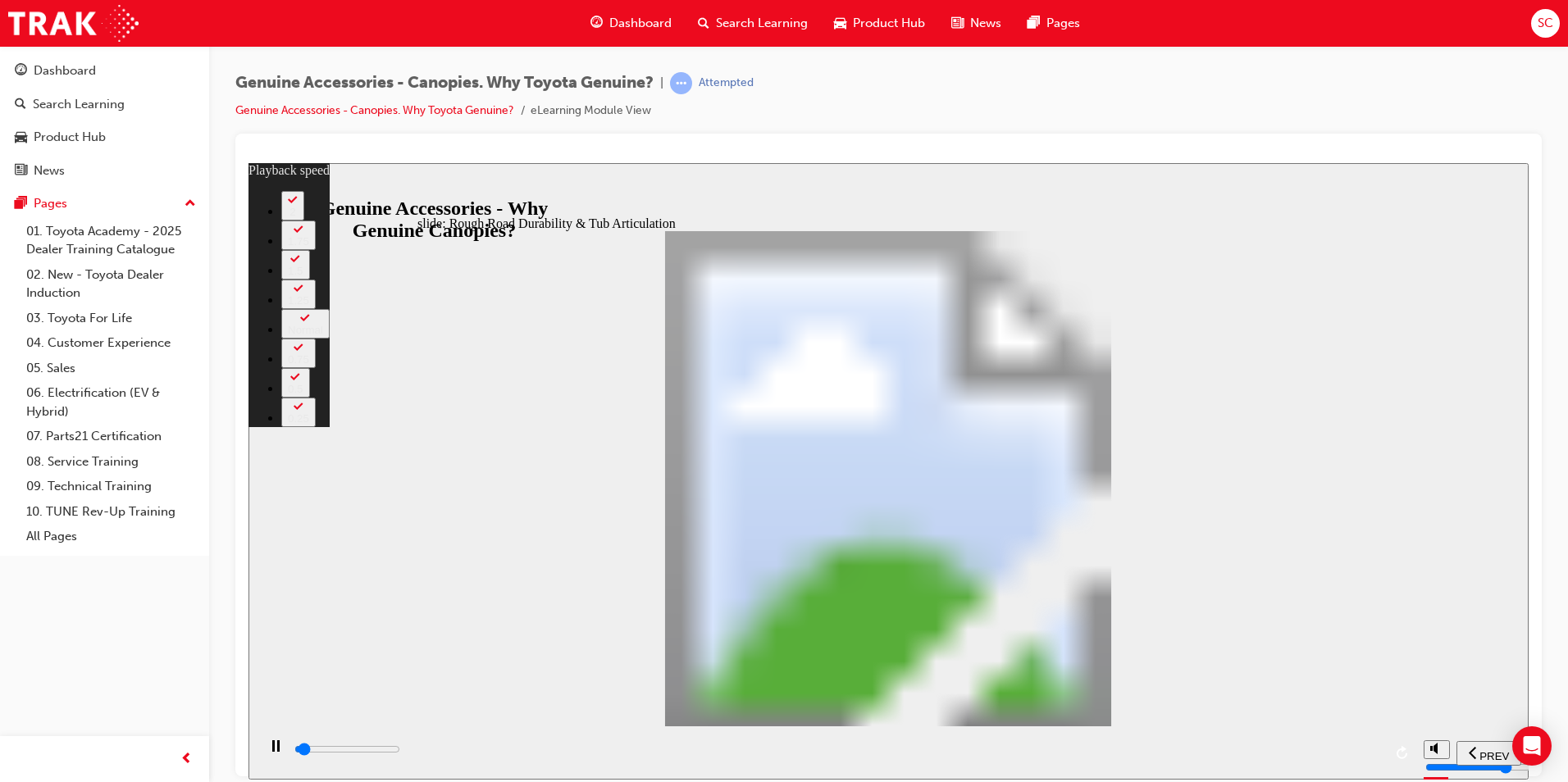
type input "1300"
type input "0"
type input "1300"
type input "0"
type input "1300"
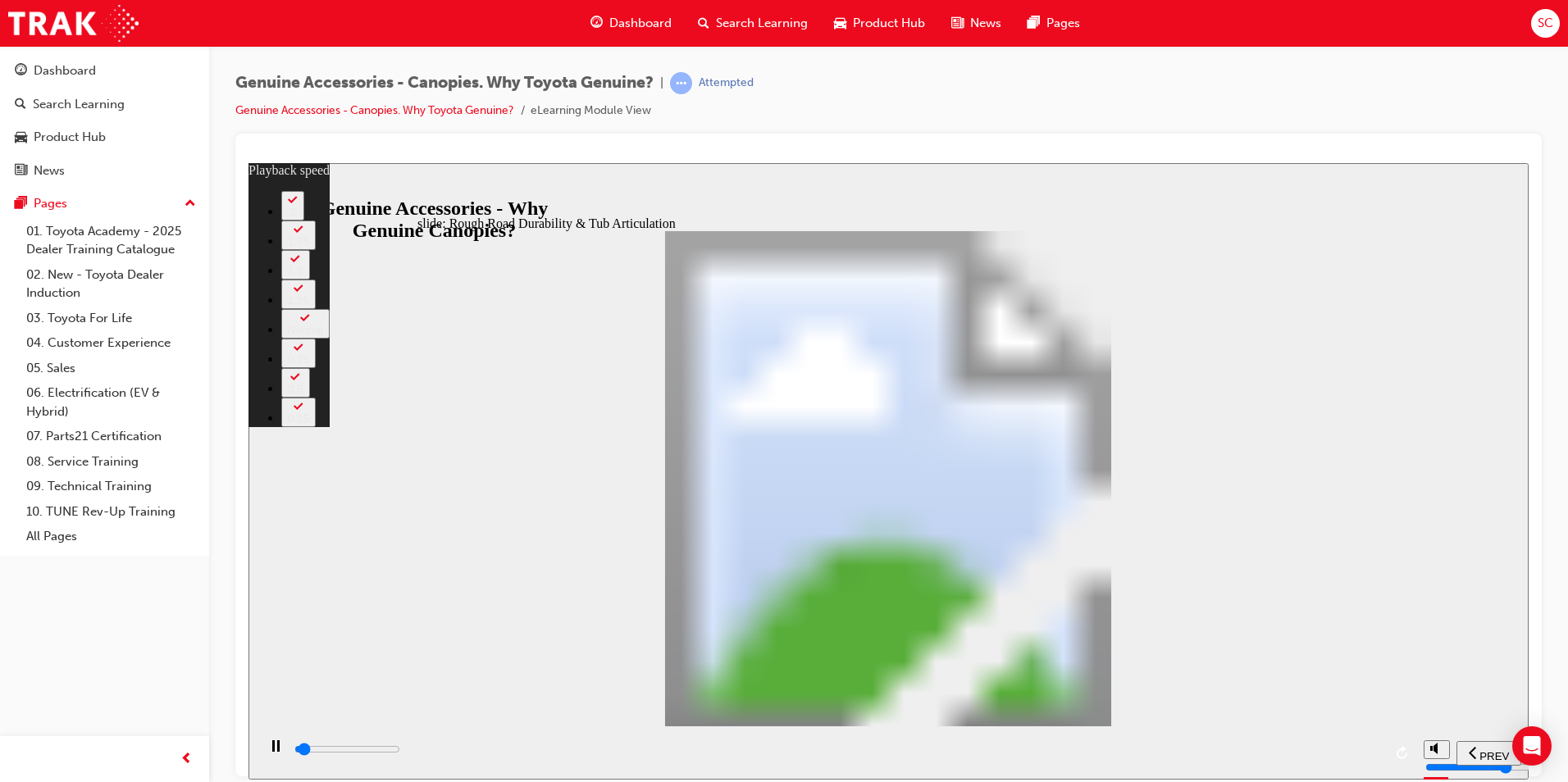
type input "0"
type input "1300"
type input "0"
type input "1300"
type input "0"
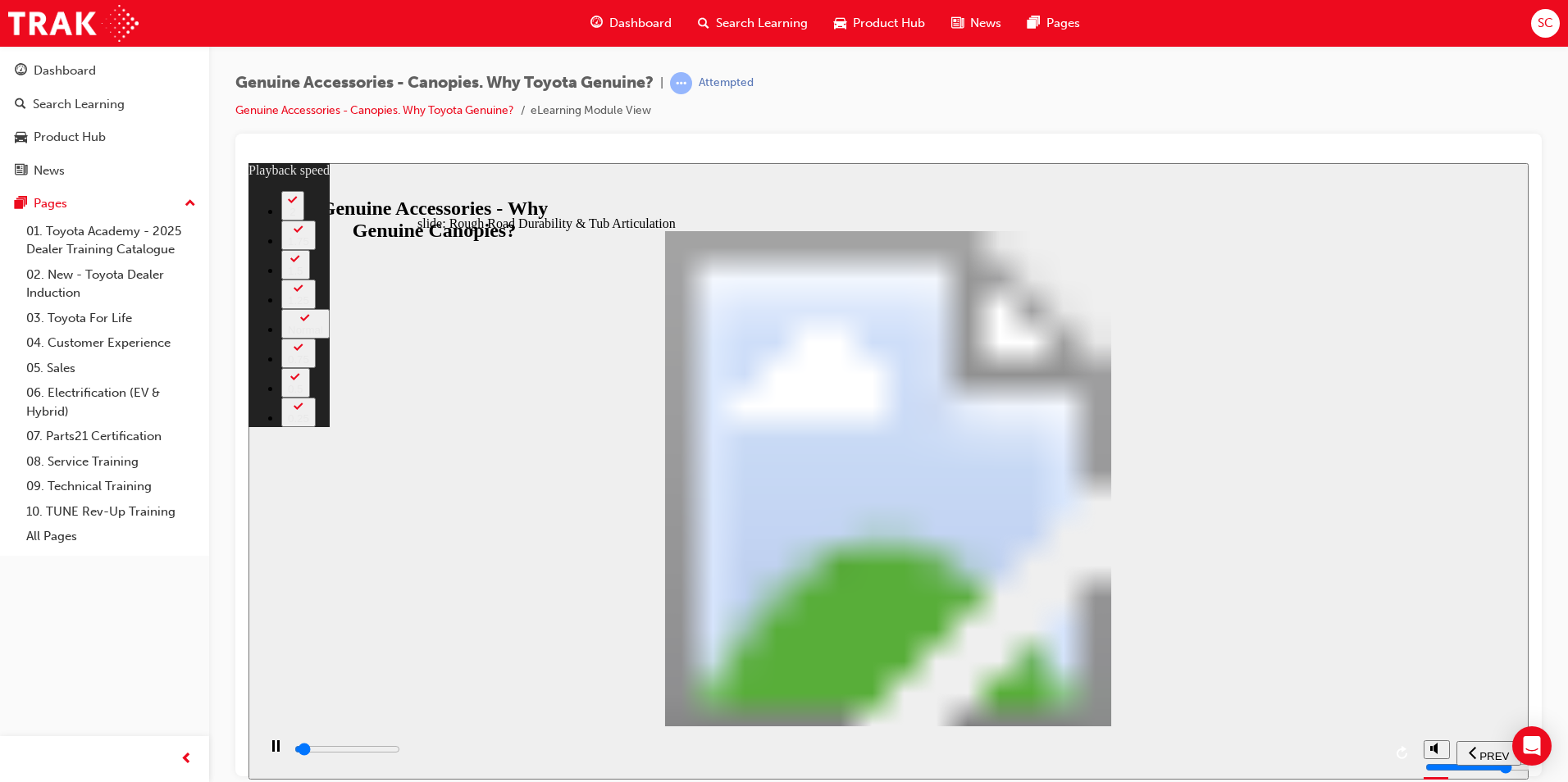
type input "1400"
type input "0"
type input "1400"
type input "0"
type input "1400"
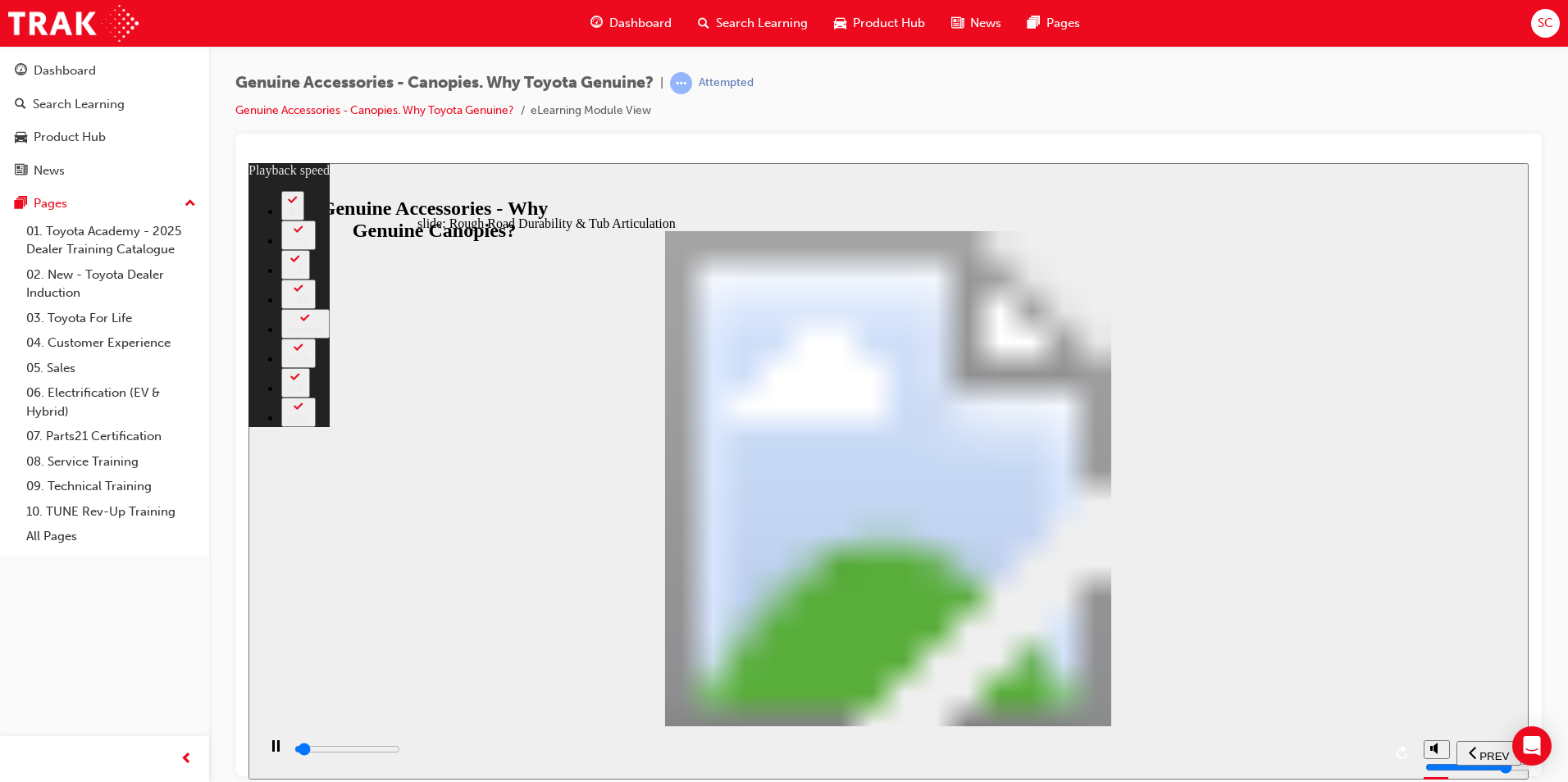
type input "0"
type input "1400"
type input "0"
type input "1400"
type input "0"
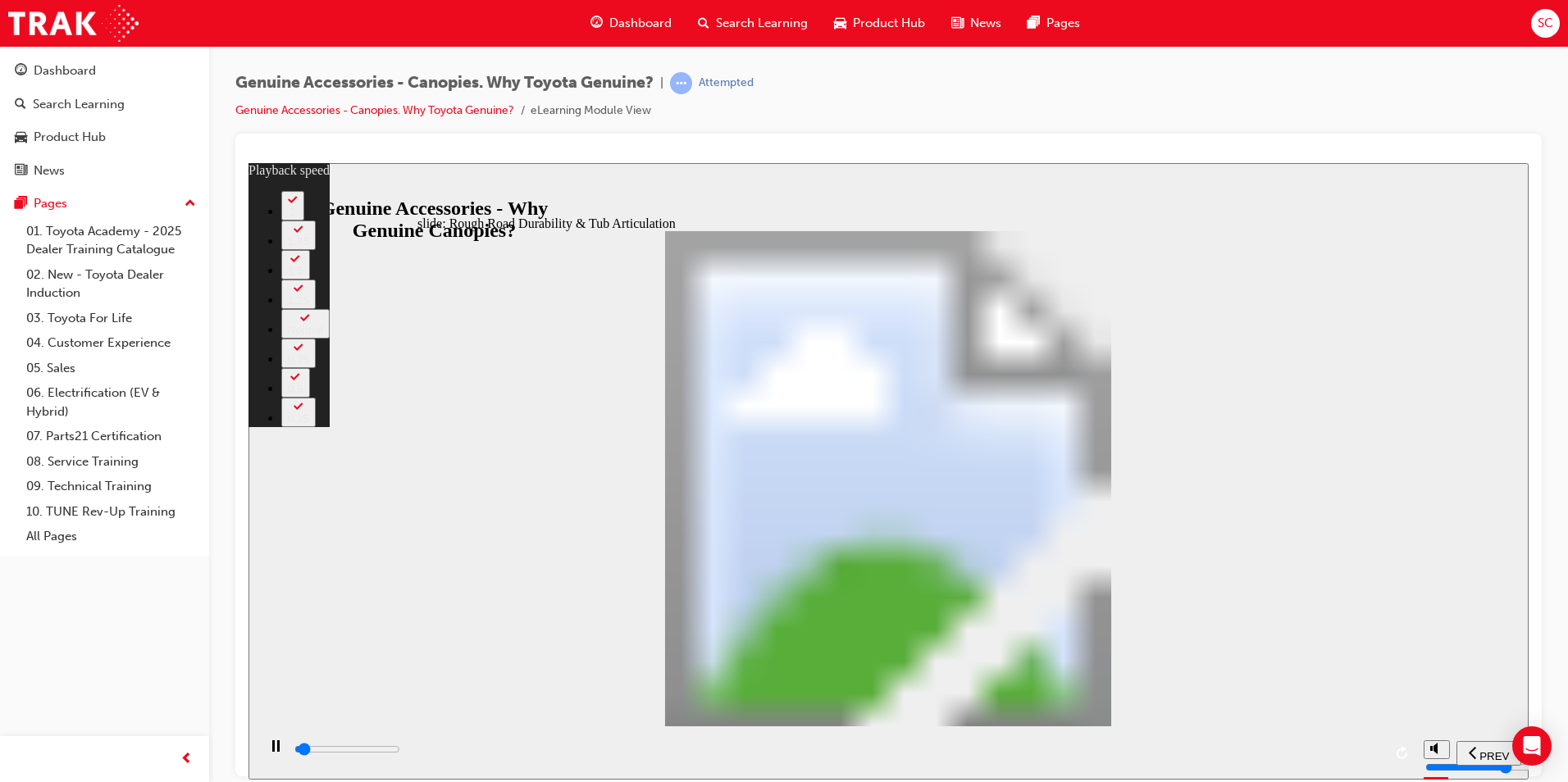
type input "1400"
type input "0"
type input "1500"
type input "0"
type input "1500"
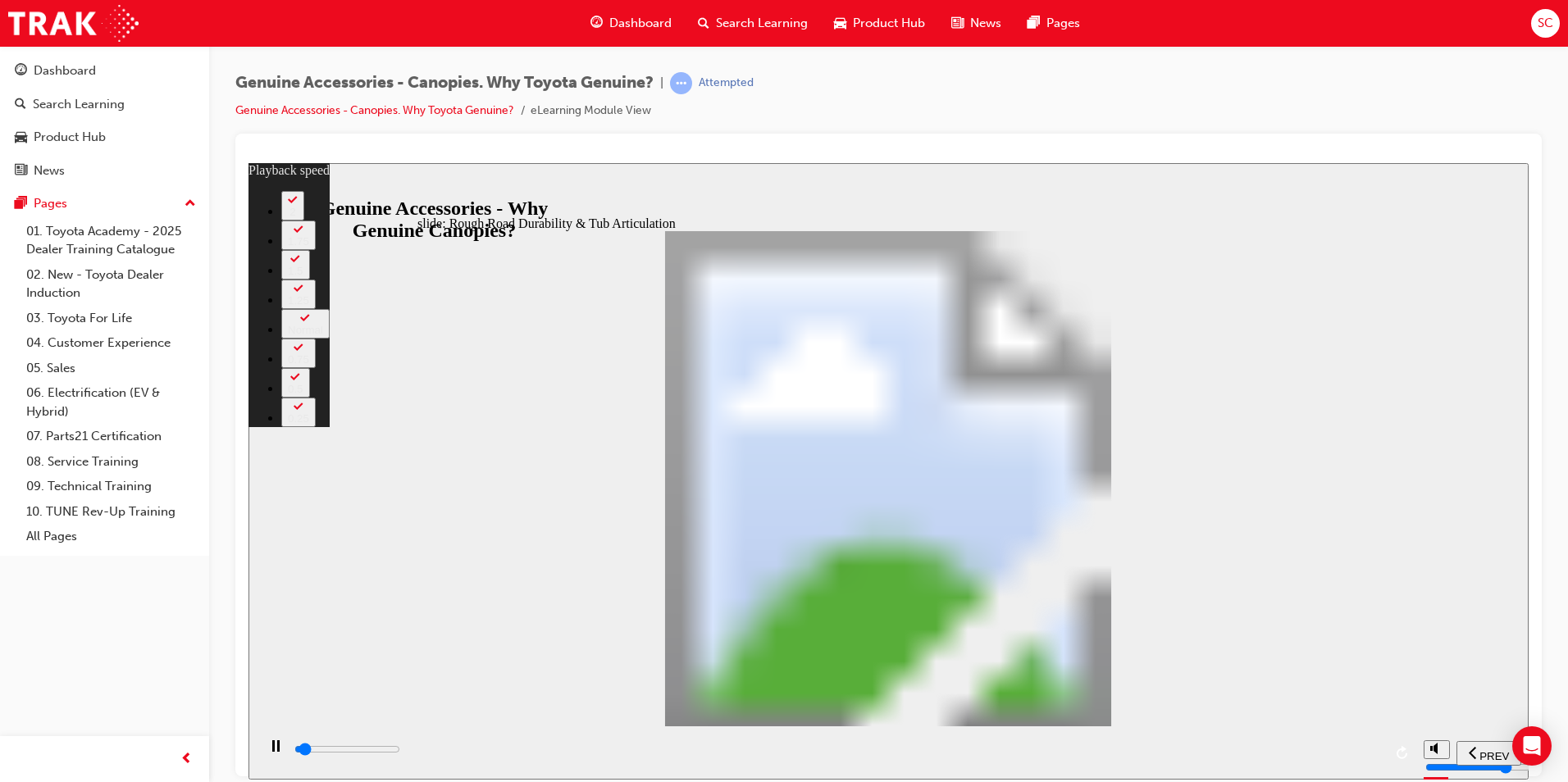
type input "0"
type input "1500"
type input "0"
type input "1500"
type input "0"
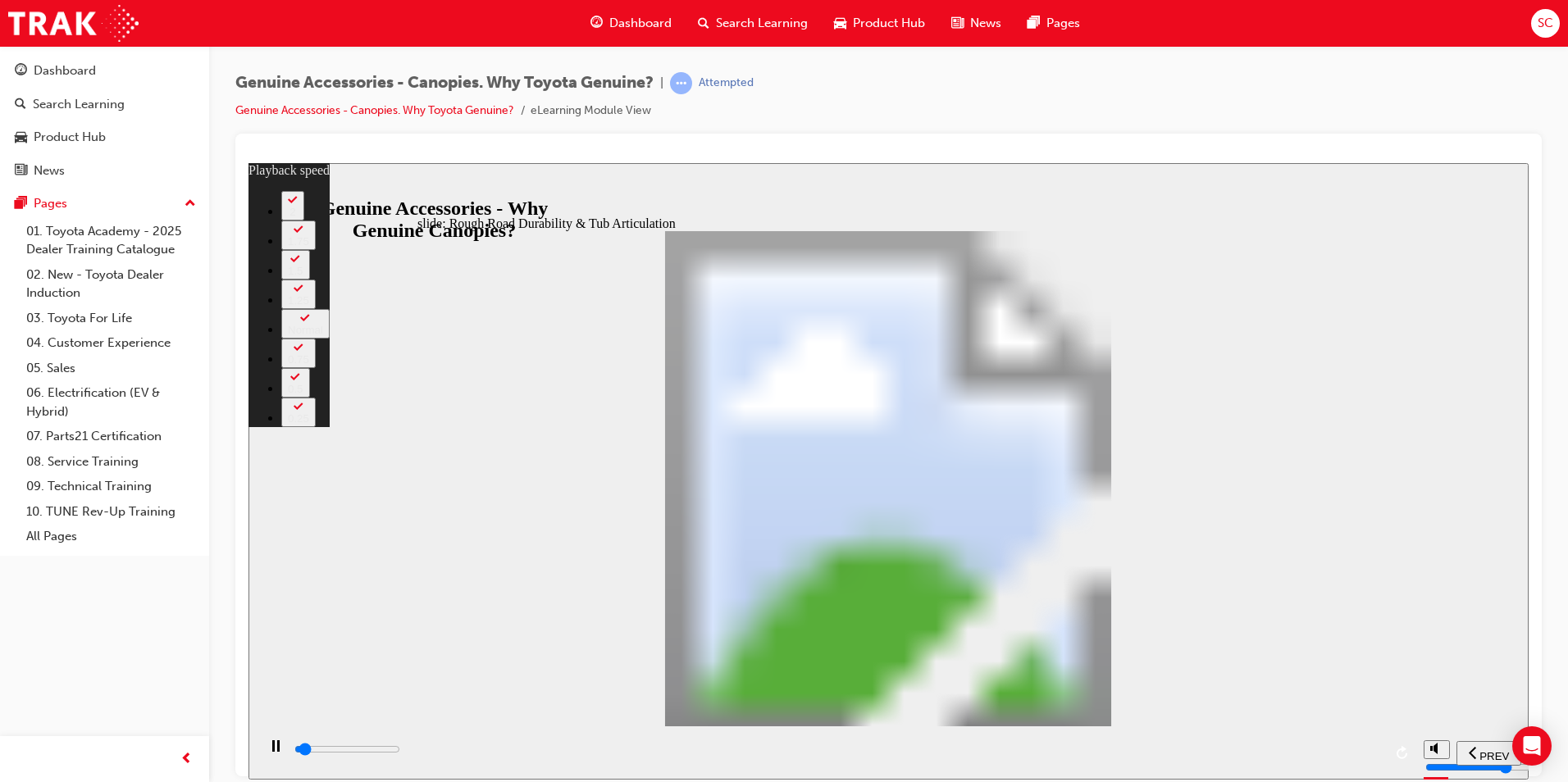
type input "1500"
type input "0"
type input "1500"
type input "0"
type input "1600"
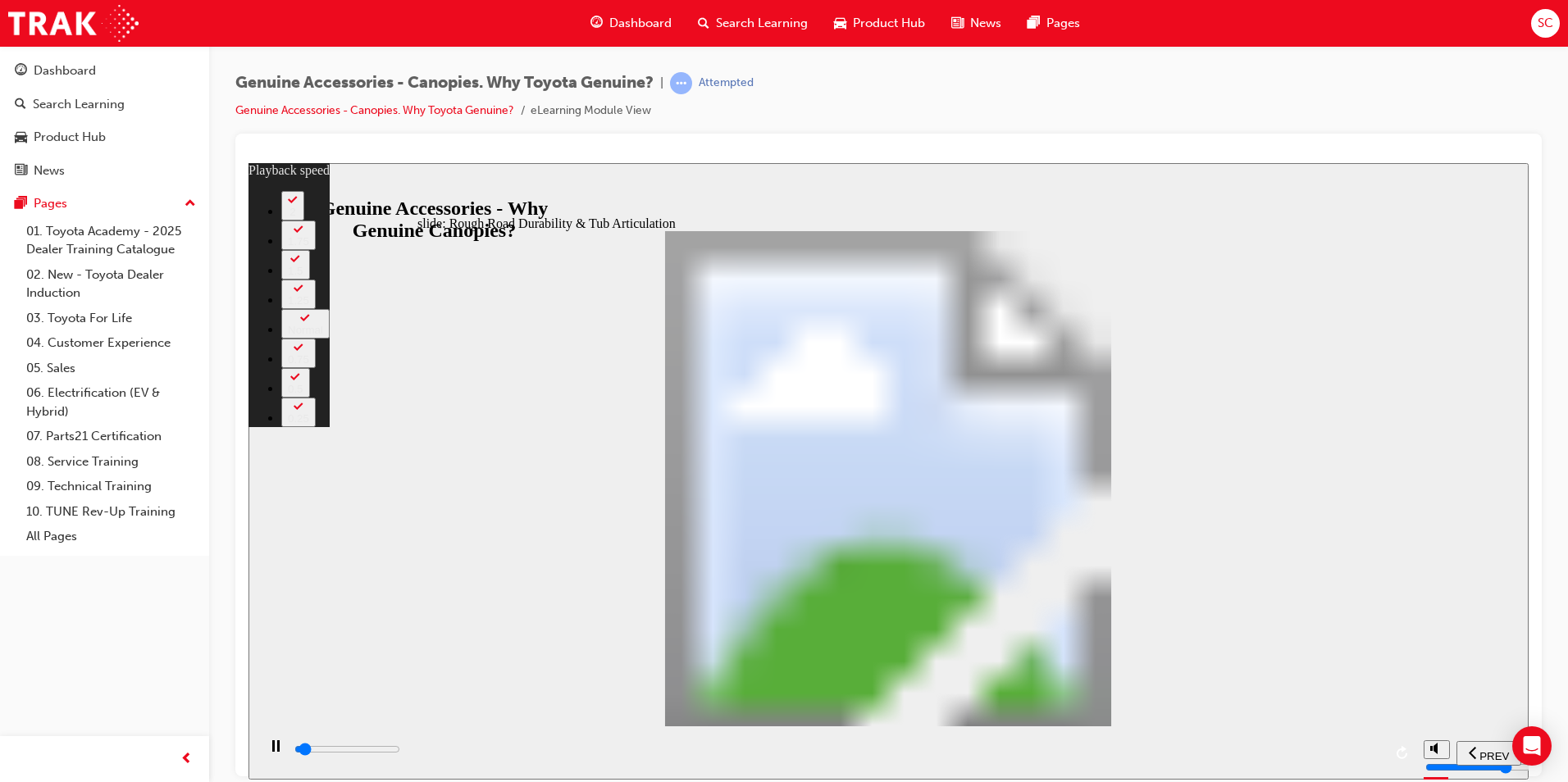
type input "1"
type input "1600"
type input "1"
type input "1600"
type input "1"
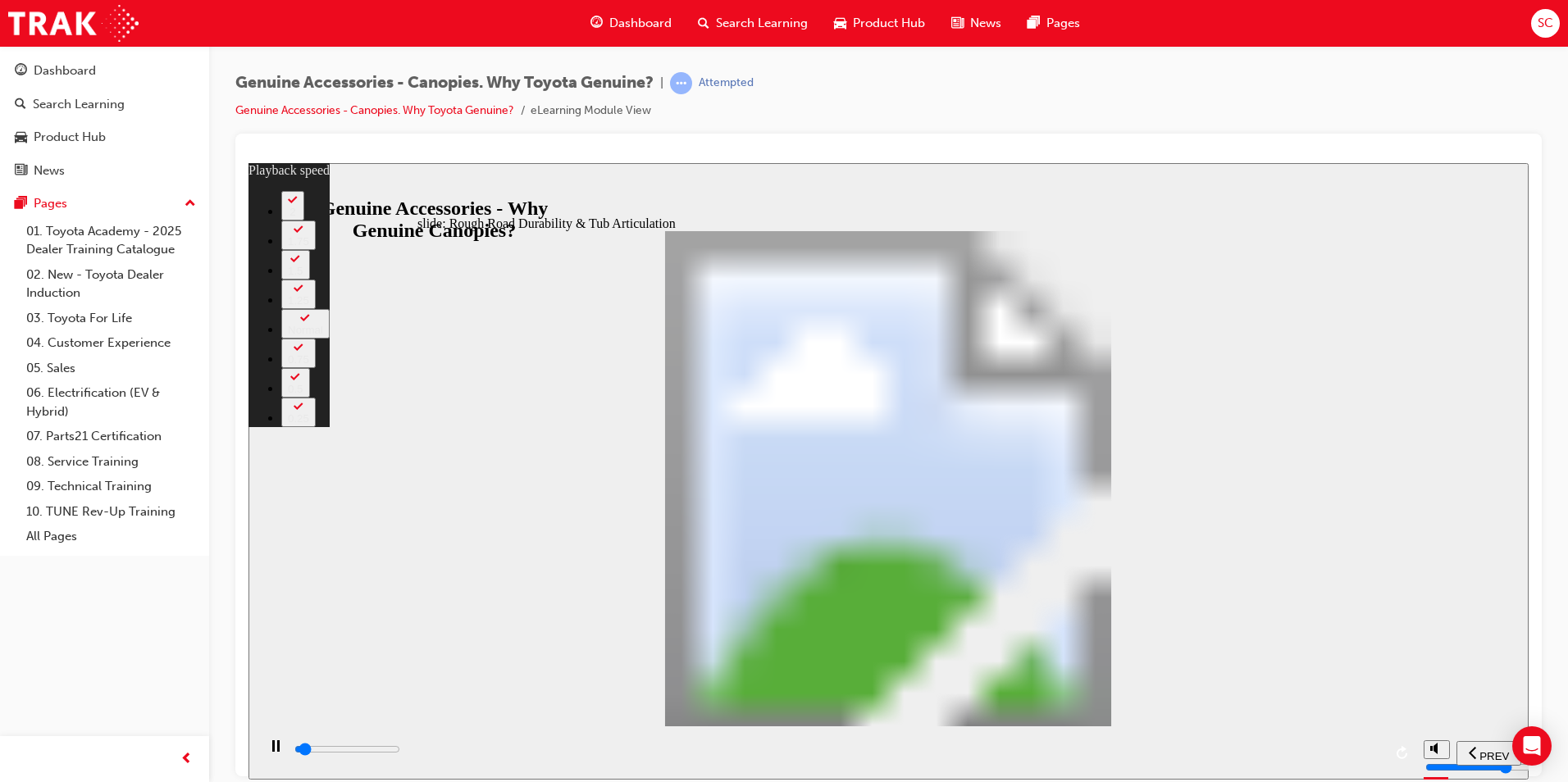
type input "1600"
type input "1"
type input "1600"
type input "1"
type input "1600"
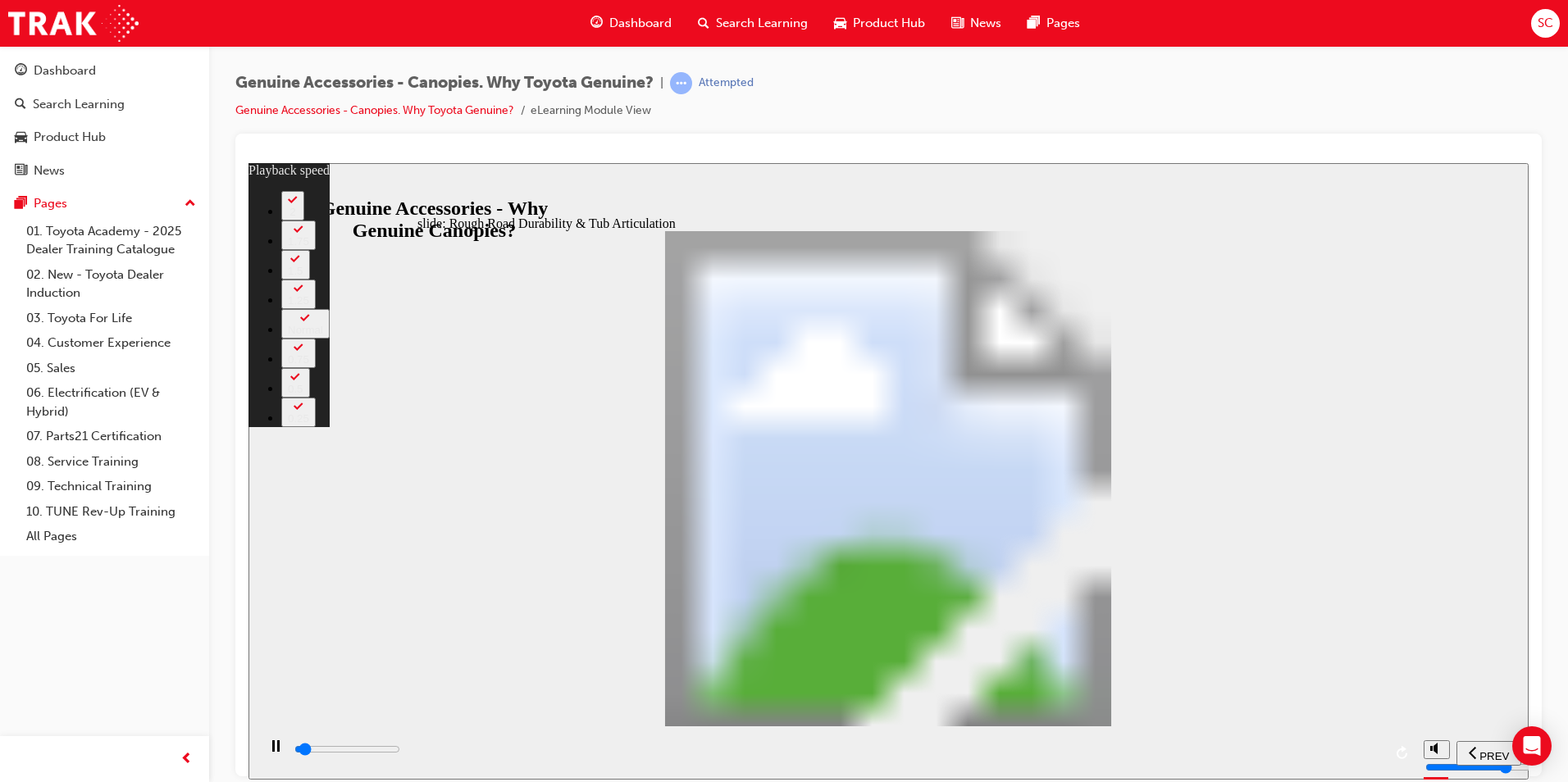
type input "1"
type input "1700"
type input "1"
type input "1700"
type input "1"
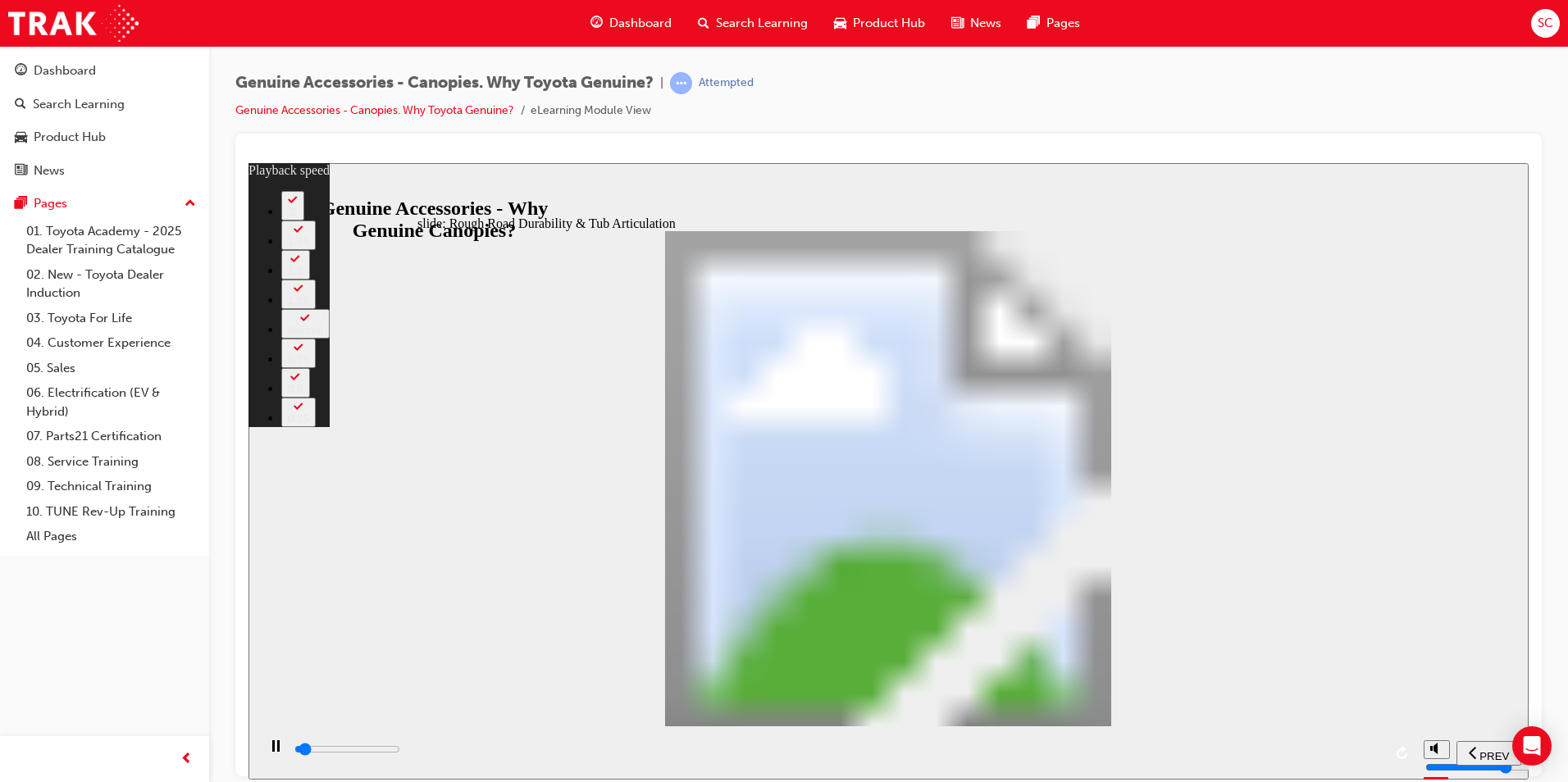
type input "1700"
type input "1"
type input "1700"
type input "1"
type input "1700"
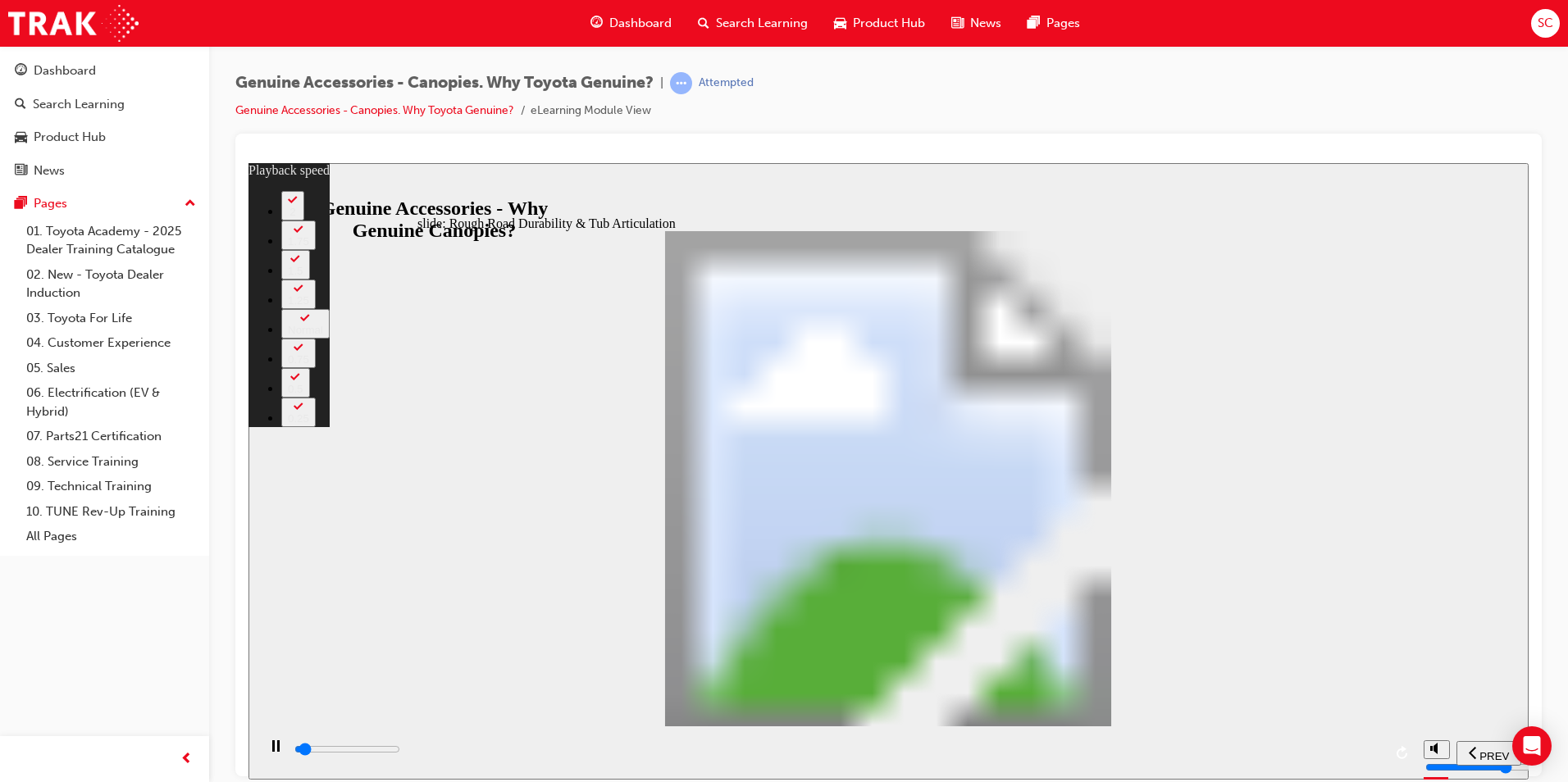
type input "1"
type input "1700"
type input "1"
type input "1800"
type input "1"
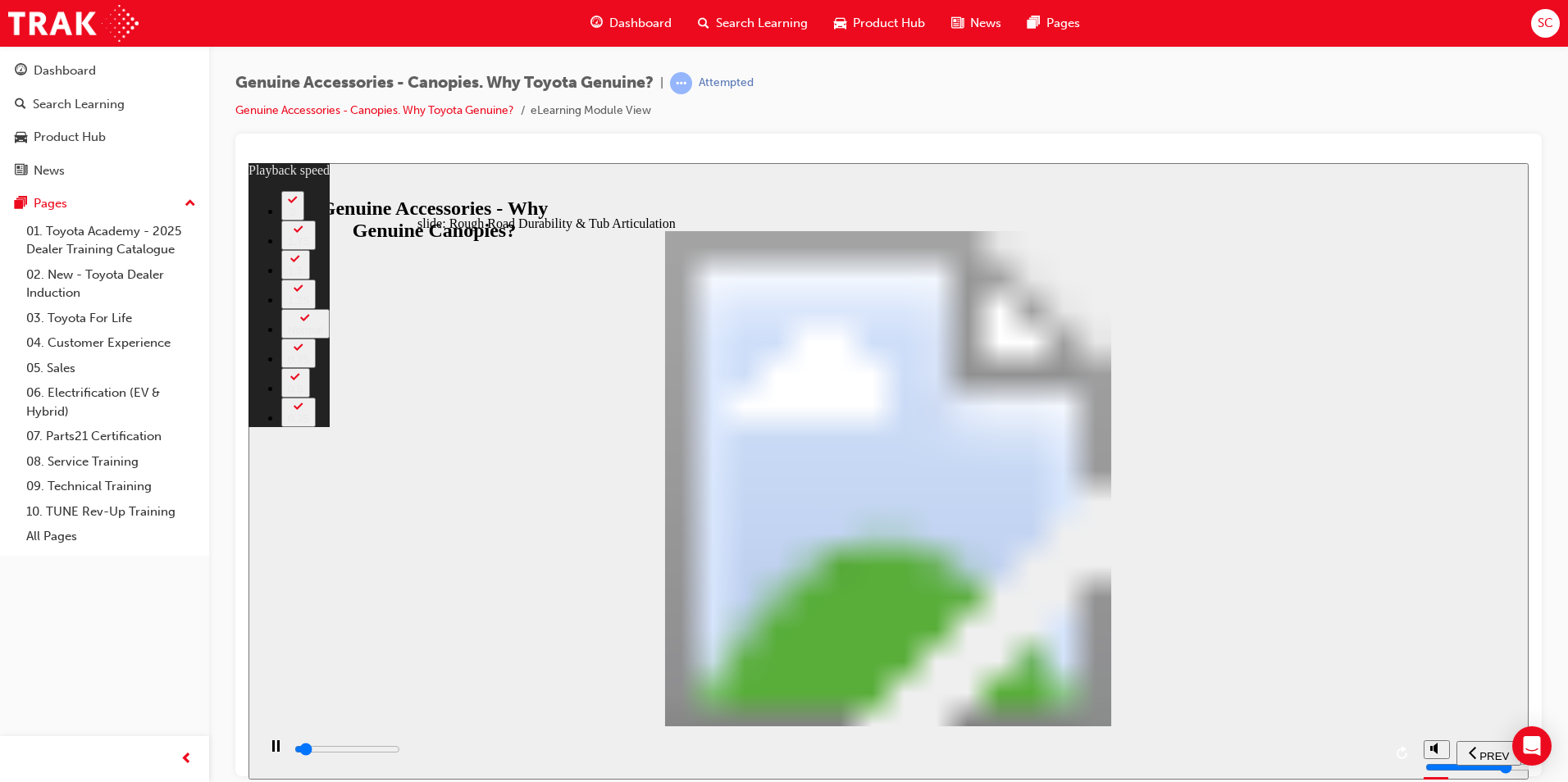
type input "1800"
type input "1"
type input "1800"
type input "1"
type input "1800"
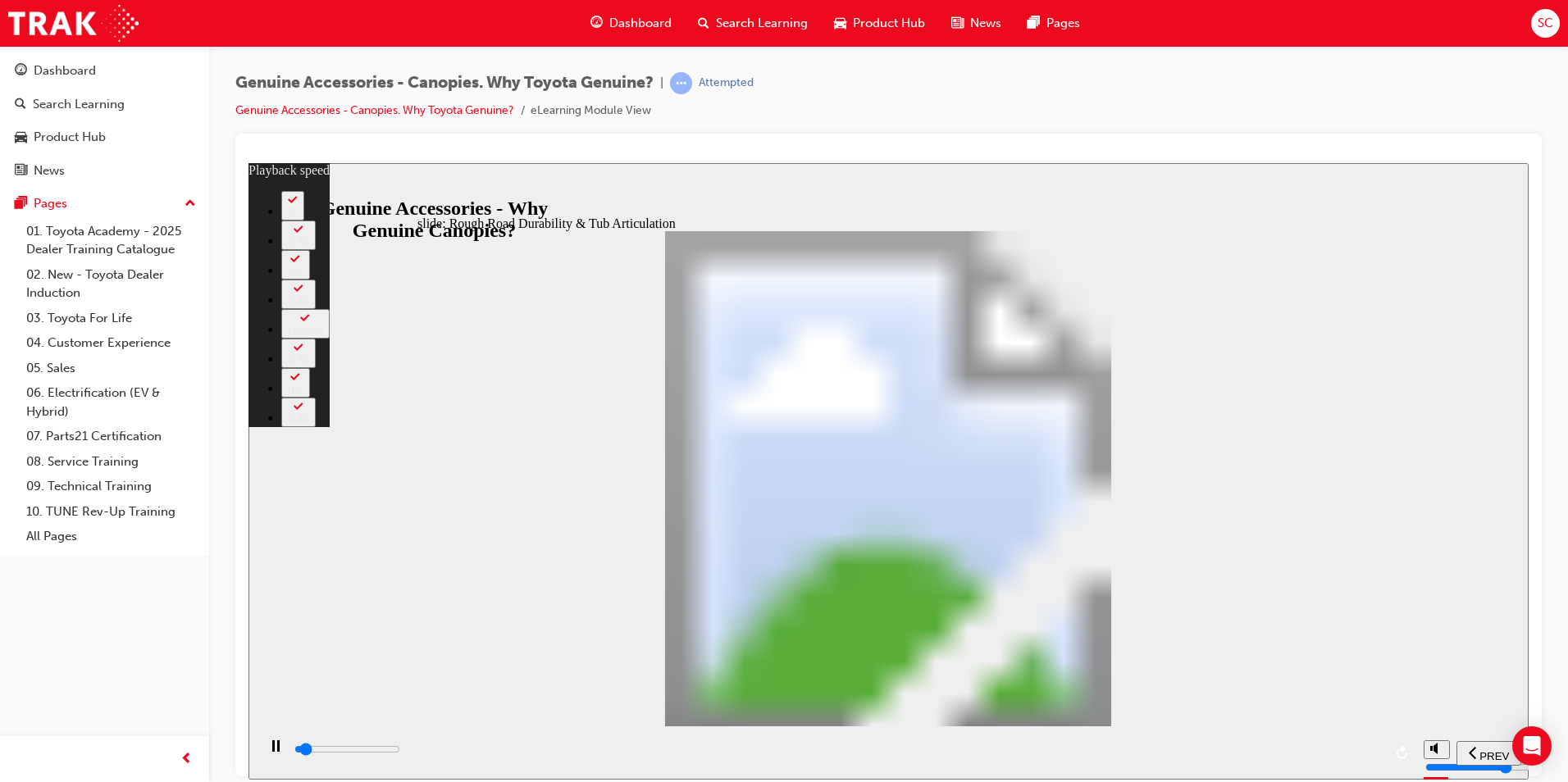
type input "1"
type input "1800"
type input "1"
type input "1800"
type input "1"
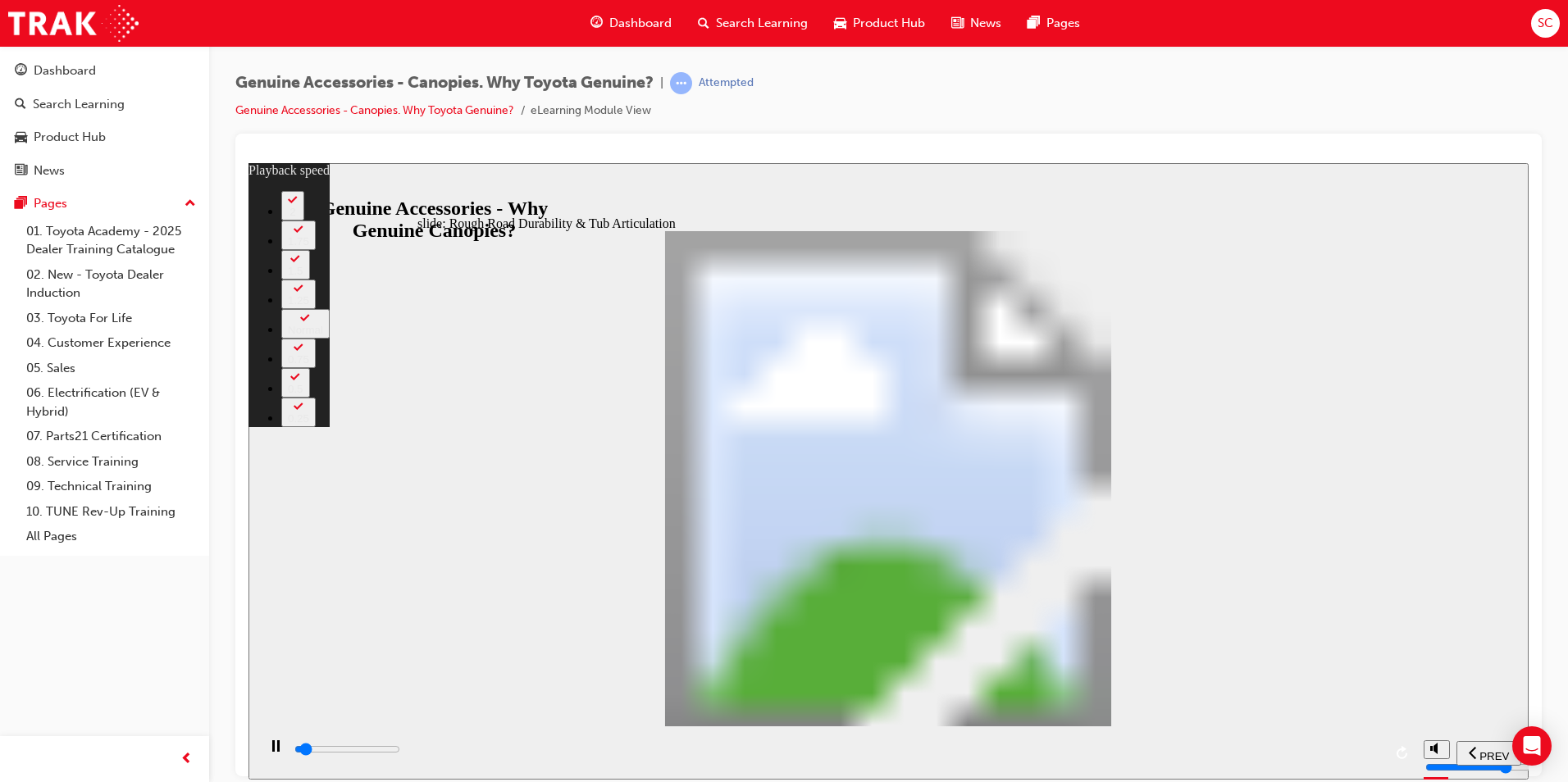
type input "1900"
type input "1"
type input "1900"
type input "1"
type input "1900"
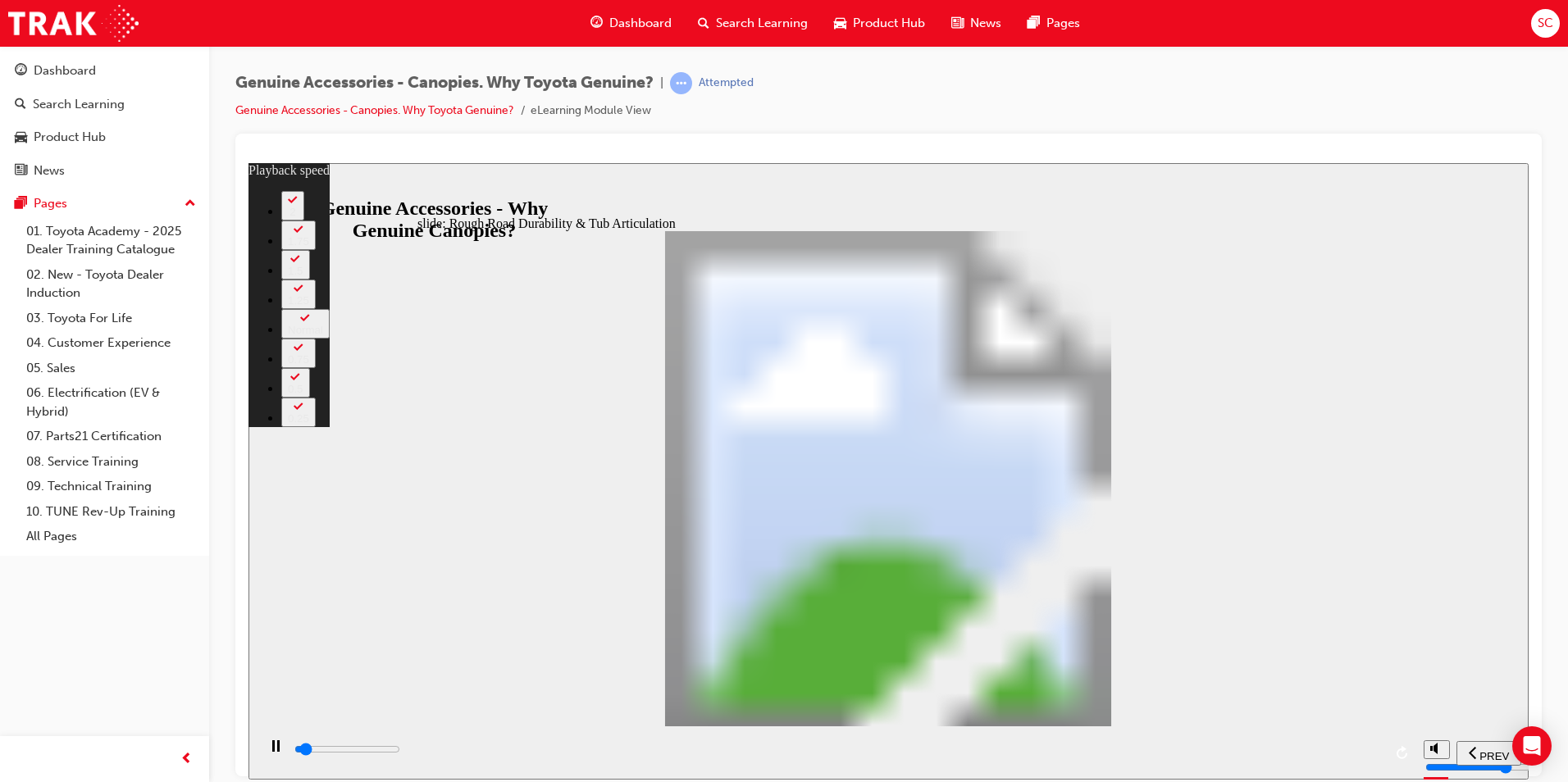
type input "1"
type input "1900"
type input "1"
type input "1900"
type input "1"
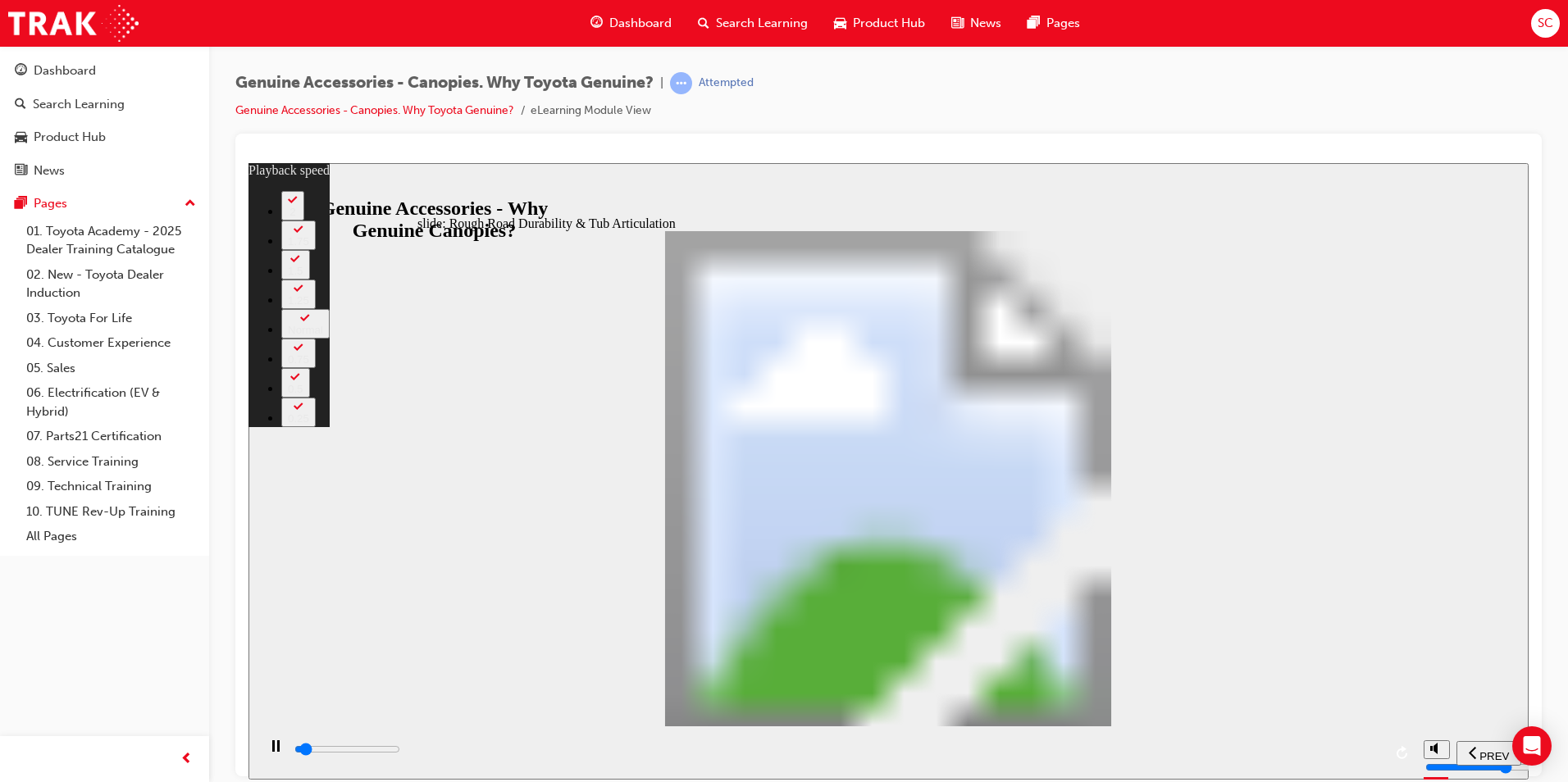
type input "1900"
type input "1"
type input "2000"
type input "1"
type input "2000"
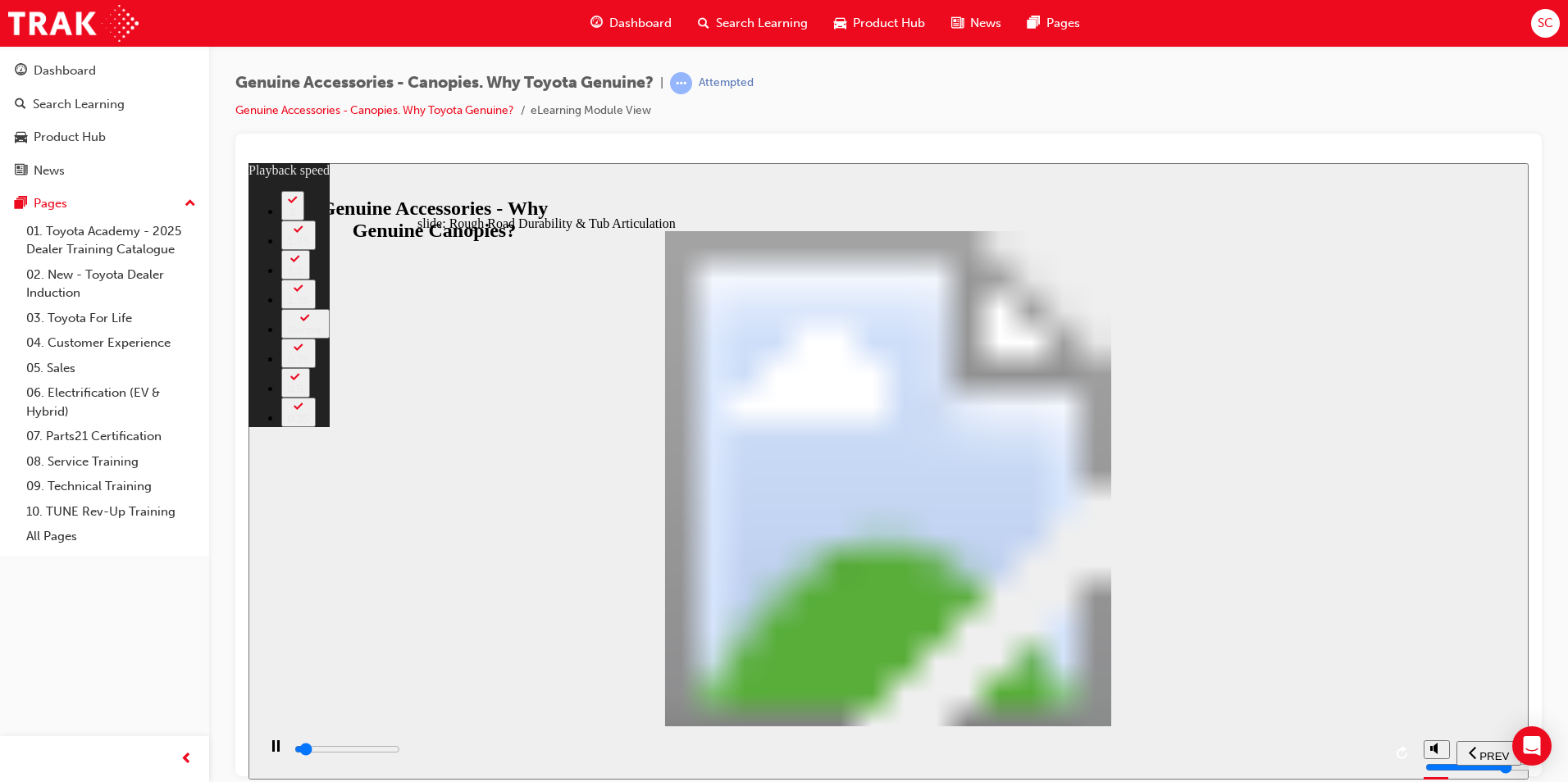
type input "1"
type input "2000"
type input "1"
type input "2000"
type input "1"
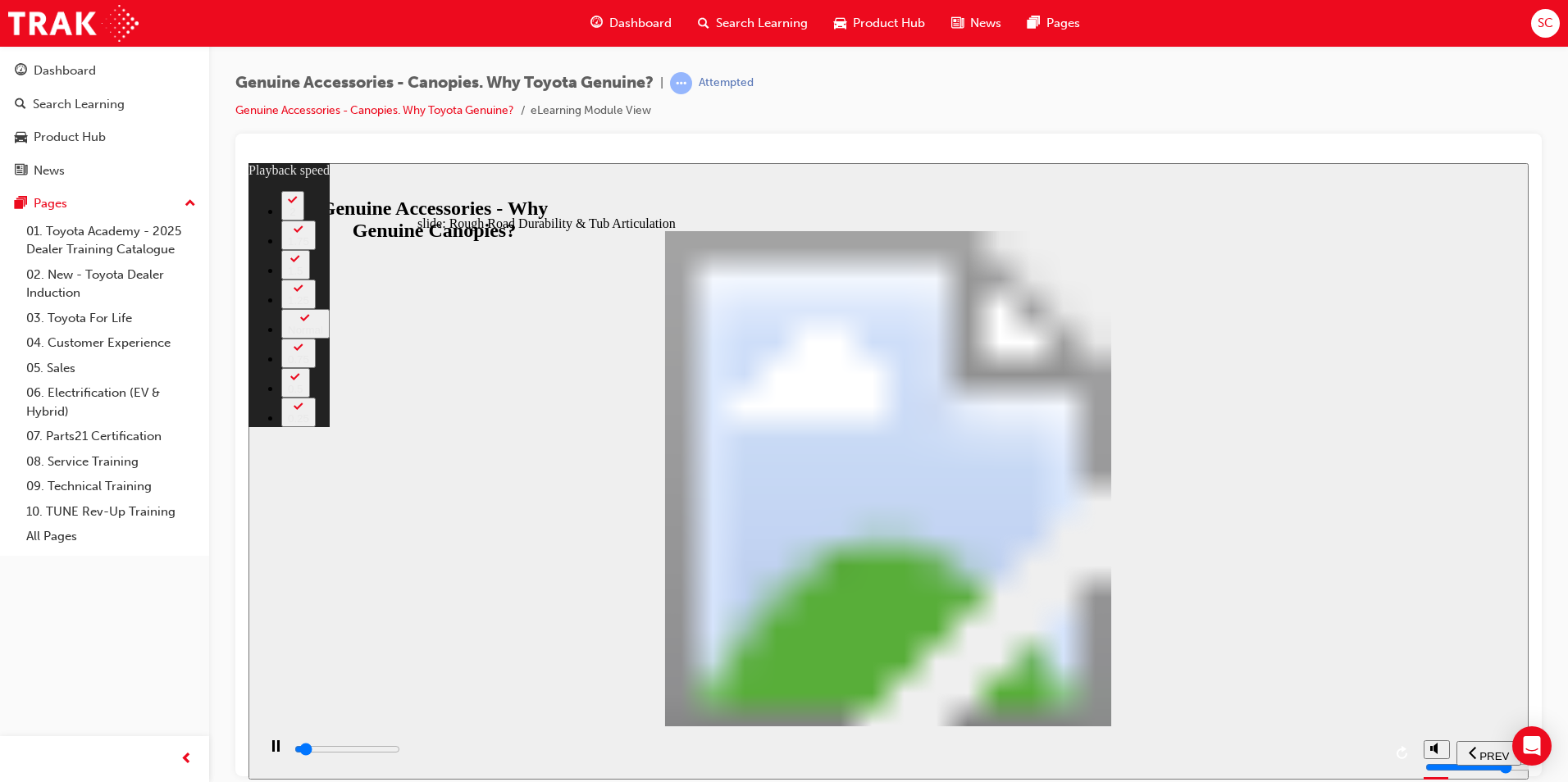
type input "2000"
type input "1"
type input "2000"
type input "1"
type input "2100"
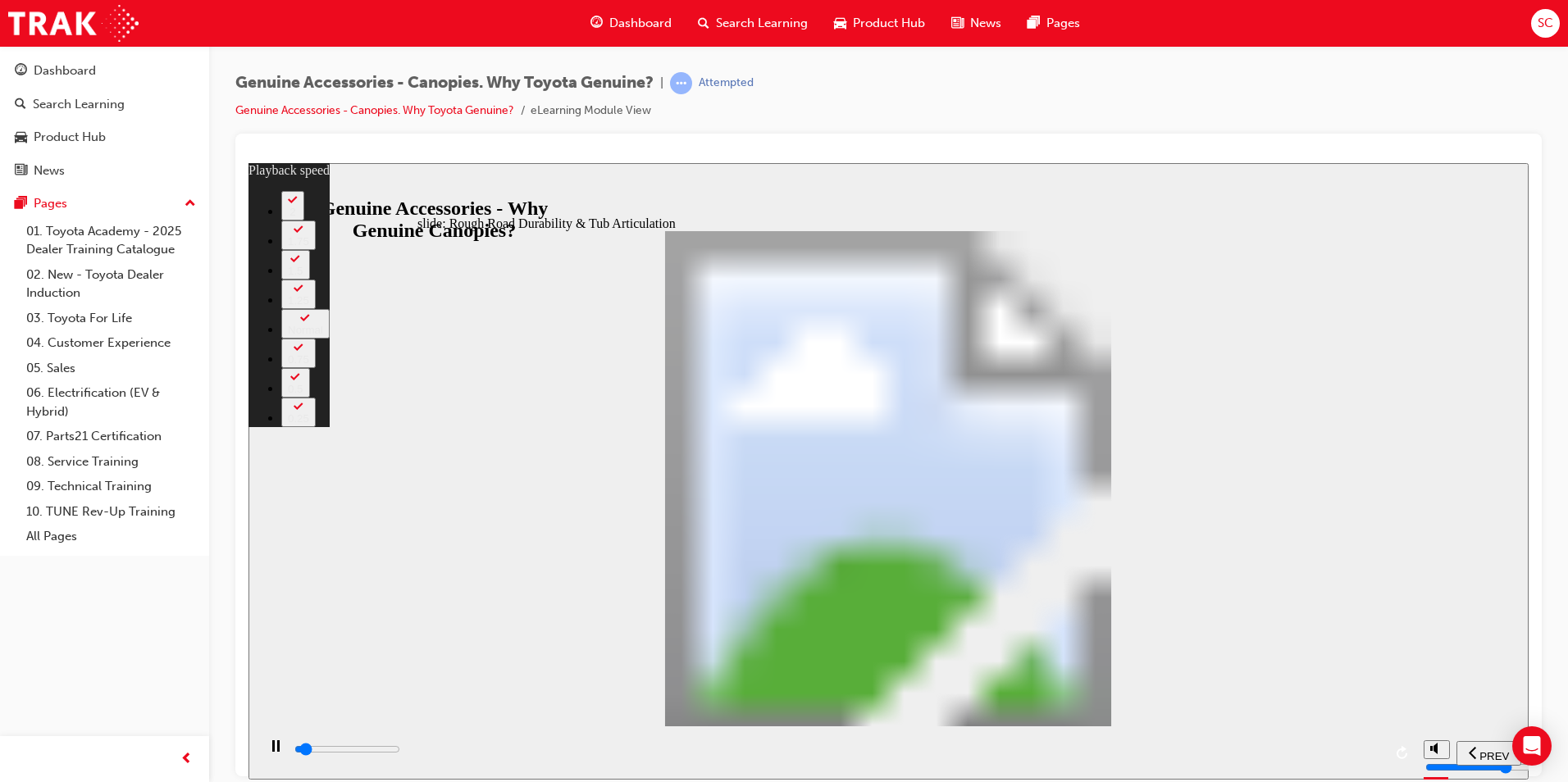
type input "1"
type input "2100"
type input "1"
type input "2100"
type input "1"
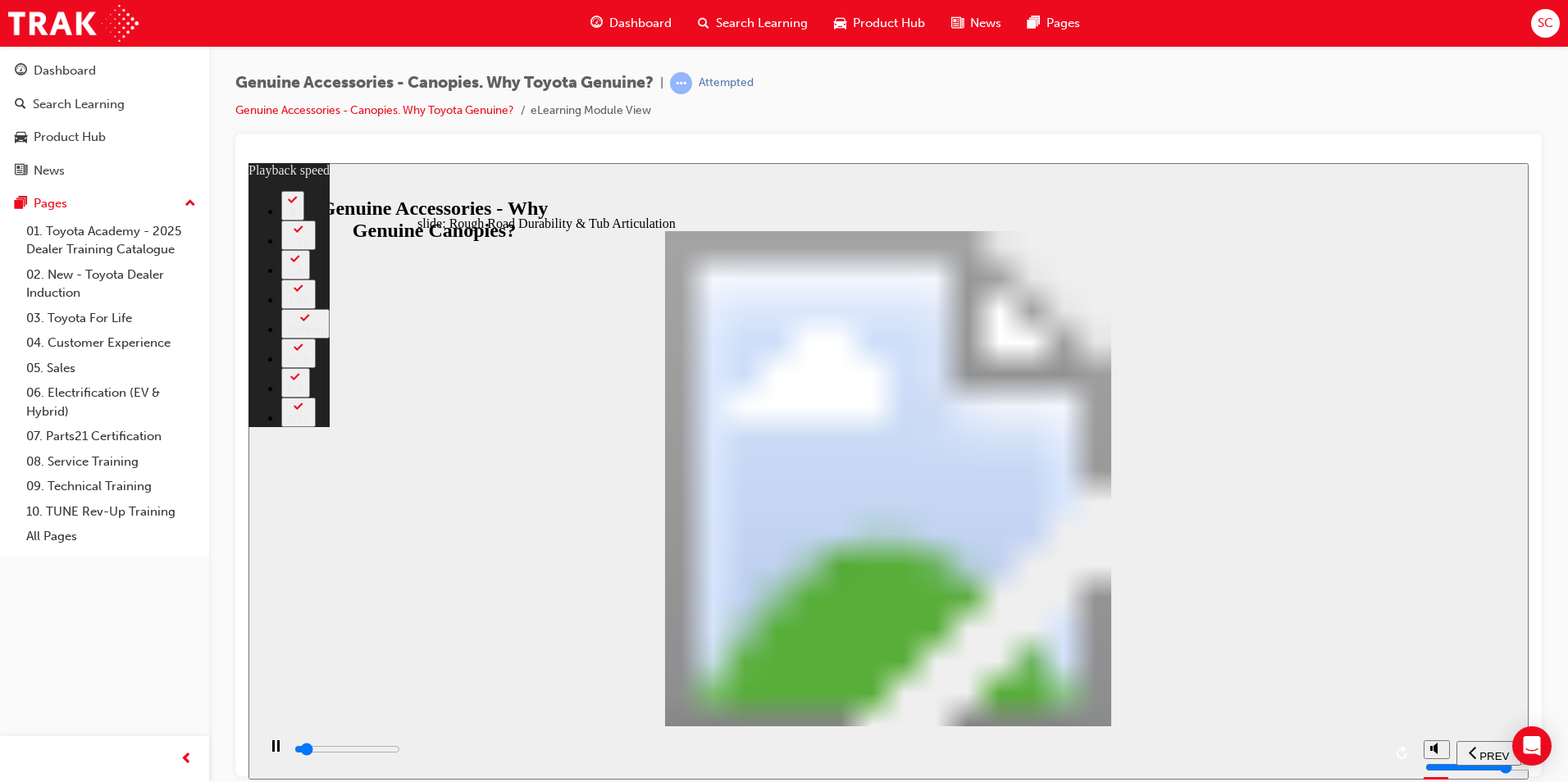
type input "2100"
type input "1"
type input "2100"
type input "1"
type input "2100"
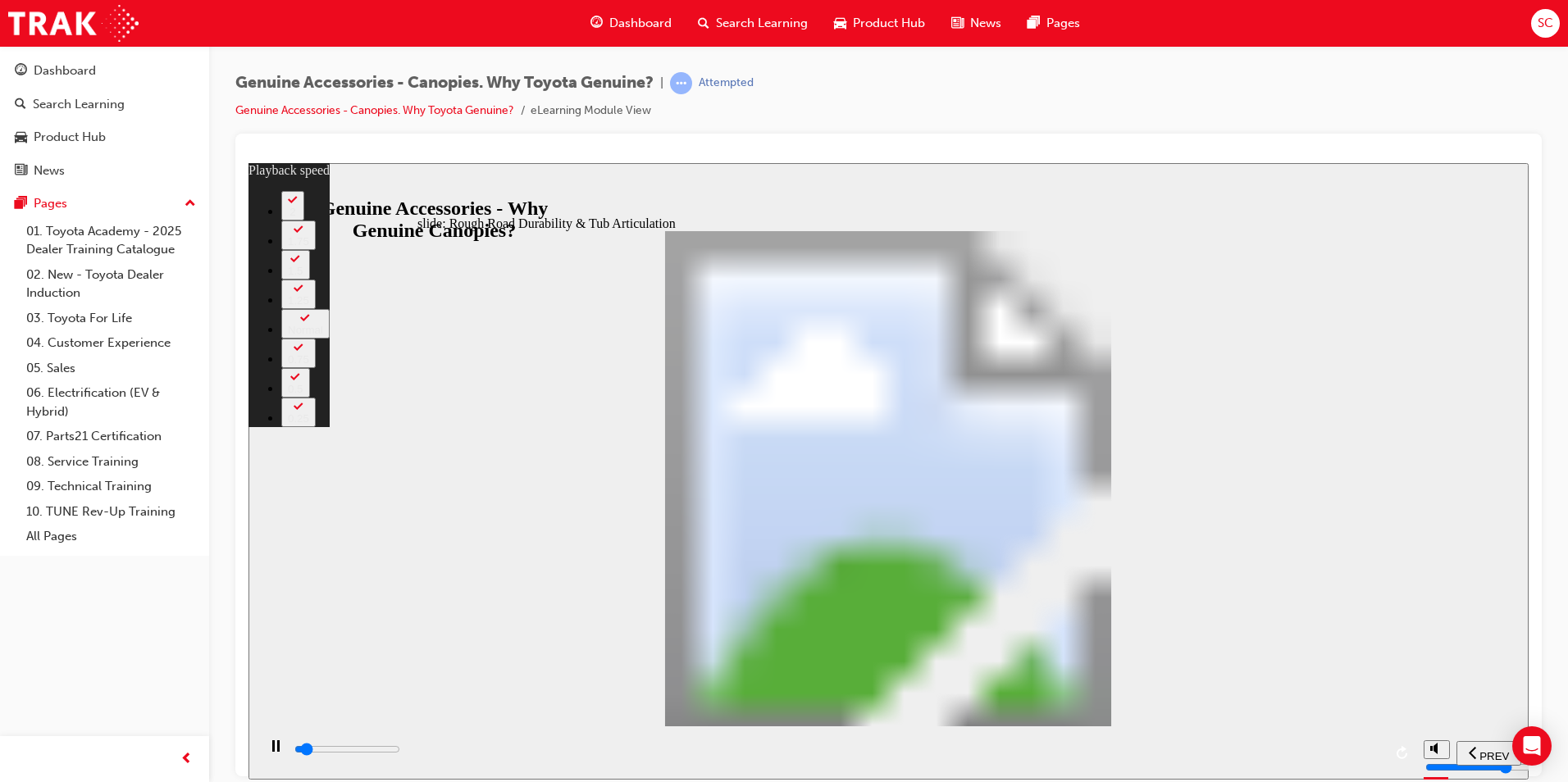
type input "1"
type input "2200"
type input "1"
type input "2200"
type input "1"
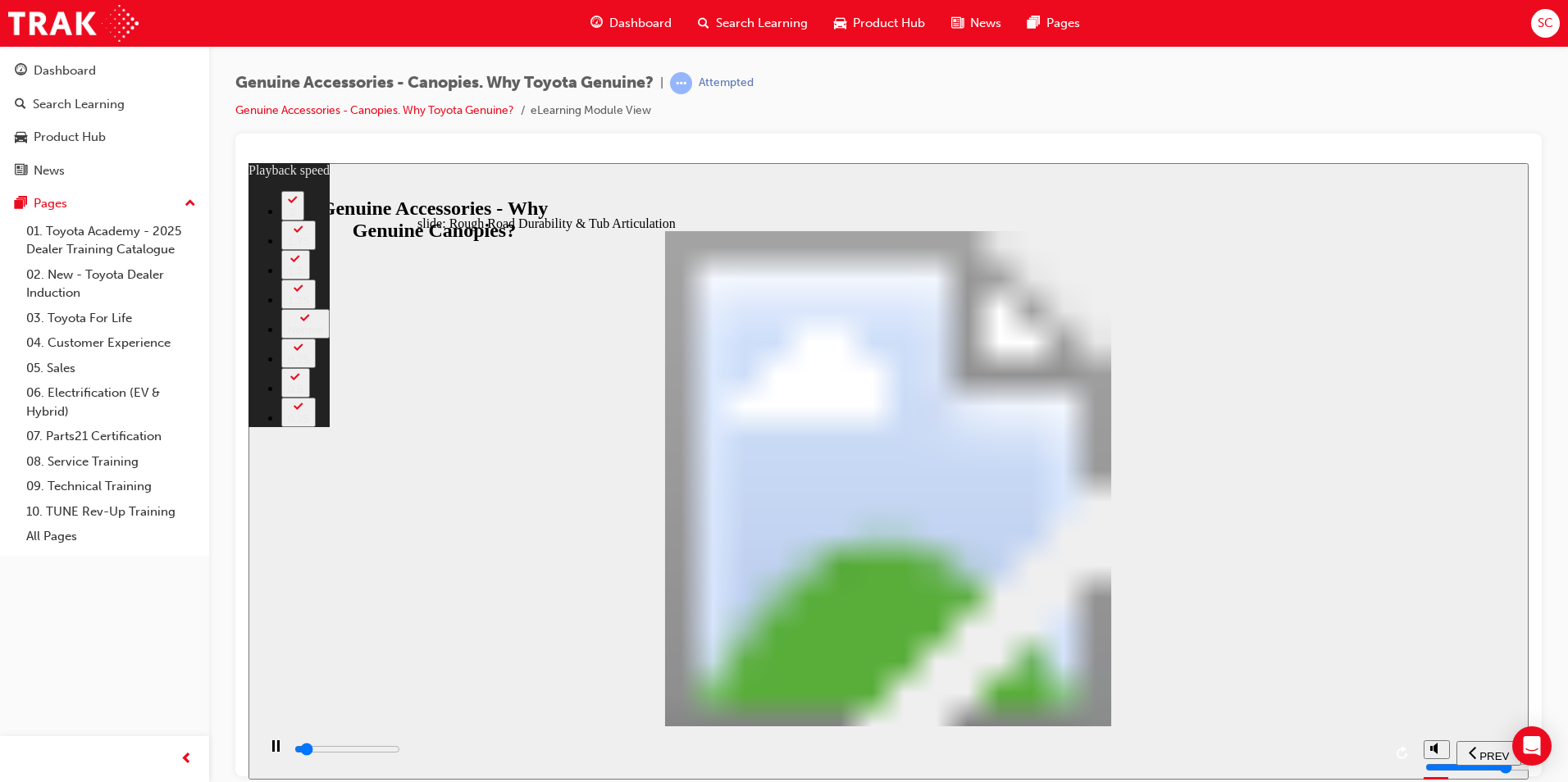
type input "2200"
type input "1"
type input "2200"
type input "1"
type input "2200"
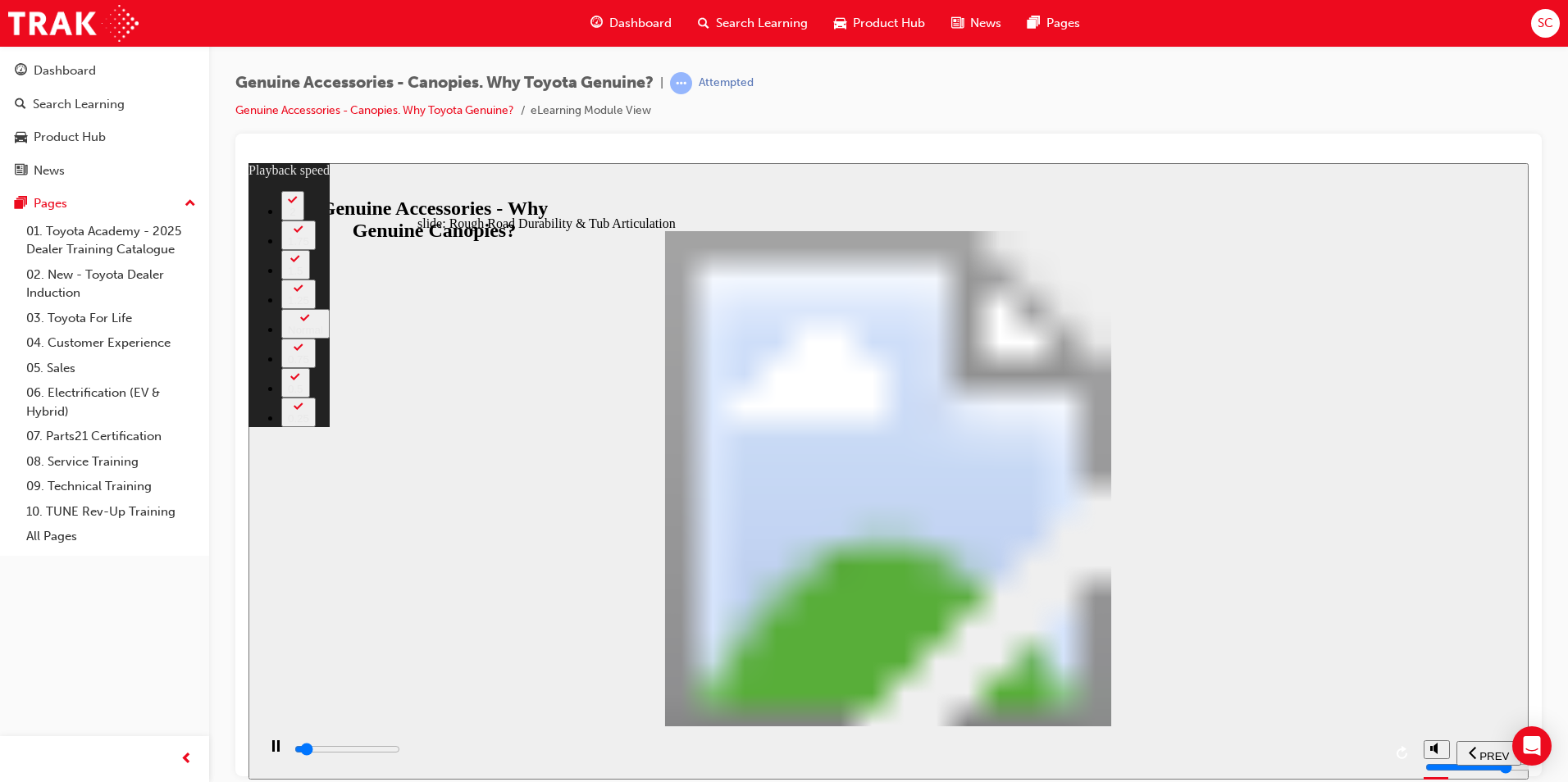
type input "1"
type input "2200"
type input "1"
type input "2300"
type input "1"
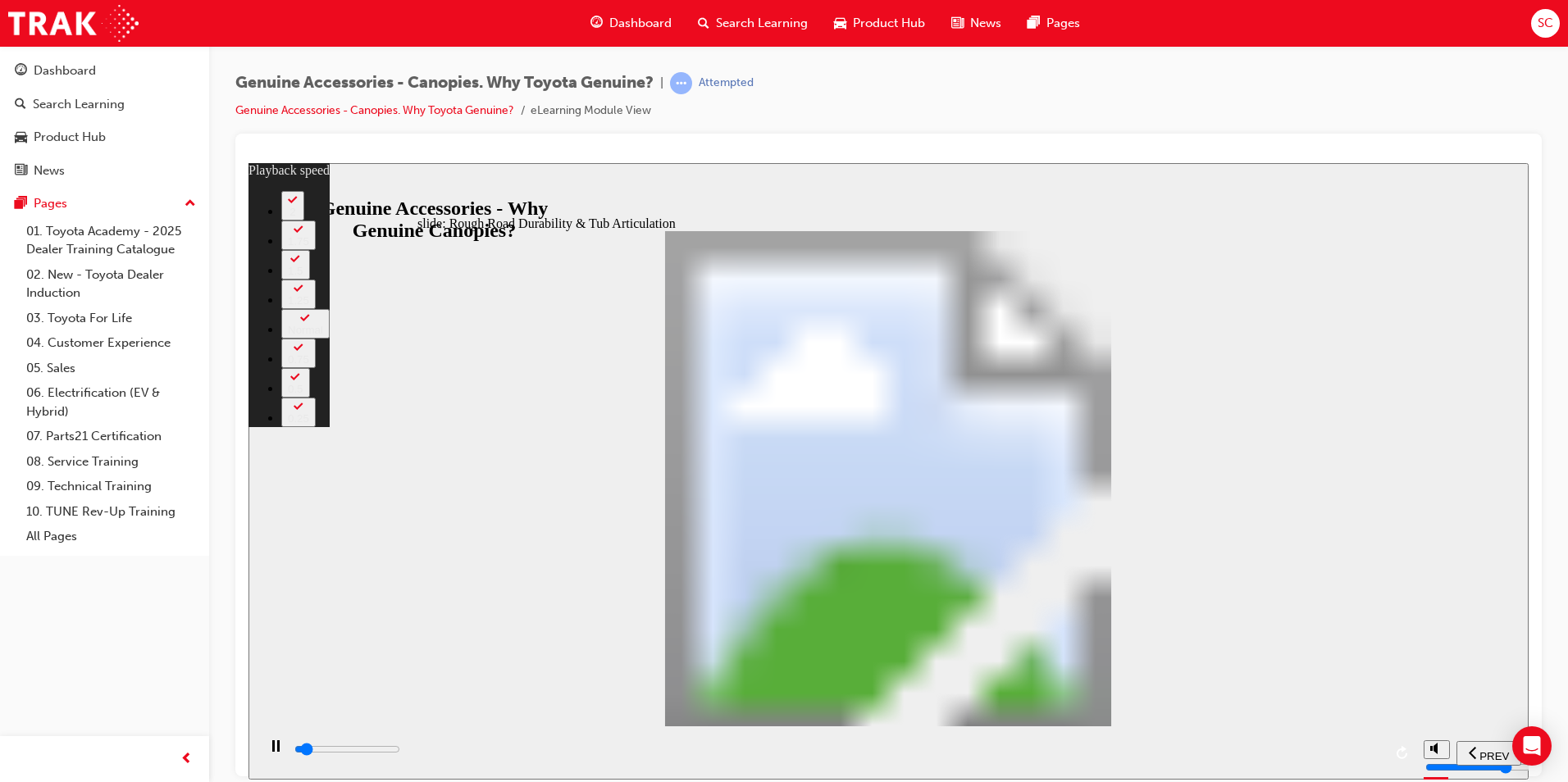
type input "2400"
type input "1"
type input "2600"
type input "2"
type input "2900"
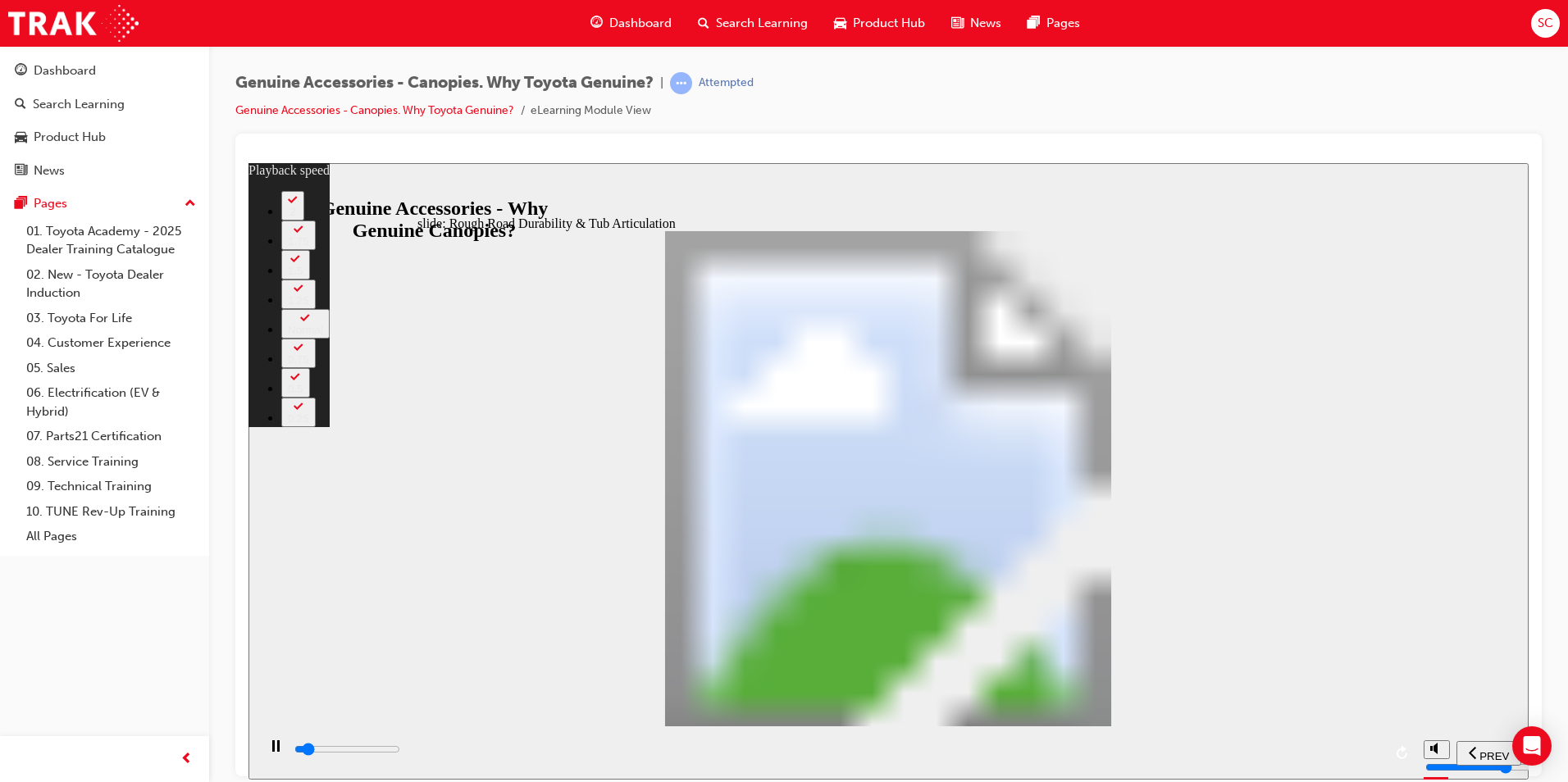
type input "2"
type input "3100"
type input "2"
type input "3400"
type input "2"
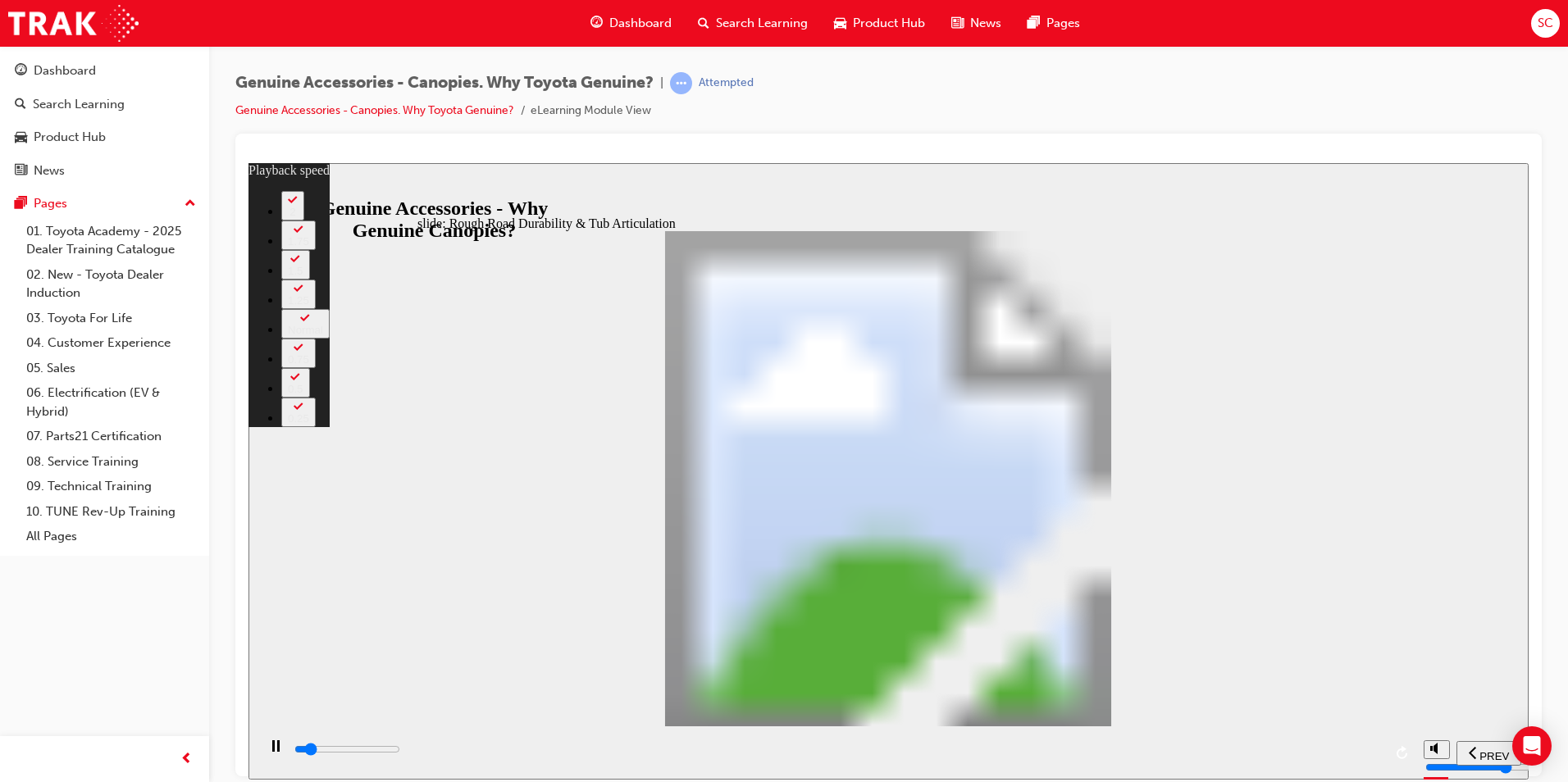
type input "3700"
type input "3"
type input "3900"
type input "3"
type input "3900"
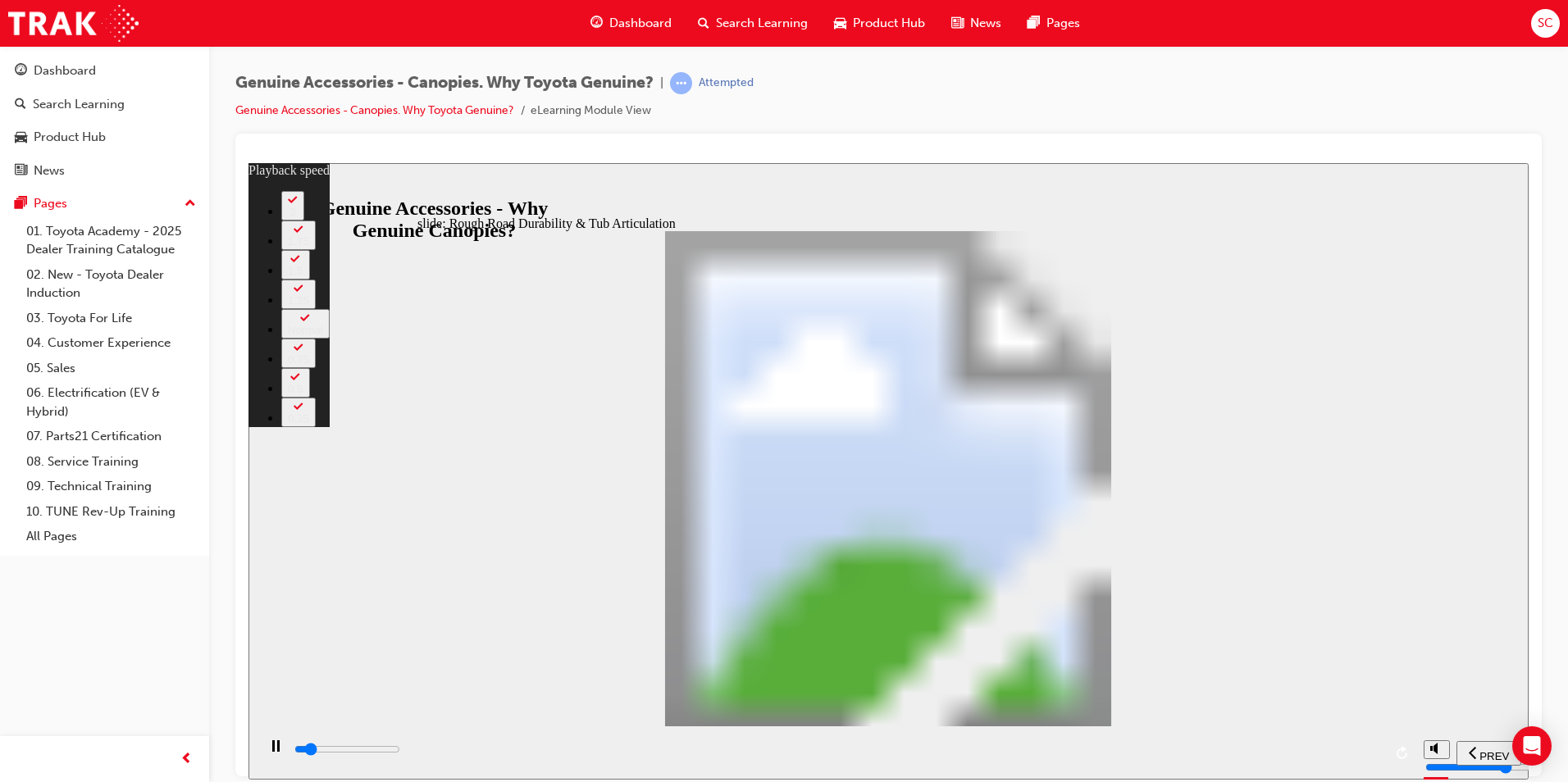
type input "3"
type input "4200"
type input "3"
type input "4500"
type input "3"
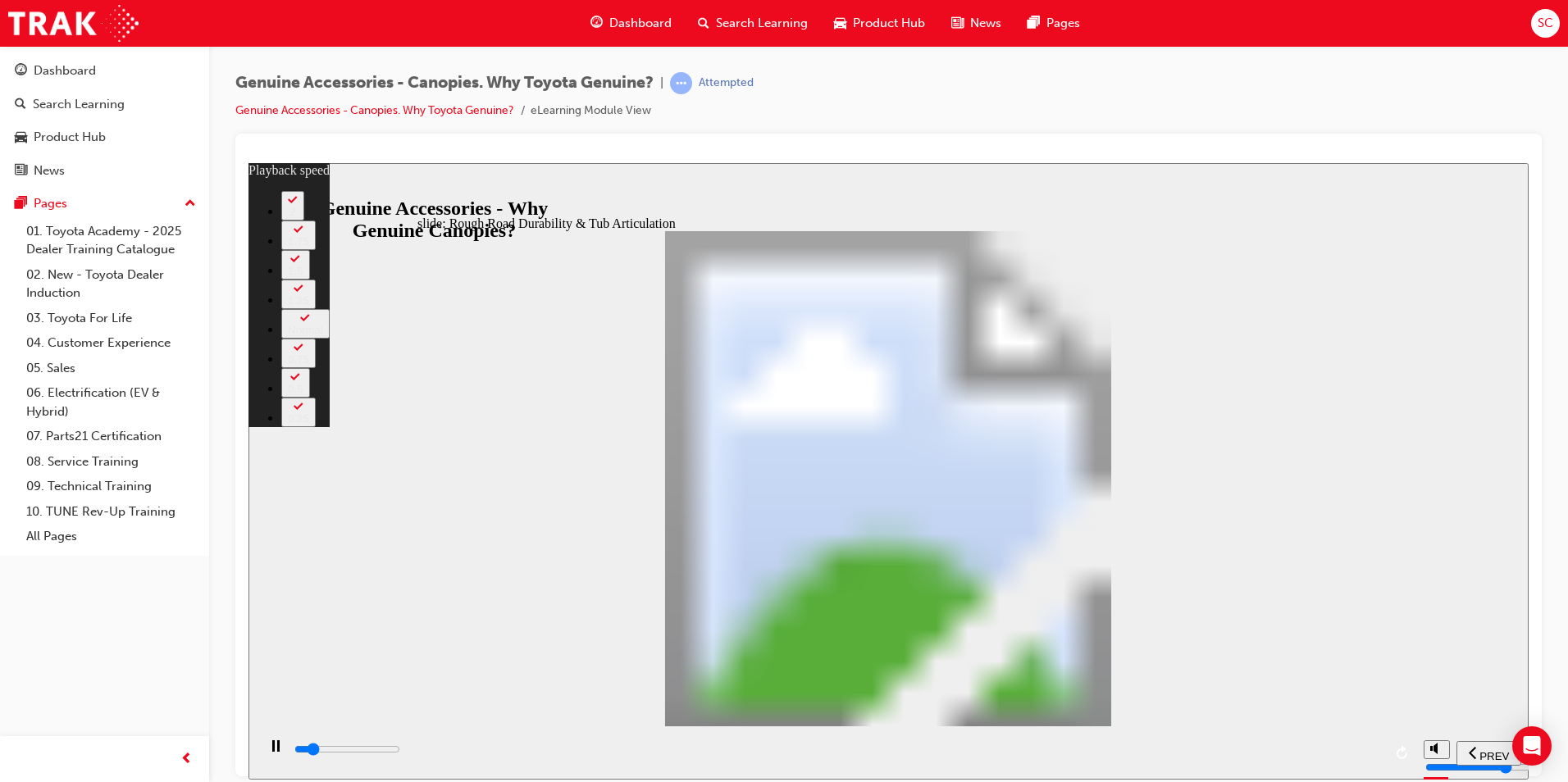
type input "4700"
type input "4"
type input "5000"
type input "4"
type input "5300"
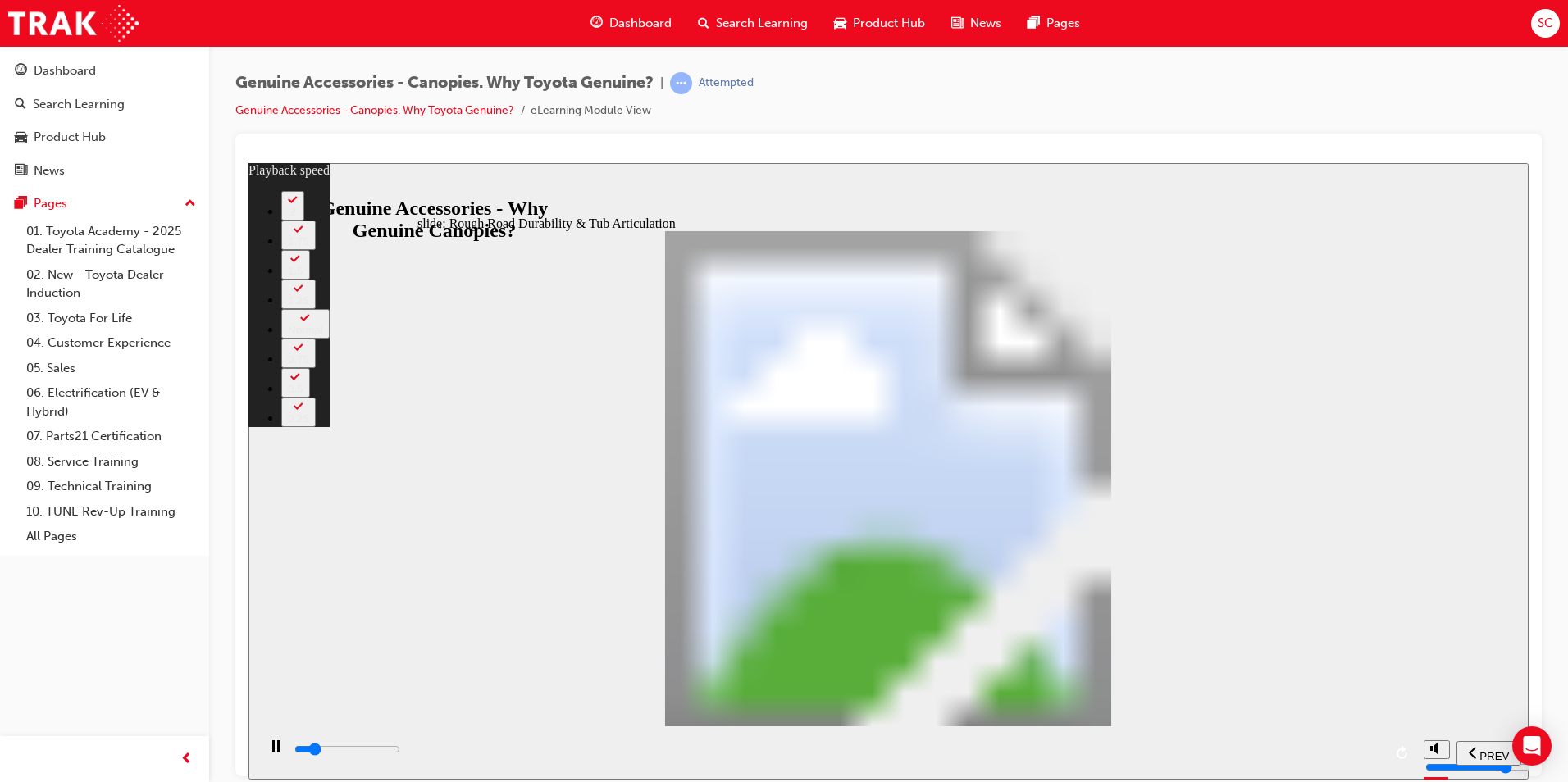
type input "4"
type input "5500"
type input "4"
type input "5800"
type input "5"
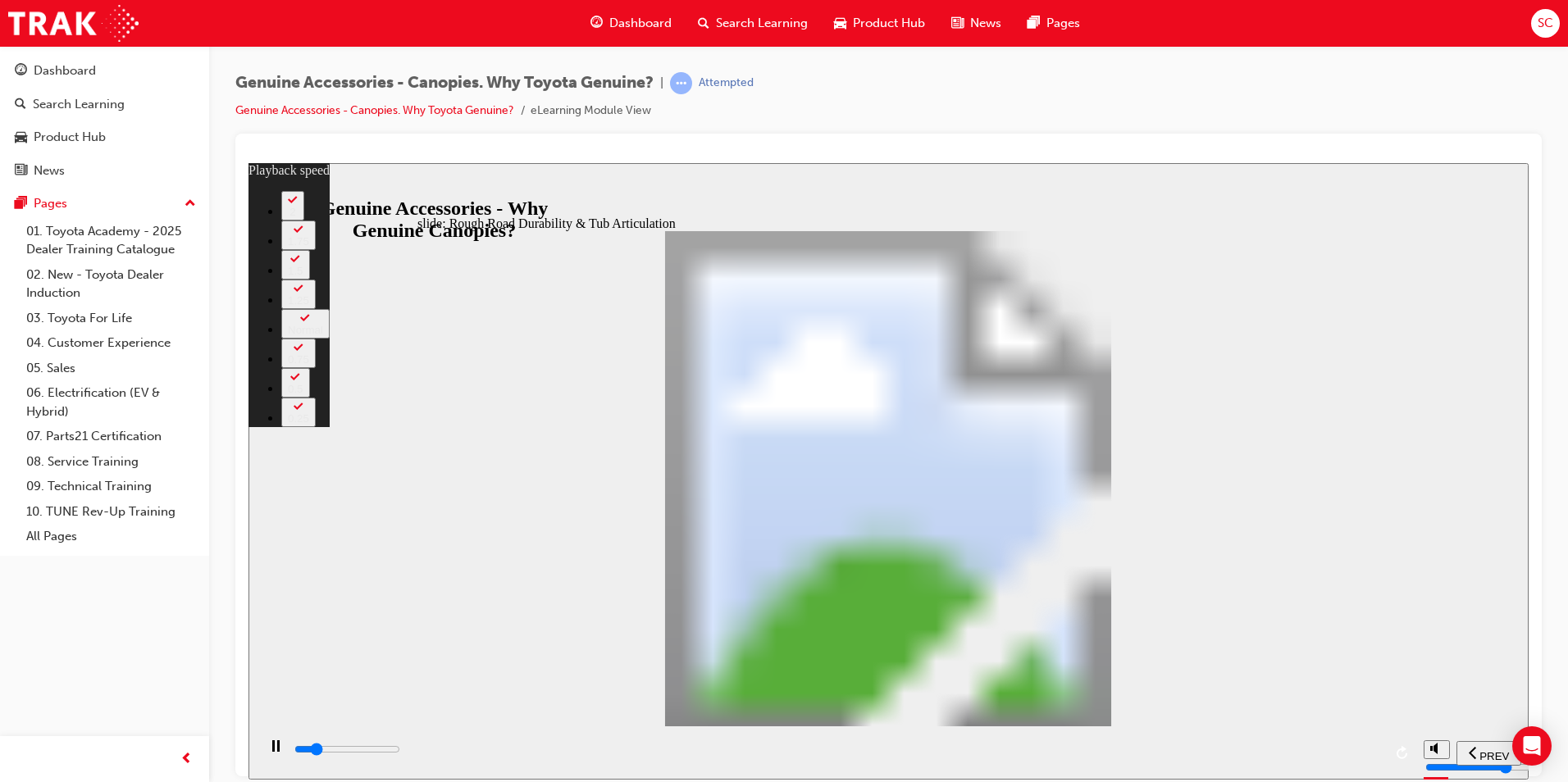
type input "6100"
type input "5"
type input "6300"
type input "5"
type input "6600"
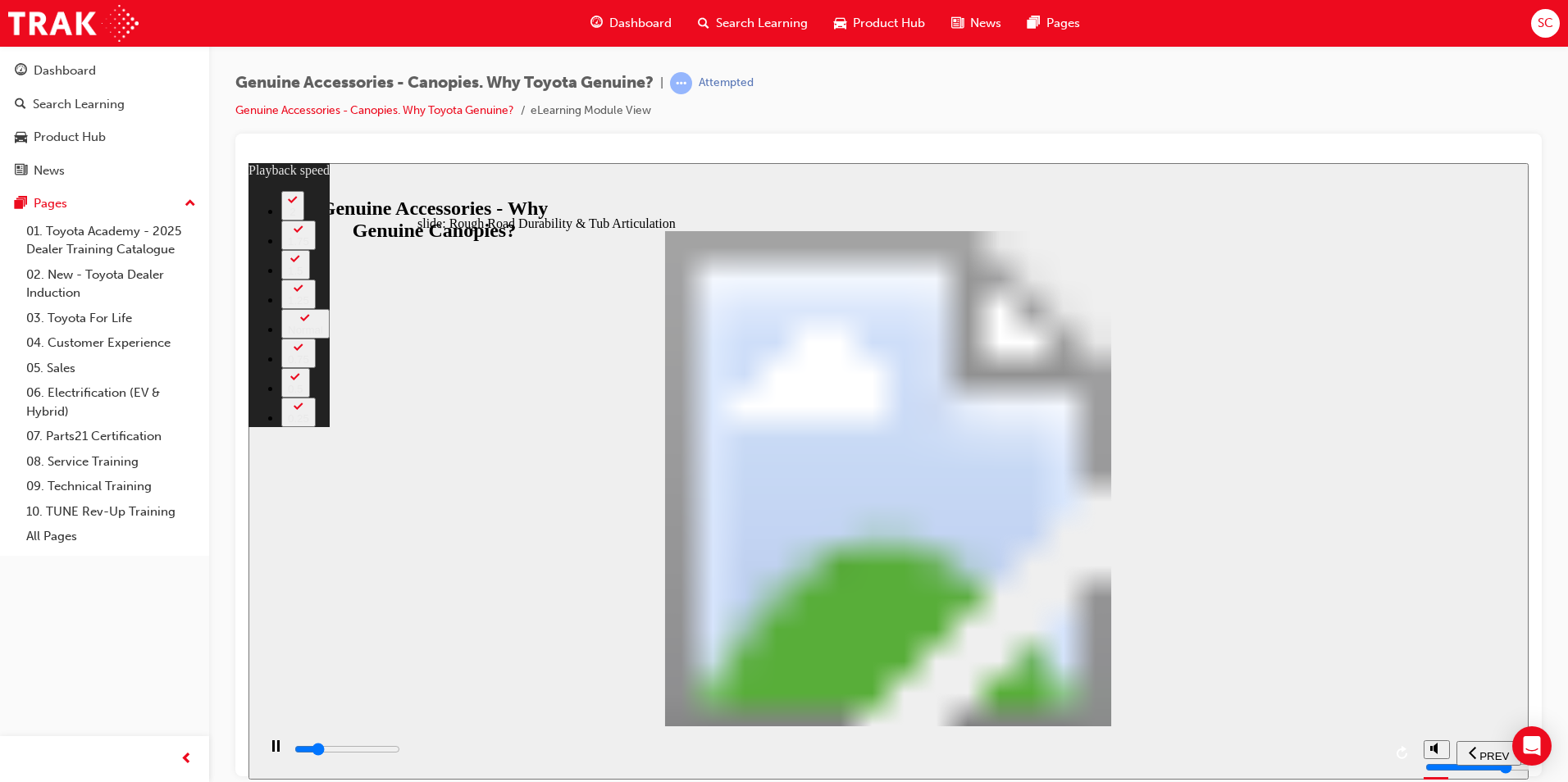
type input "6"
type input "6900"
type input "6"
type input "7100"
type input "6"
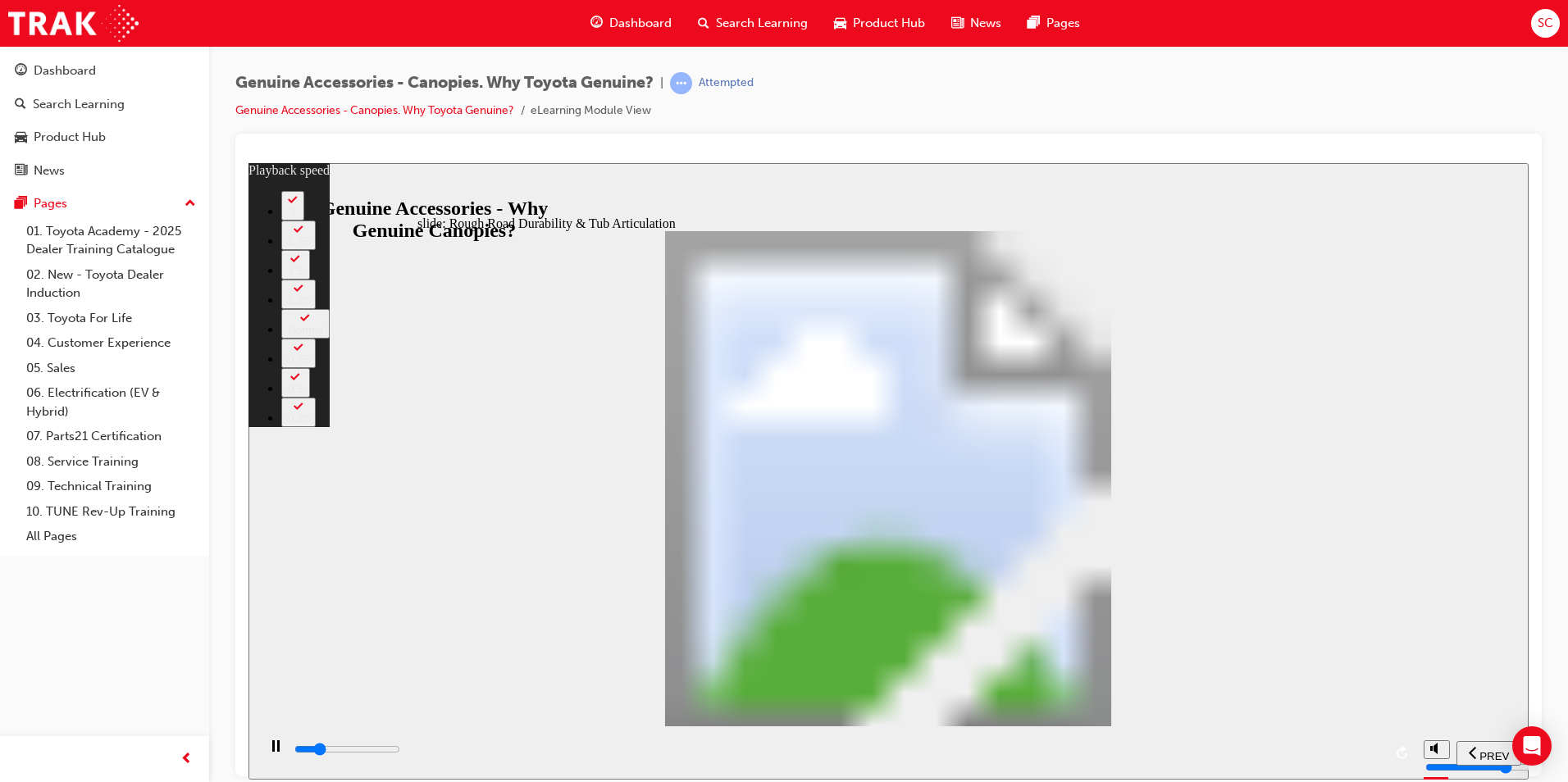
type input "7400"
type input "6"
type input "7700"
type input "7"
type input "7900"
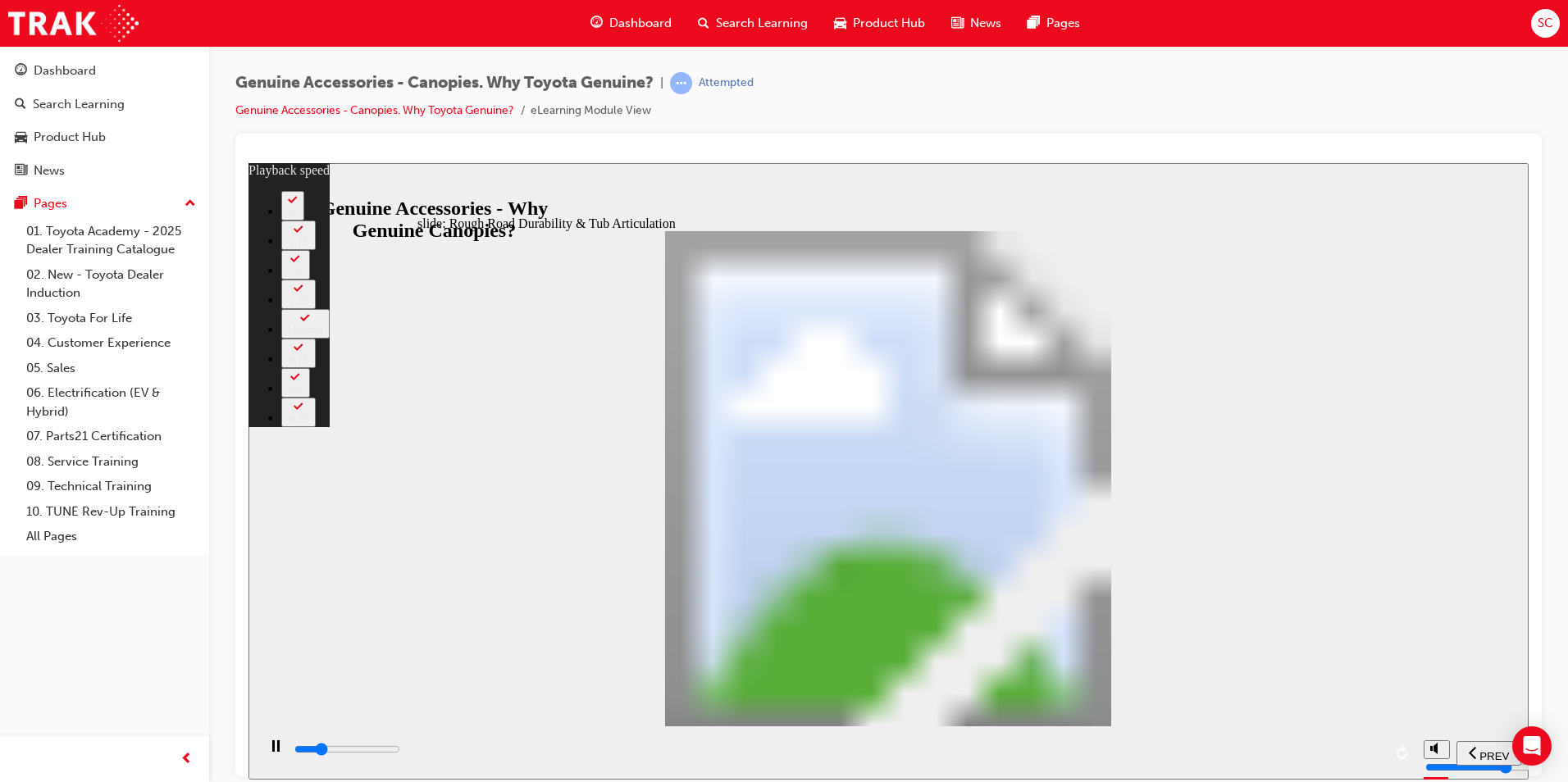
type input "7"
type input "8200"
type input "7"
type input "8500"
type input "7"
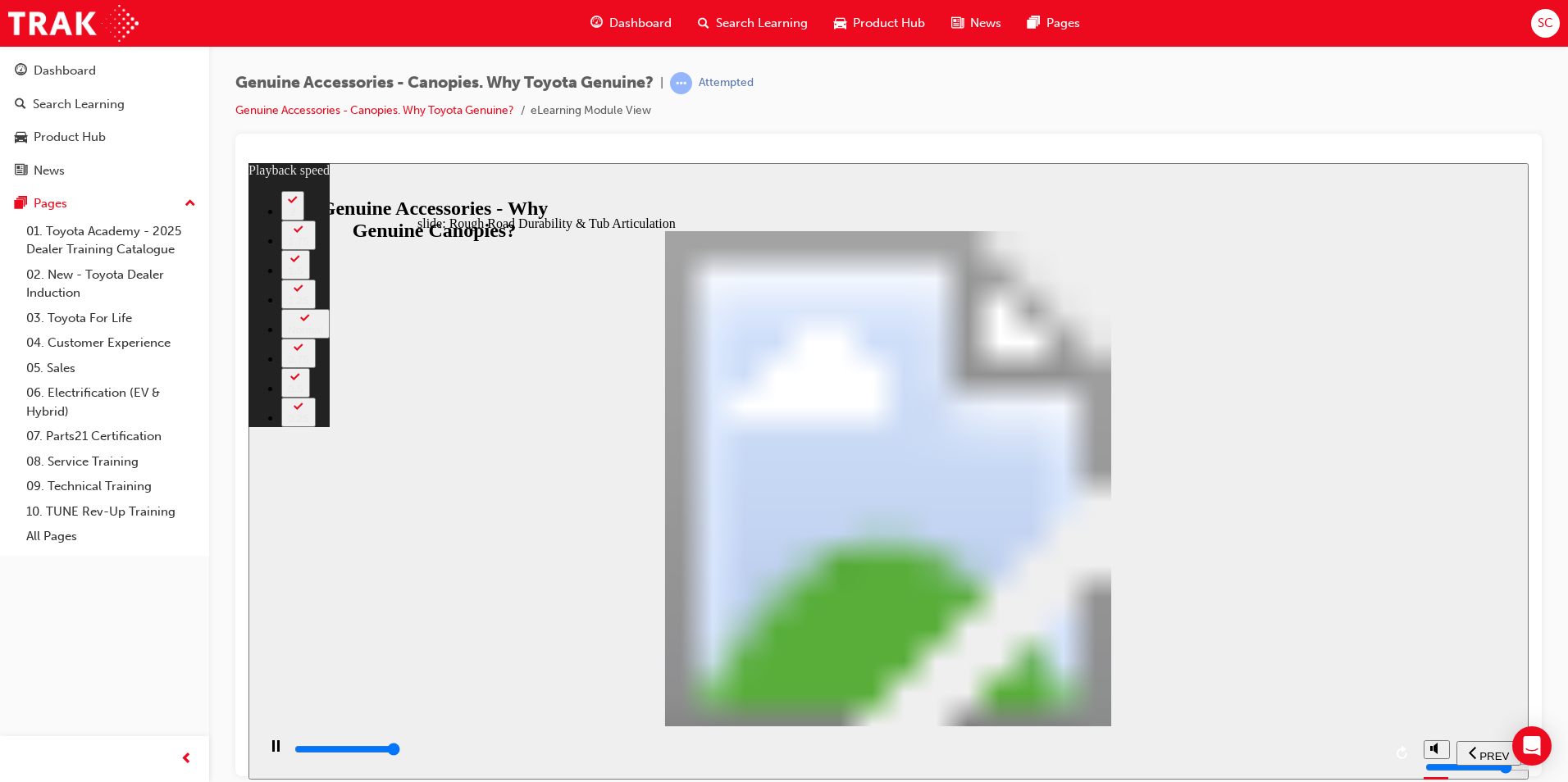
drag, startPoint x: 1316, startPoint y: 268, endPoint x: 1323, endPoint y: 282, distance: 15.7
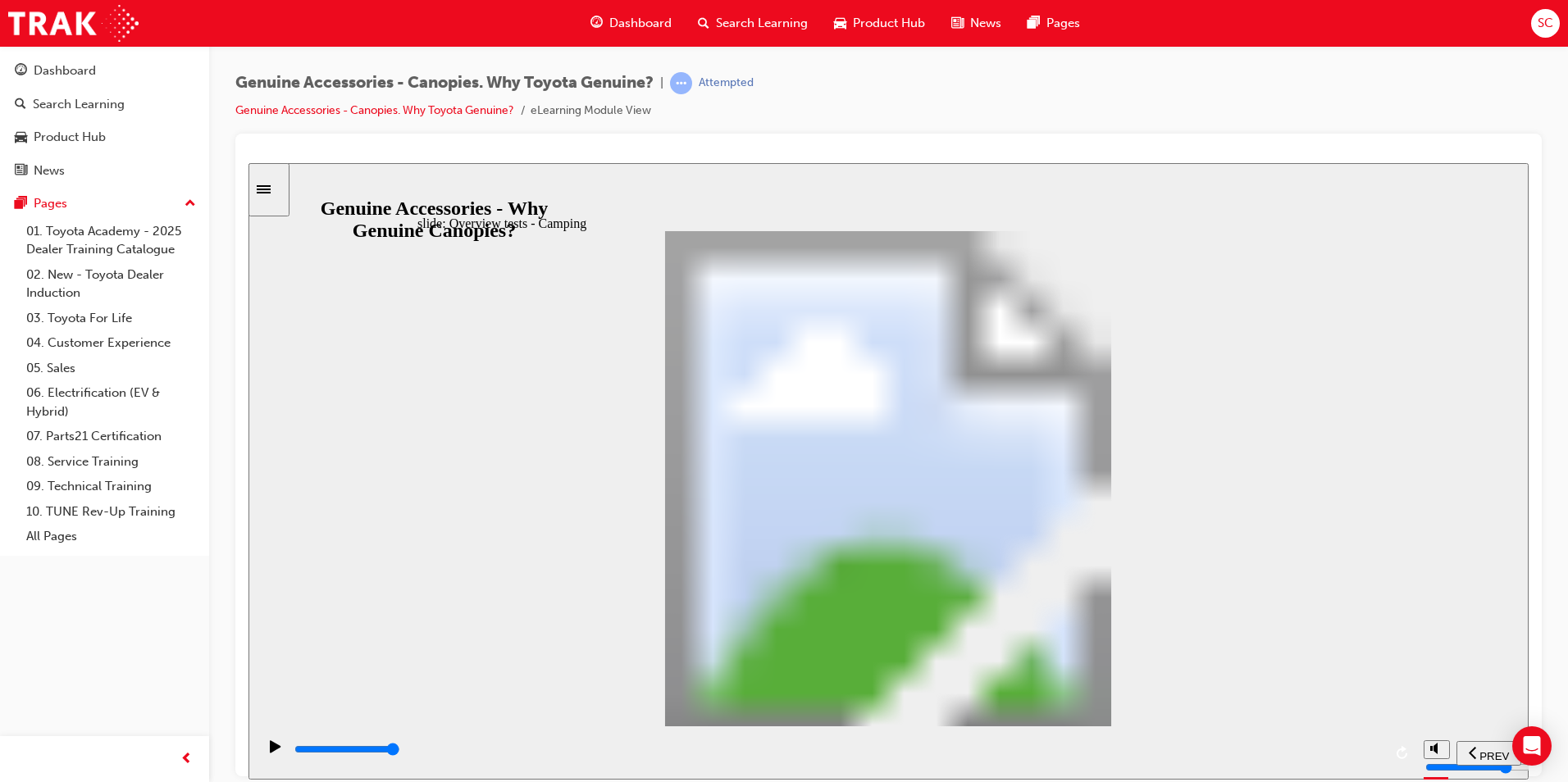
click at [276, 748] on icon "play/pause" at bounding box center [275, 745] width 12 height 13
click at [85, 61] on div "Dashboard" at bounding box center [65, 70] width 62 height 19
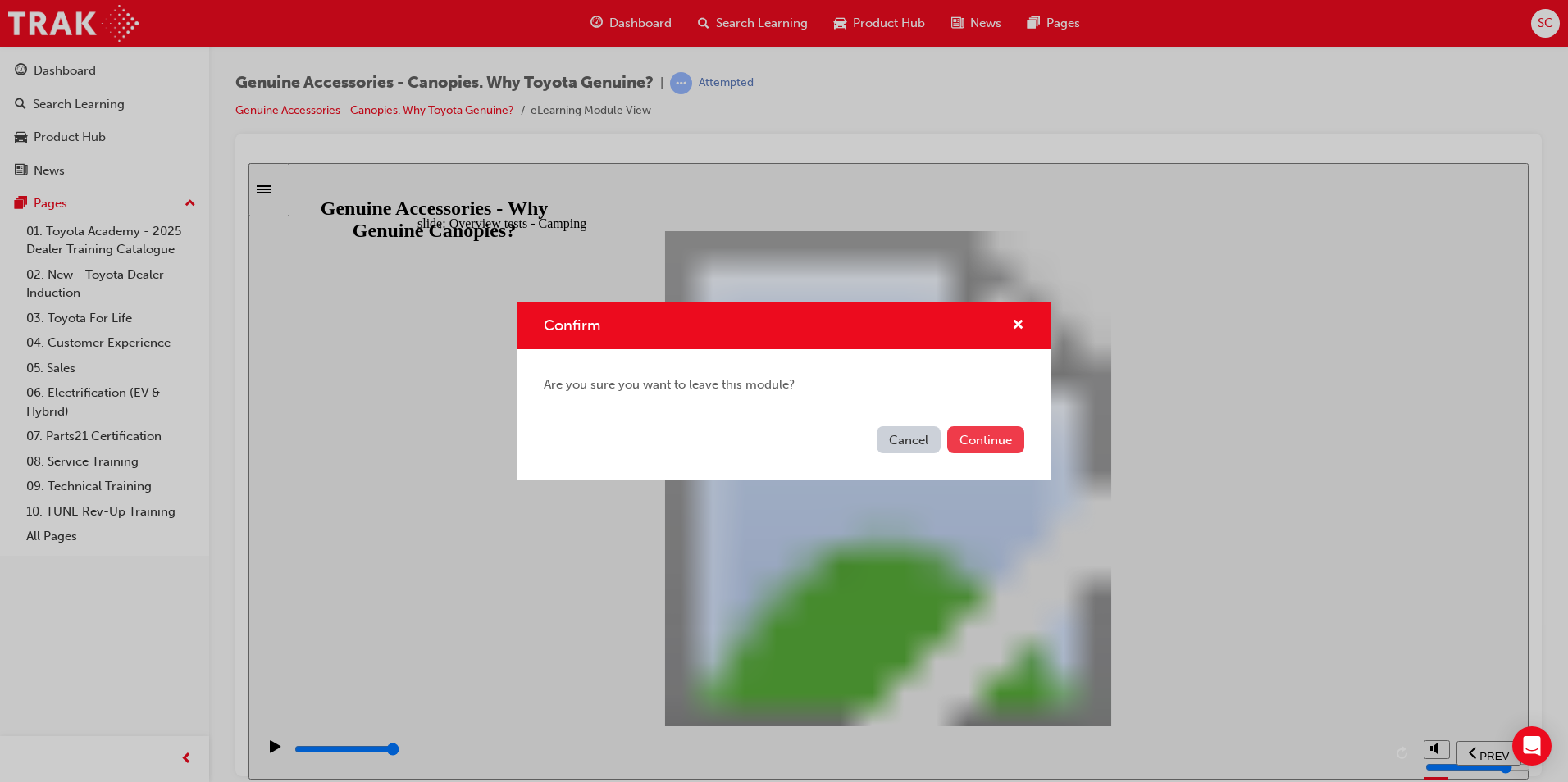
click at [991, 449] on button "Continue" at bounding box center [985, 440] width 77 height 27
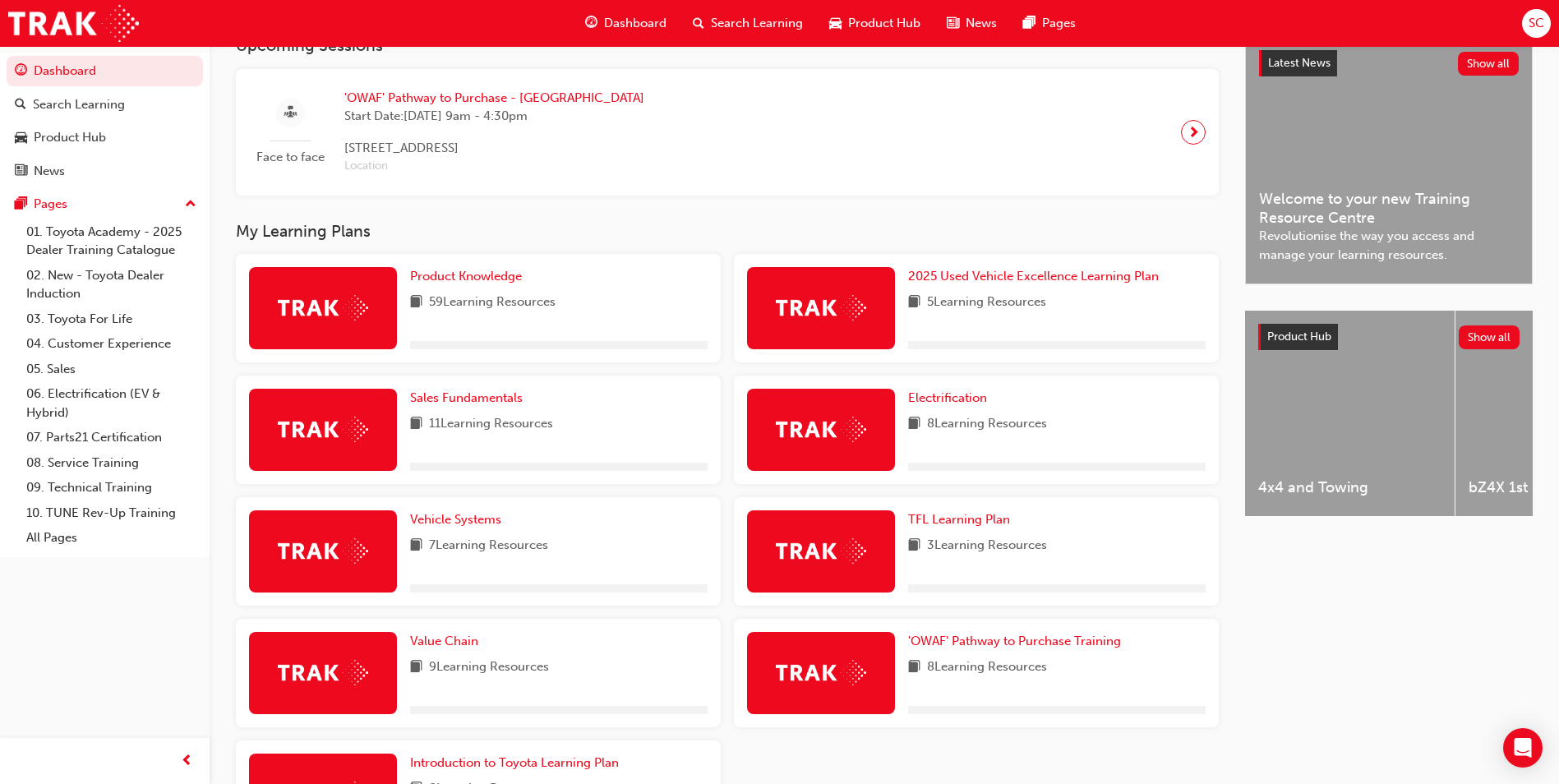
scroll to position [411, 0]
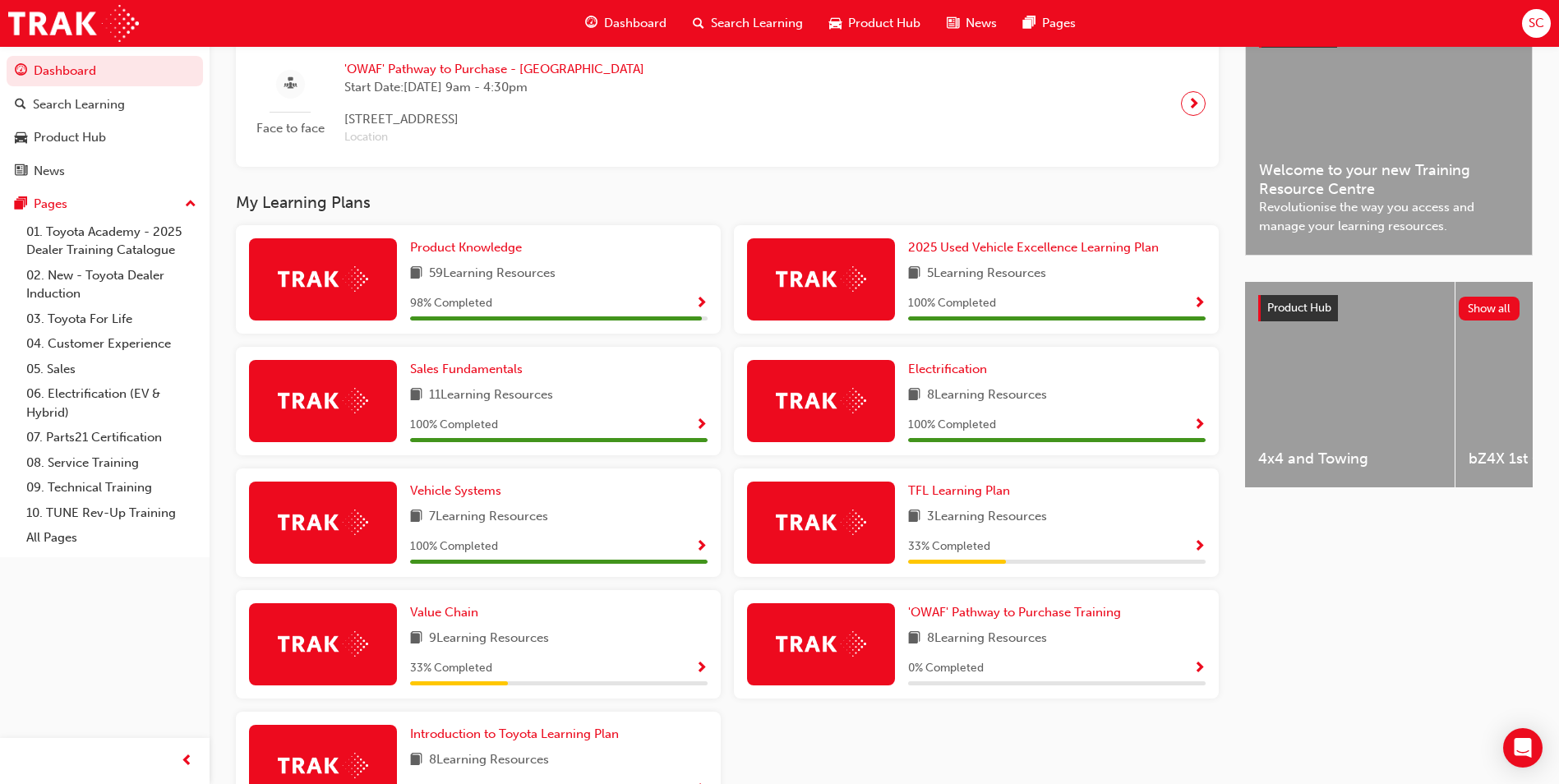
click at [1197, 677] on span "Show Progress" at bounding box center [1199, 669] width 12 height 15
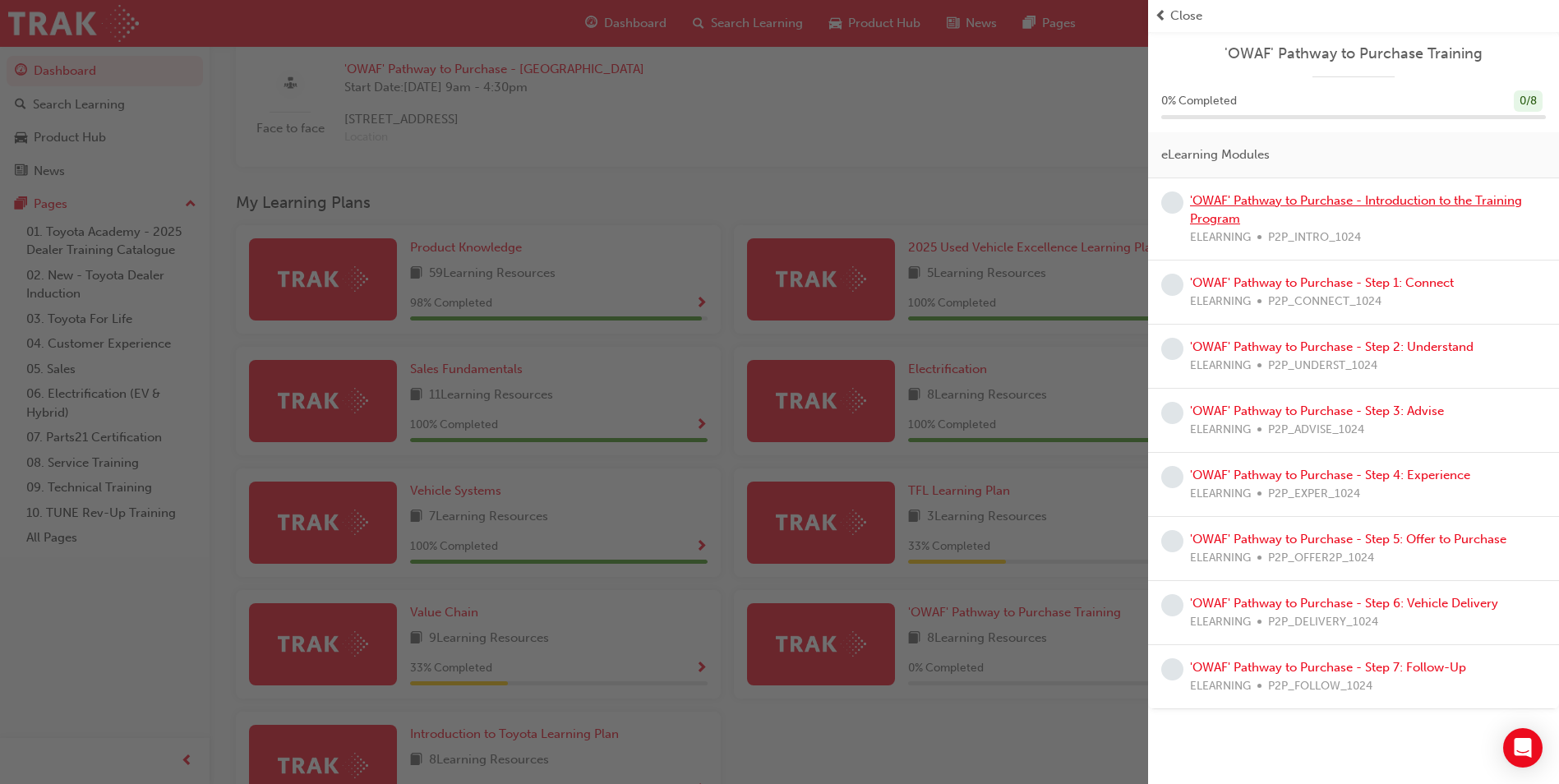
click at [1343, 202] on link "'OWAF' Pathway to Purchase - Introduction to the Training Program" at bounding box center [1356, 210] width 333 height 34
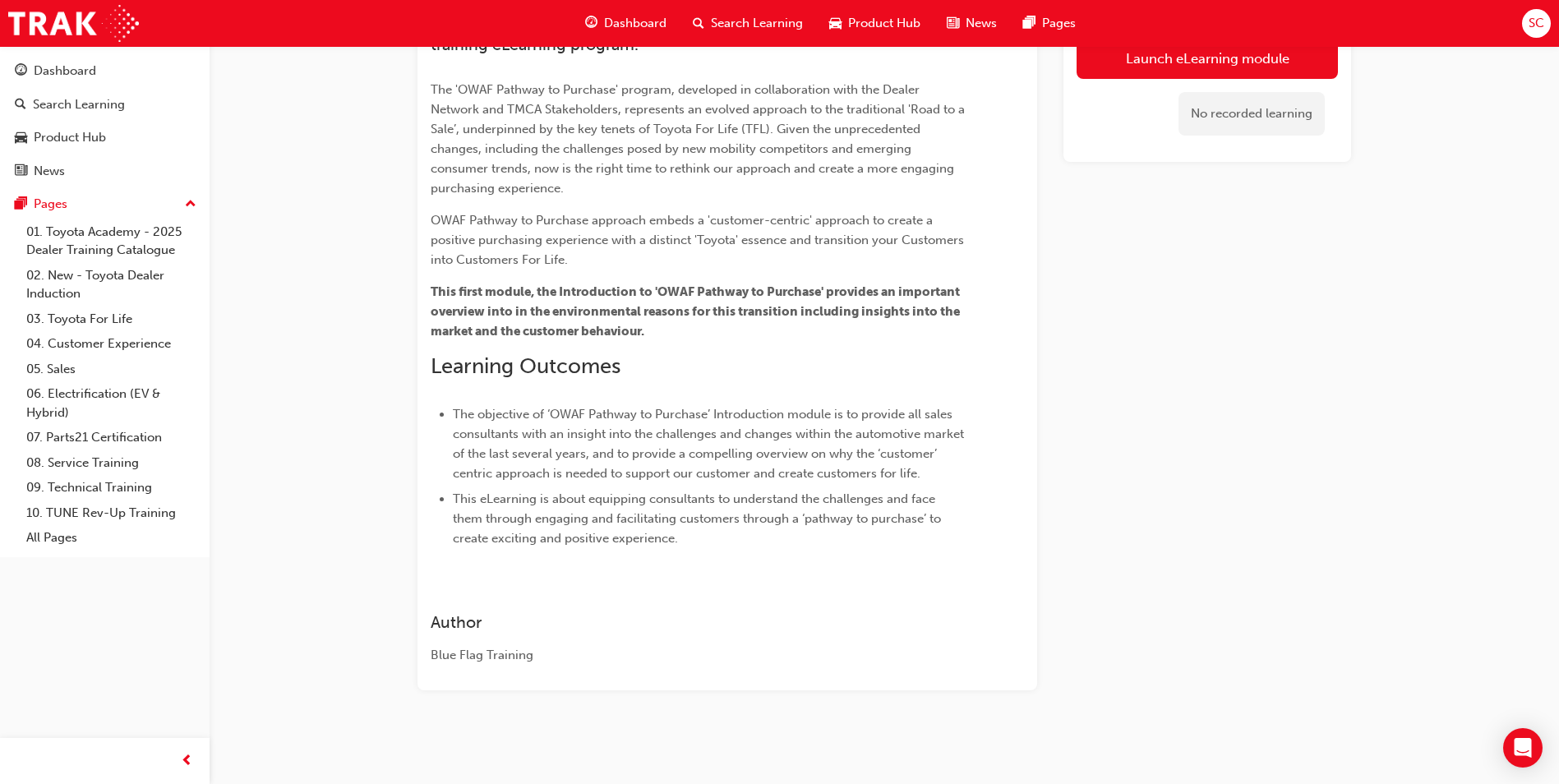
scroll to position [178, 0]
click at [1160, 71] on link "Launch eLearning module" at bounding box center [1207, 58] width 261 height 41
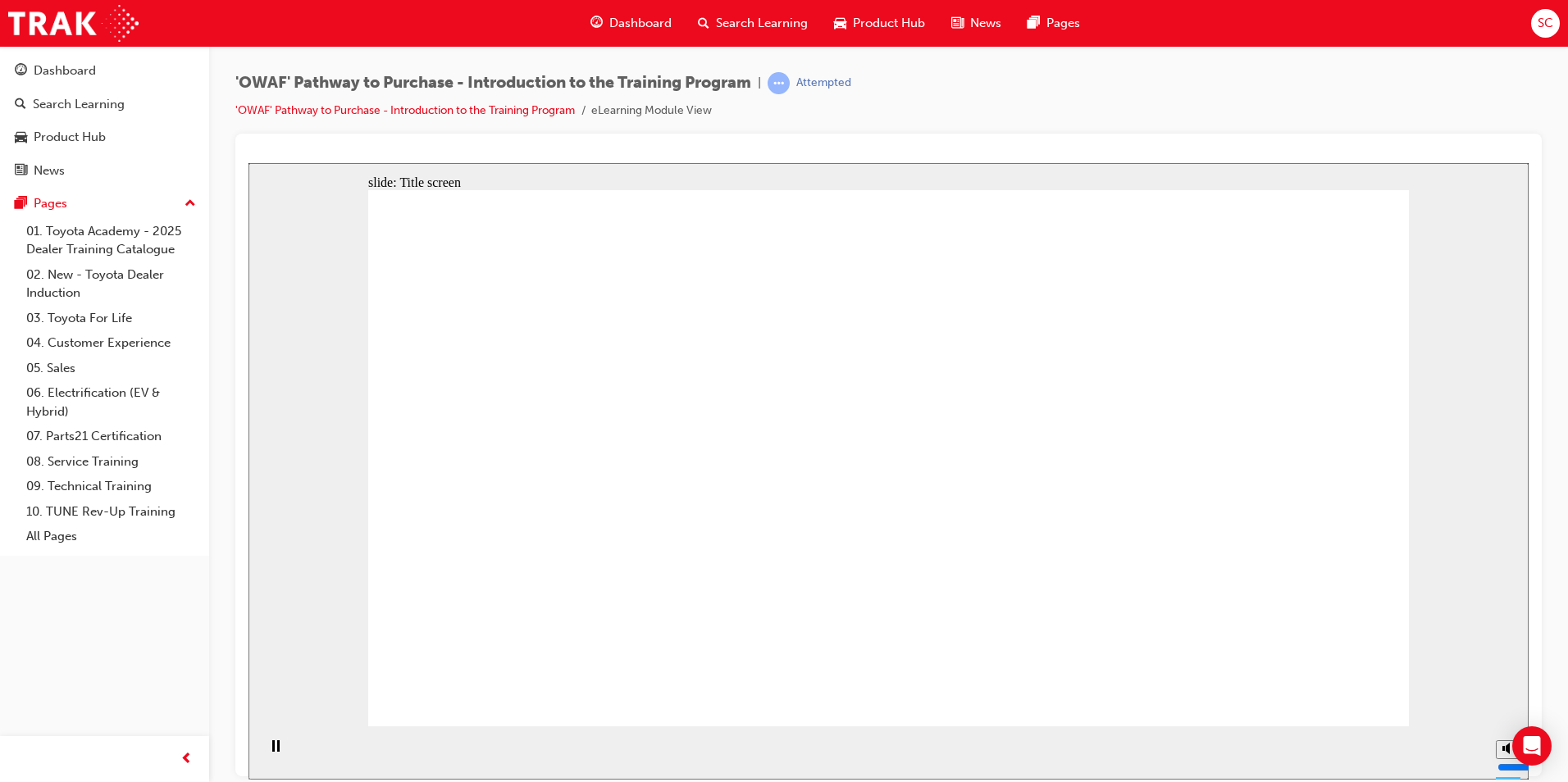
drag, startPoint x: 588, startPoint y: 667, endPoint x: 695, endPoint y: 619, distance: 117.3
